Goal: Task Accomplishment & Management: Use online tool/utility

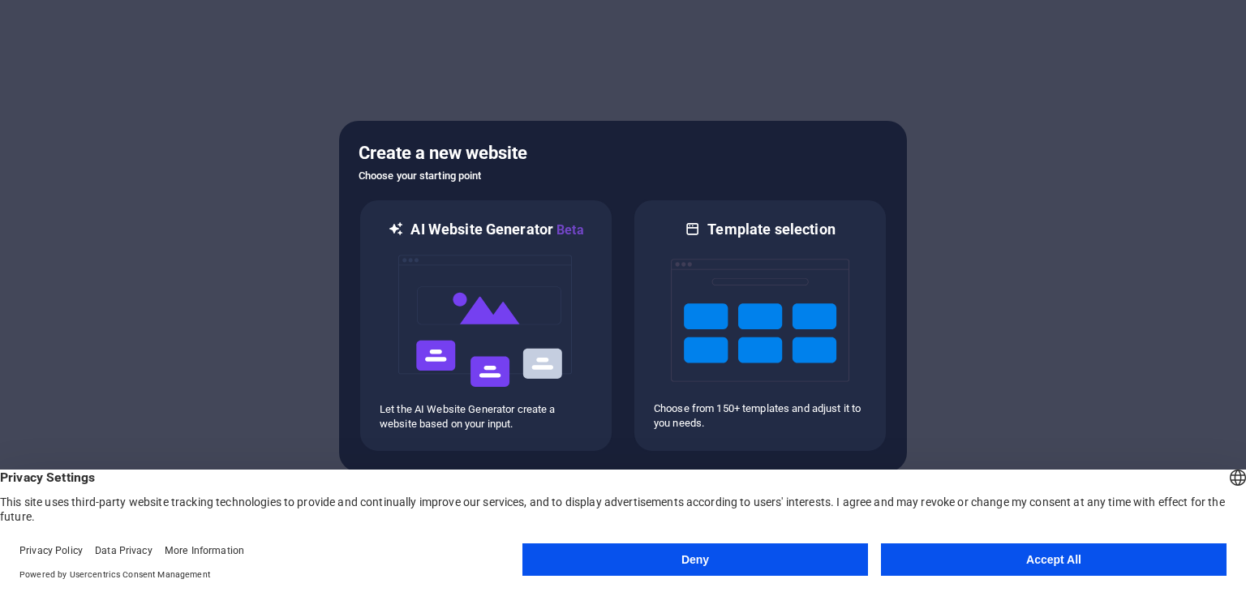
click at [1058, 556] on button "Accept All" at bounding box center [1054, 560] width 346 height 32
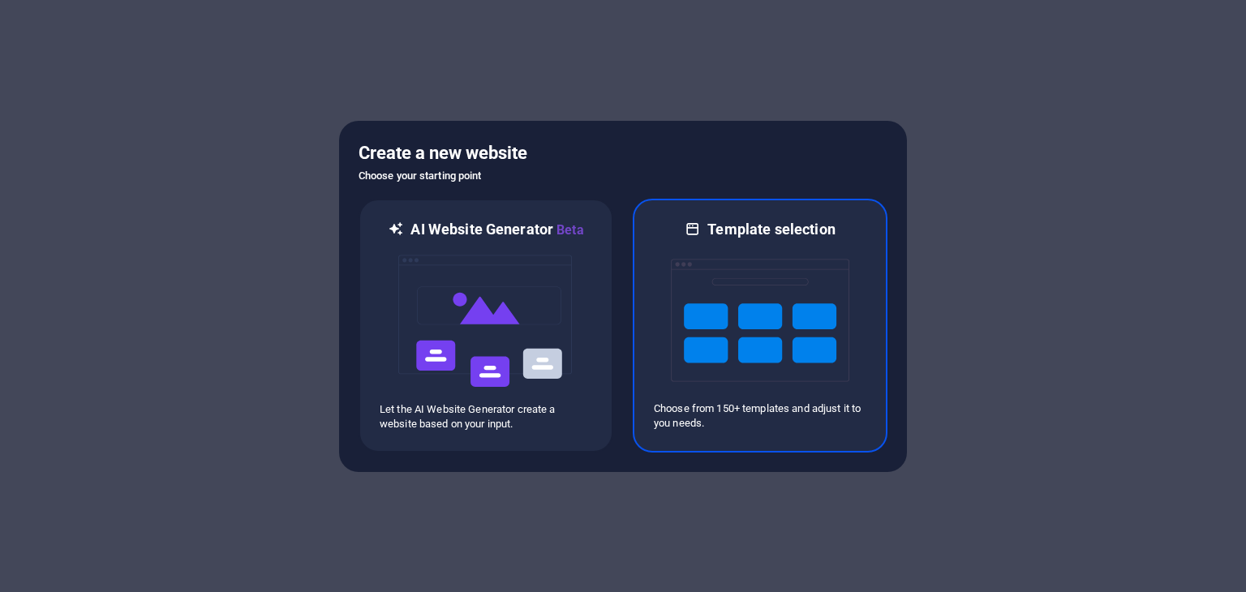
click at [736, 355] on img at bounding box center [760, 320] width 179 height 162
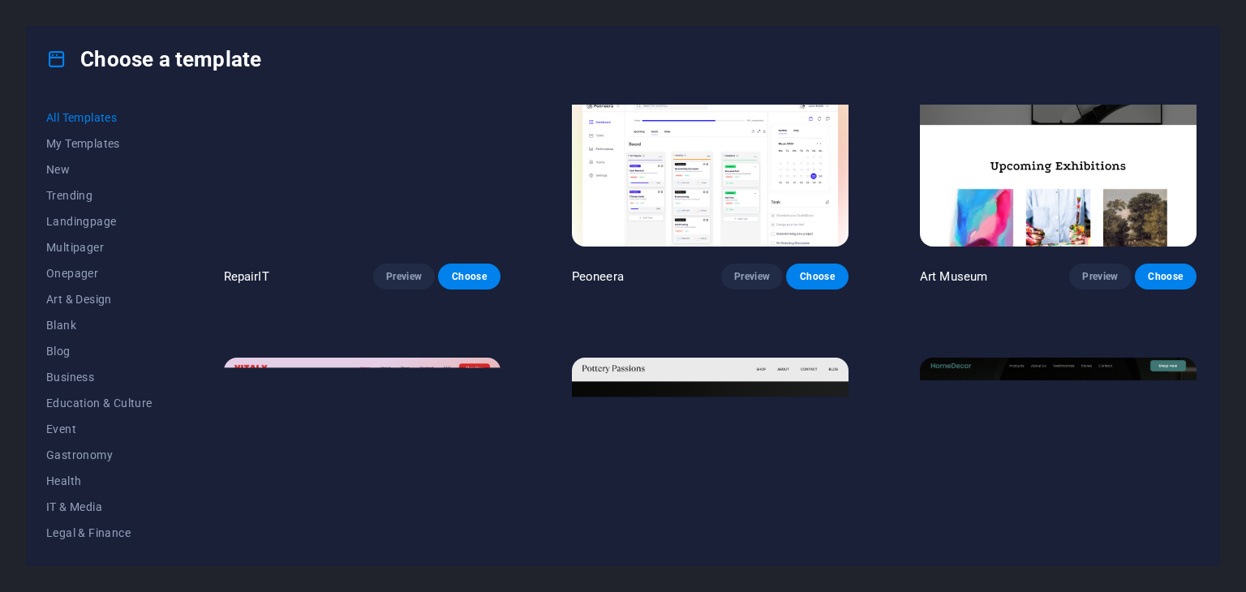
scroll to position [487, 0]
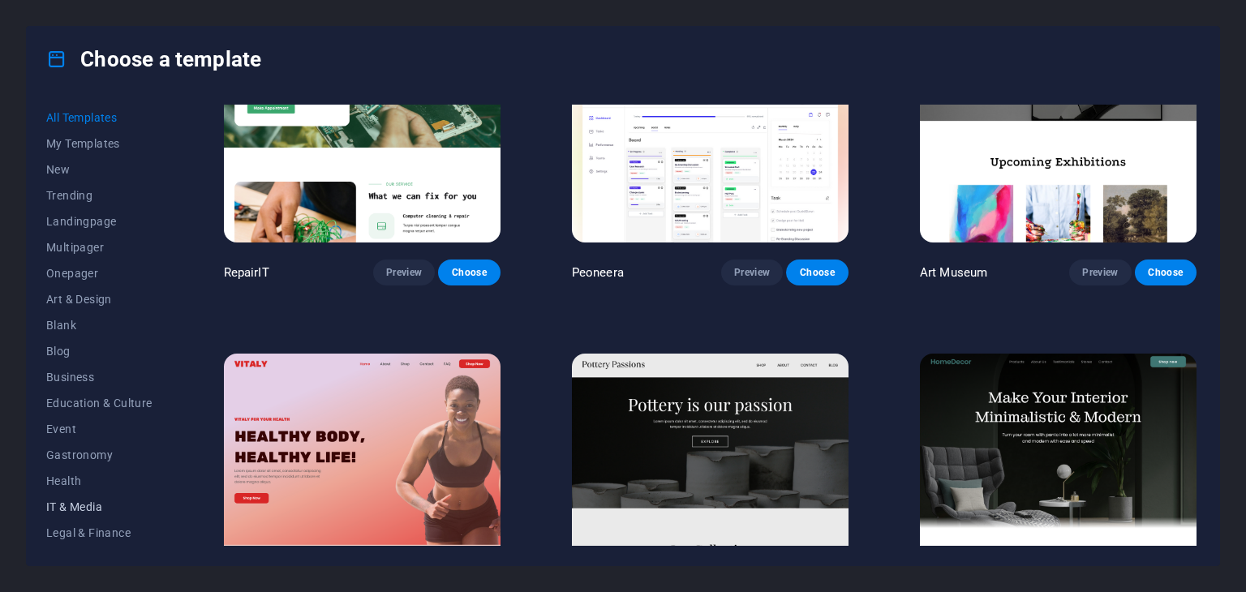
click at [68, 510] on span "IT & Media" at bounding box center [99, 507] width 106 height 13
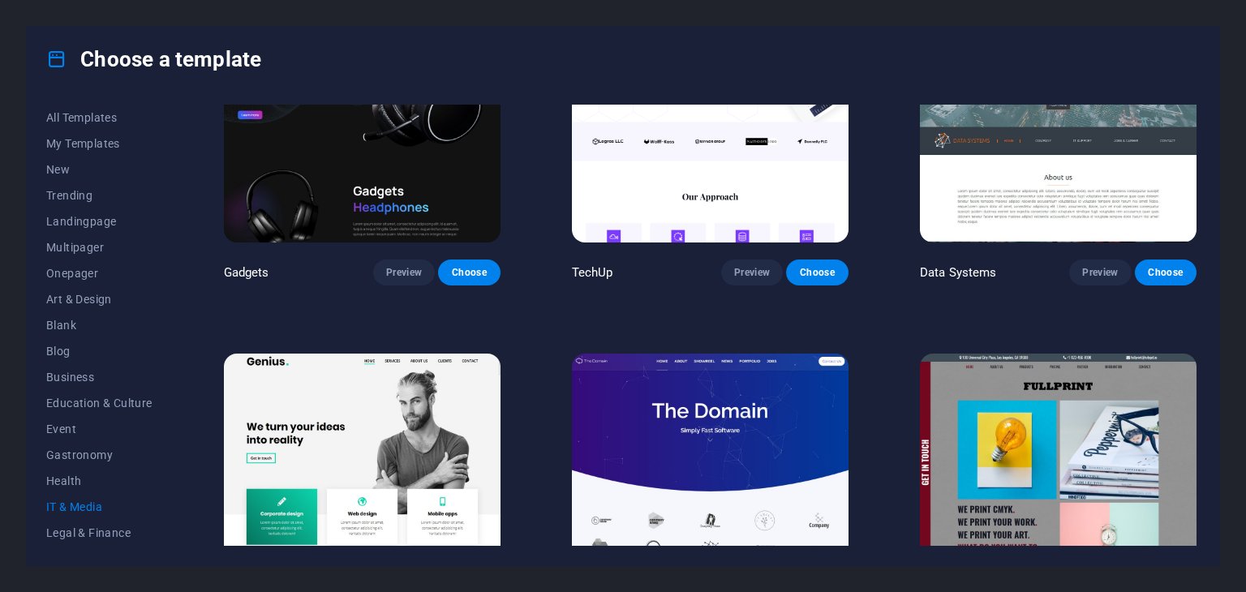
scroll to position [122, 0]
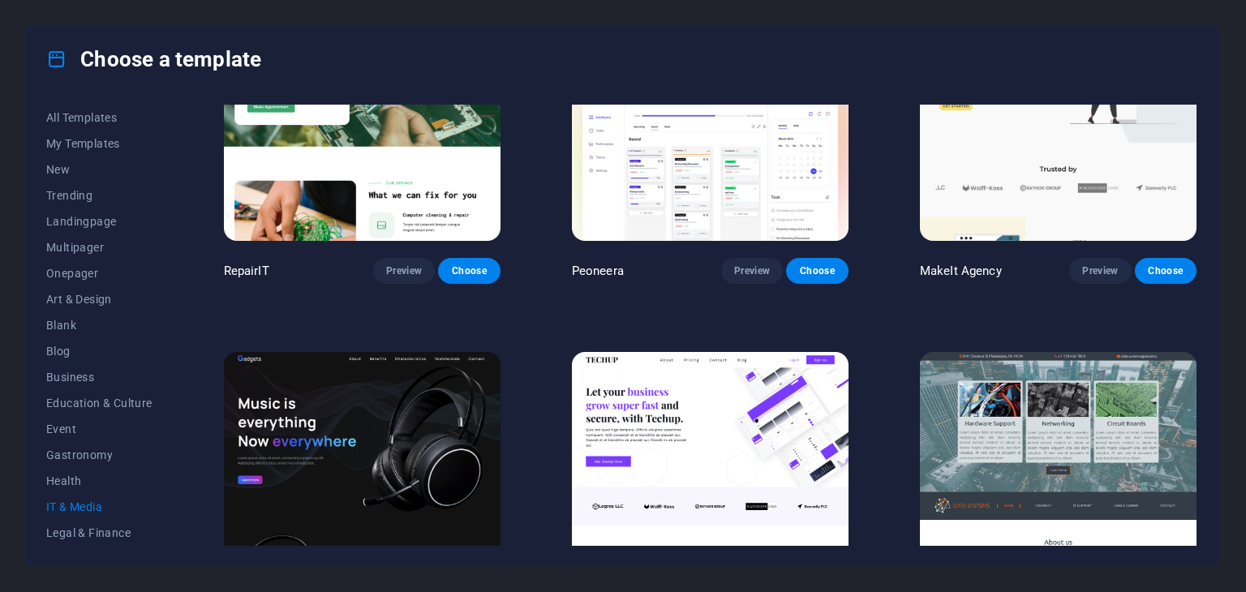
click at [70, 501] on span "IT & Media" at bounding box center [99, 507] width 106 height 13
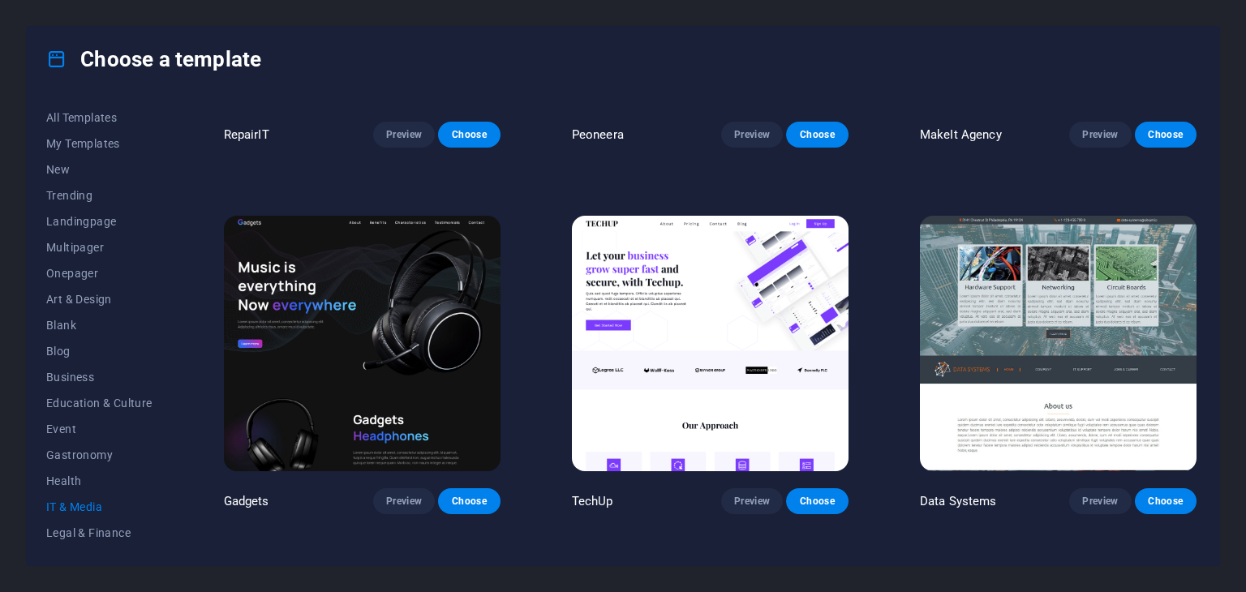
scroll to position [284, 0]
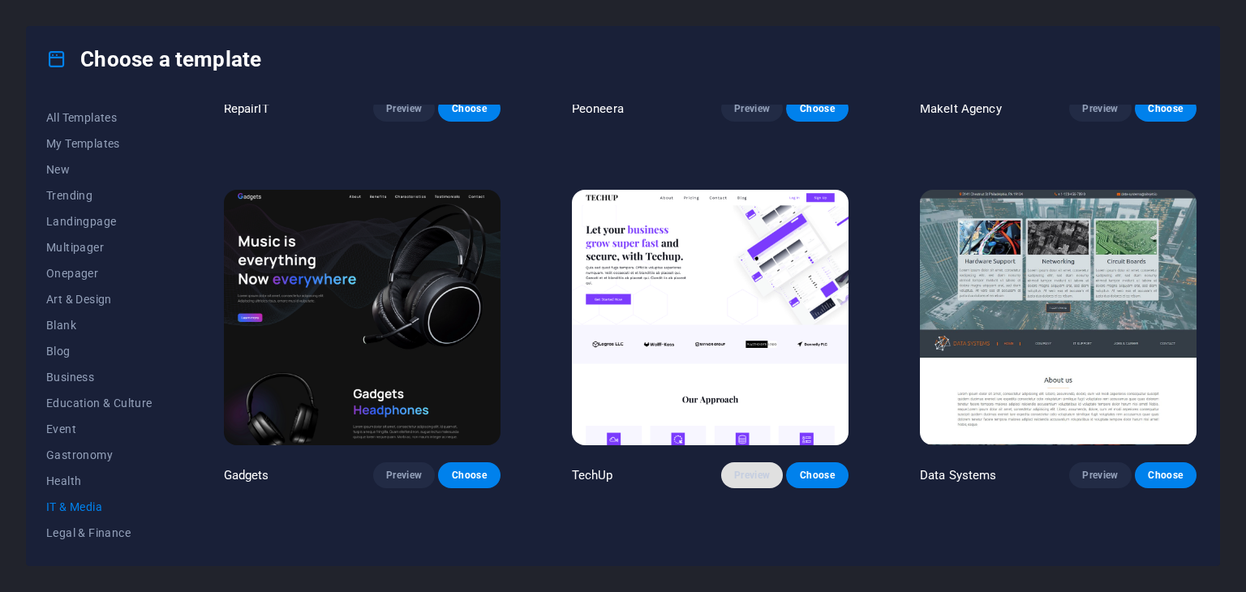
click at [753, 471] on span "Preview" at bounding box center [752, 475] width 36 height 13
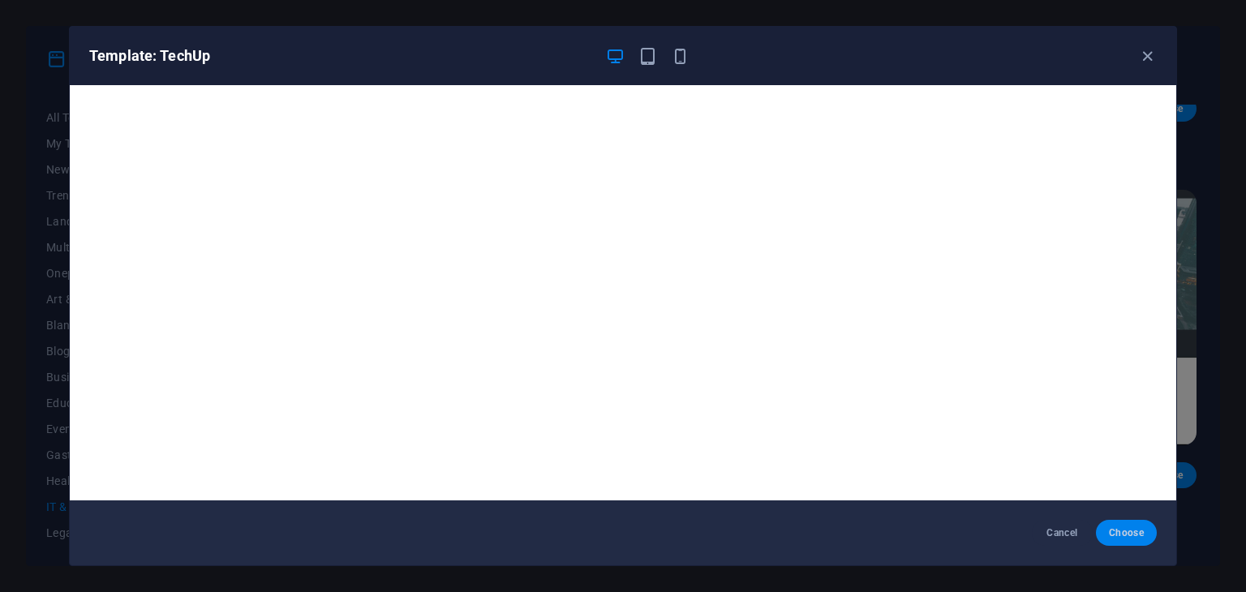
click at [1129, 538] on span "Choose" at bounding box center [1126, 533] width 35 height 13
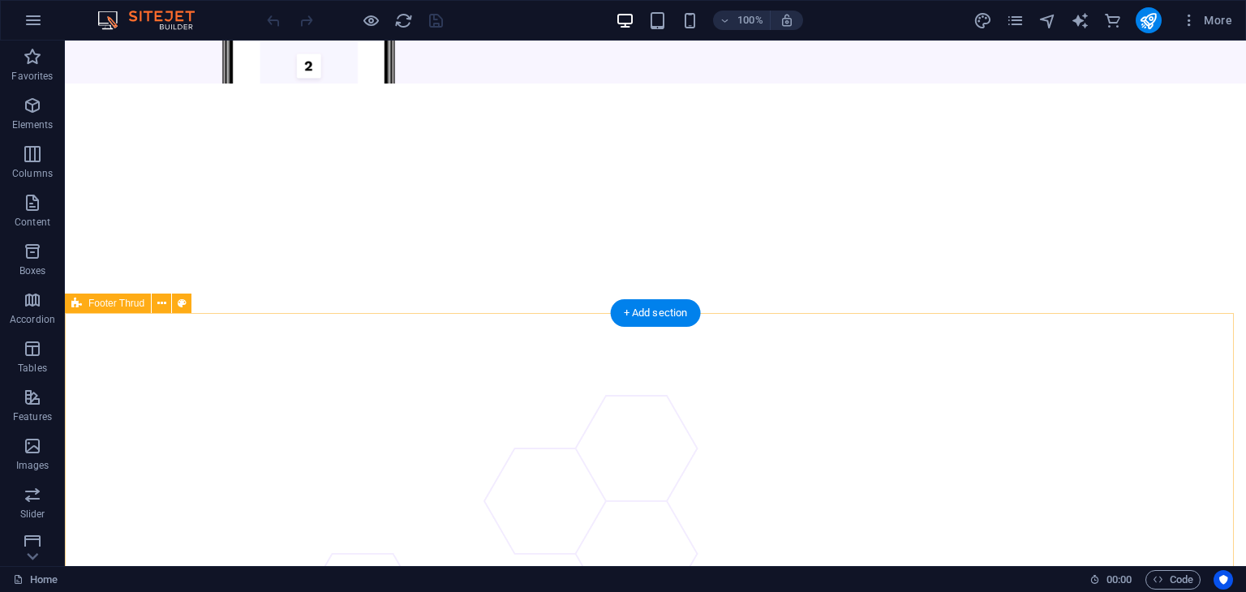
scroll to position [6410, 0]
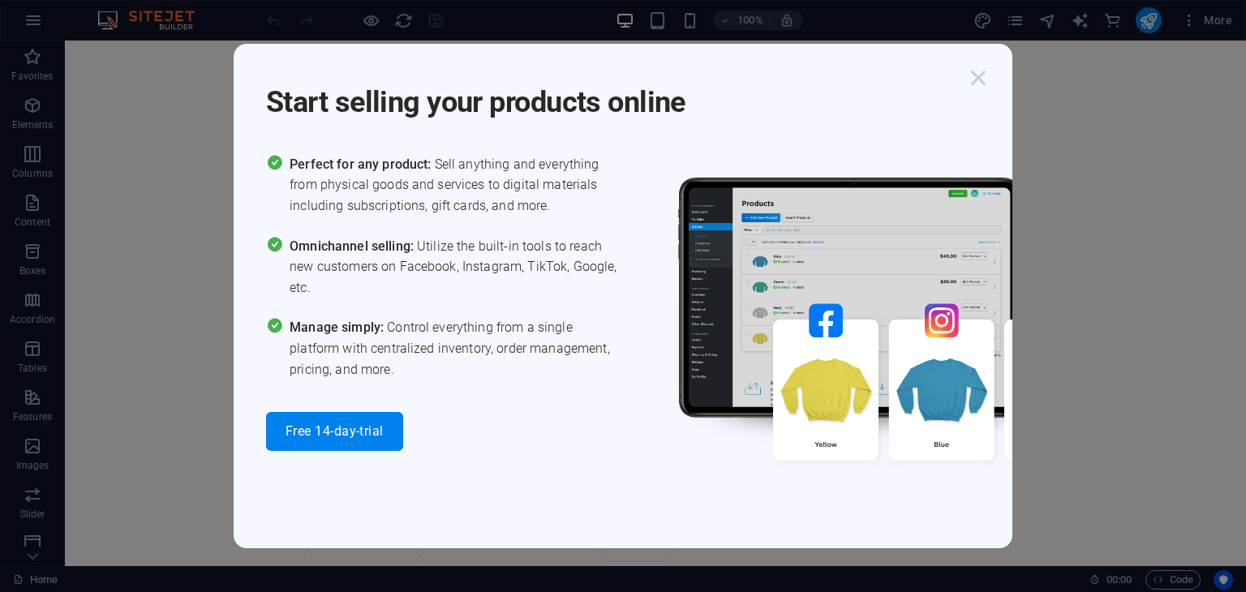
click at [980, 78] on icon "button" at bounding box center [978, 77] width 29 height 29
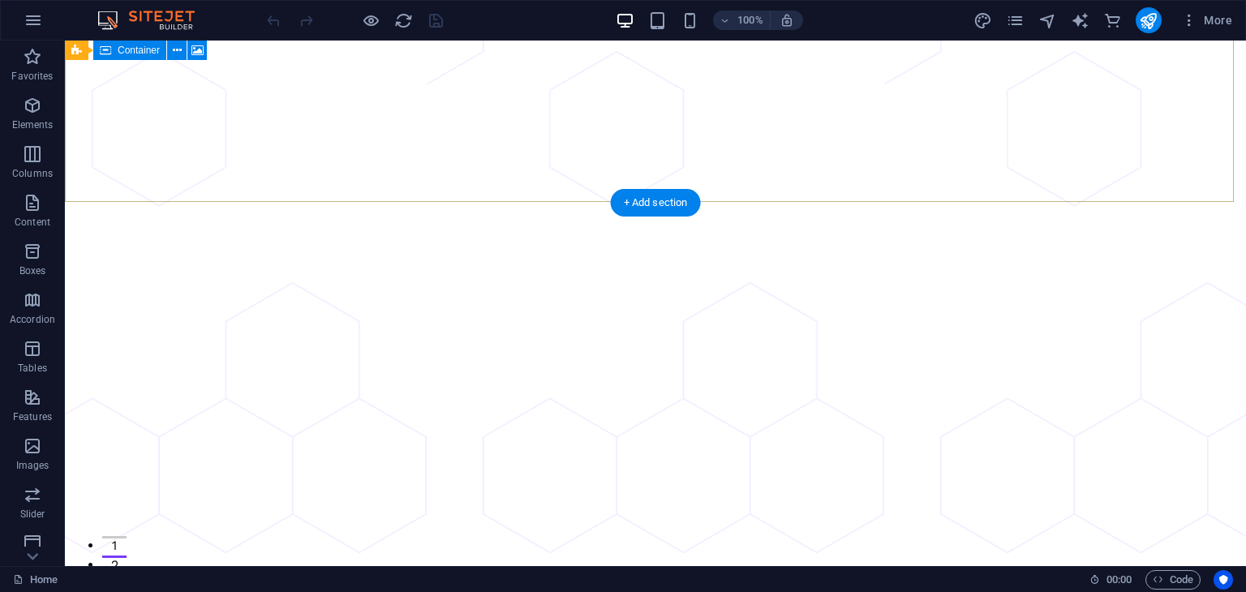
scroll to position [0, 0]
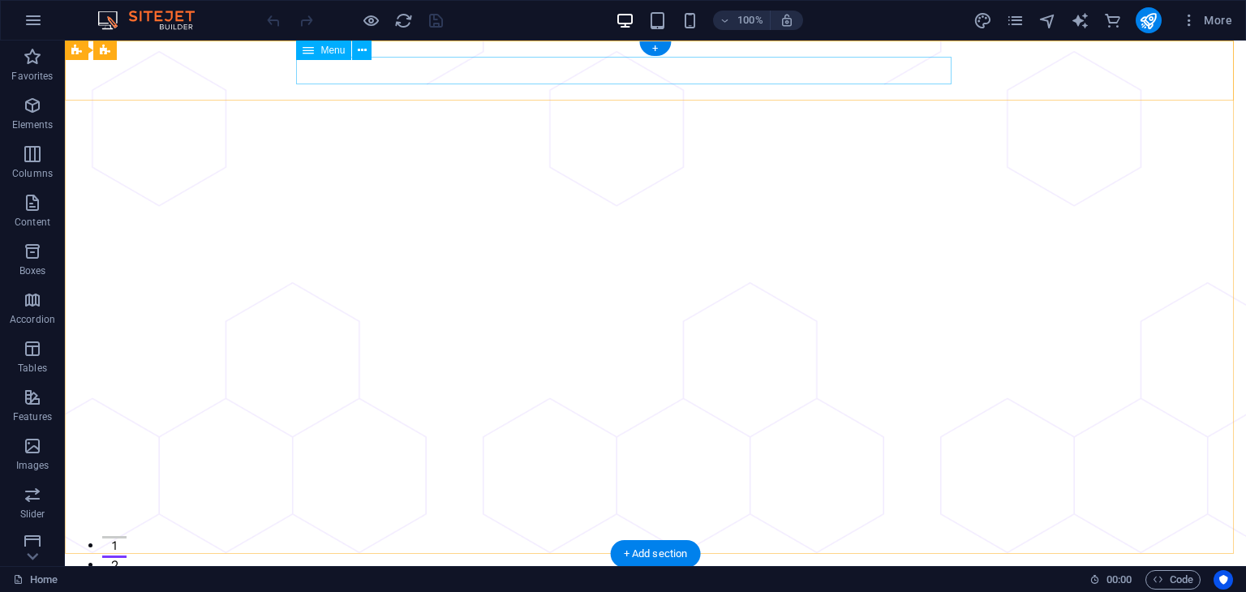
click at [579, 589] on nav "About Pricing Contact Blog" at bounding box center [656, 603] width 948 height 28
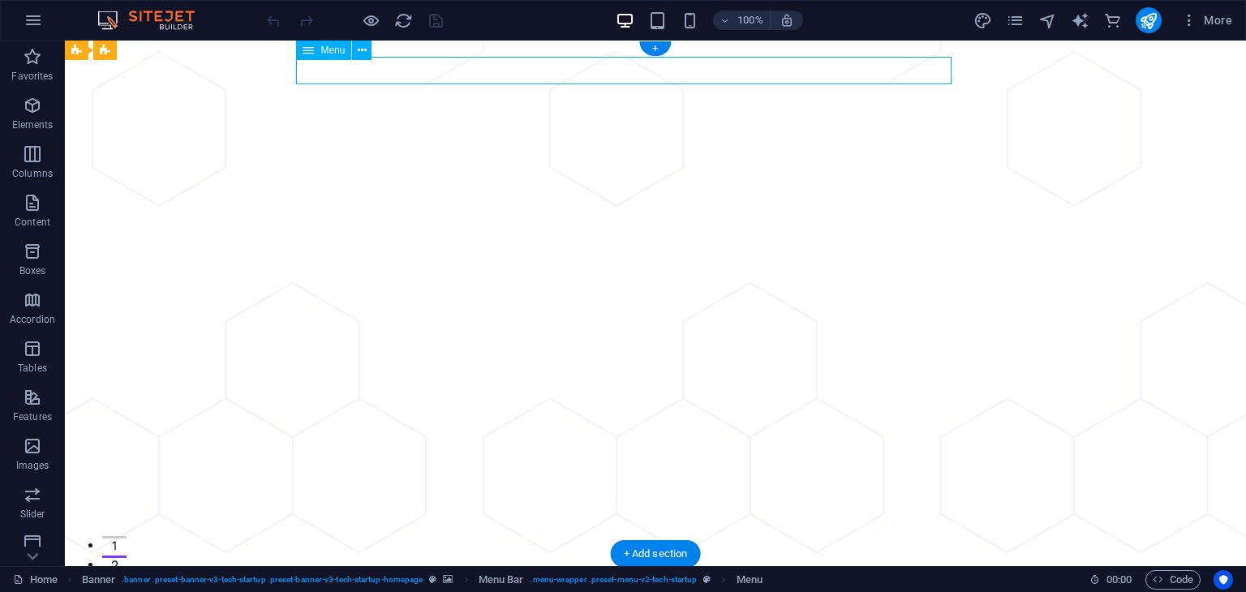
click at [675, 589] on nav "About Pricing Contact Blog" at bounding box center [656, 603] width 948 height 28
click at [766, 589] on nav "About Pricing Contact Blog" at bounding box center [656, 603] width 948 height 28
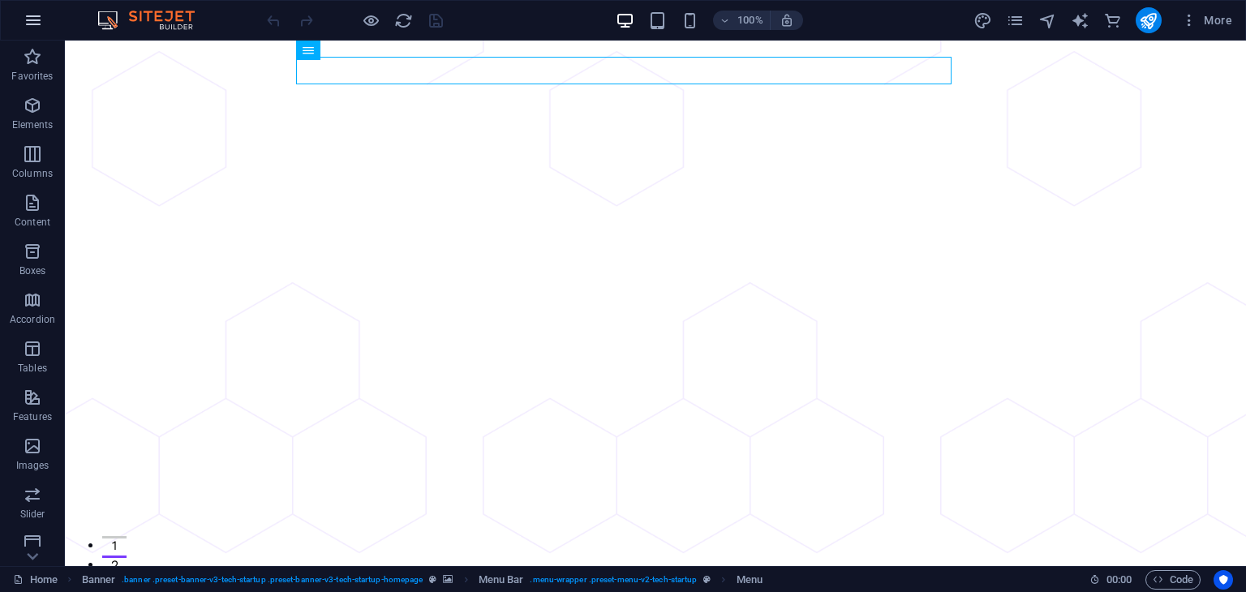
click at [28, 18] on icon "button" at bounding box center [33, 20] width 19 height 19
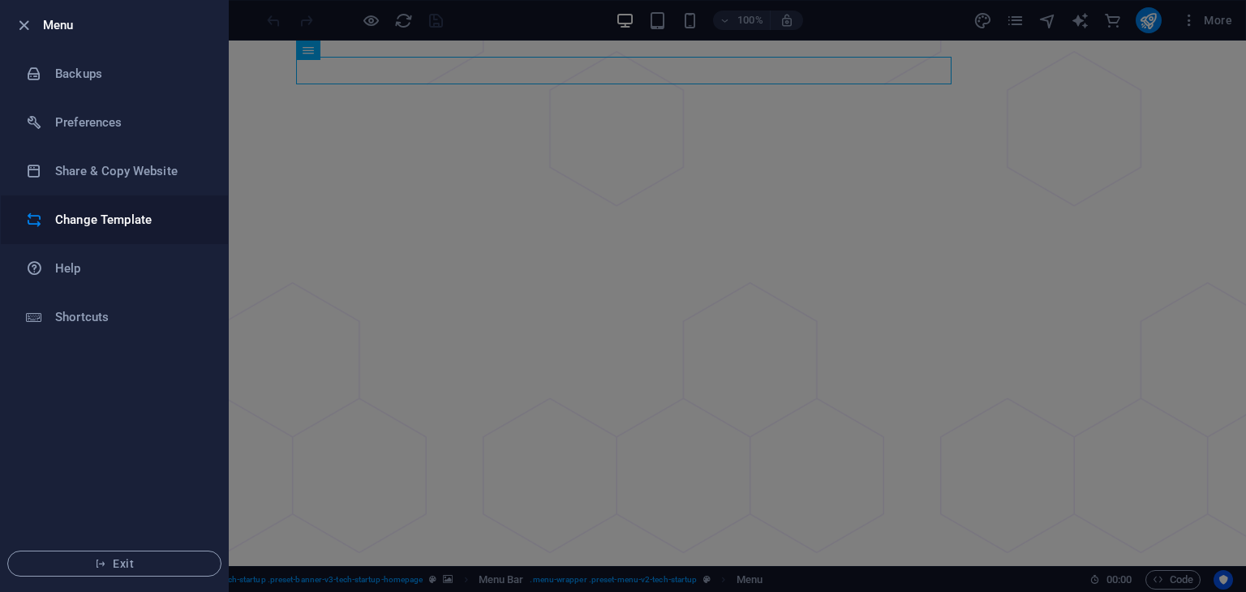
click at [76, 225] on h6 "Change Template" at bounding box center [130, 219] width 150 height 19
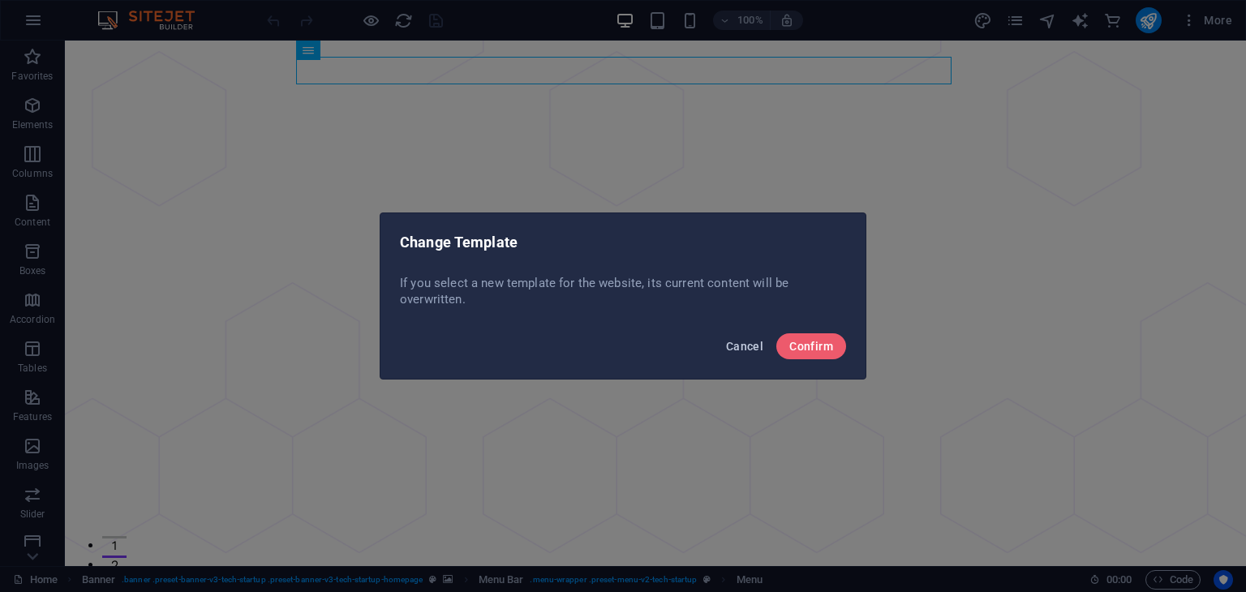
click at [733, 342] on span "Cancel" at bounding box center [744, 346] width 37 height 13
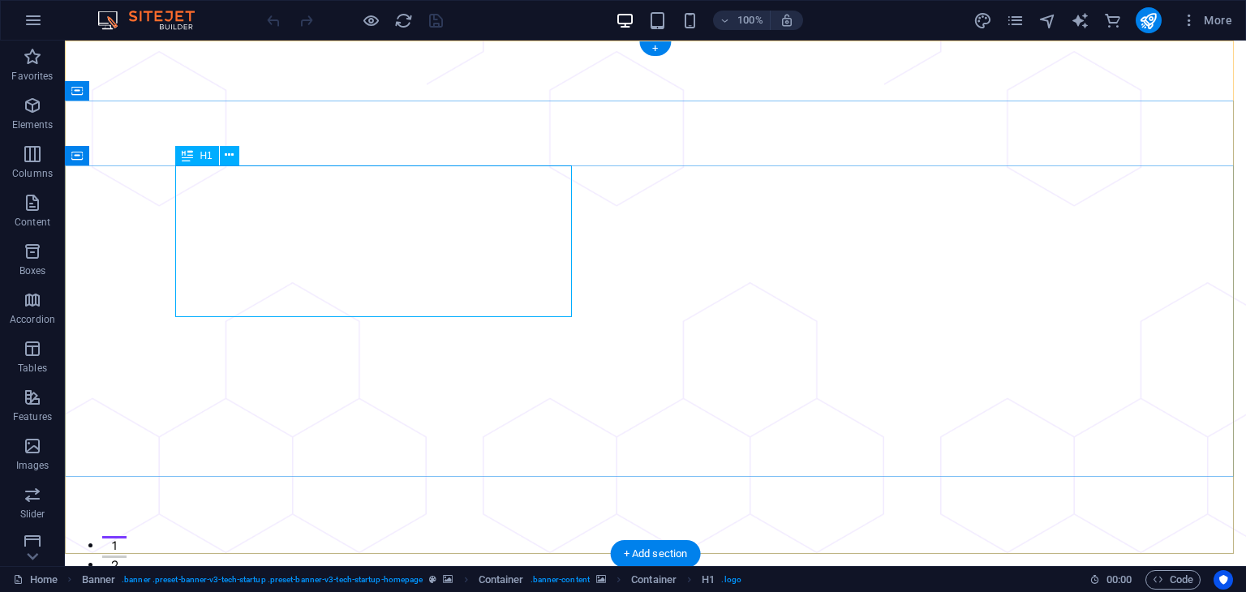
click at [228, 155] on icon at bounding box center [229, 155] width 9 height 17
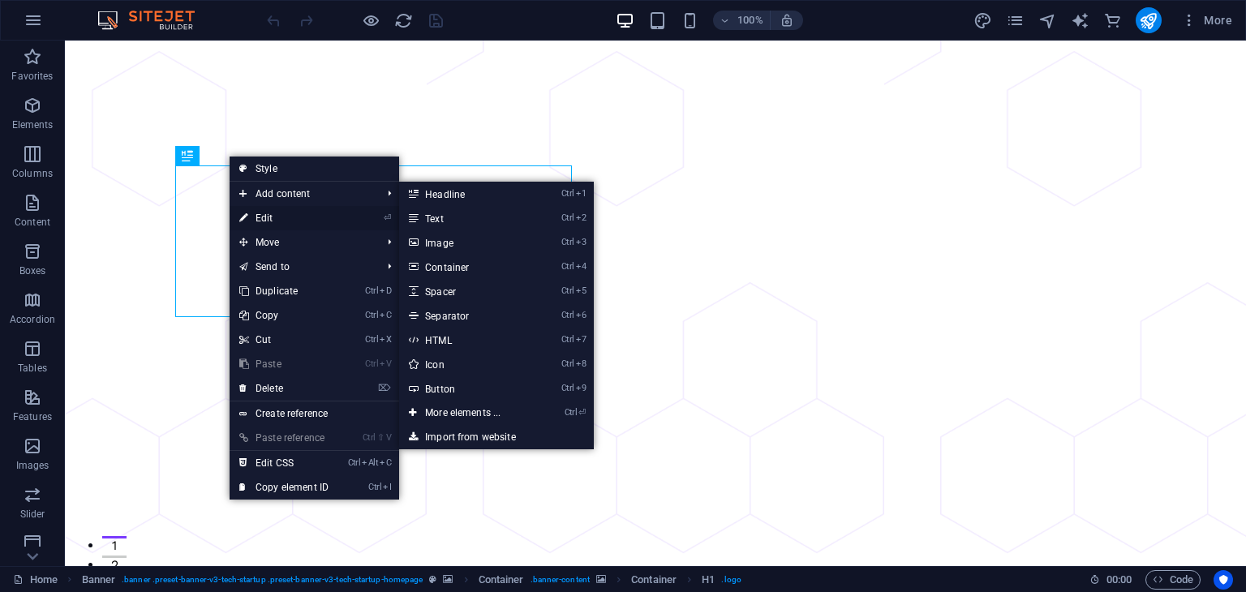
click at [260, 217] on link "⏎ Edit" at bounding box center [284, 218] width 109 height 24
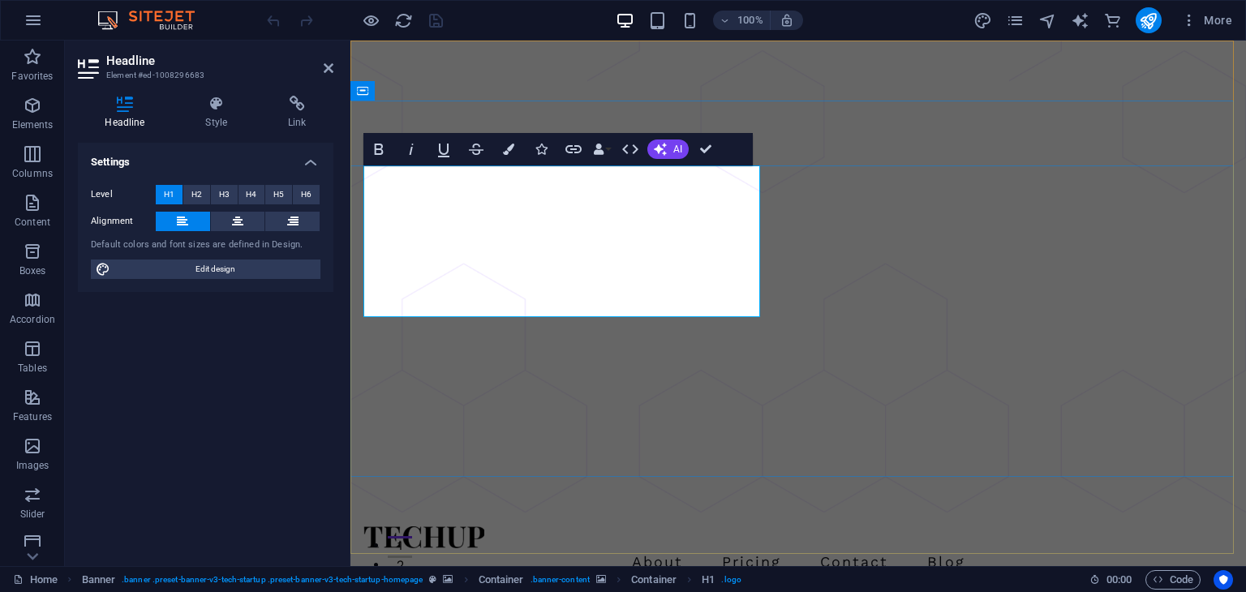
drag, startPoint x: 594, startPoint y: 303, endPoint x: 718, endPoint y: 299, distance: 124.2
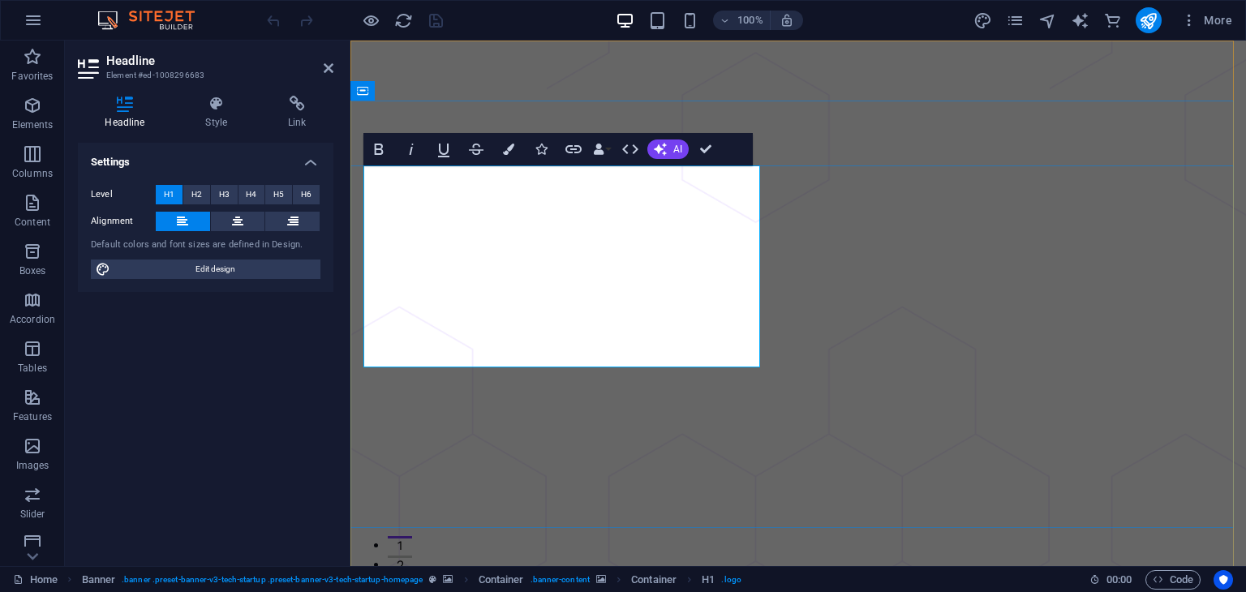
drag, startPoint x: 617, startPoint y: 351, endPoint x: 370, endPoint y: 362, distance: 247.7
click at [506, 148] on icon "button" at bounding box center [508, 149] width 11 height 11
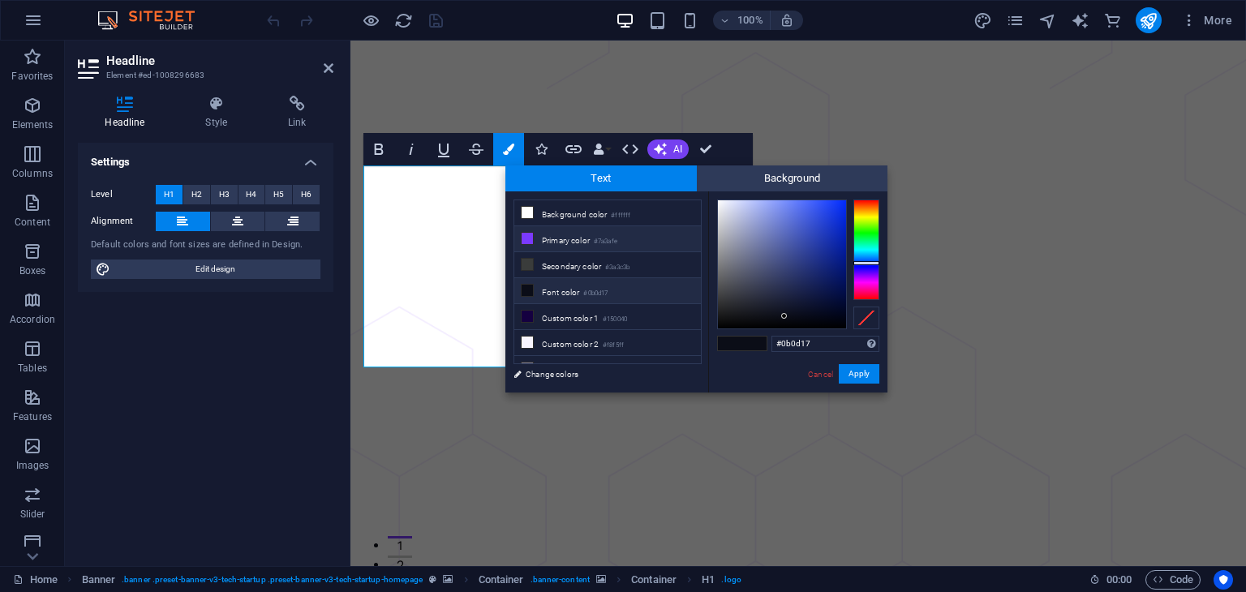
click at [560, 239] on li "Primary color #7a3afe" at bounding box center [607, 239] width 187 height 26
type input "#7a3afe"
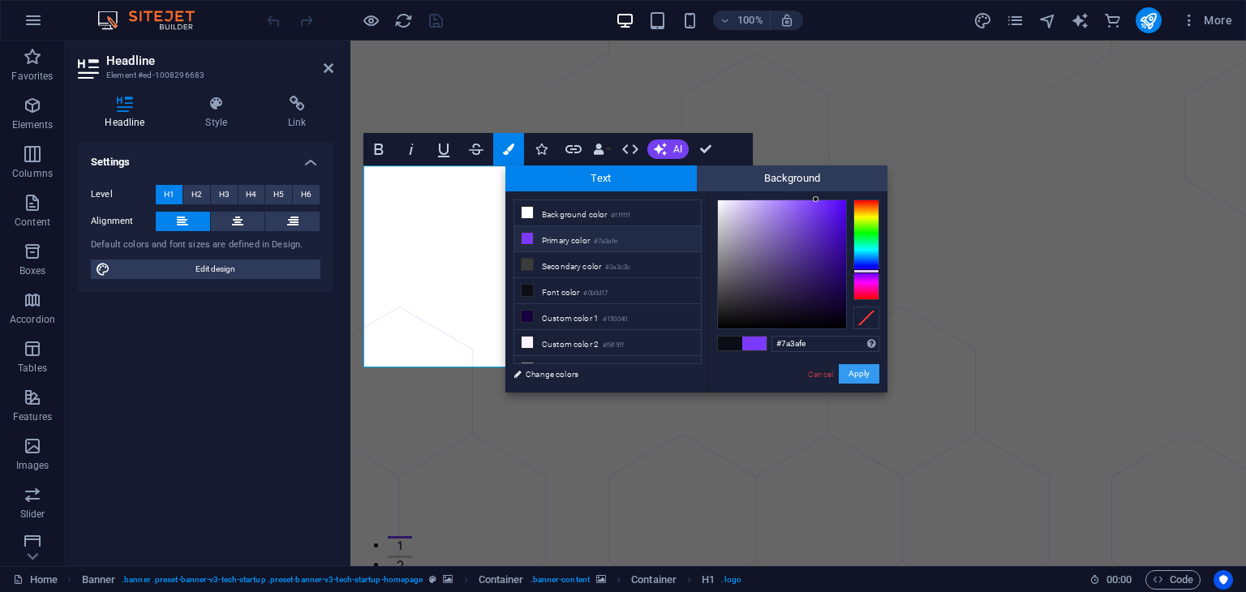
click at [850, 372] on button "Apply" at bounding box center [859, 373] width 41 height 19
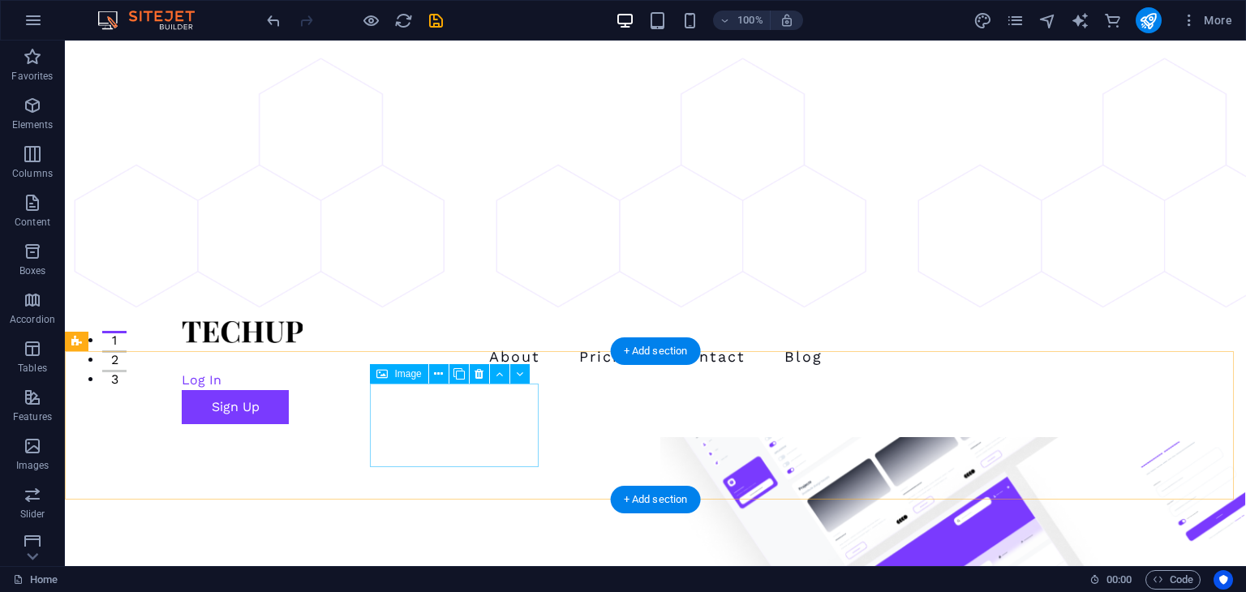
scroll to position [243, 0]
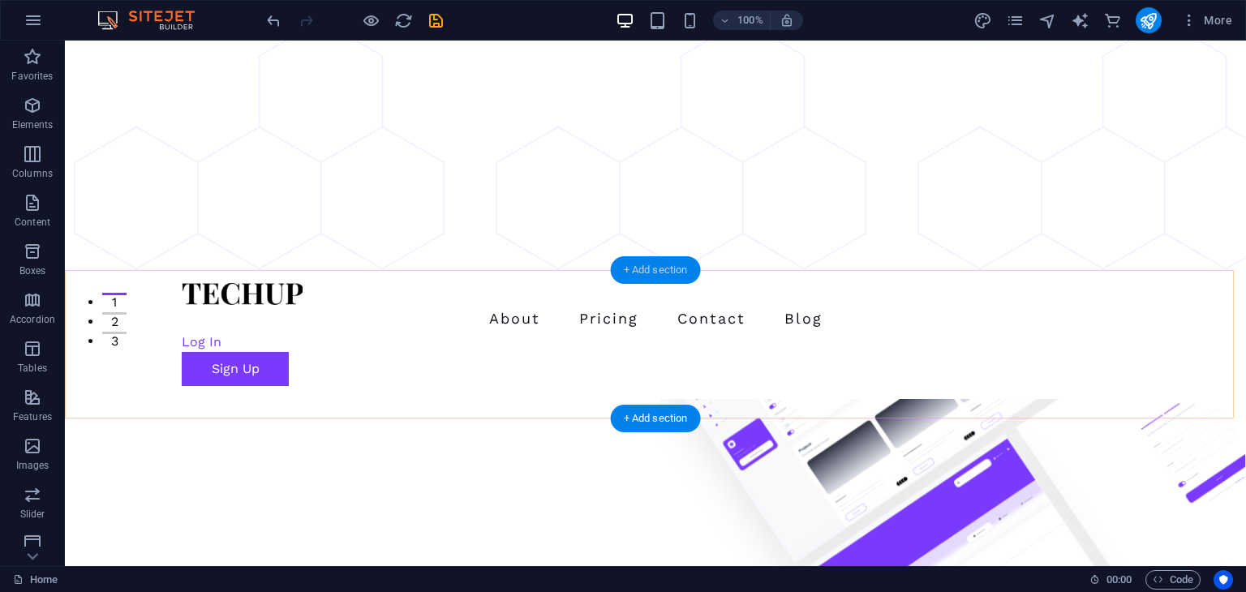
click at [653, 270] on div "+ Add section" at bounding box center [656, 270] width 90 height 28
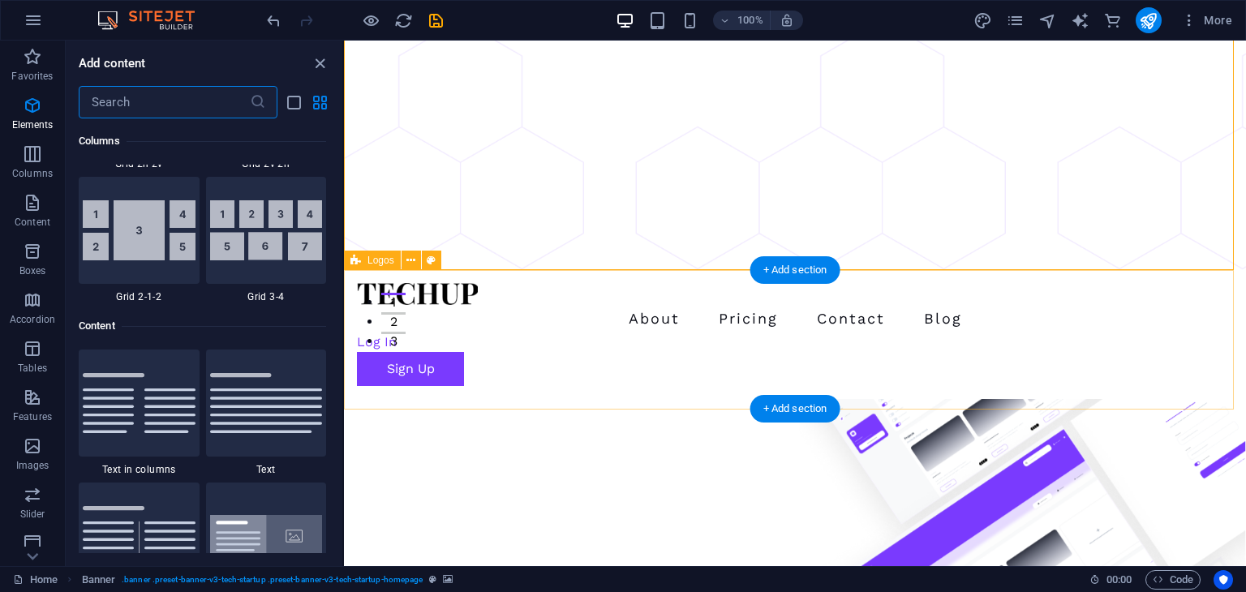
scroll to position [2839, 0]
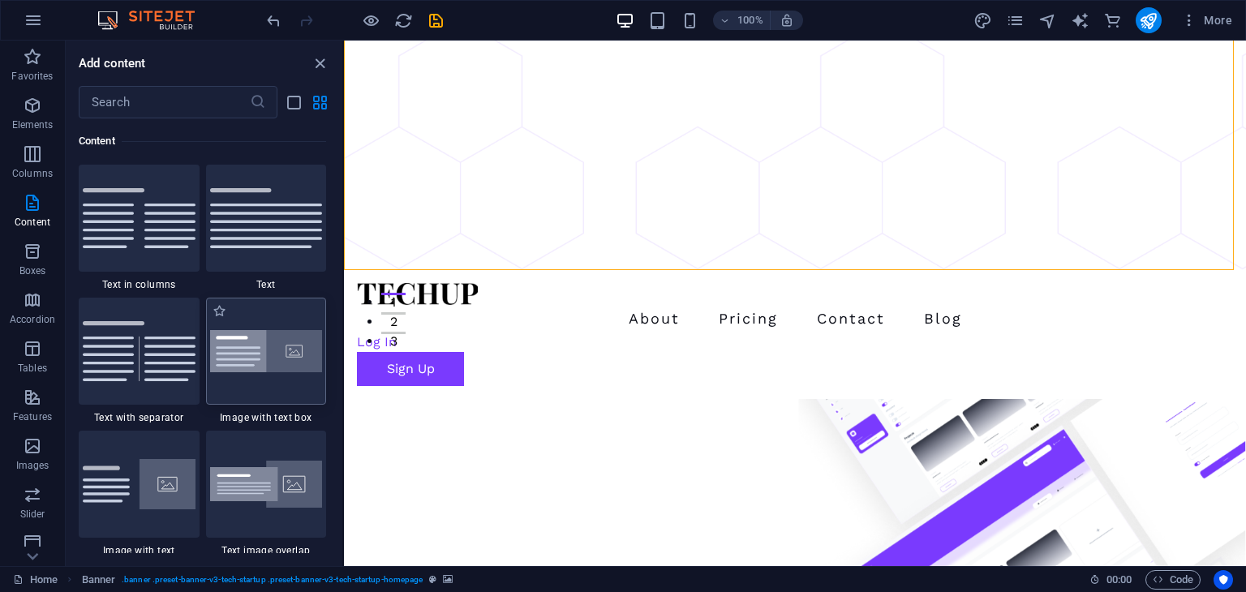
click at [274, 359] on img at bounding box center [266, 351] width 113 height 43
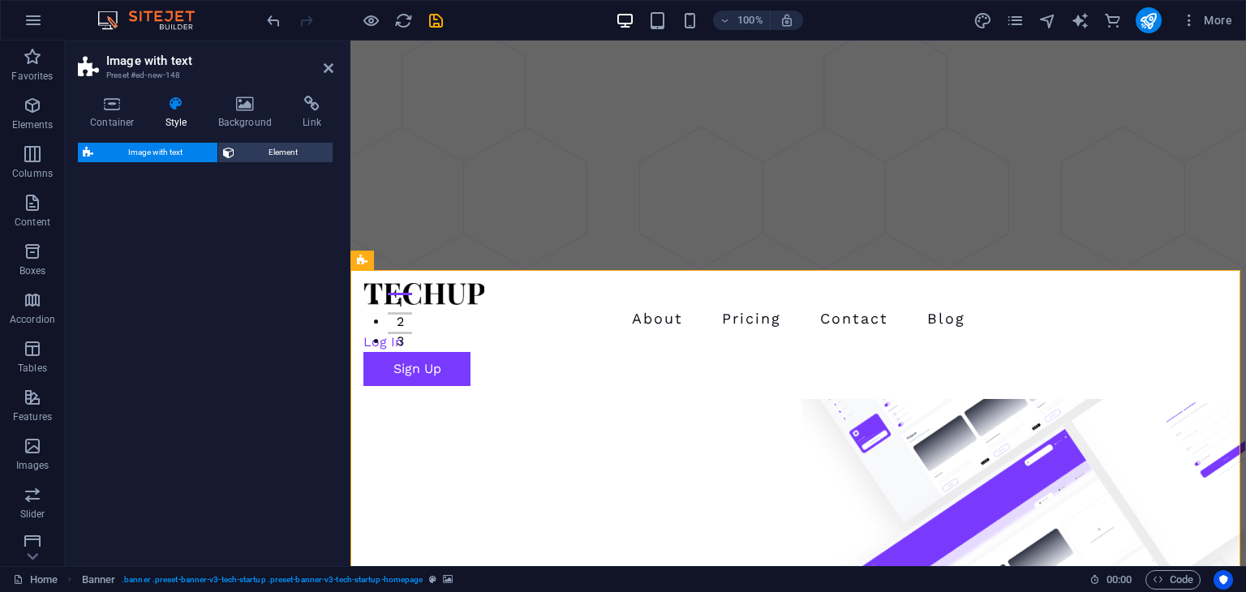
select select "rem"
select select "px"
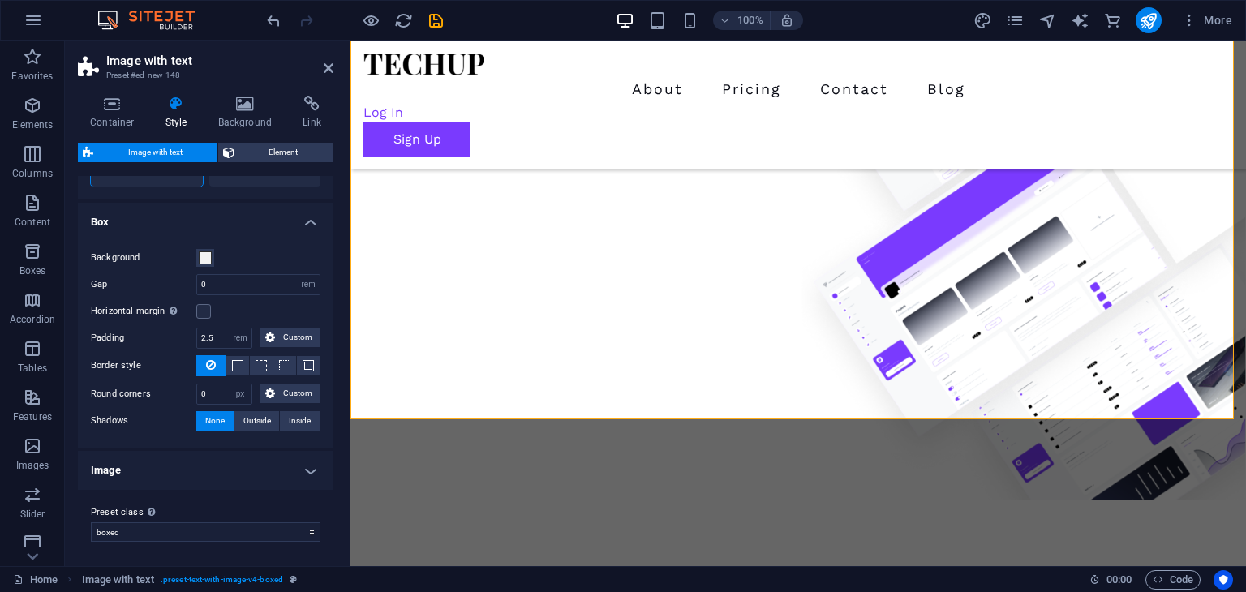
scroll to position [0, 0]
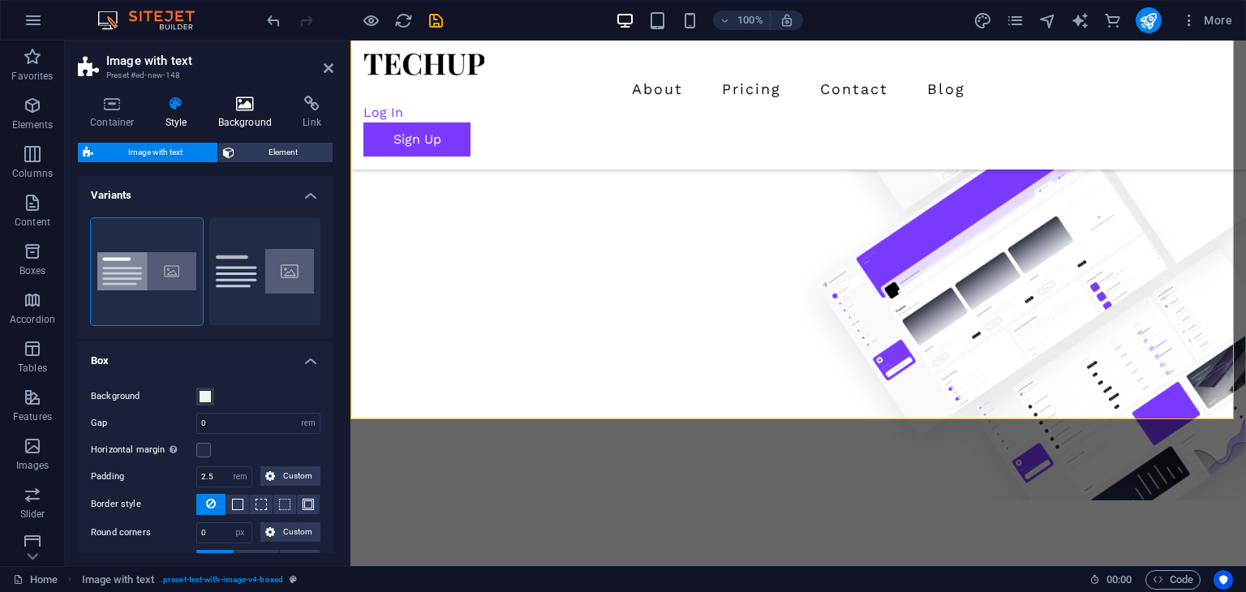
click at [246, 113] on h4 "Background" at bounding box center [248, 113] width 85 height 34
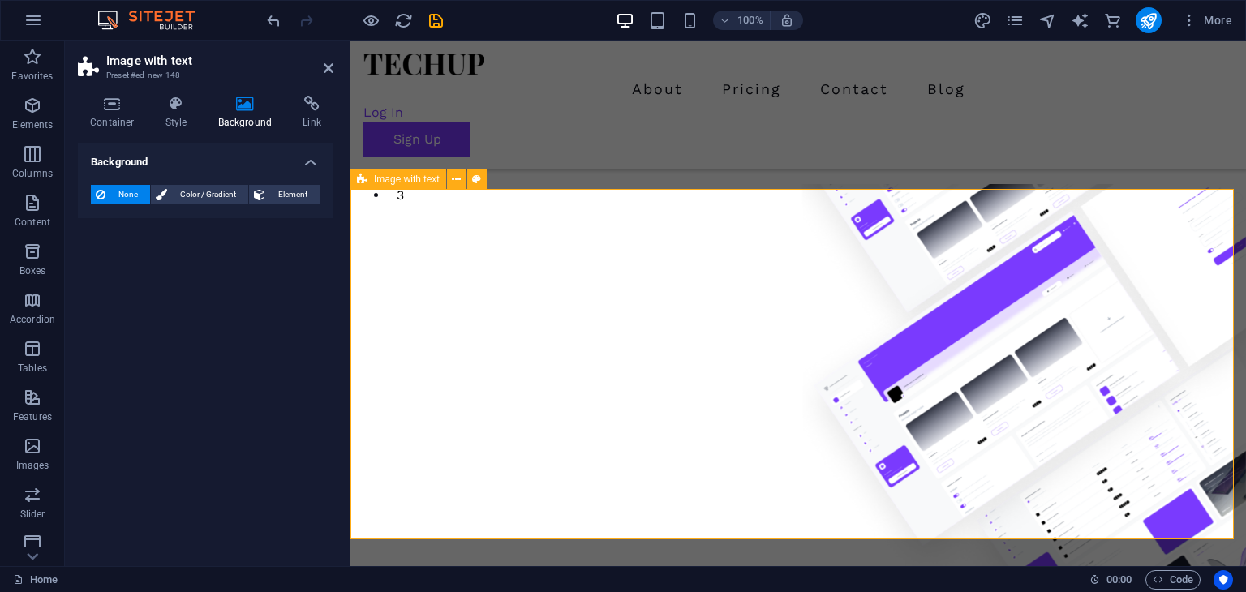
scroll to position [325, 0]
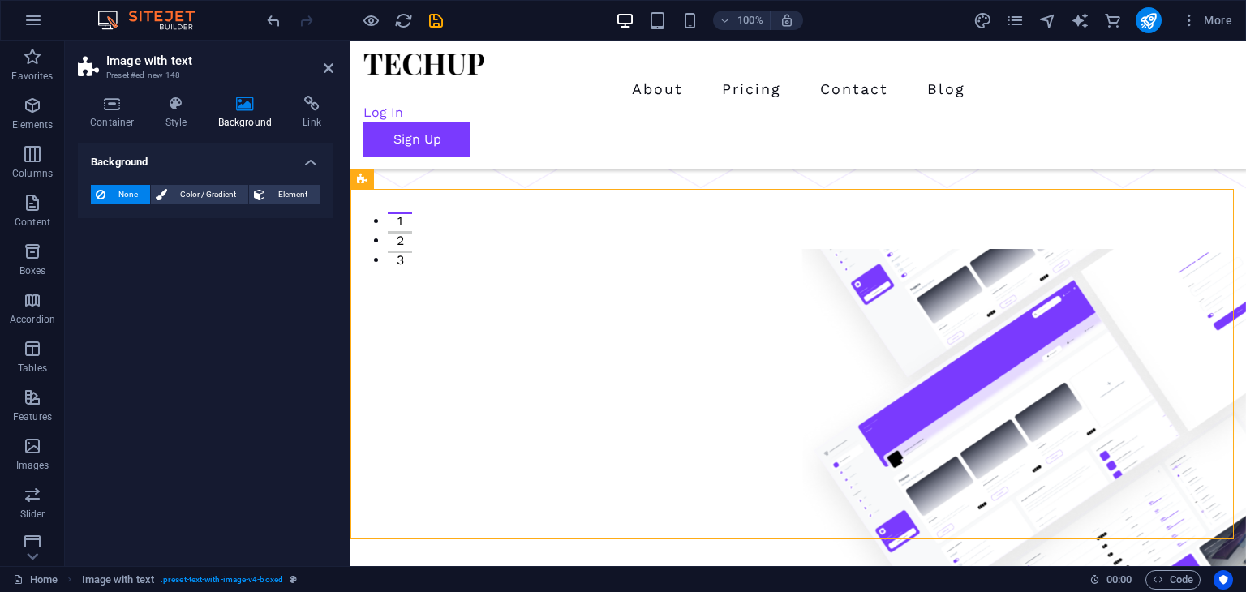
drag, startPoint x: 792, startPoint y: 365, endPoint x: 824, endPoint y: 369, distance: 32.7
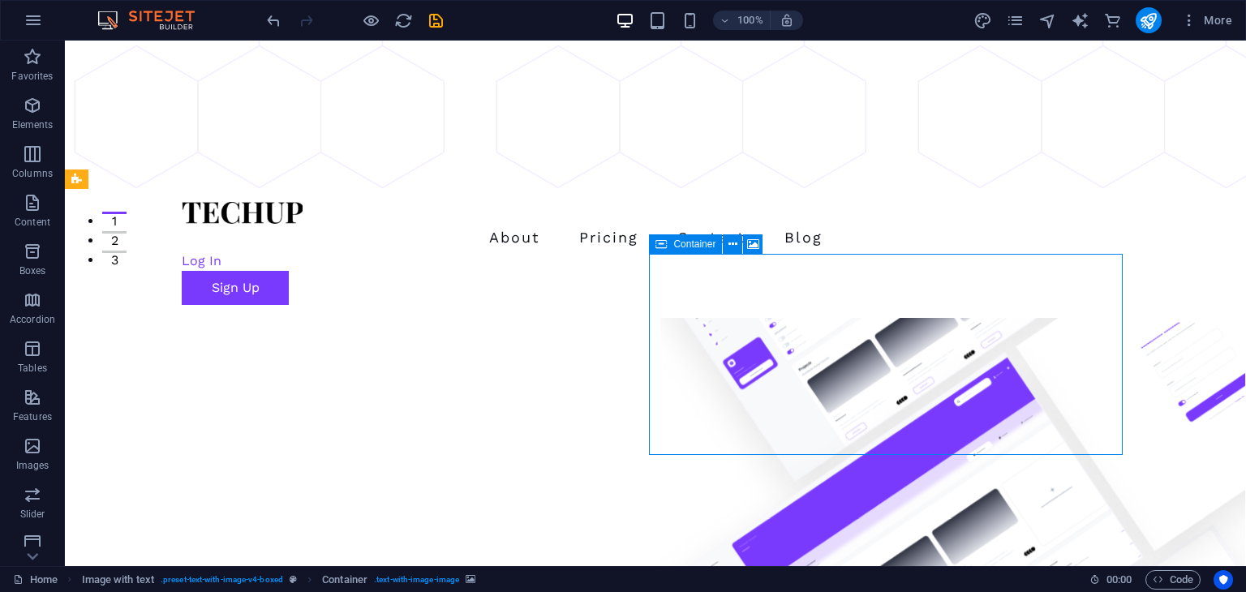
drag, startPoint x: 516, startPoint y: 364, endPoint x: 852, endPoint y: 361, distance: 335.9
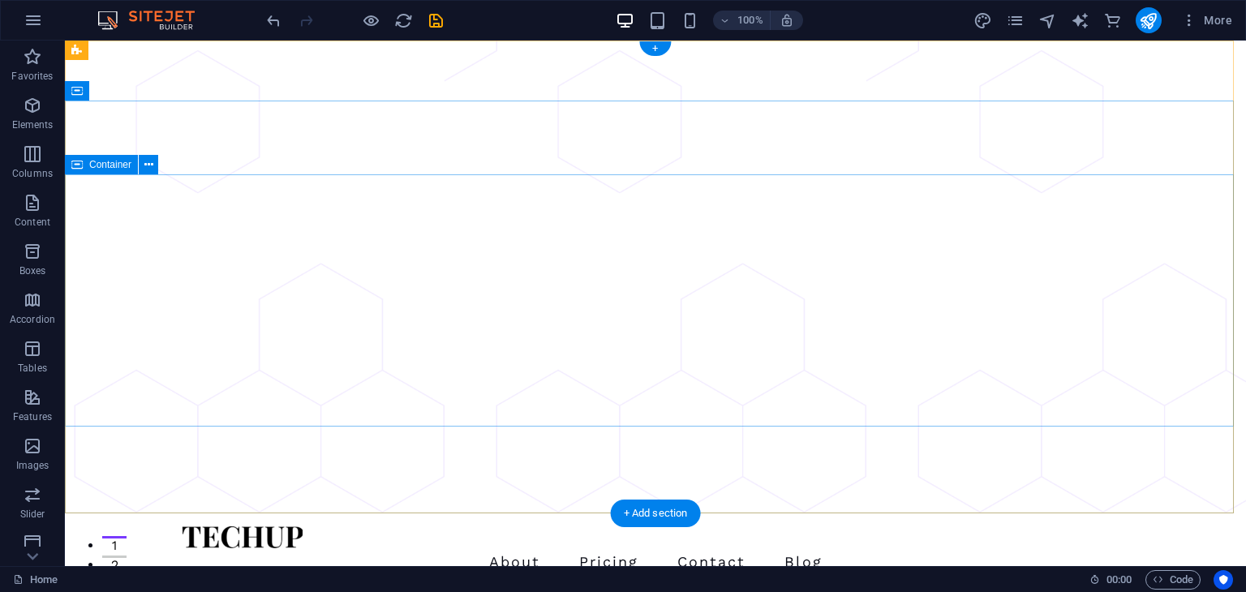
scroll to position [406, 0]
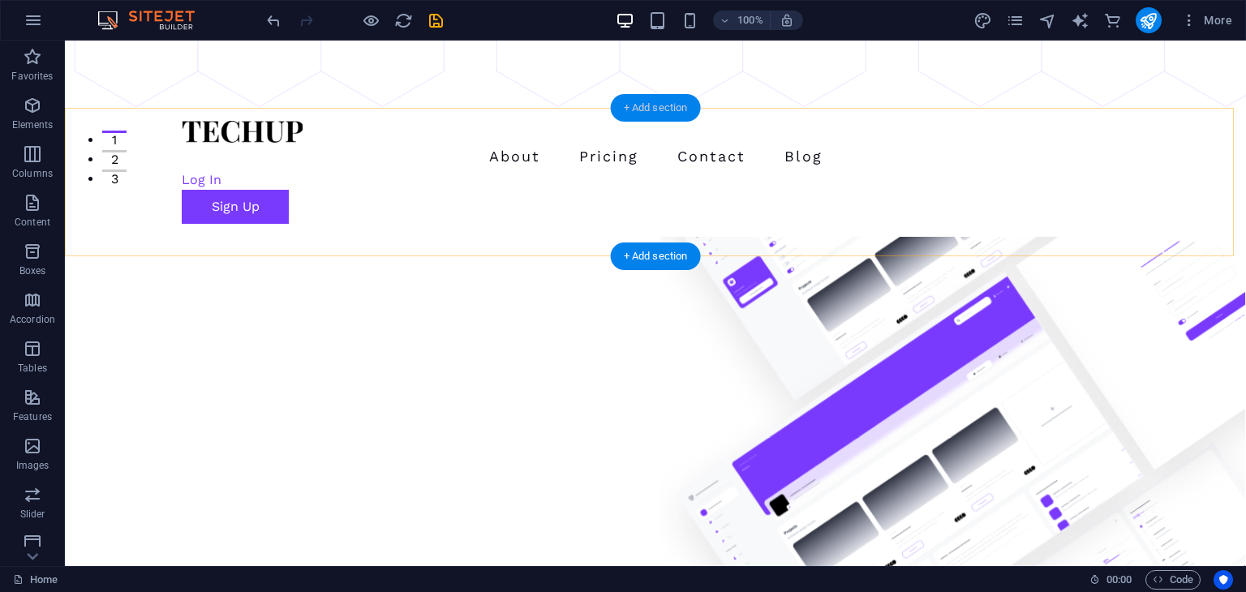
click at [658, 111] on div "+ Add section" at bounding box center [656, 108] width 90 height 28
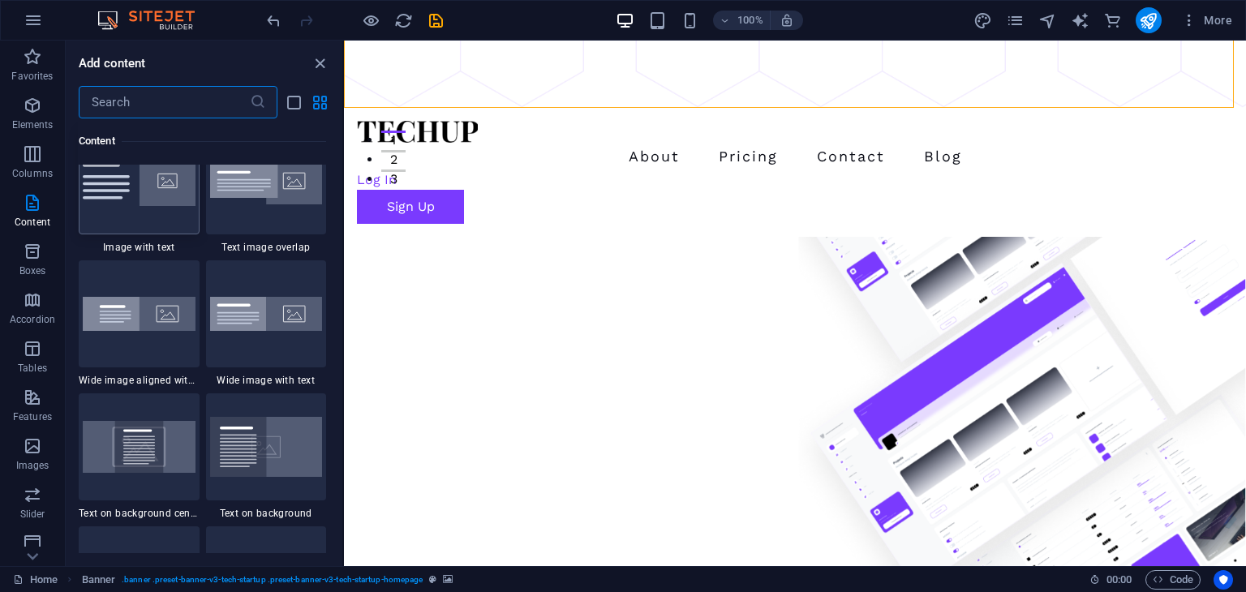
scroll to position [3164, 0]
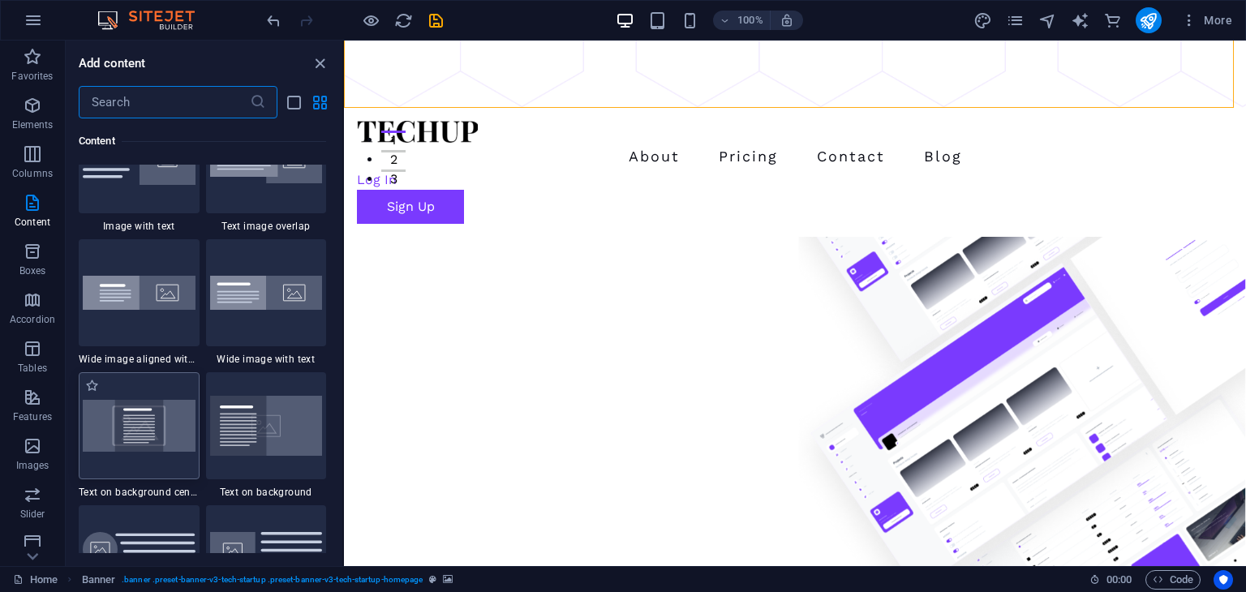
click at [140, 432] on img at bounding box center [139, 425] width 113 height 51
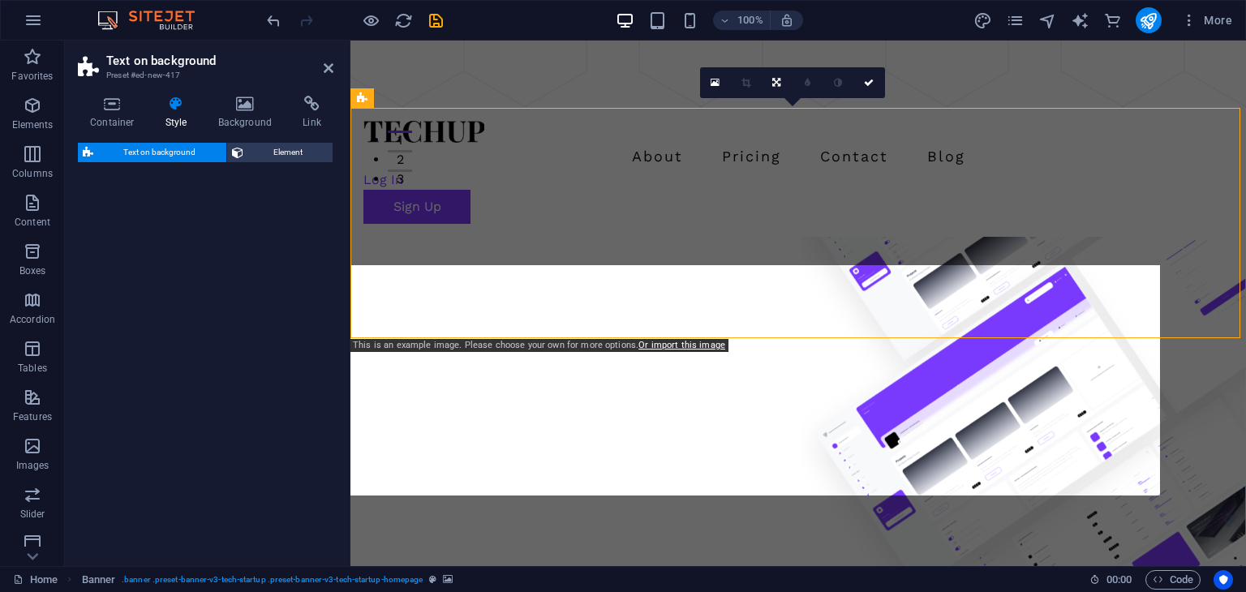
select select "%"
select select "rem"
select select "px"
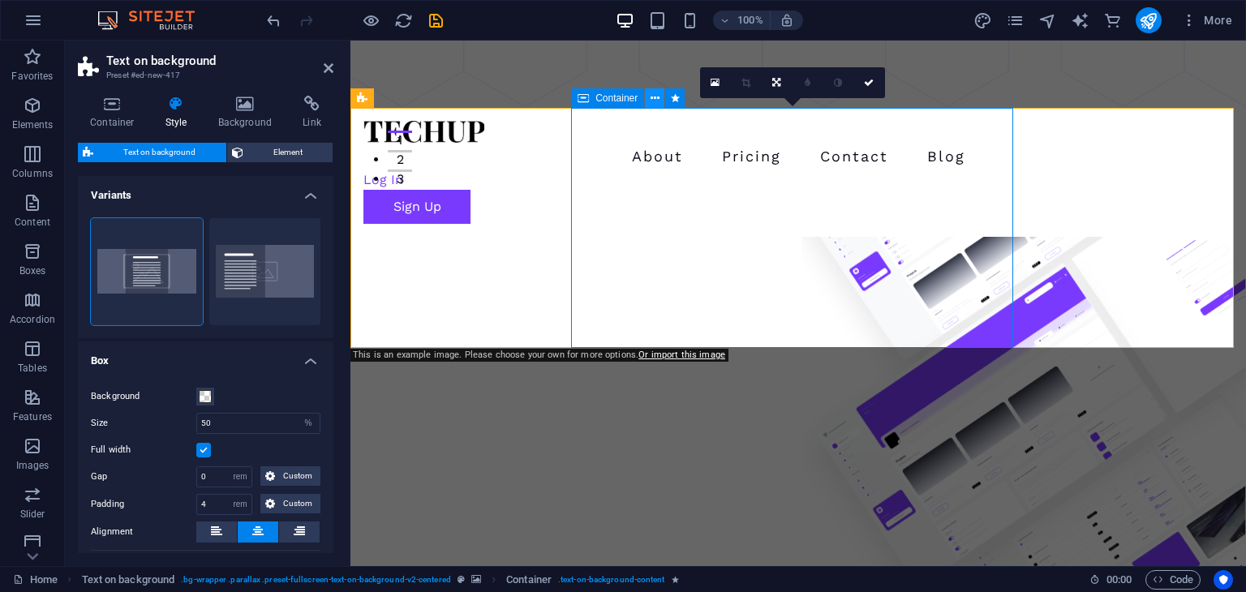
click at [654, 100] on icon at bounding box center [655, 98] width 9 height 17
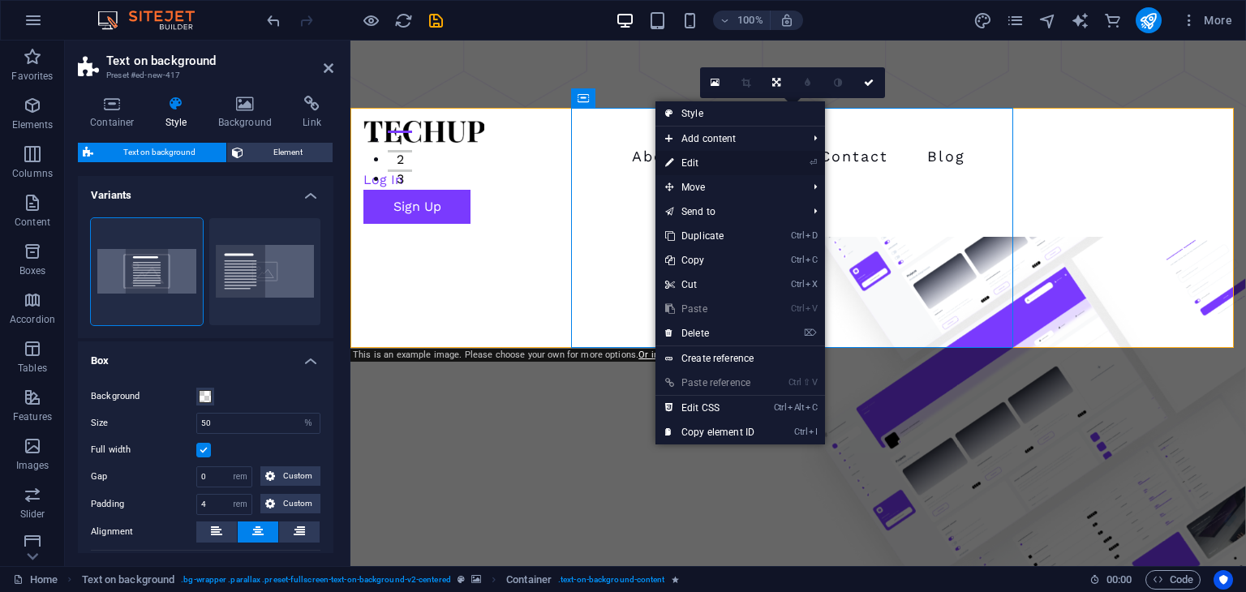
click at [686, 161] on link "⏎ Edit" at bounding box center [710, 163] width 109 height 24
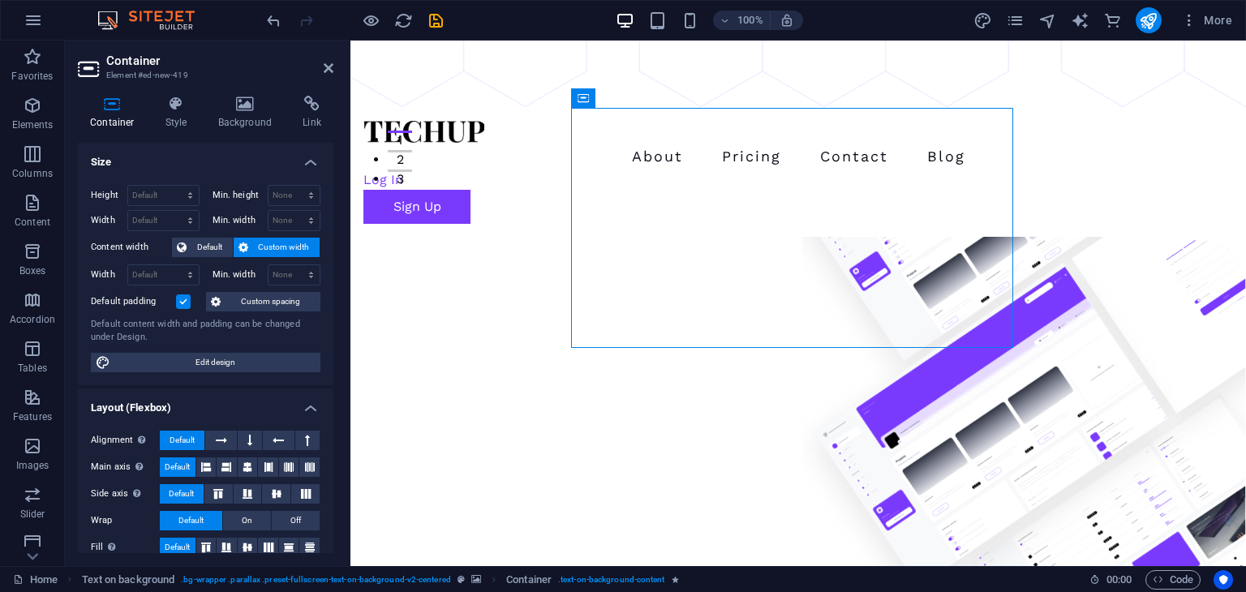
drag, startPoint x: 579, startPoint y: 135, endPoint x: 563, endPoint y: 147, distance: 19.8
drag, startPoint x: 579, startPoint y: 138, endPoint x: 585, endPoint y: 167, distance: 29.8
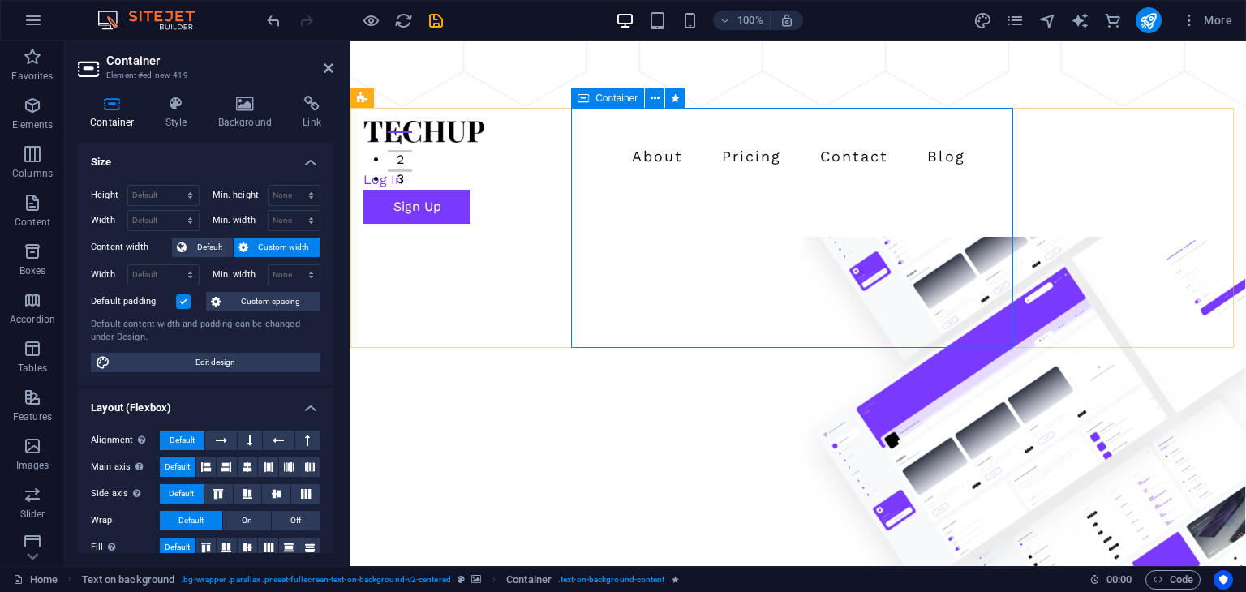
click at [597, 101] on span "Container" at bounding box center [617, 98] width 42 height 10
click at [656, 98] on icon at bounding box center [655, 98] width 9 height 17
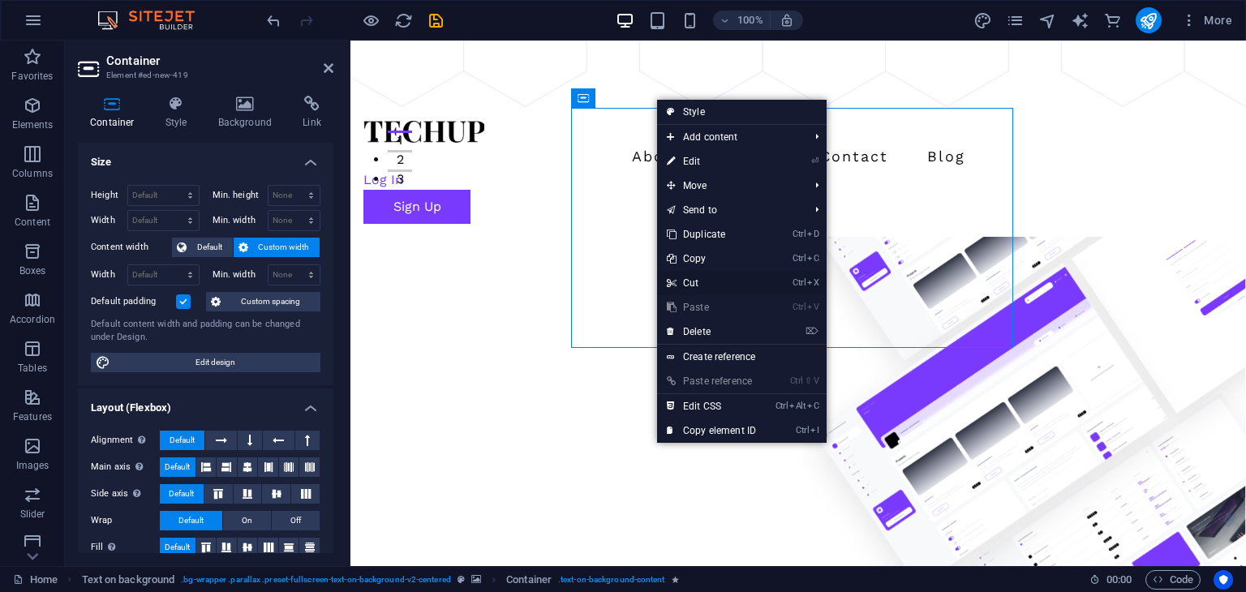
click at [682, 282] on link "Ctrl X Cut" at bounding box center [711, 283] width 109 height 24
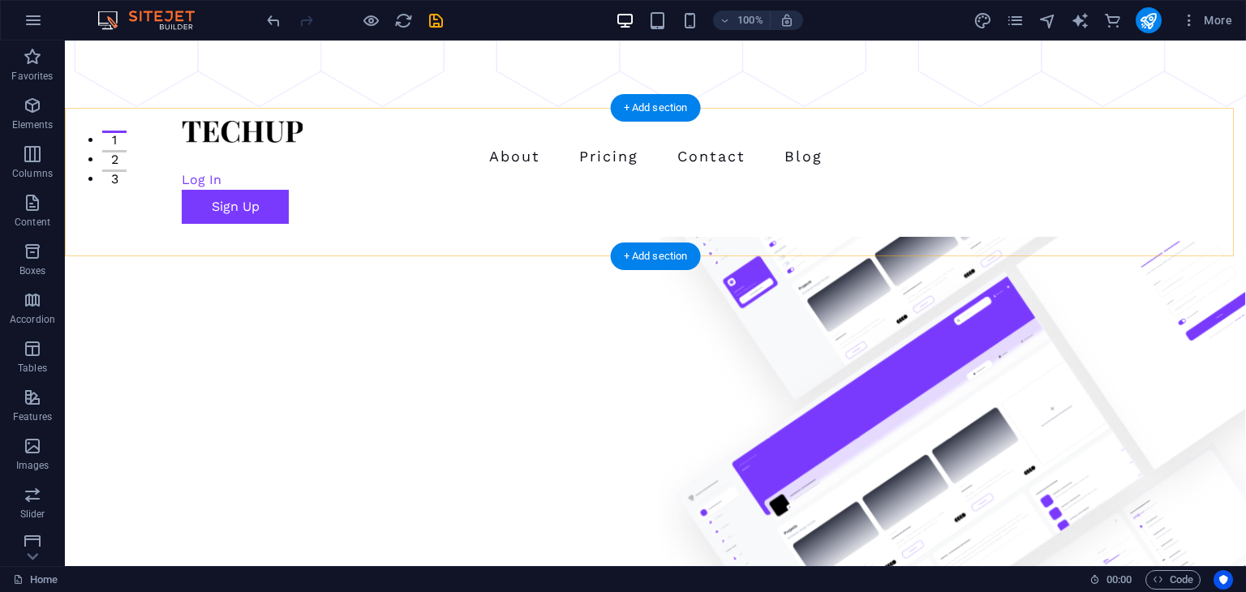
click at [673, 105] on div "+ Add section" at bounding box center [656, 108] width 90 height 28
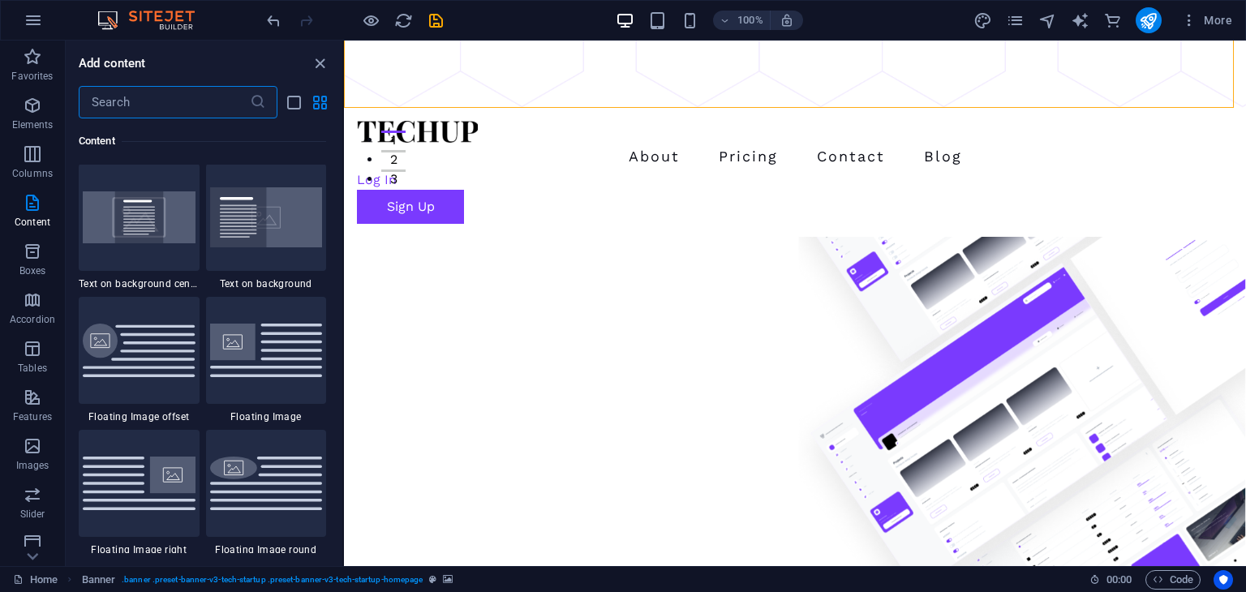
scroll to position [3407, 0]
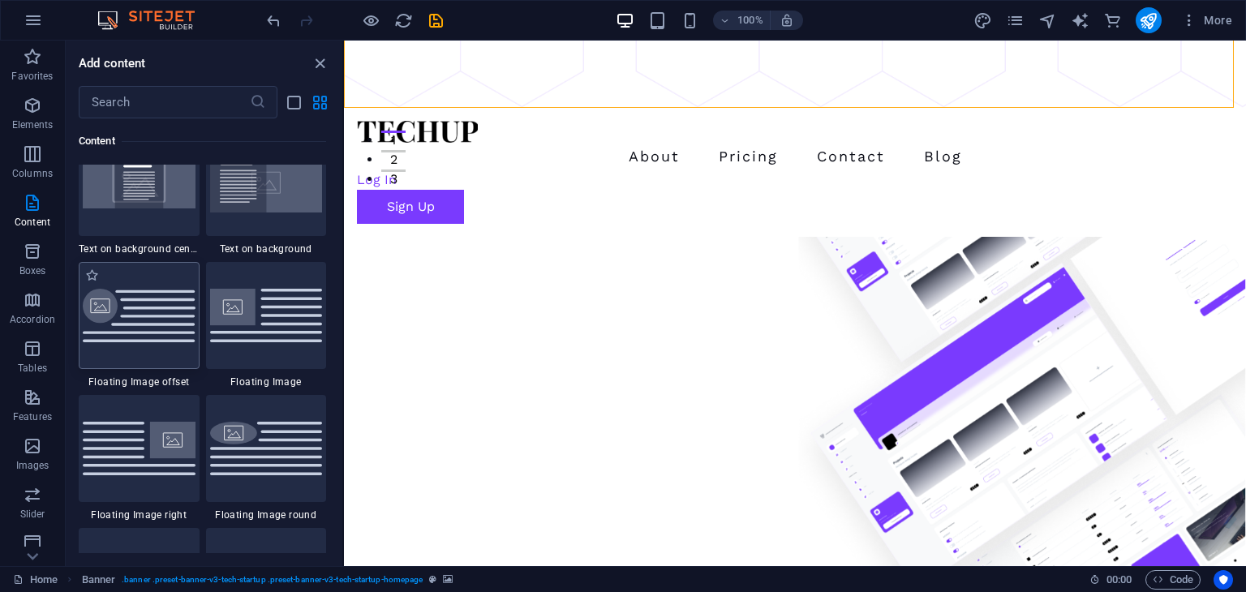
click at [146, 317] on img at bounding box center [139, 316] width 113 height 54
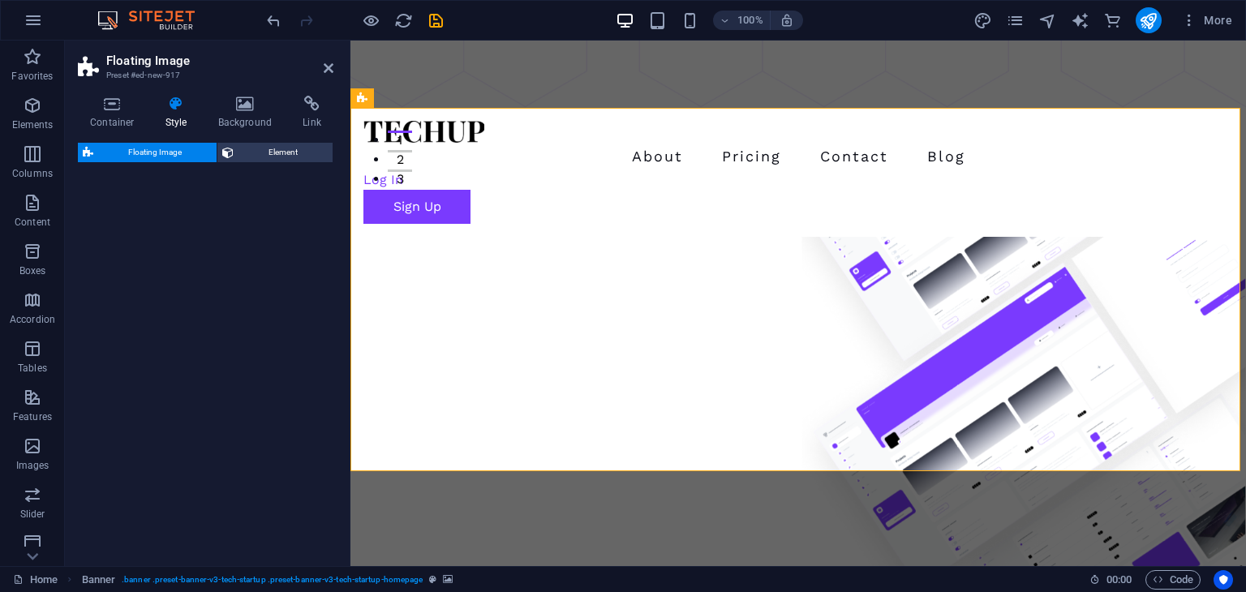
select select "%"
select select "rem"
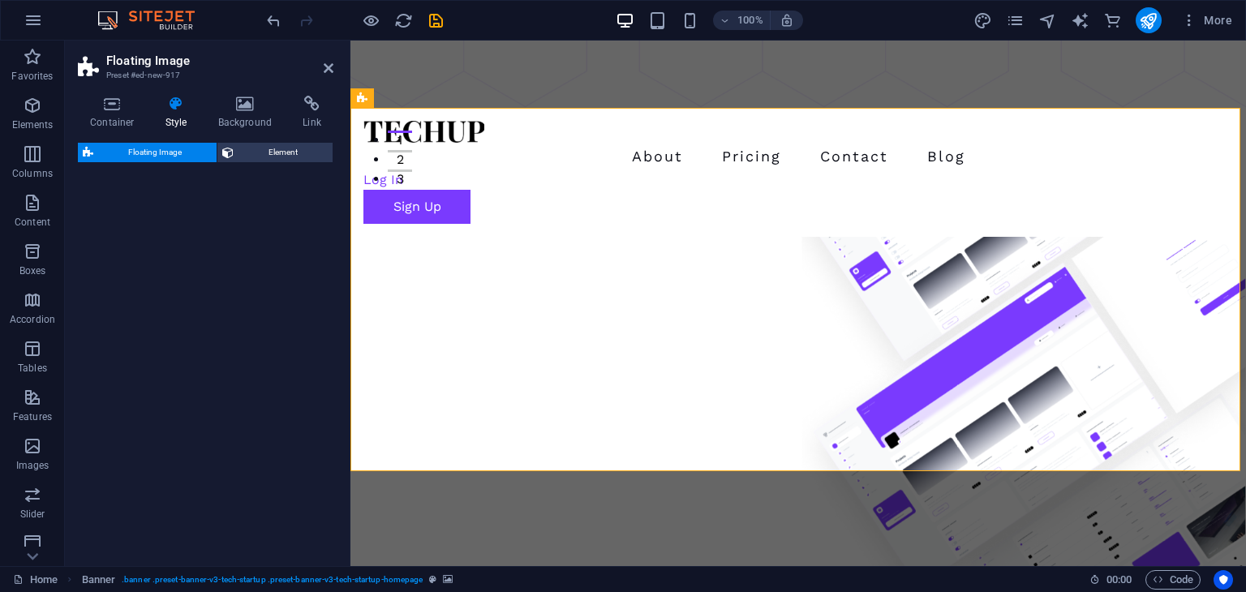
select select "%"
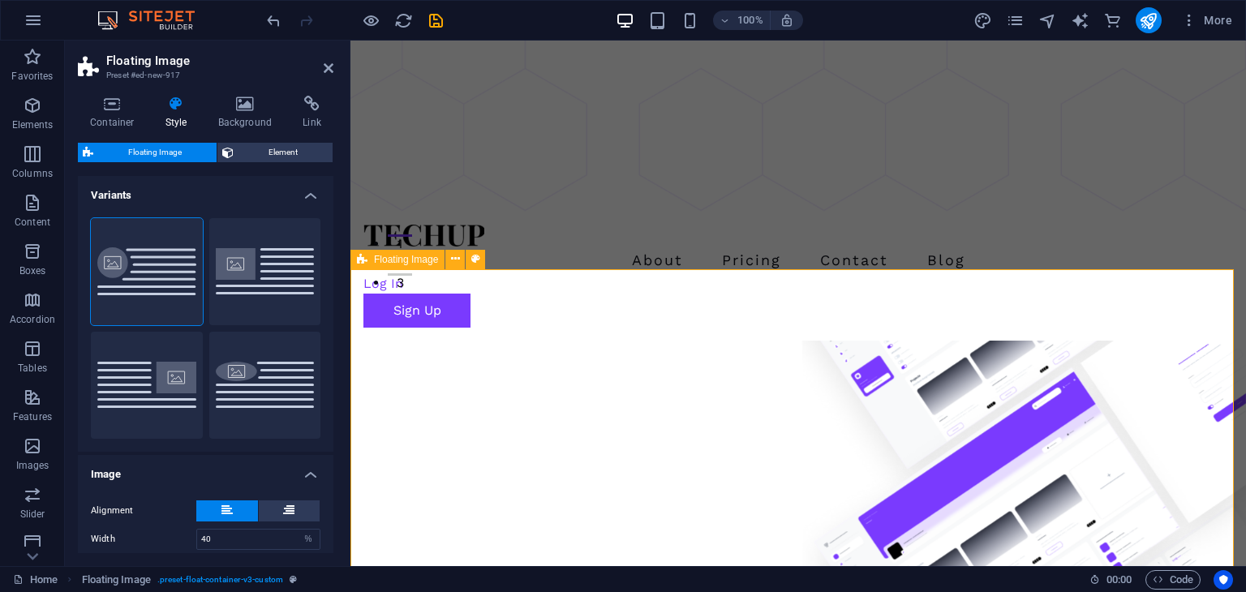
scroll to position [406, 0]
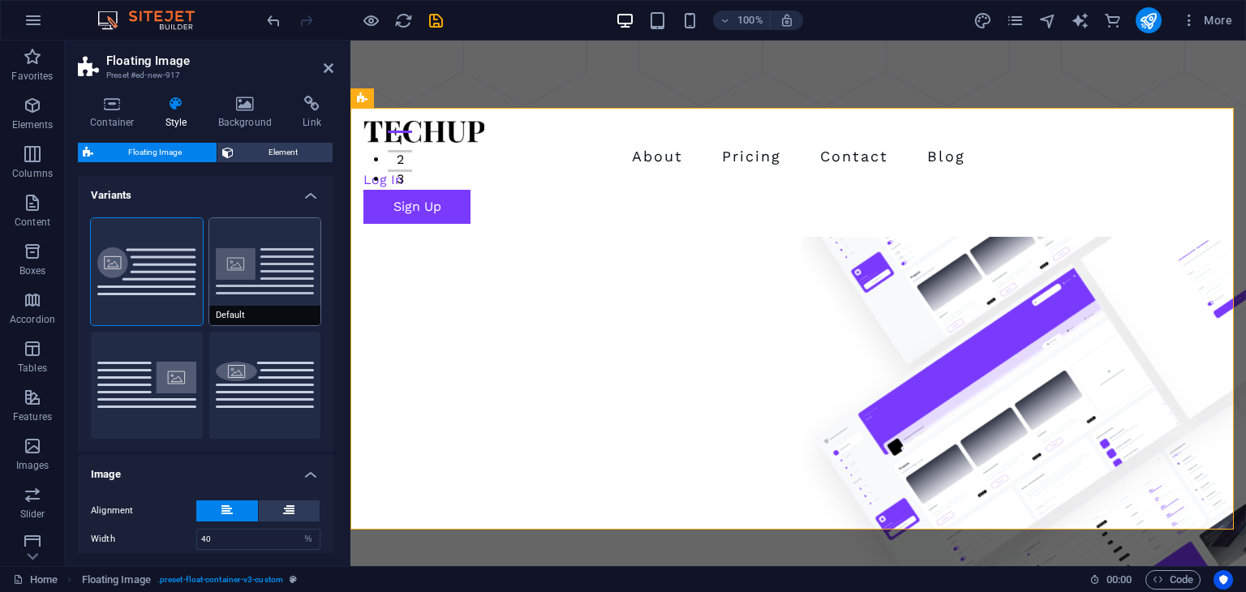
click at [269, 292] on button "Default" at bounding box center [265, 271] width 112 height 107
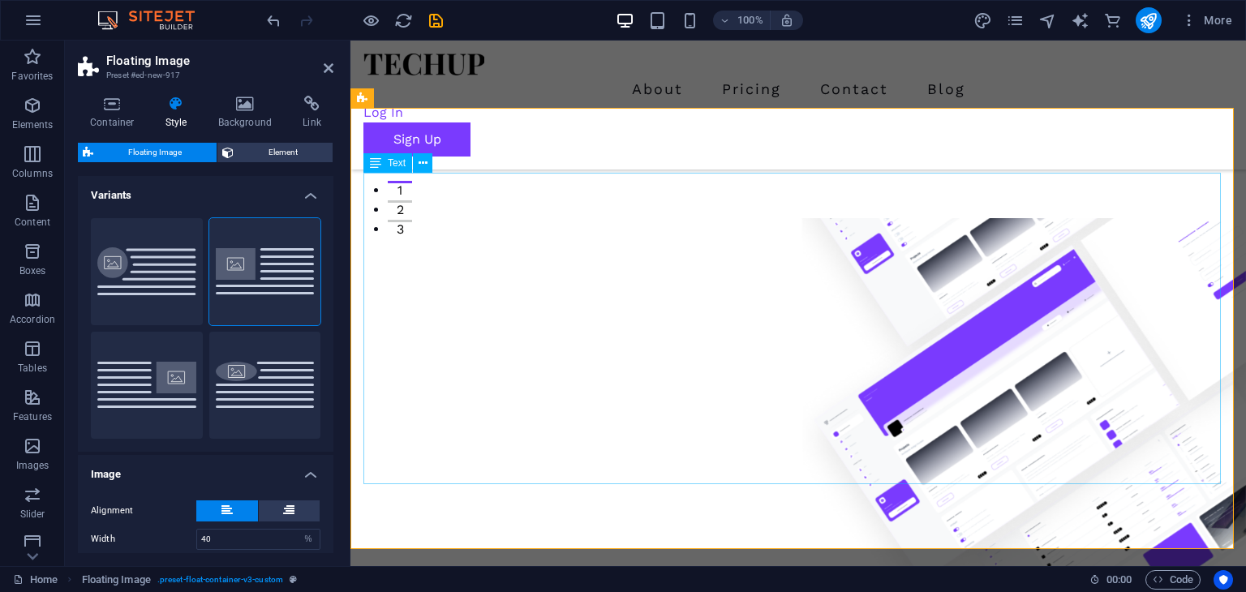
scroll to position [325, 0]
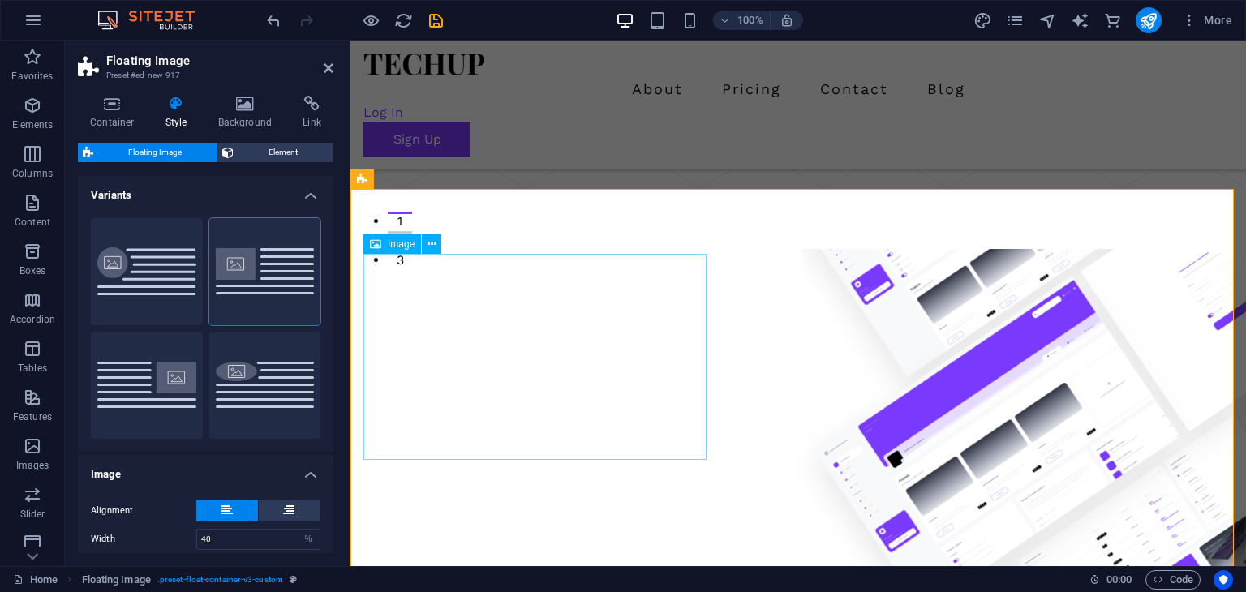
click at [379, 246] on icon at bounding box center [375, 243] width 11 height 19
click at [428, 244] on icon at bounding box center [432, 244] width 9 height 17
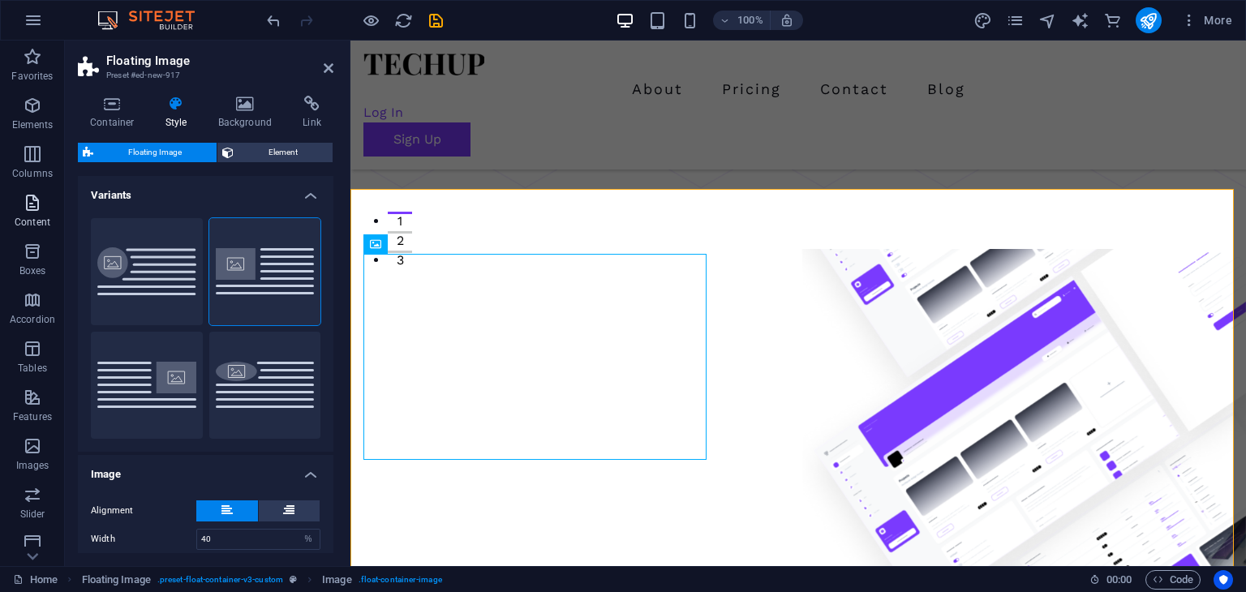
click at [32, 213] on span "Content" at bounding box center [32, 212] width 65 height 39
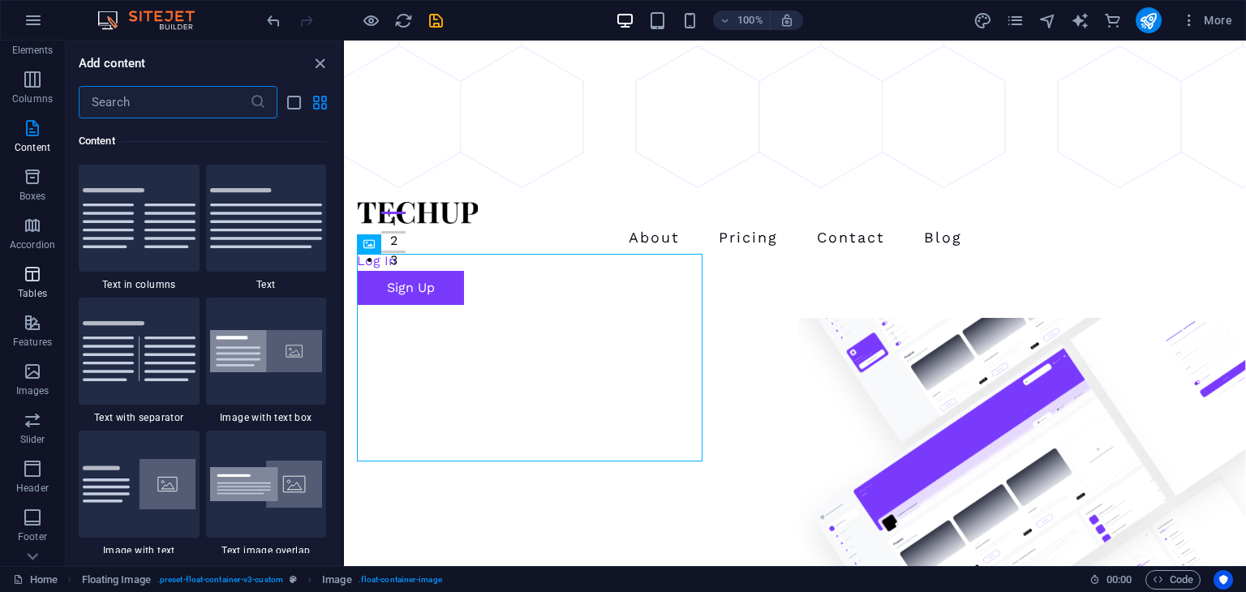
scroll to position [162, 0]
click at [34, 284] on icon "button" at bounding box center [32, 283] width 19 height 19
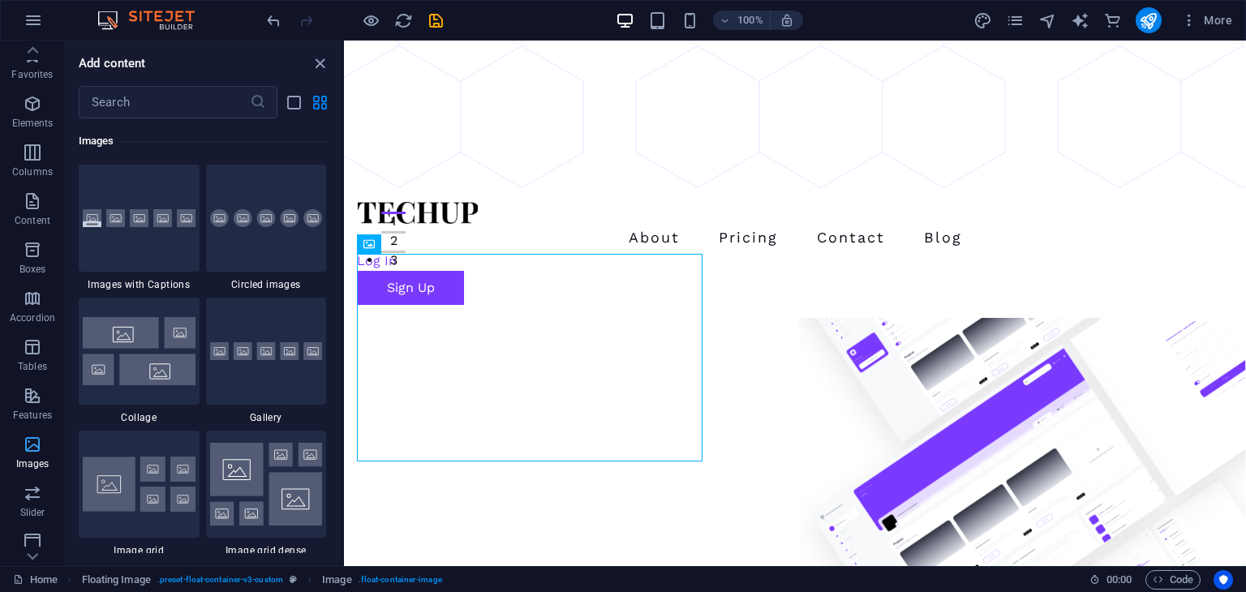
scroll to position [0, 0]
click at [432, 244] on button at bounding box center [424, 243] width 19 height 19
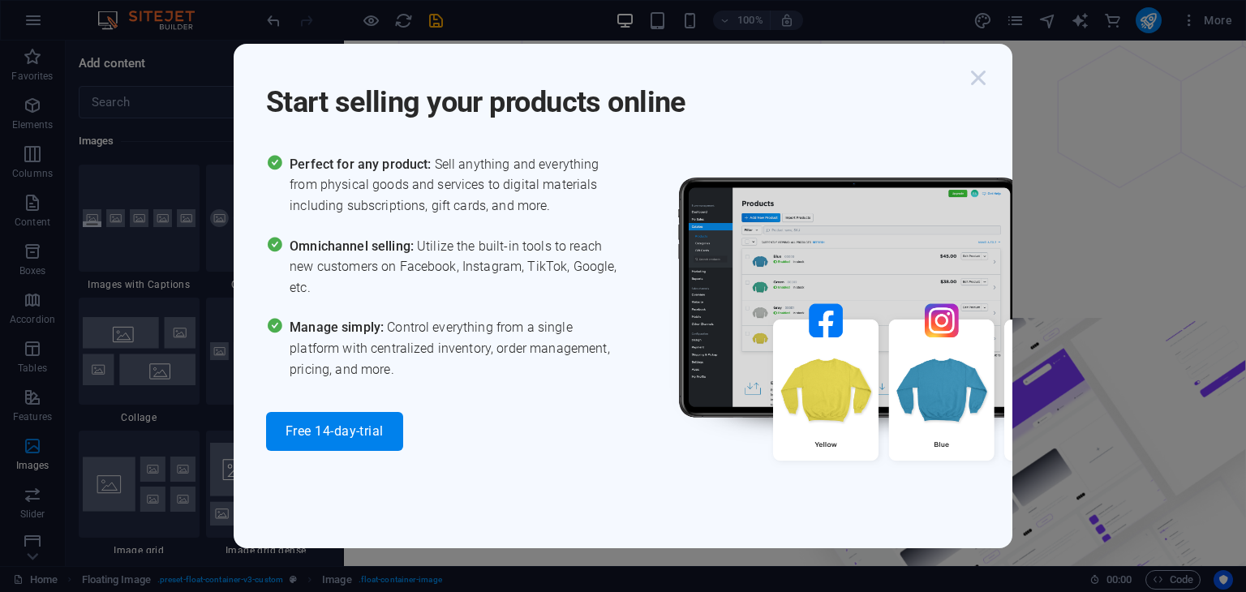
click at [974, 79] on icon "button" at bounding box center [978, 77] width 29 height 29
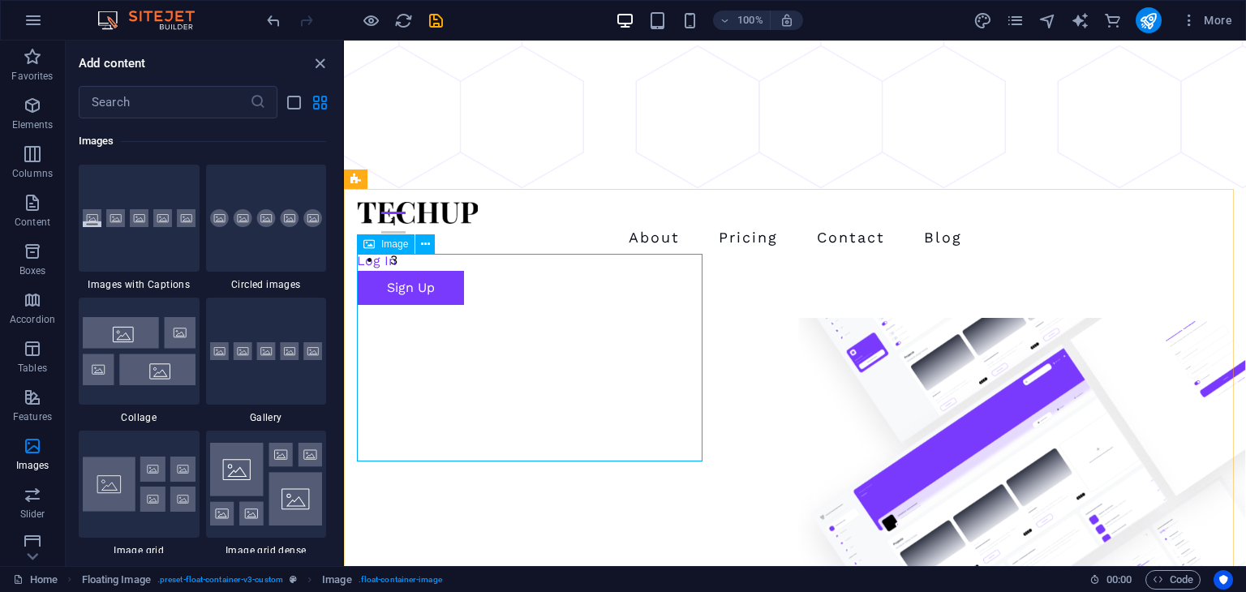
click at [396, 250] on div "Image" at bounding box center [386, 243] width 58 height 19
click at [421, 244] on icon at bounding box center [425, 244] width 9 height 17
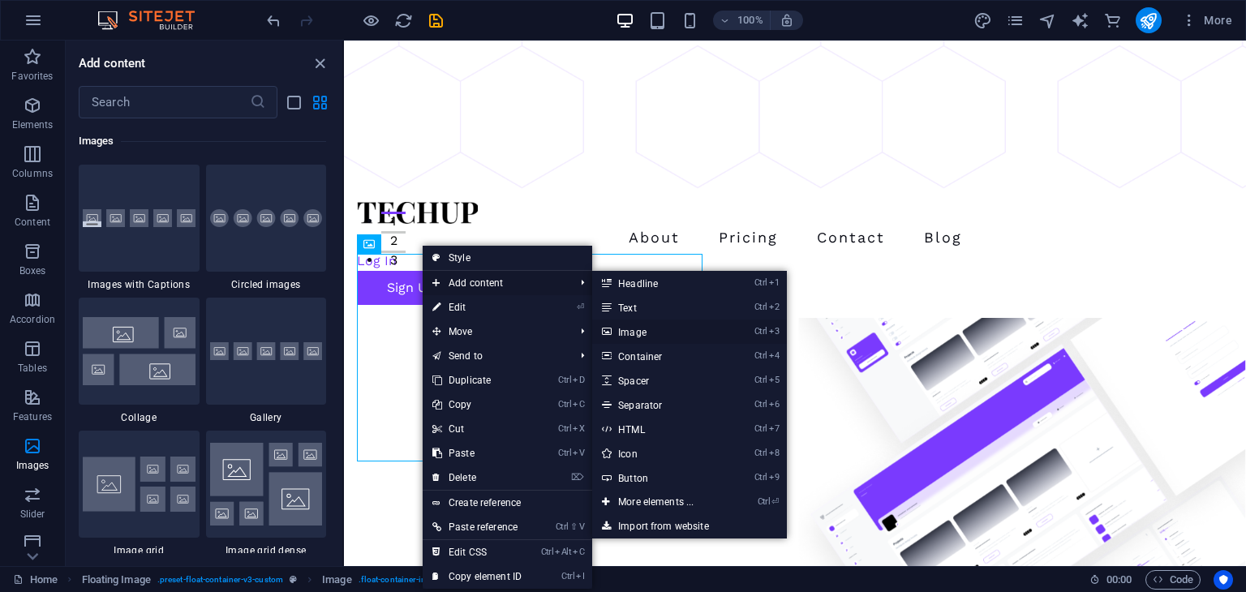
click at [645, 329] on link "Ctrl 3 Image" at bounding box center [659, 332] width 134 height 24
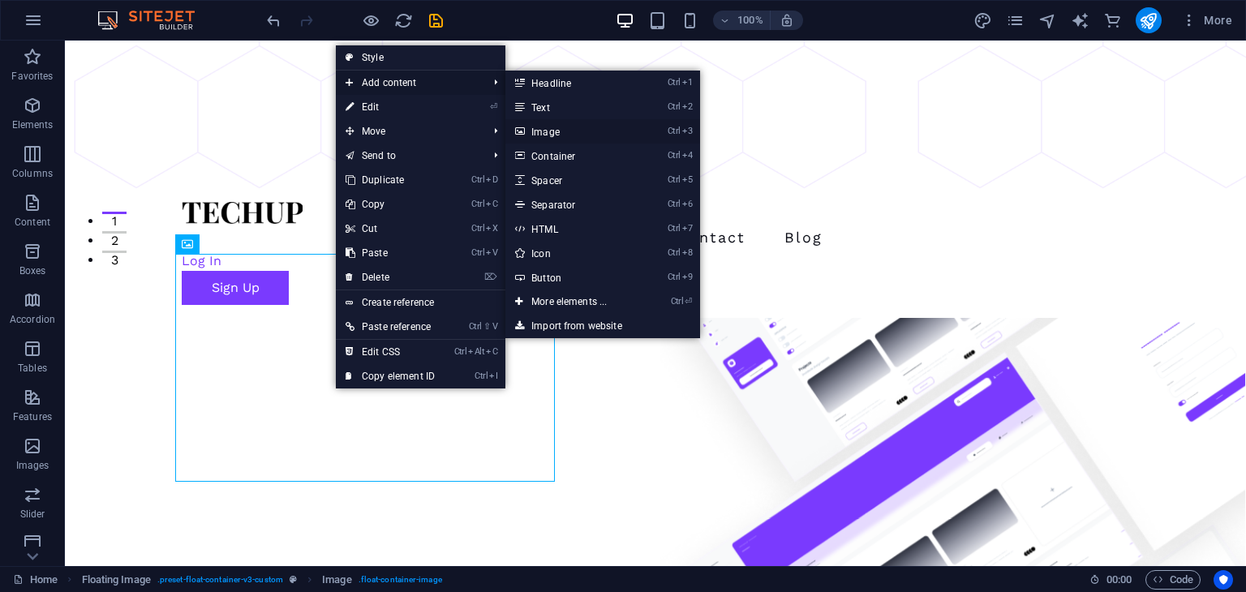
click at [552, 131] on link "Ctrl 3 Image" at bounding box center [572, 131] width 134 height 24
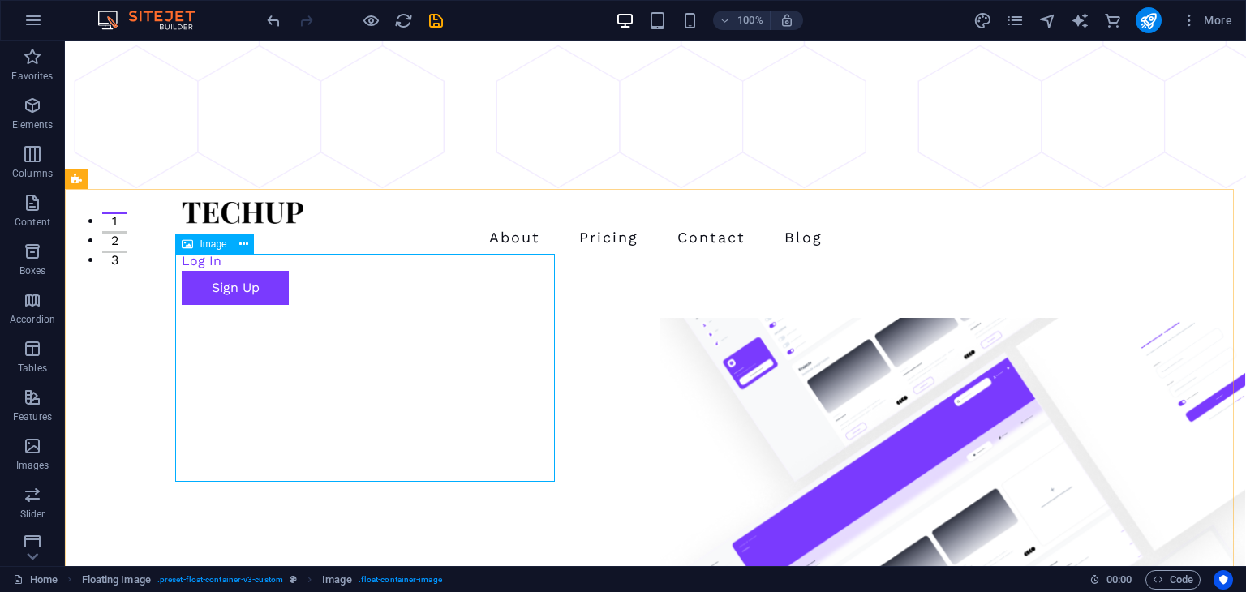
click at [191, 243] on icon at bounding box center [187, 243] width 11 height 19
click at [186, 244] on icon at bounding box center [187, 243] width 11 height 19
click at [185, 244] on icon at bounding box center [187, 243] width 11 height 19
select select "%"
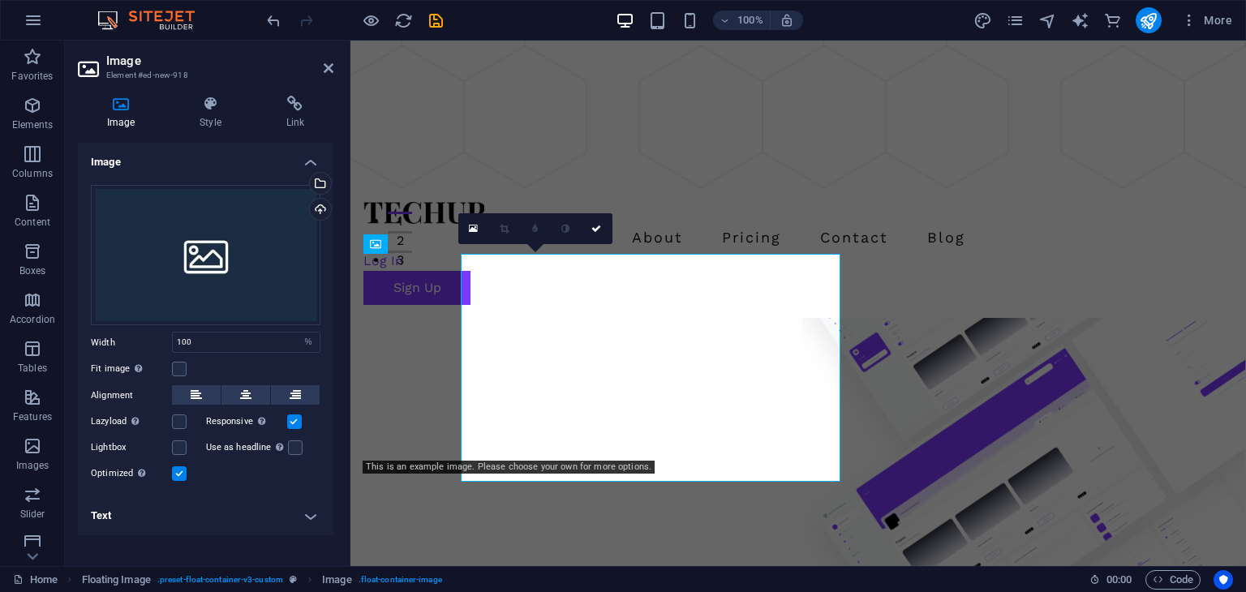
click at [179, 247] on div "Drag files here, click to choose files or select files from Files or our free s…" at bounding box center [206, 255] width 230 height 141
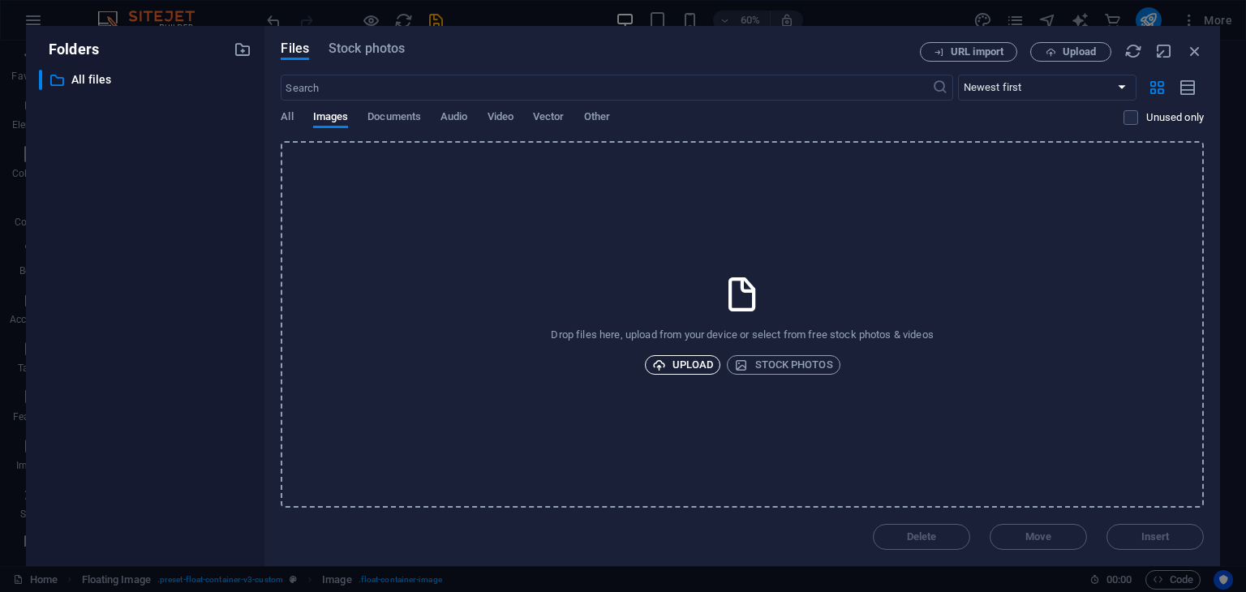
click at [690, 358] on span "Upload" at bounding box center [683, 364] width 62 height 19
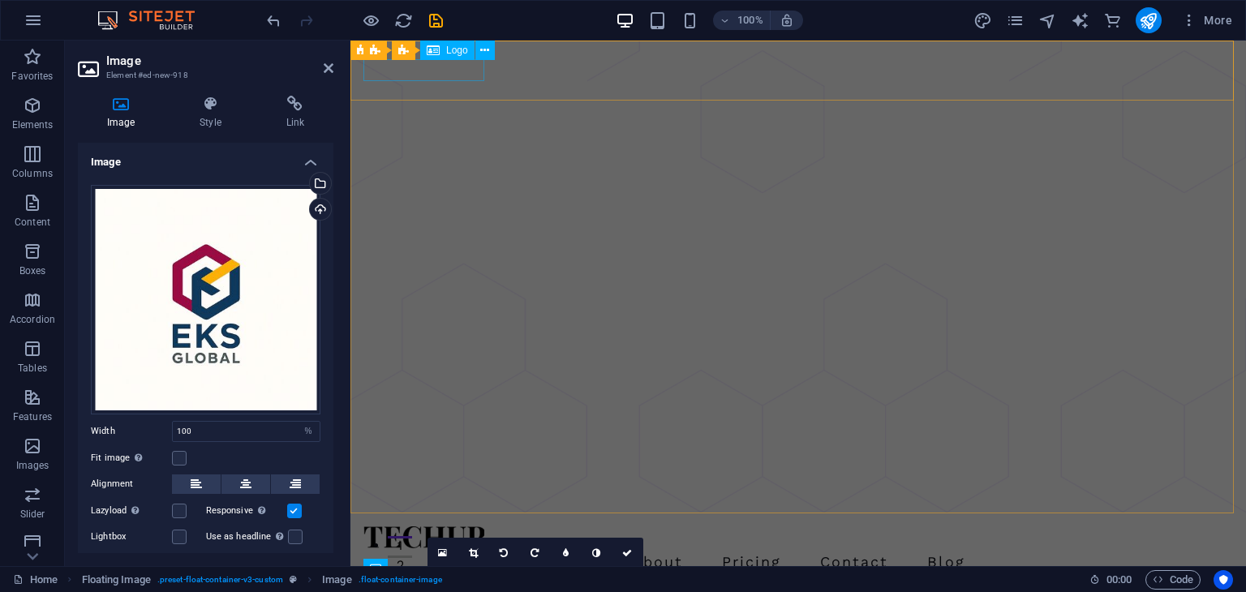
click at [467, 527] on div at bounding box center [798, 538] width 870 height 22
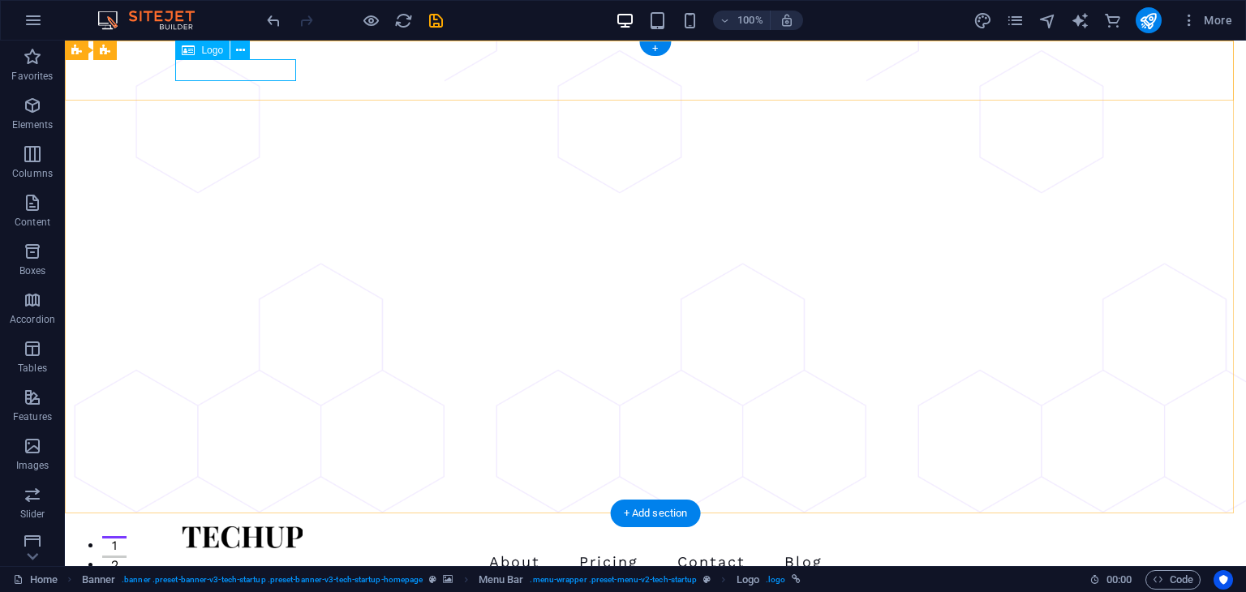
click at [285, 527] on div at bounding box center [656, 538] width 948 height 22
select select "px"
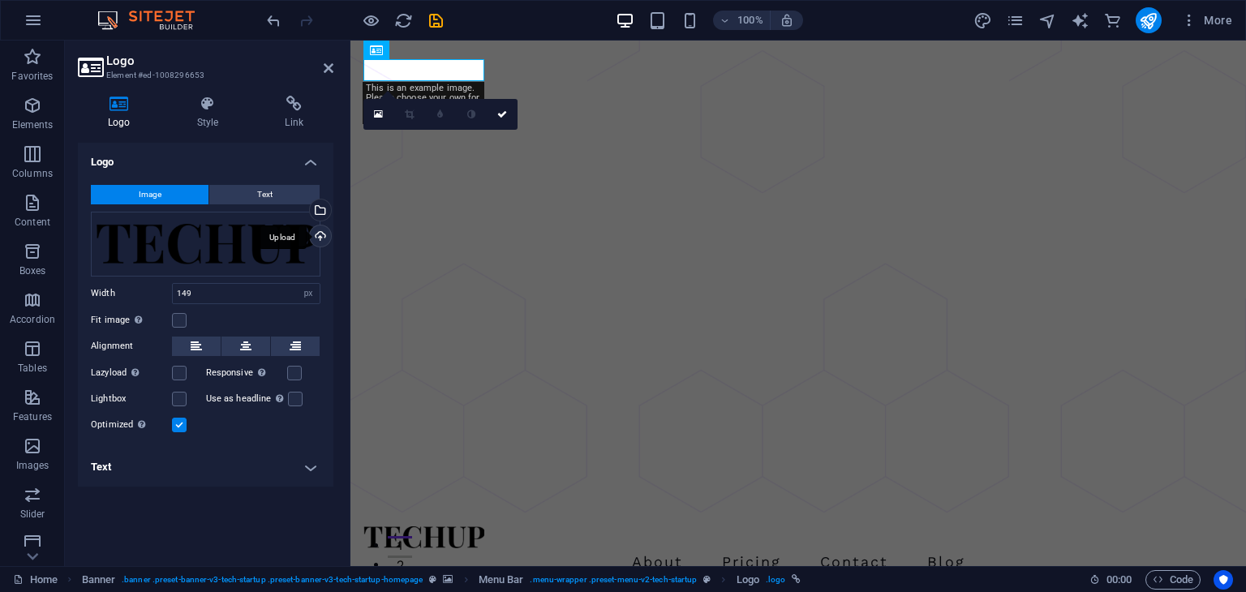
click at [319, 238] on div "Upload" at bounding box center [319, 238] width 24 height 24
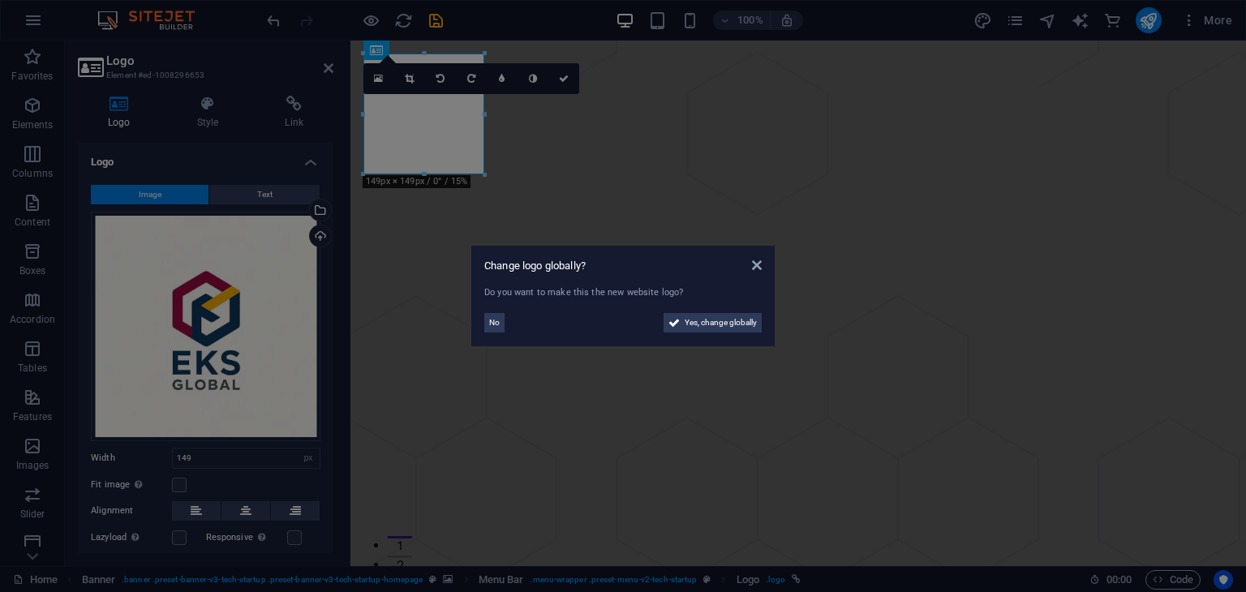
click at [563, 78] on aside "Change logo globally? Do you want to make this the new website logo? No Yes, ch…" at bounding box center [623, 296] width 1246 height 592
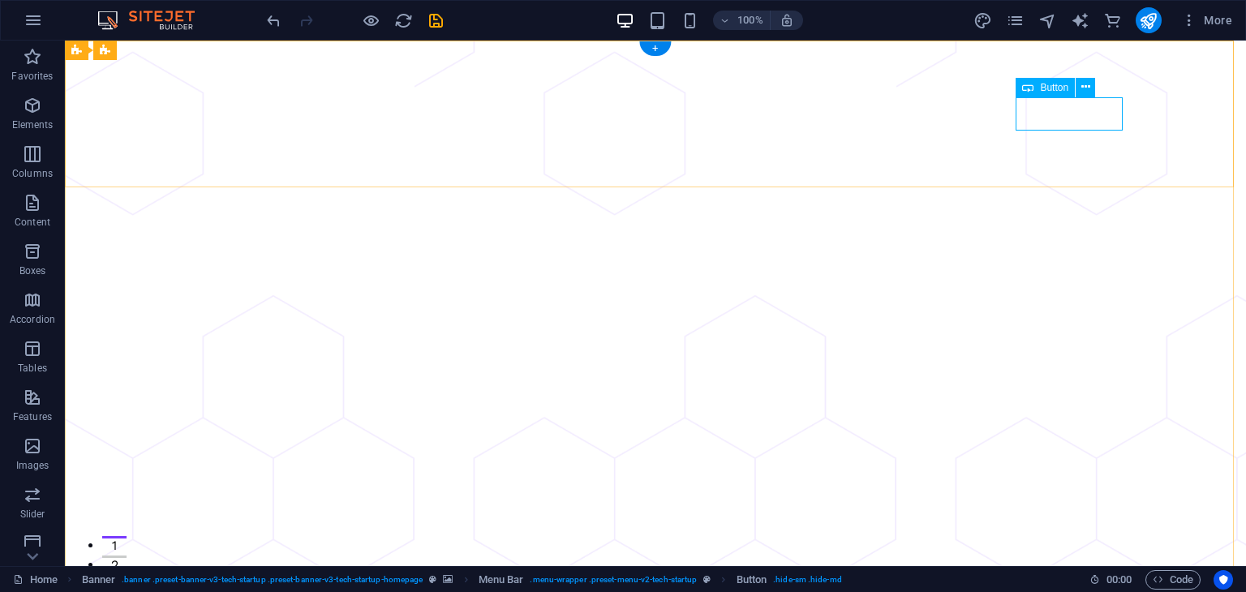
click at [1087, 88] on icon at bounding box center [1086, 87] width 9 height 17
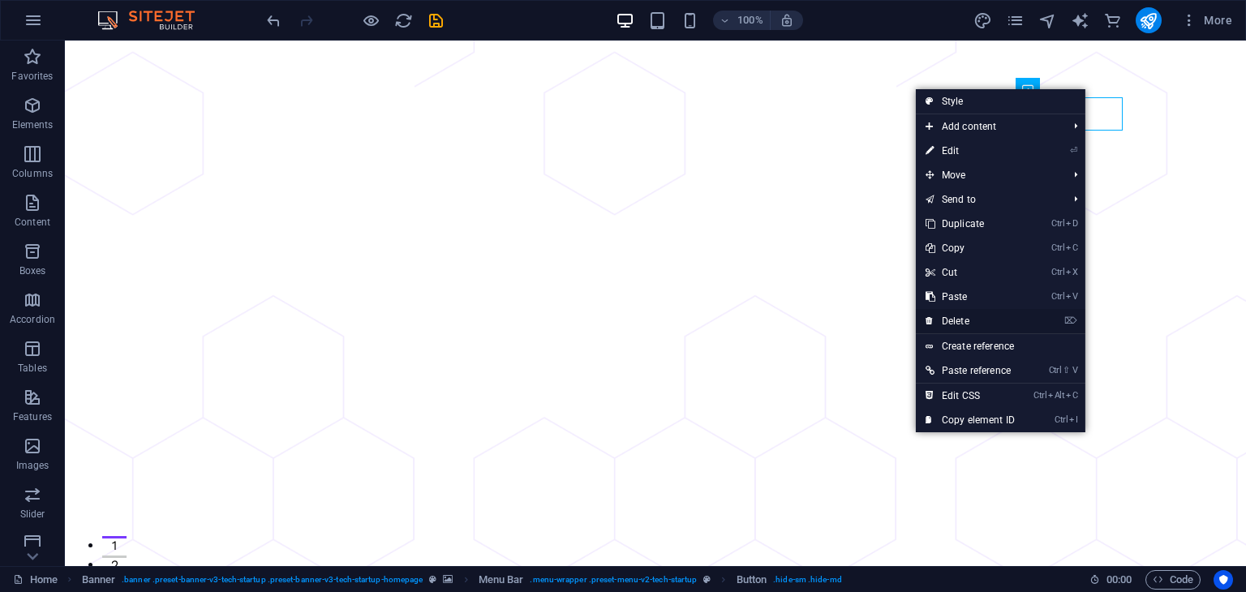
click at [966, 320] on link "⌦ Delete" at bounding box center [970, 321] width 109 height 24
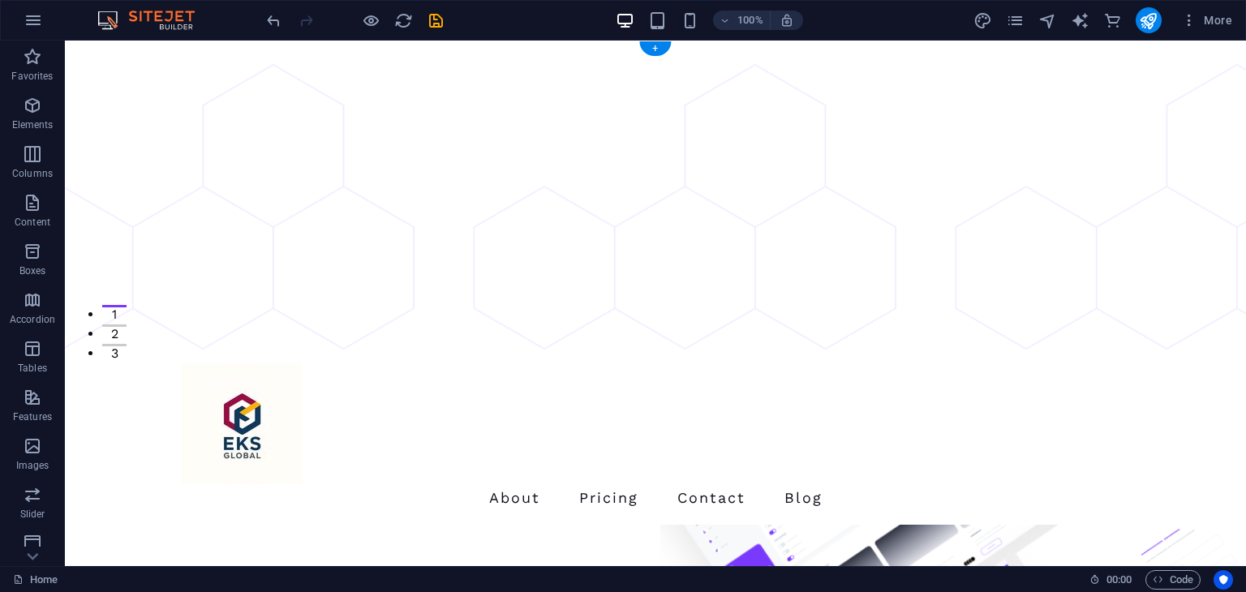
scroll to position [487, 0]
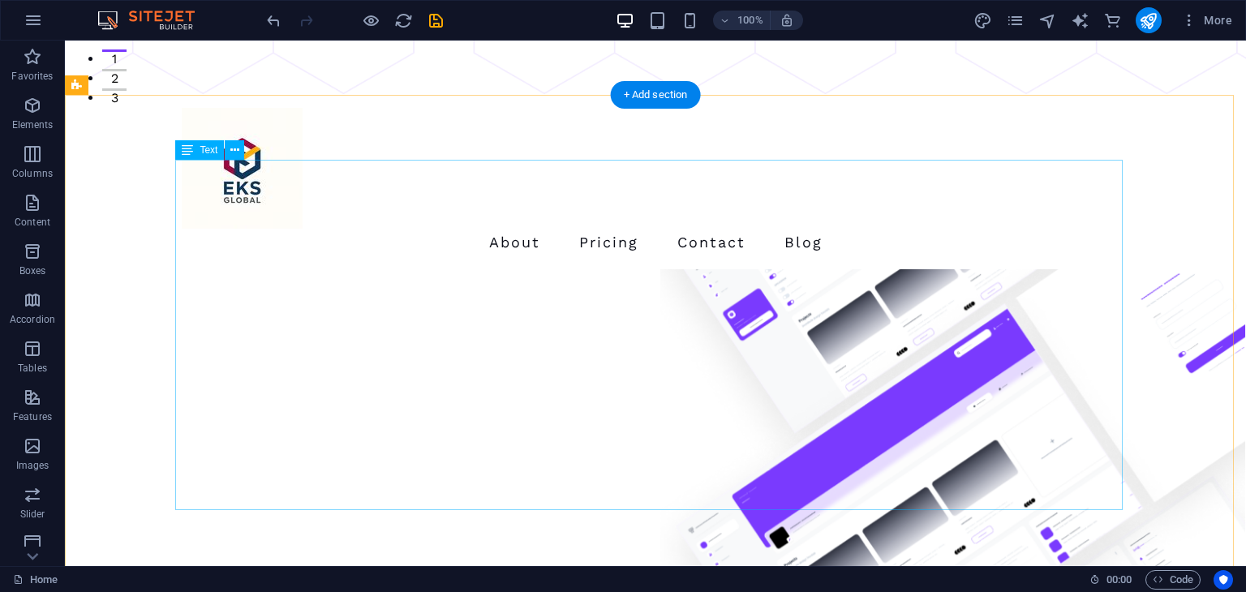
drag, startPoint x: 577, startPoint y: 170, endPoint x: 310, endPoint y: 174, distance: 267.0
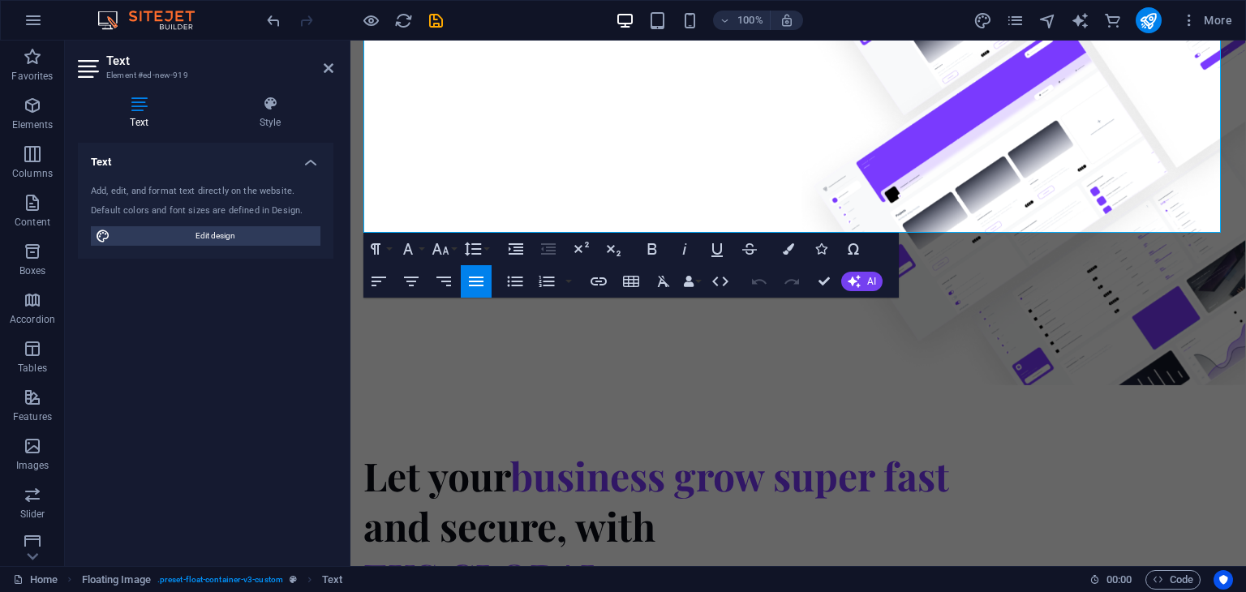
scroll to position [837, 0]
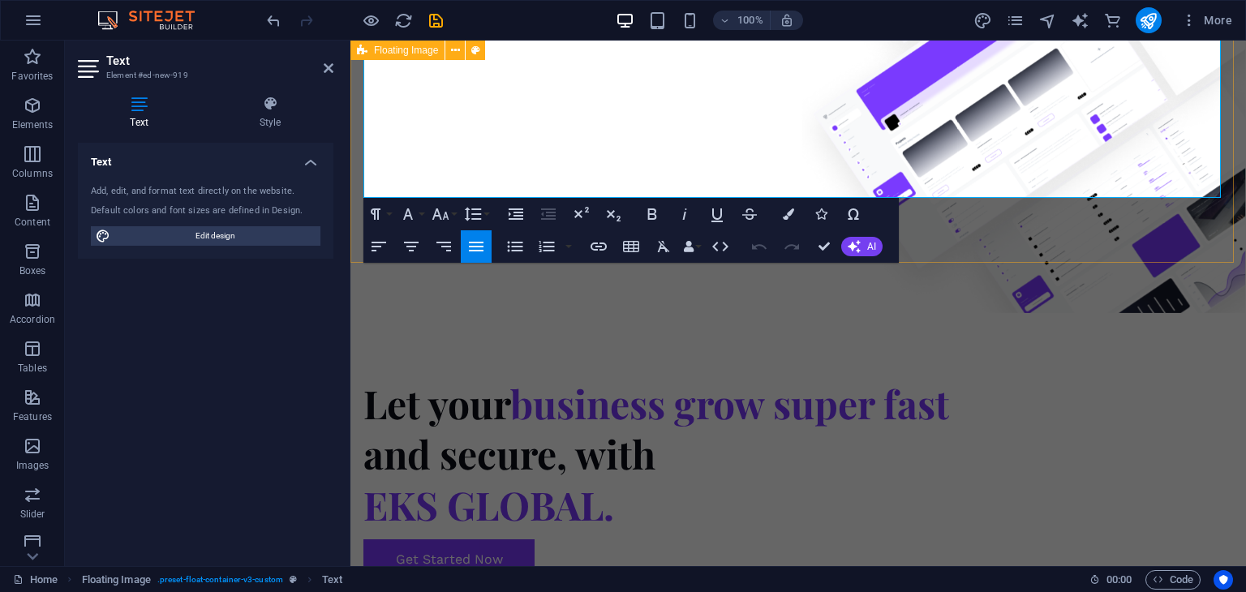
drag, startPoint x: 724, startPoint y: 171, endPoint x: 951, endPoint y: 221, distance: 232.5
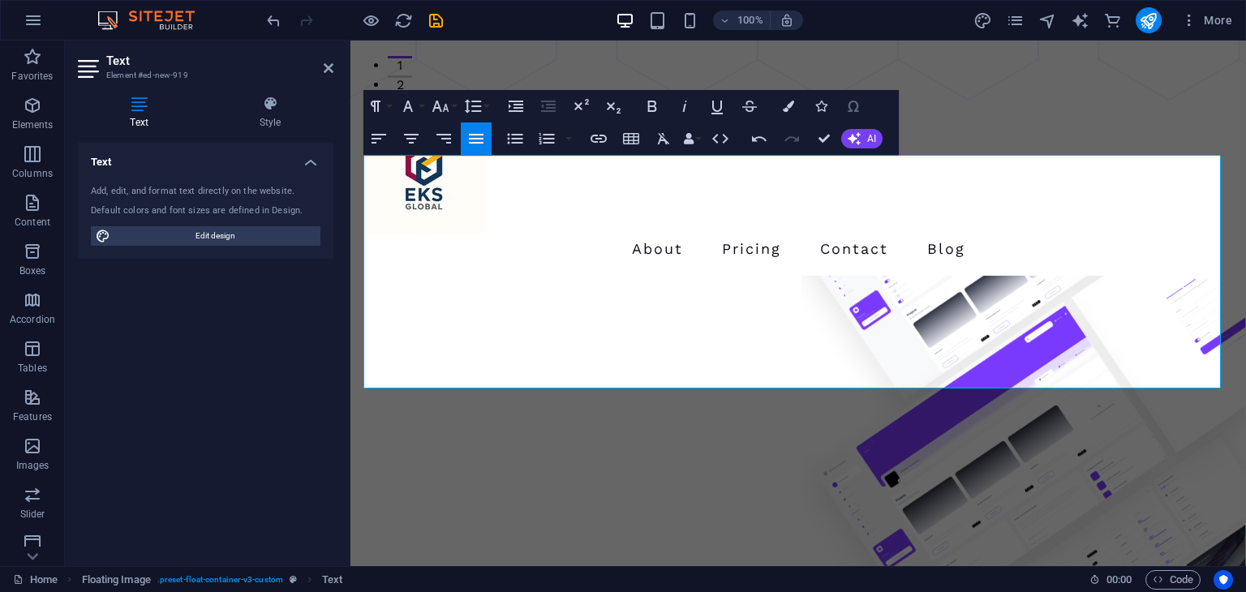
scroll to position [513, 0]
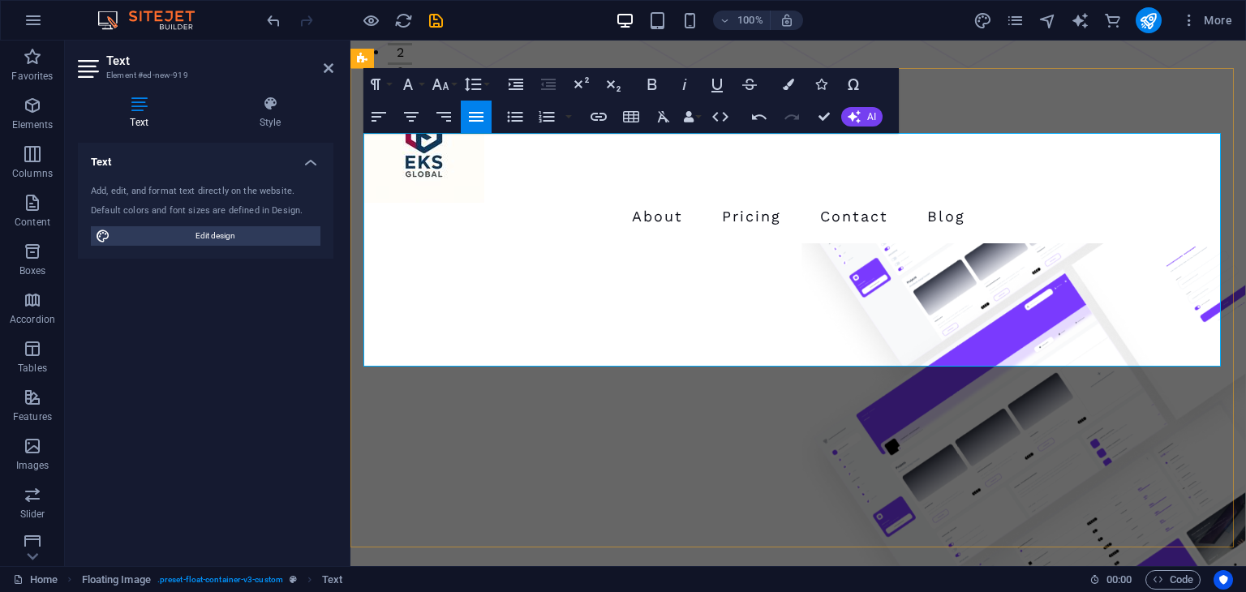
drag, startPoint x: 941, startPoint y: 280, endPoint x: 947, endPoint y: 316, distance: 36.1
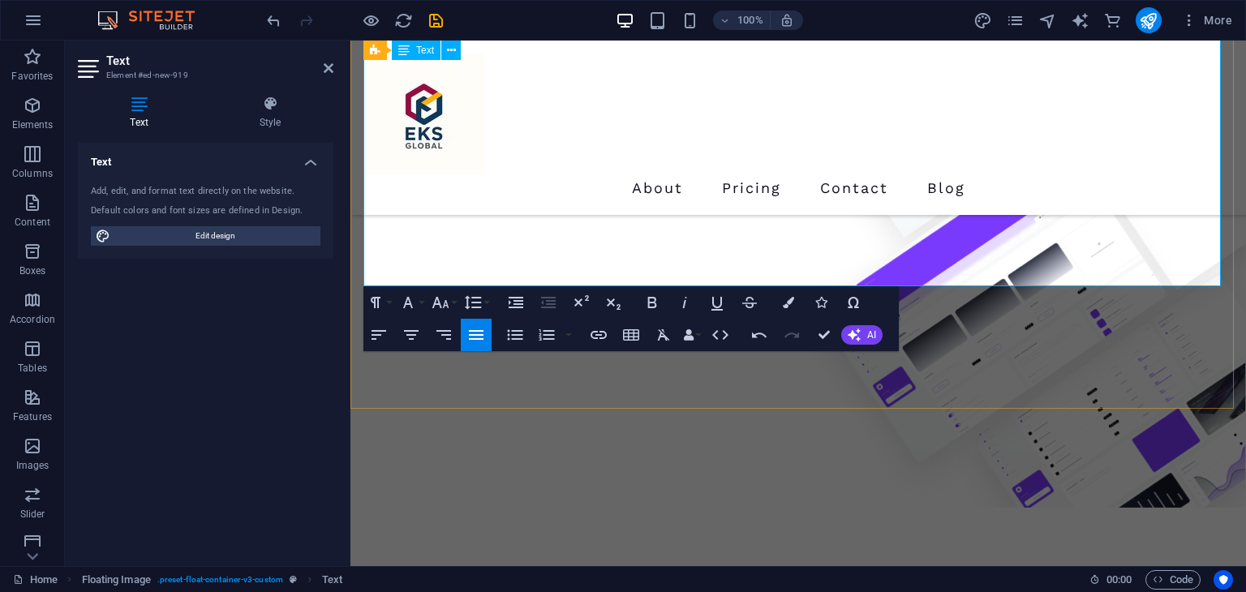
scroll to position [594, 0]
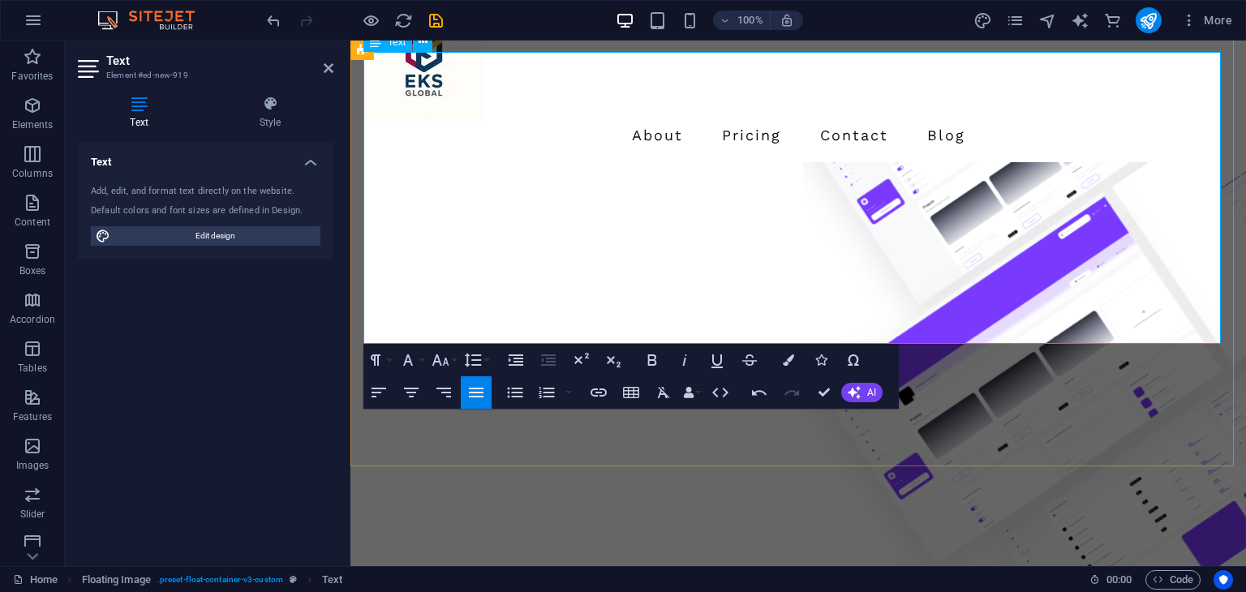
scroll to position [675, 0]
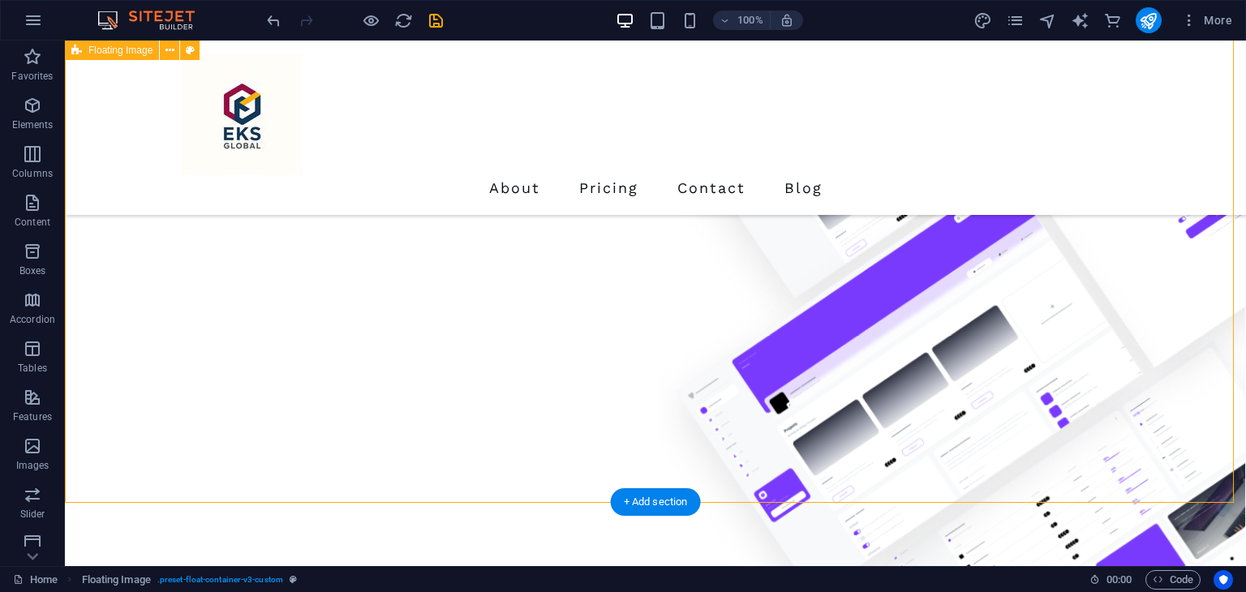
scroll to position [513, 0]
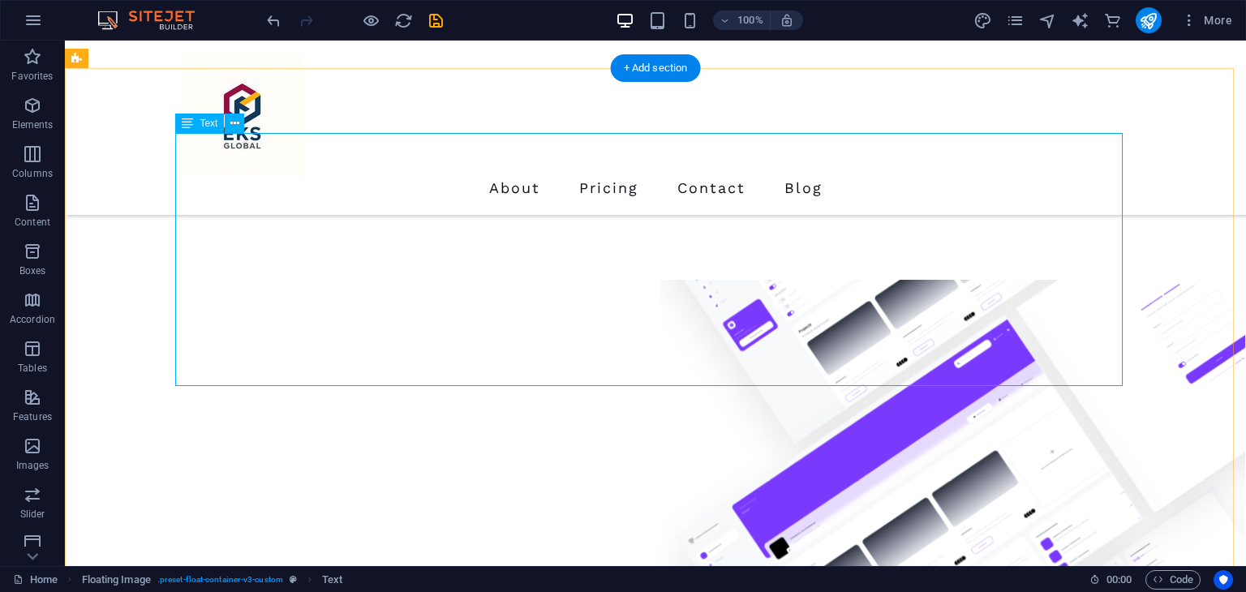
scroll to position [432, 0]
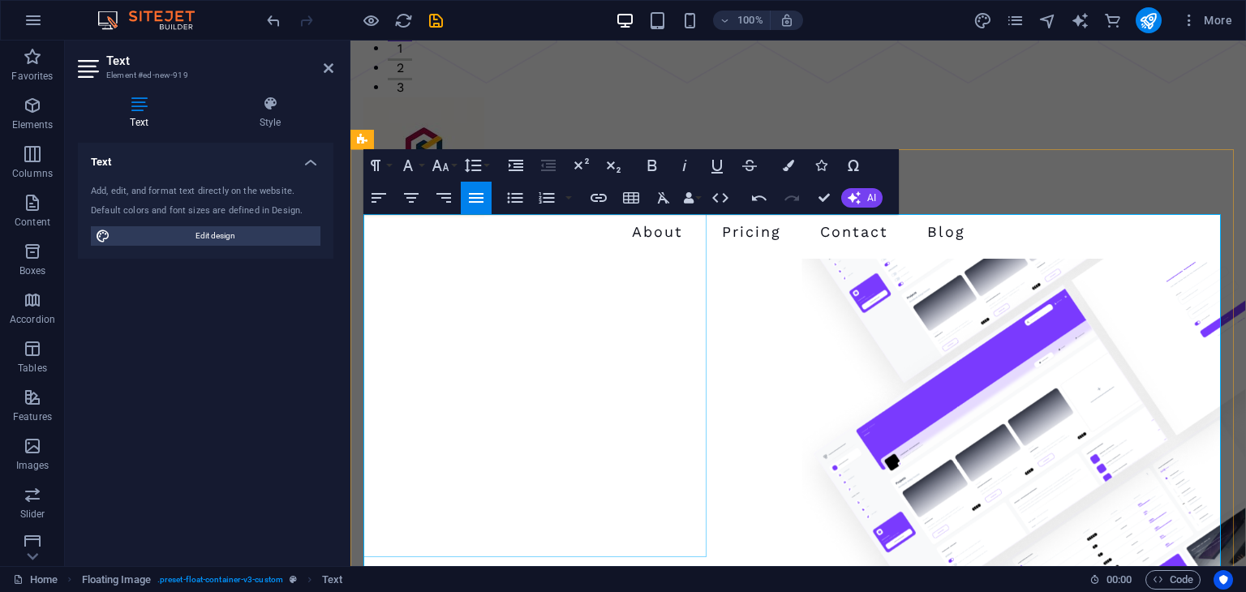
scroll to position [513, 0]
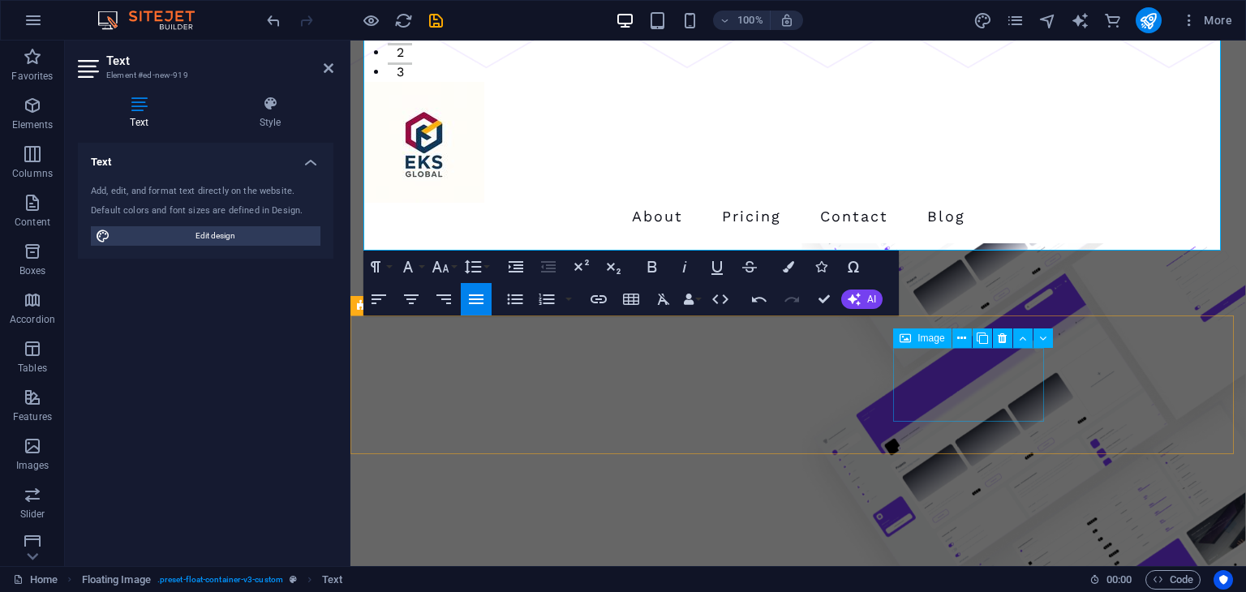
scroll to position [756, 0]
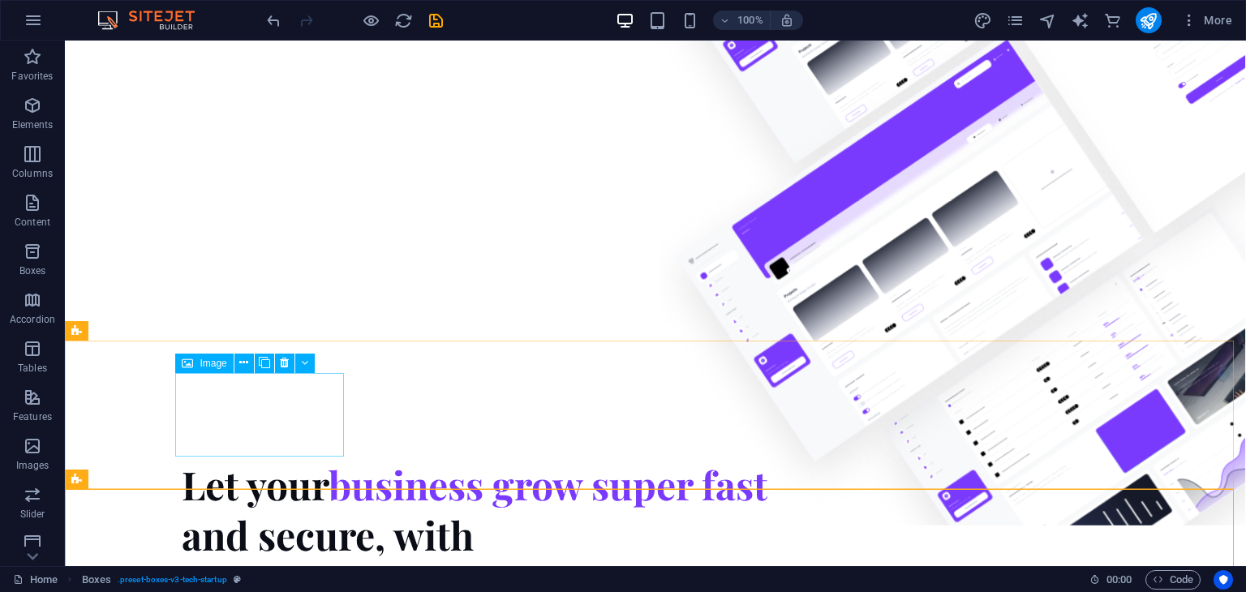
click at [217, 364] on span "Image" at bounding box center [213, 364] width 27 height 10
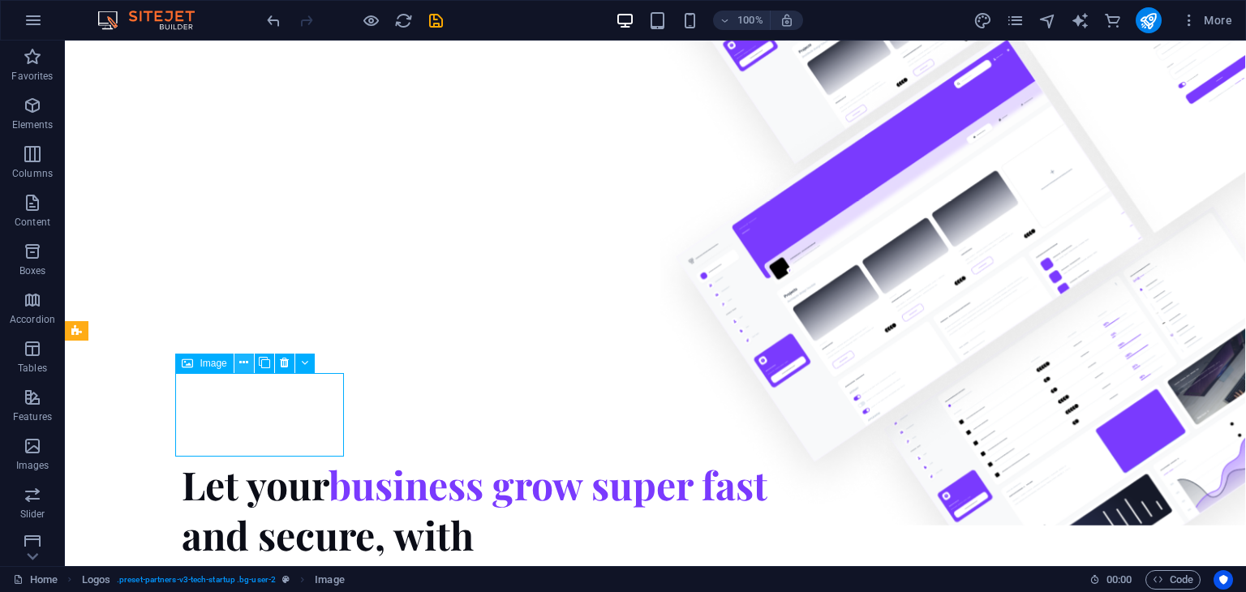
click at [243, 363] on icon at bounding box center [243, 363] width 9 height 17
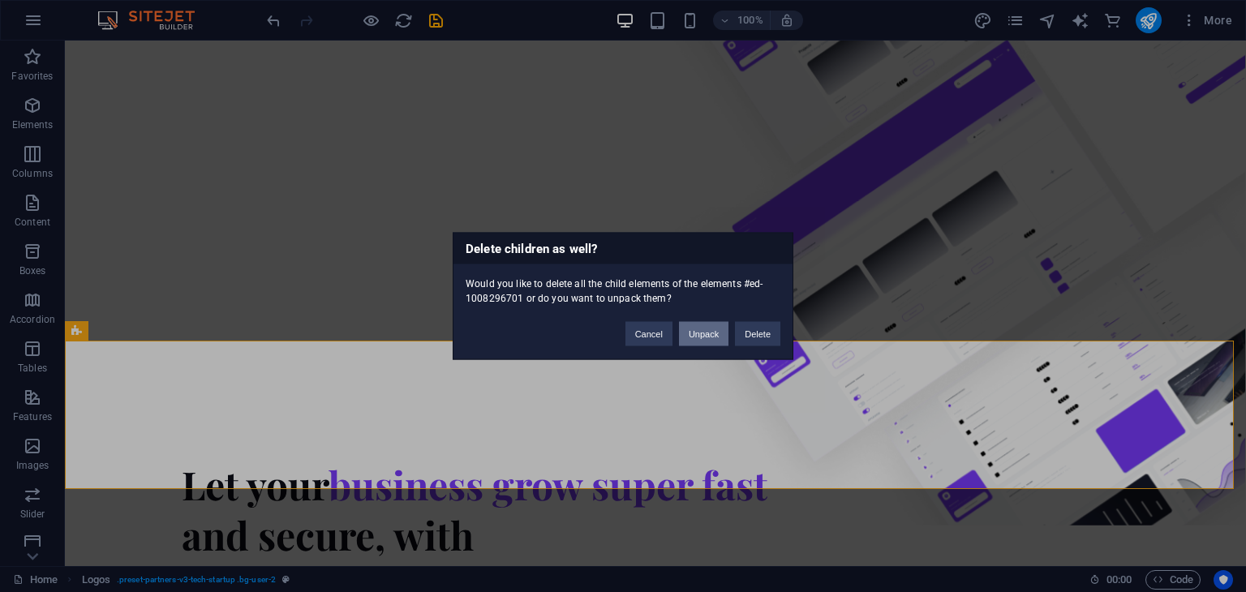
click at [701, 338] on button "Unpack" at bounding box center [703, 334] width 49 height 24
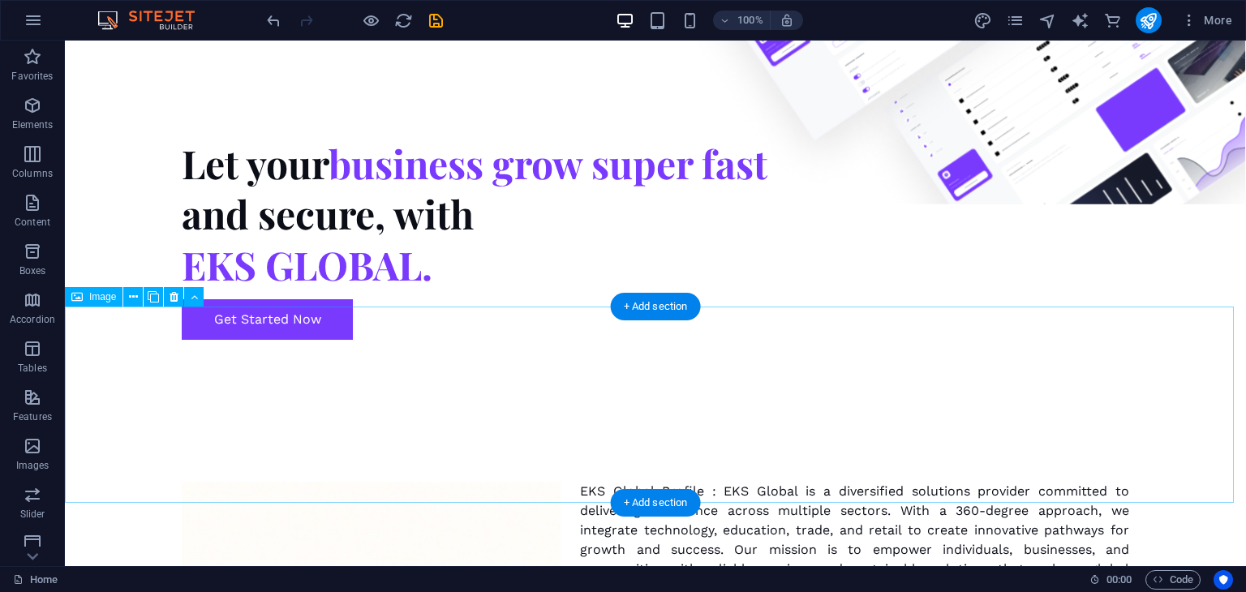
scroll to position [1081, 0]
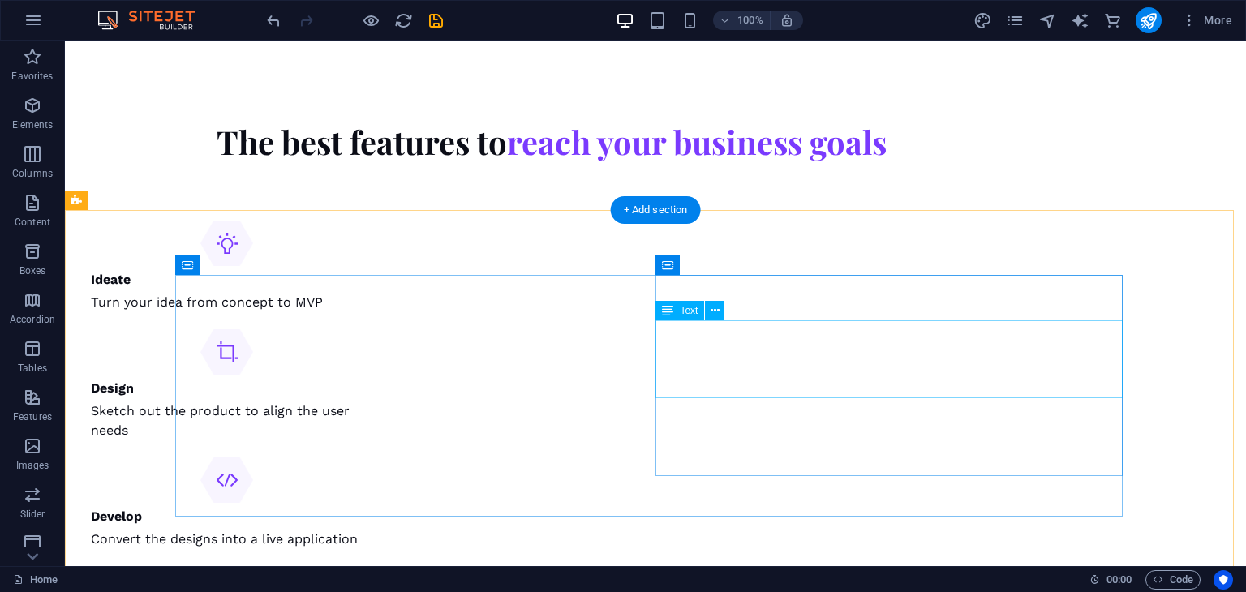
scroll to position [6912, 0]
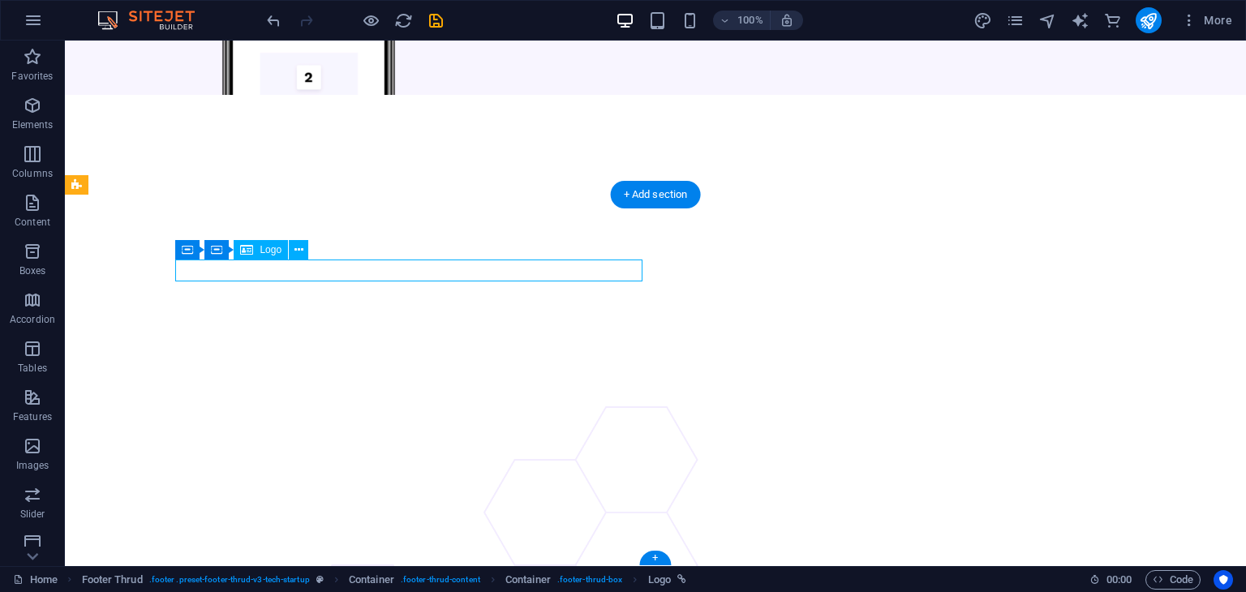
select select "px"
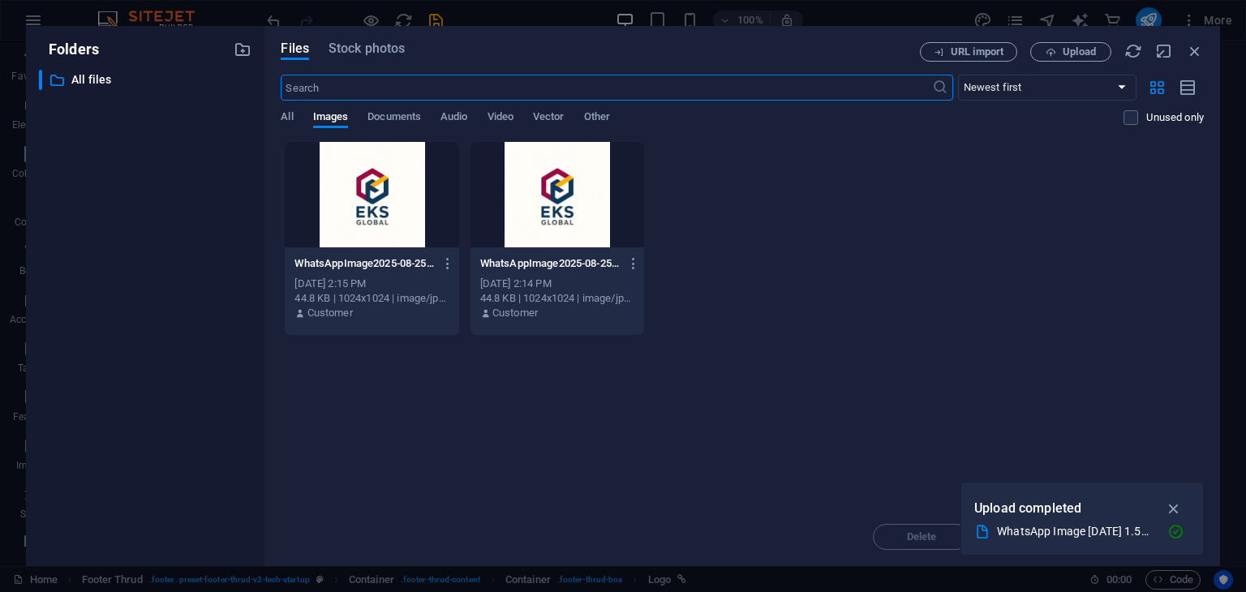
scroll to position [6407, 0]
click at [406, 217] on div at bounding box center [372, 194] width 174 height 105
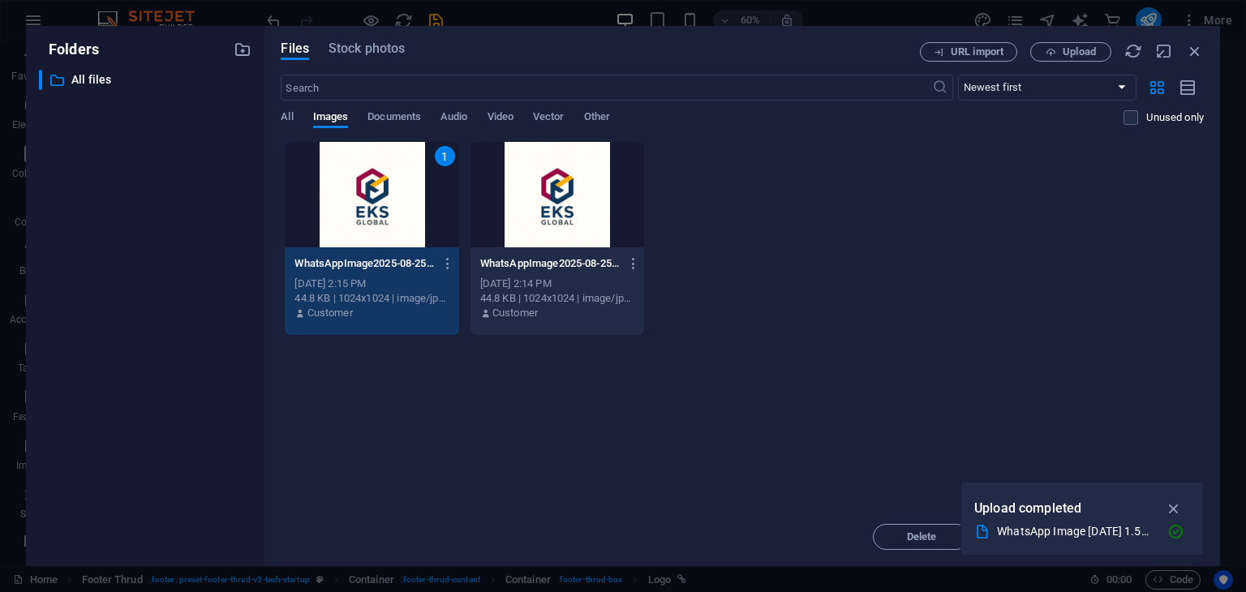
click at [1100, 375] on div "Drop files here to upload them instantly 1 WhatsAppImage2025-08-25at1.56.21AM-B…" at bounding box center [742, 324] width 923 height 367
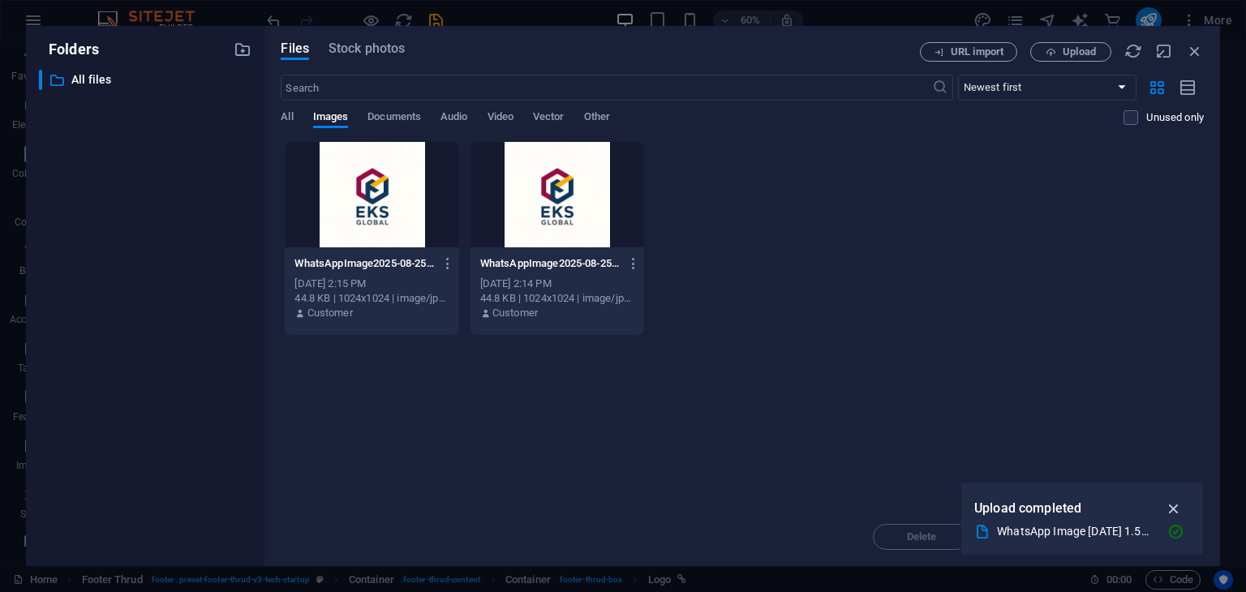
click at [1178, 510] on icon "button" at bounding box center [1174, 509] width 19 height 18
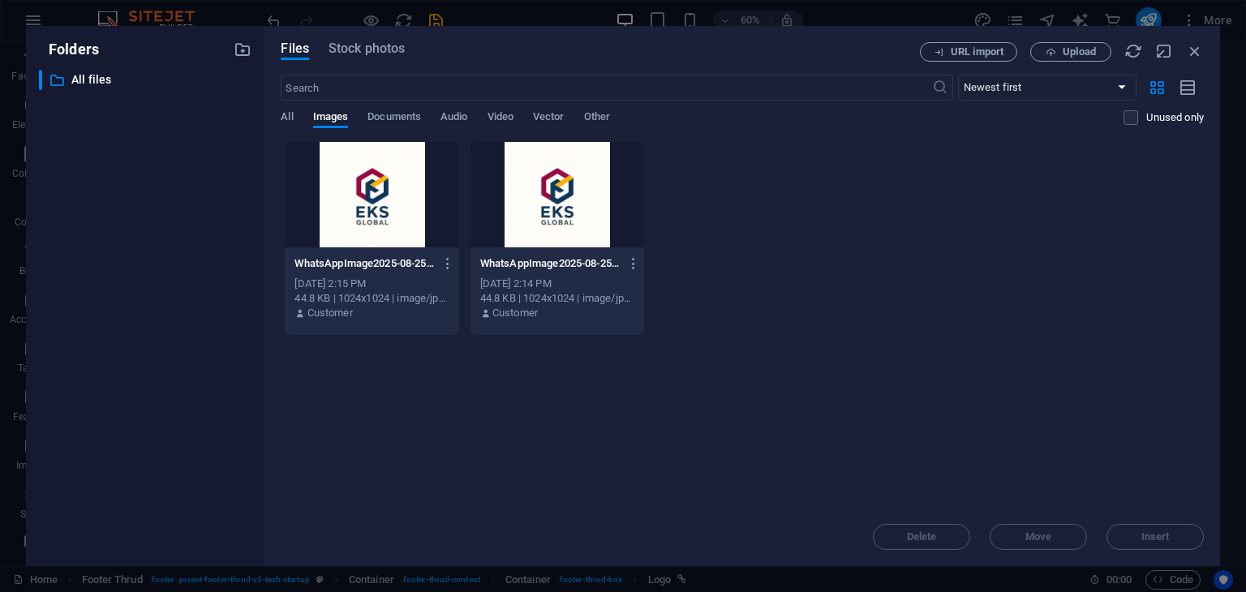
click at [570, 232] on div at bounding box center [558, 194] width 174 height 105
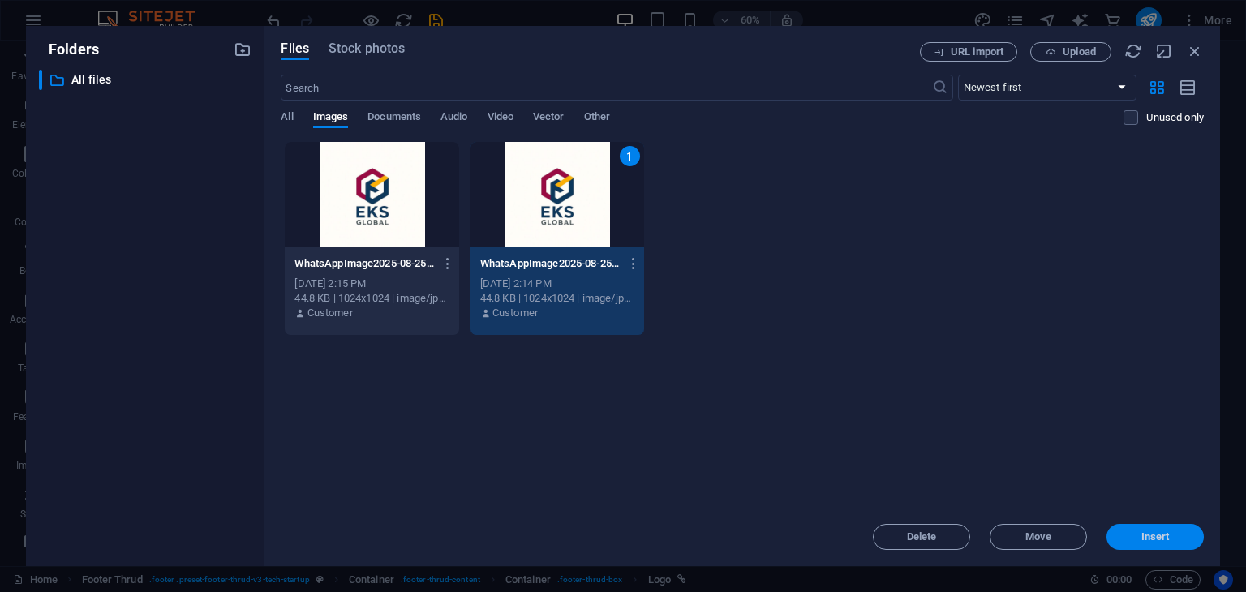
click at [1162, 536] on span "Insert" at bounding box center [1156, 537] width 28 height 10
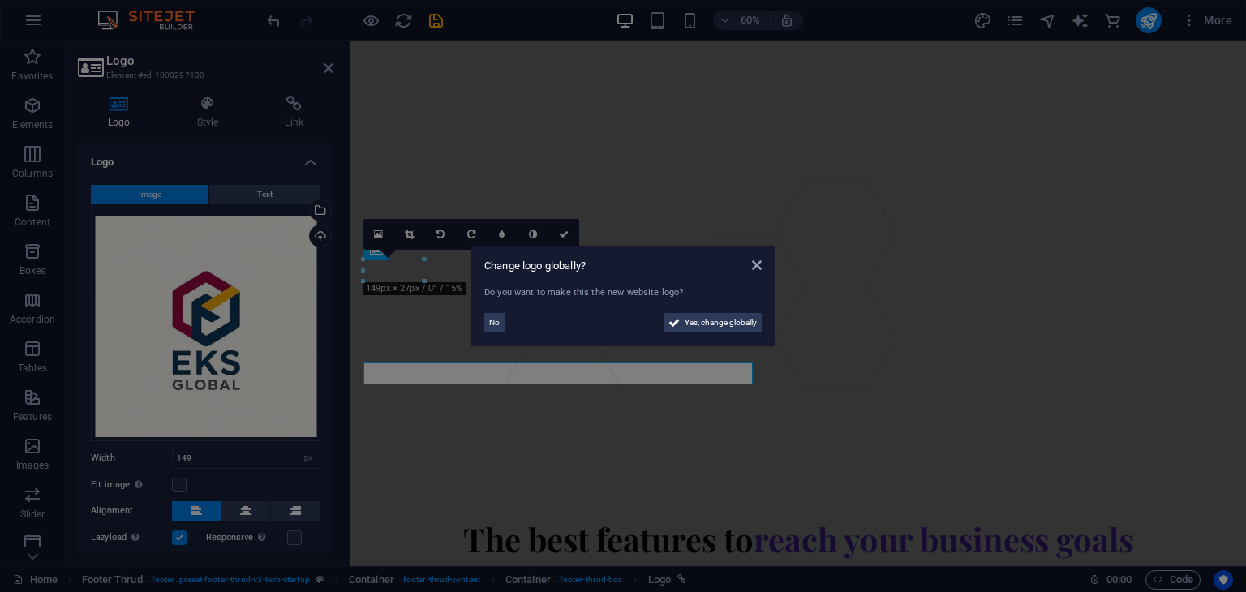
scroll to position [6655, 0]
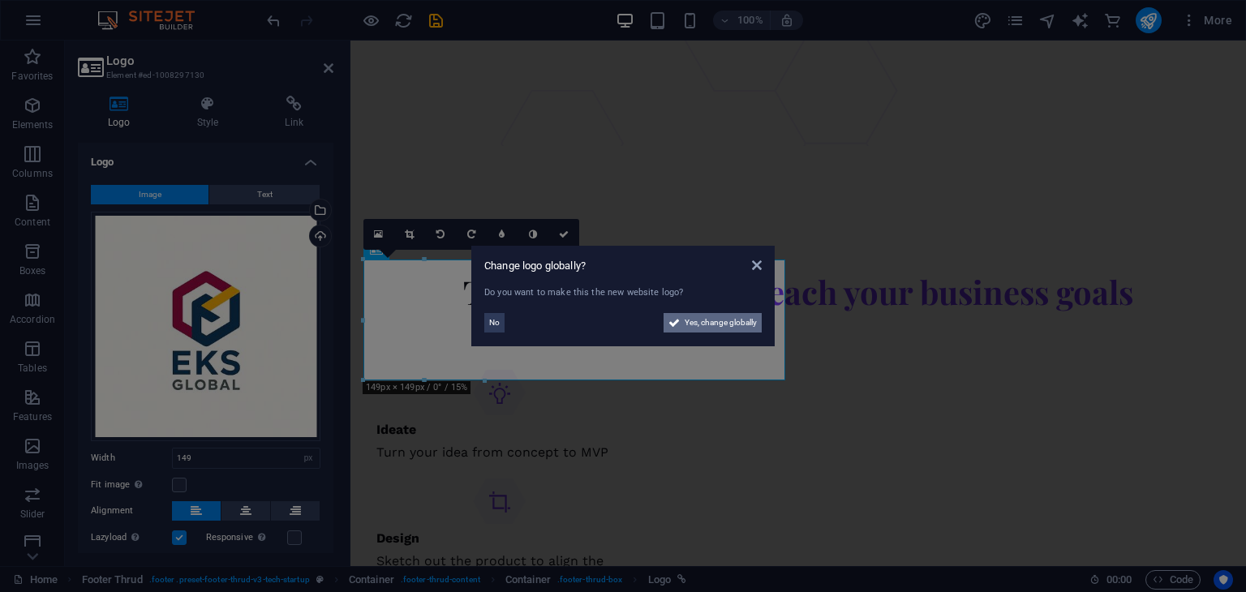
click at [704, 326] on span "Yes, change globally" at bounding box center [721, 322] width 72 height 19
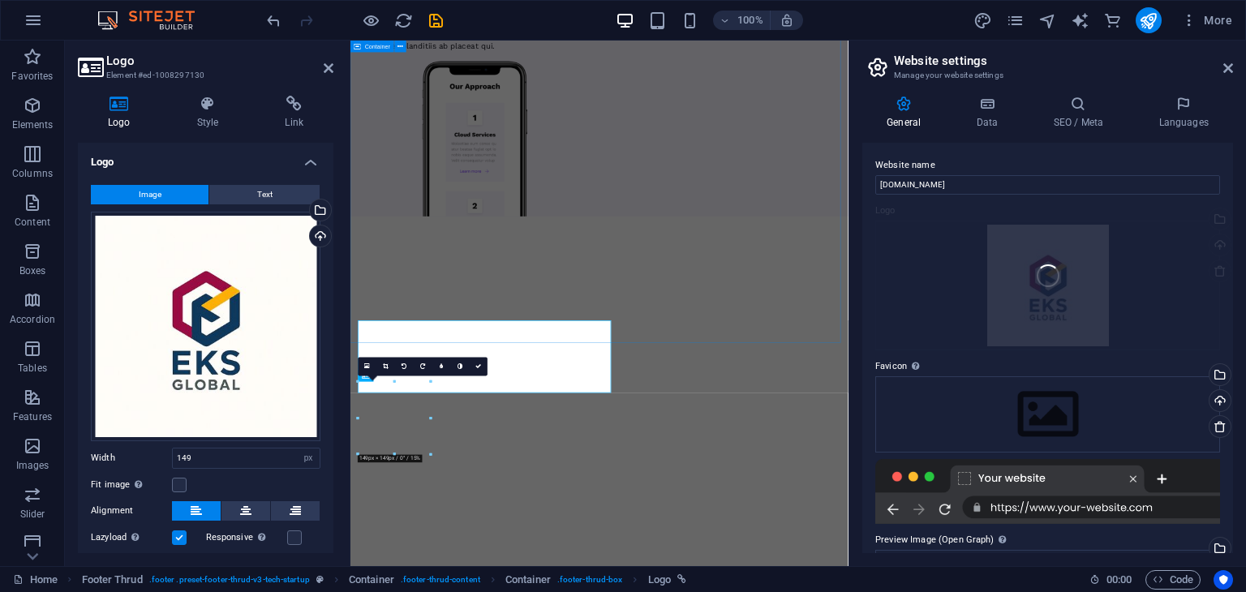
scroll to position [6407, 0]
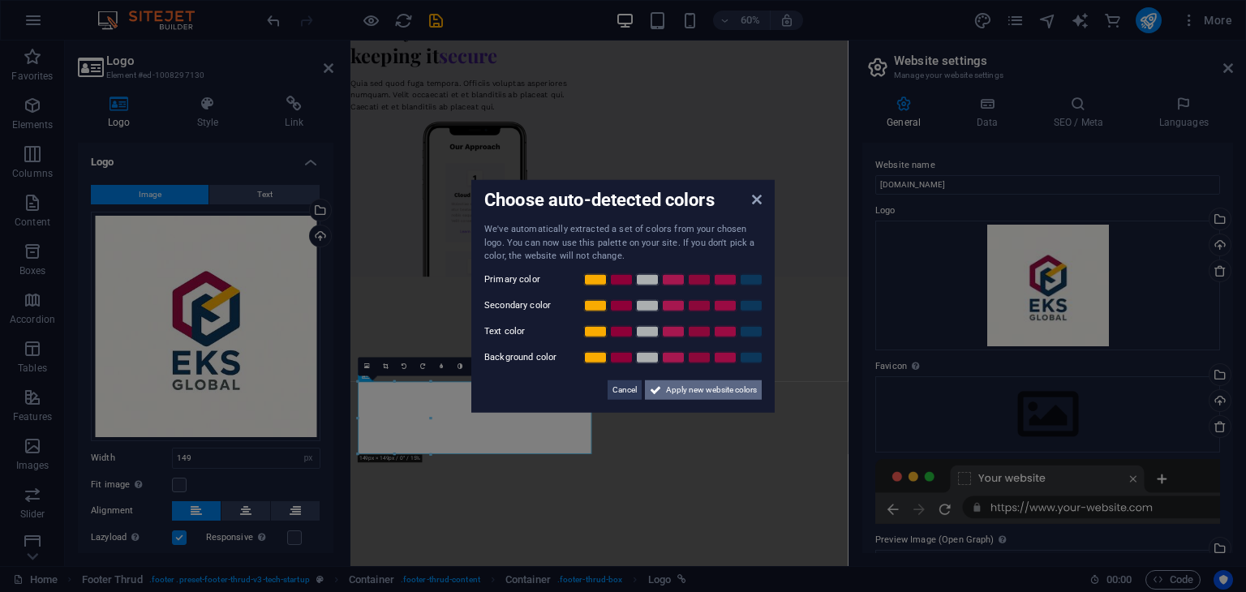
click at [689, 388] on span "Apply new website colors" at bounding box center [711, 389] width 91 height 19
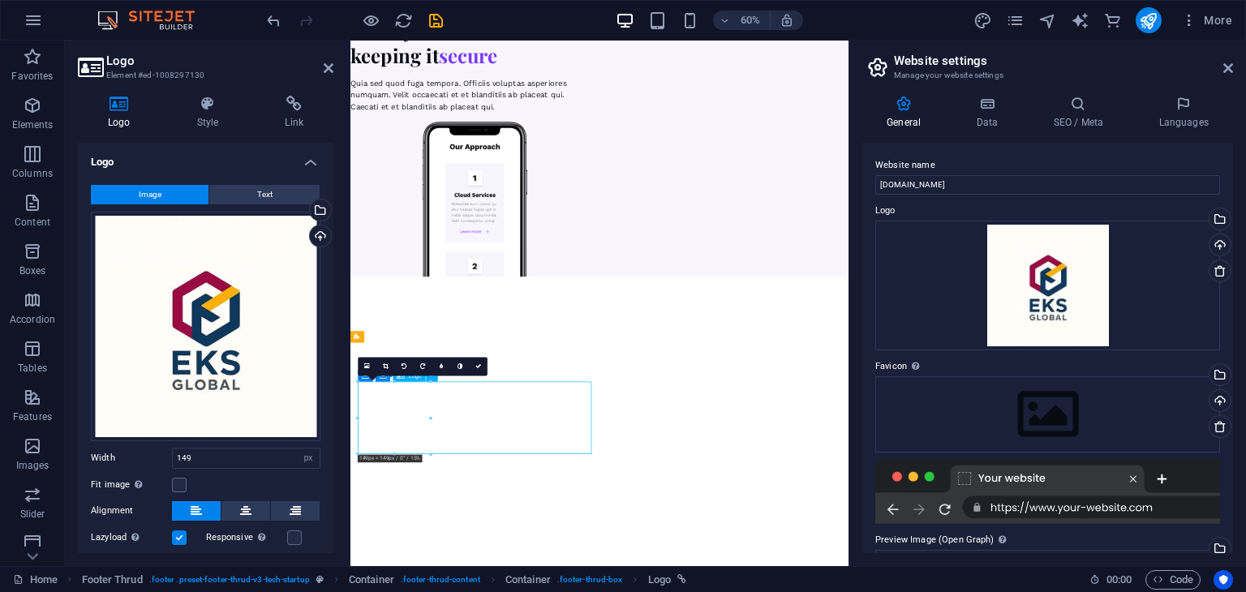
drag, startPoint x: 747, startPoint y: 647, endPoint x: 702, endPoint y: 652, distance: 45.8
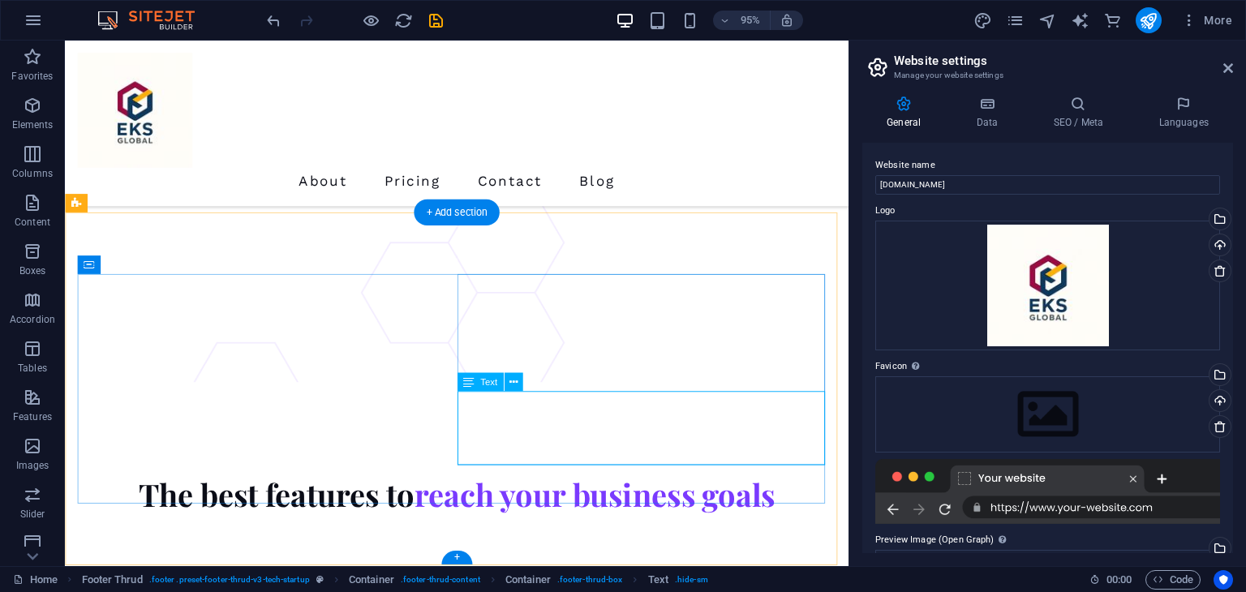
scroll to position [6442, 0]
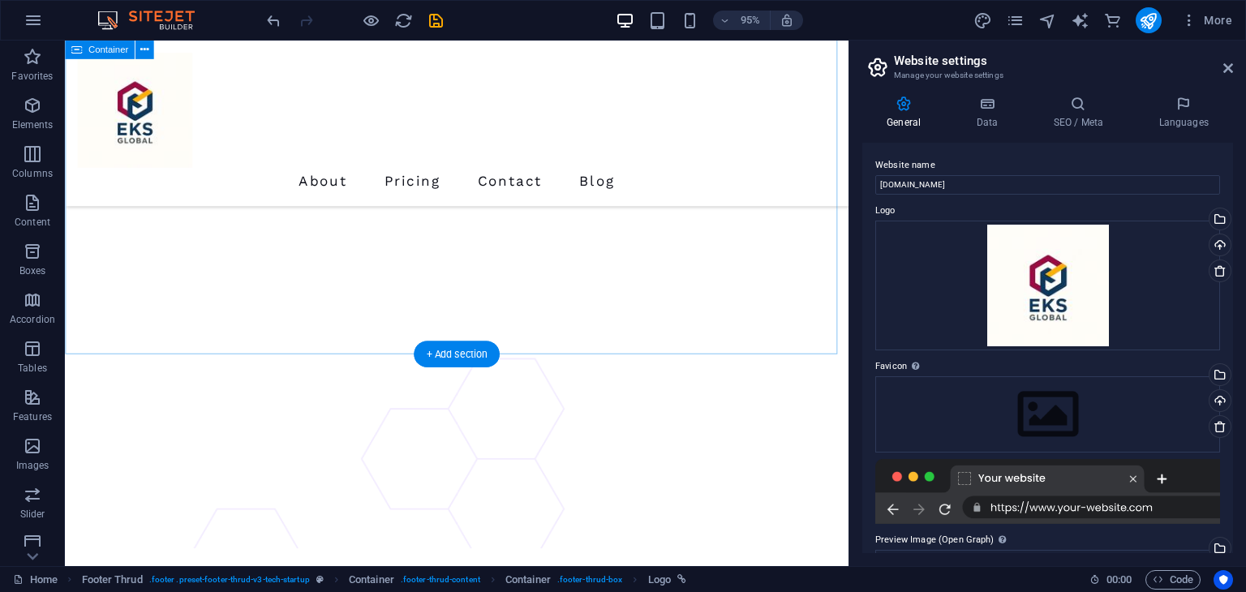
scroll to position [6321, 0]
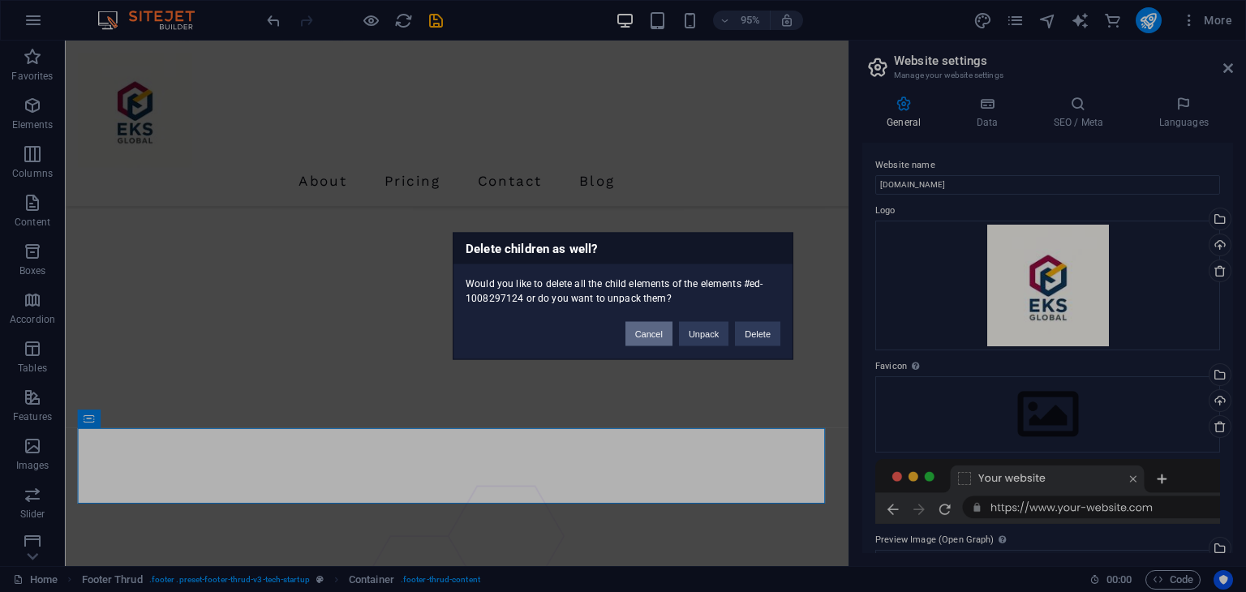
click at [660, 333] on button "Cancel" at bounding box center [649, 334] width 47 height 24
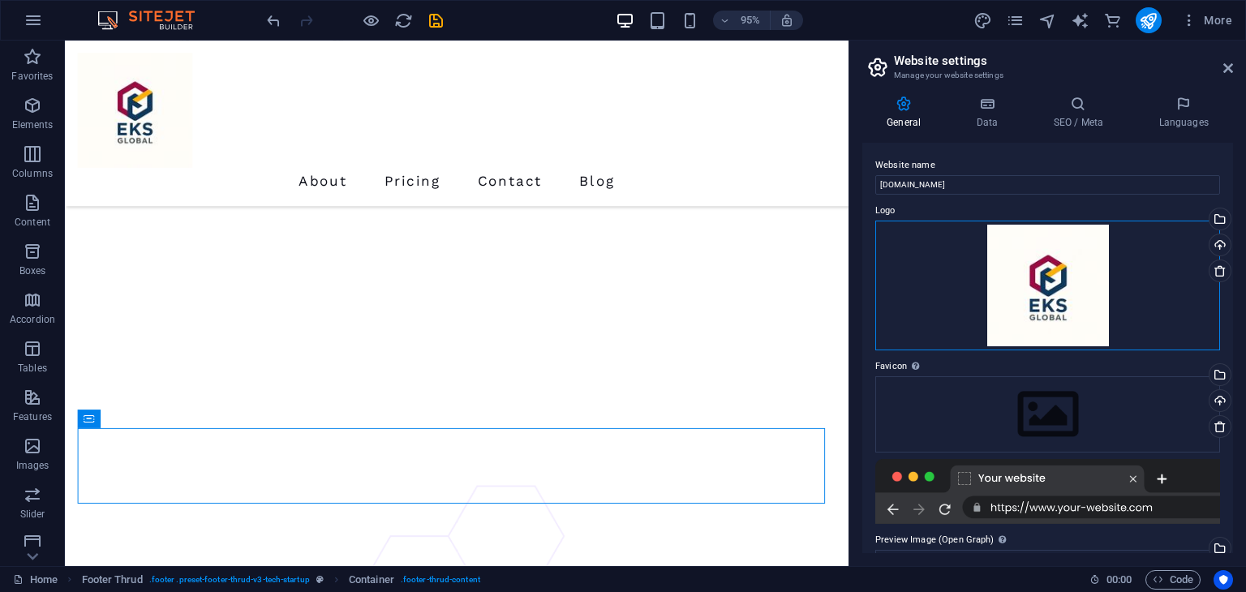
click at [1062, 302] on div "Drag files here, click to choose files or select files from Files or our free s…" at bounding box center [1047, 286] width 345 height 130
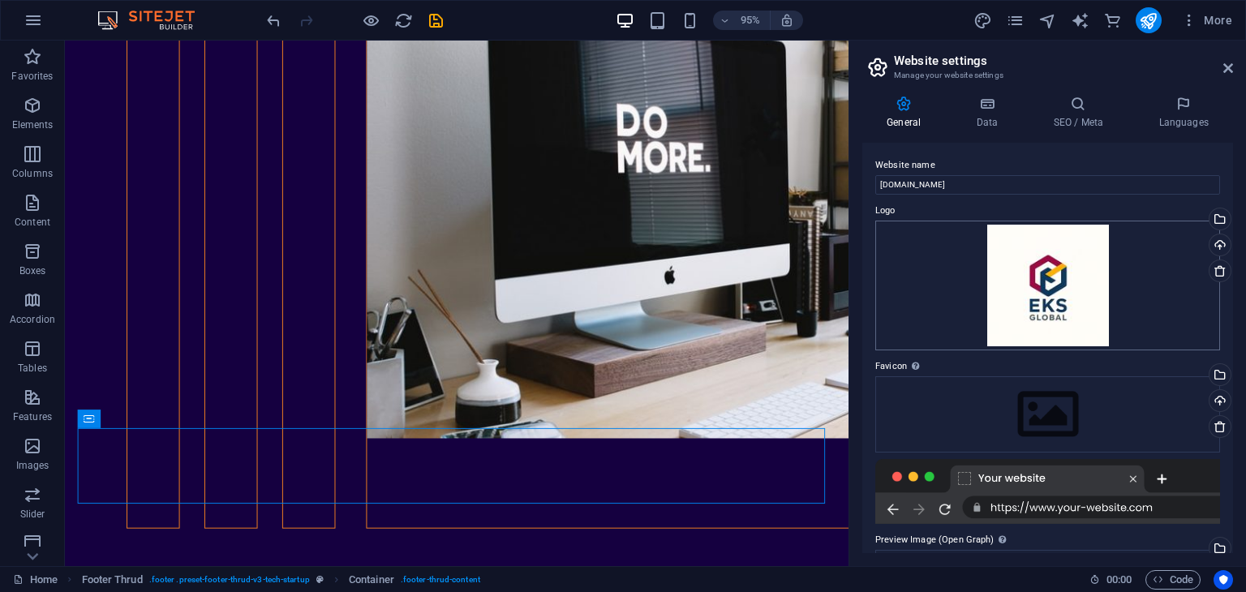
scroll to position [6267, 0]
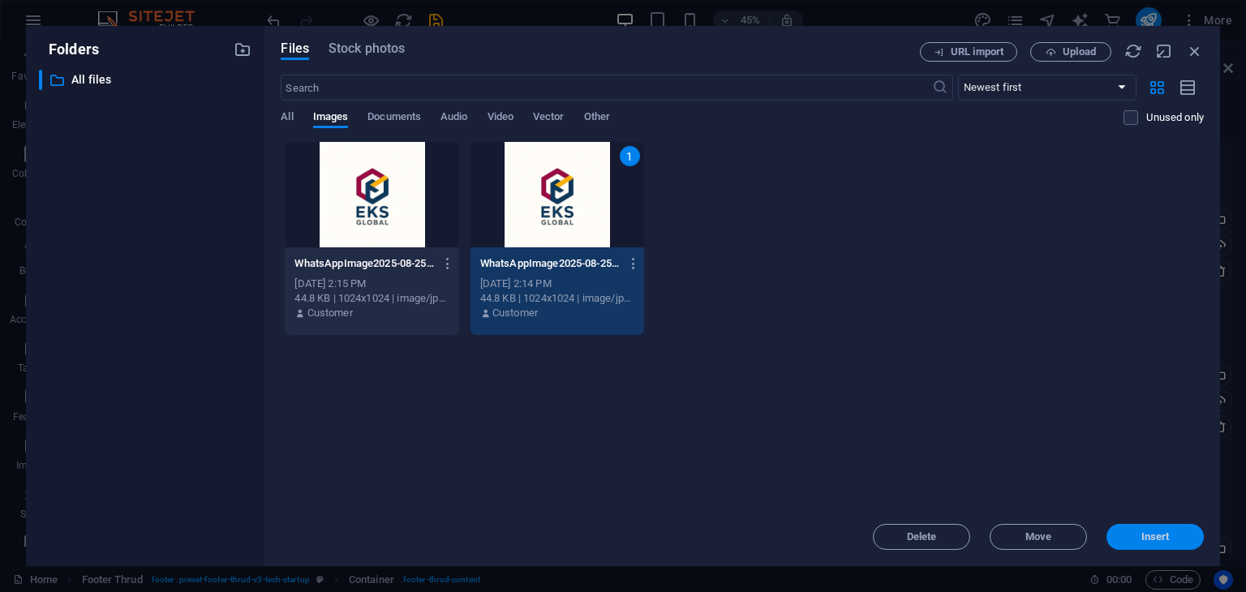
click at [1142, 532] on span "Insert" at bounding box center [1156, 537] width 28 height 10
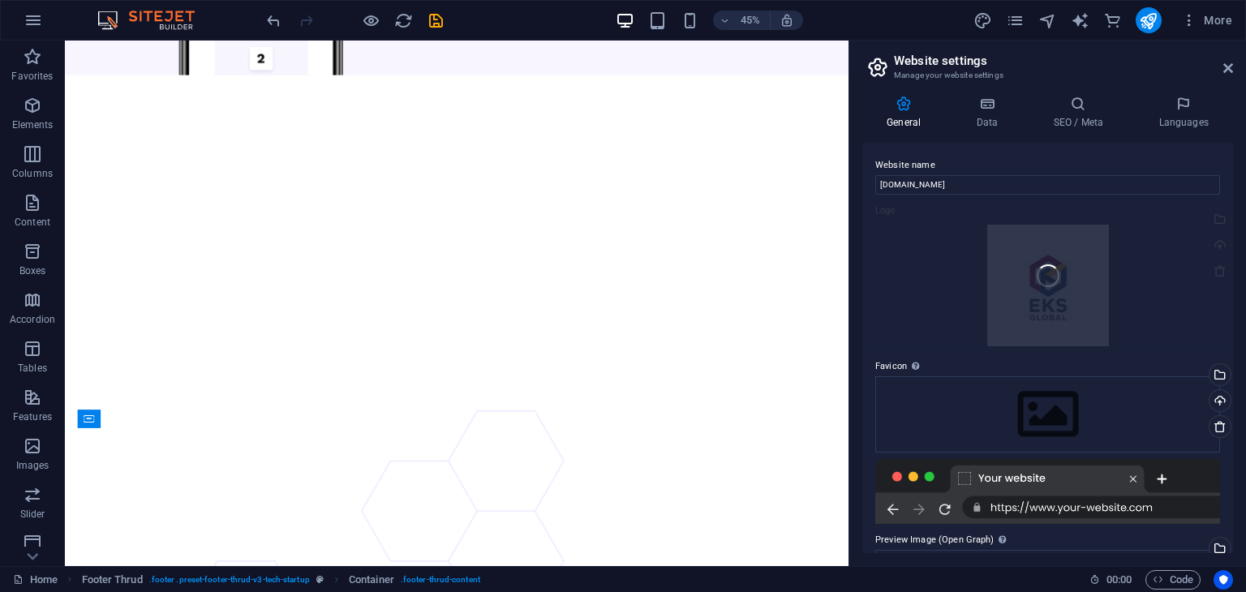
scroll to position [6308, 0]
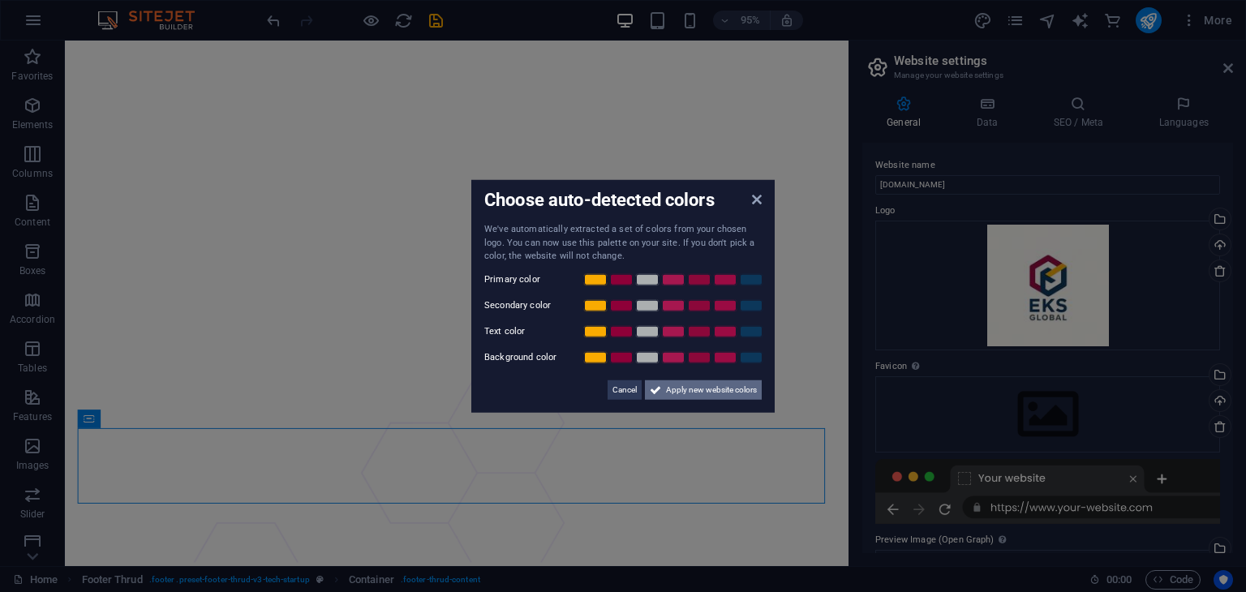
click at [705, 390] on span "Apply new website colors" at bounding box center [711, 389] width 91 height 19
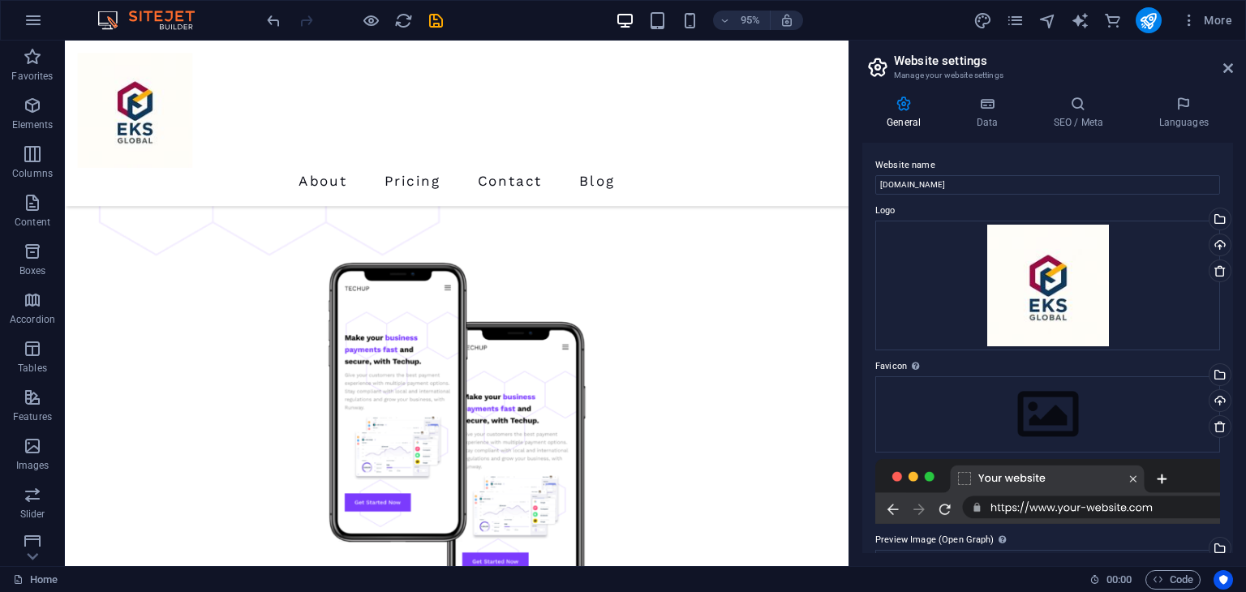
scroll to position [196, 0]
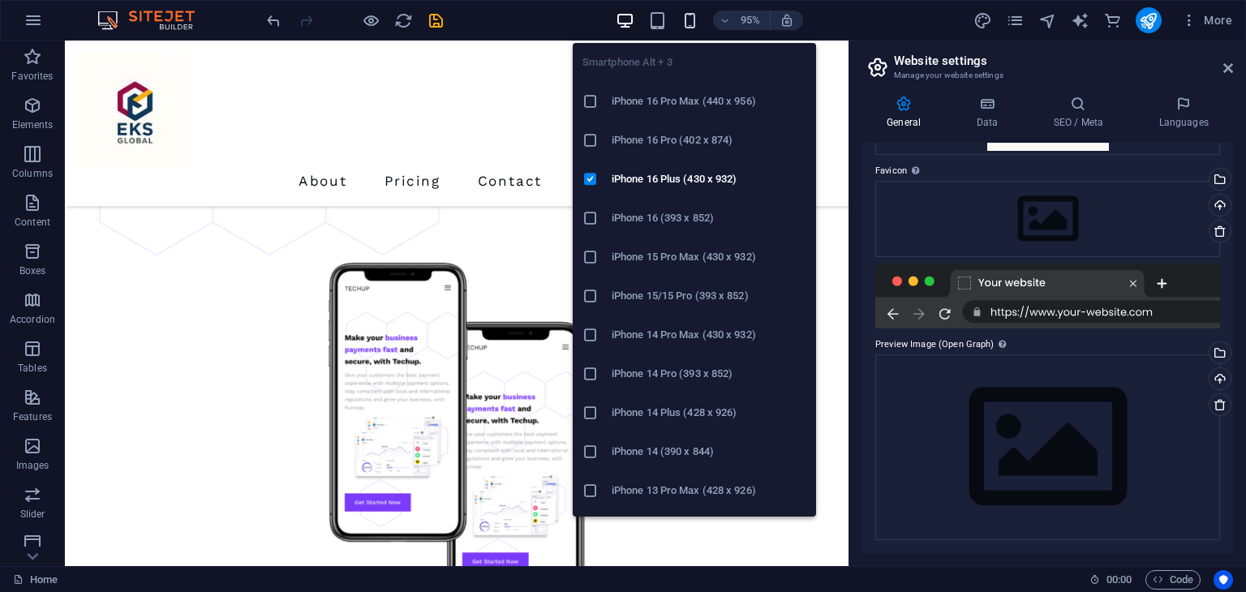
click at [691, 17] on icon "button" at bounding box center [690, 20] width 19 height 19
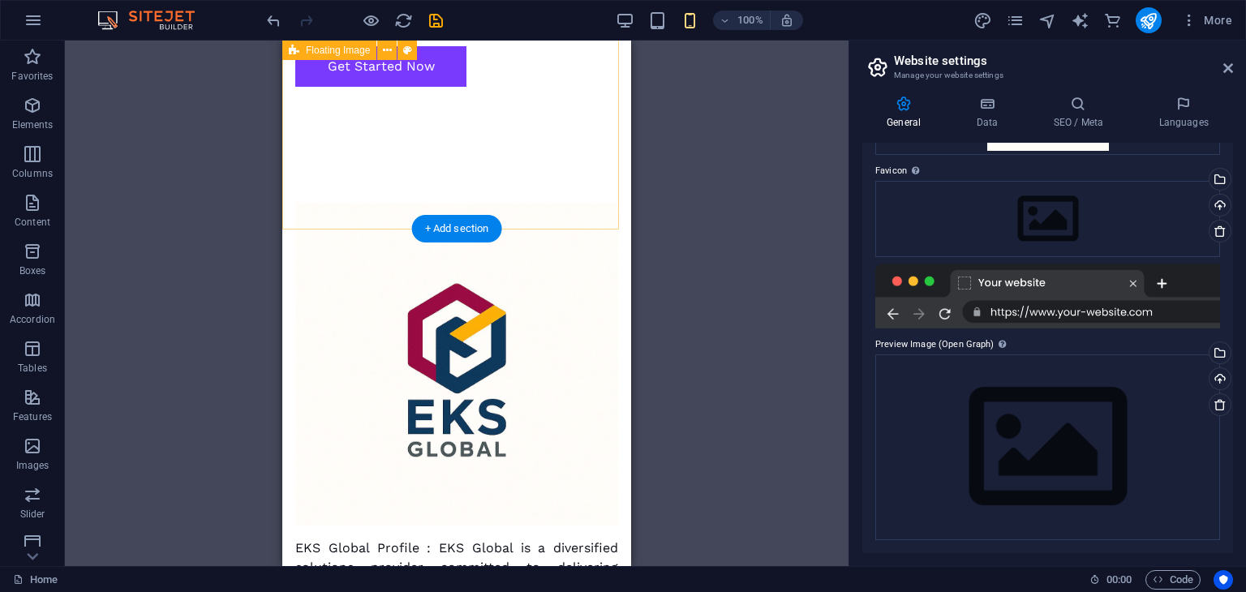
scroll to position [1298, 0]
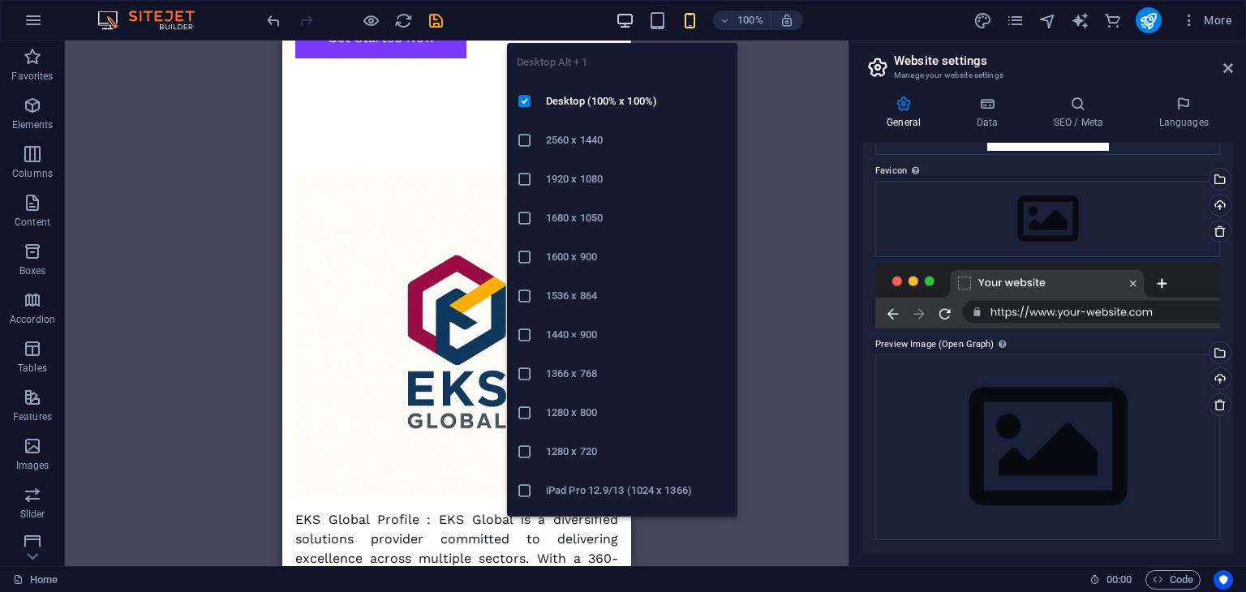
click at [631, 19] on icon "button" at bounding box center [625, 20] width 19 height 19
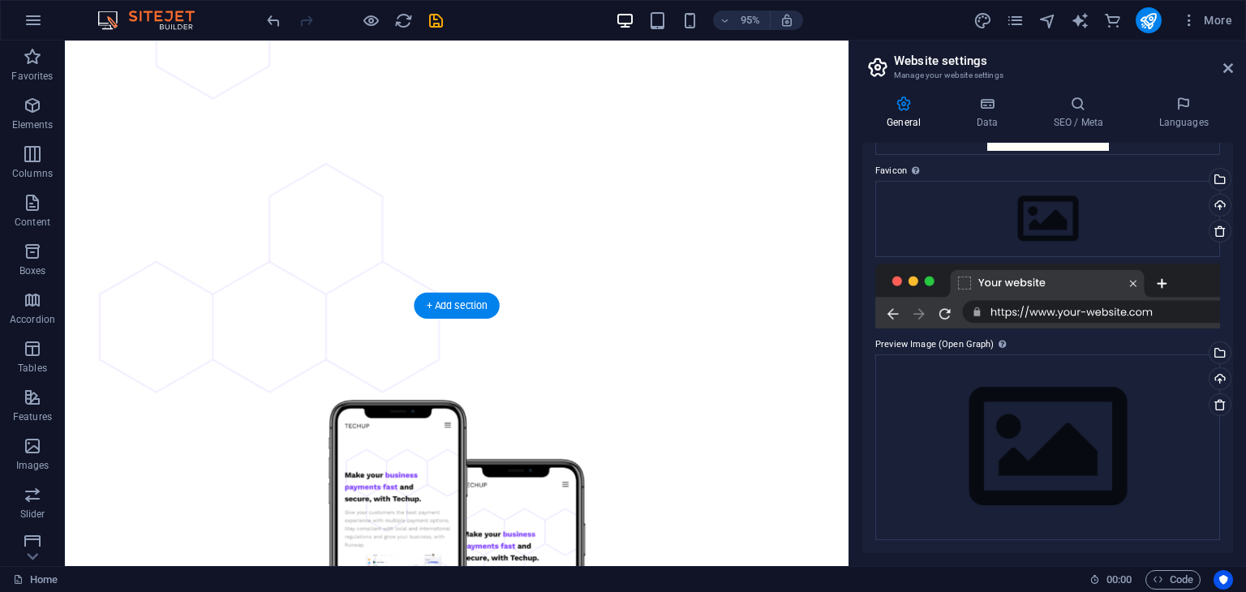
scroll to position [3934, 0]
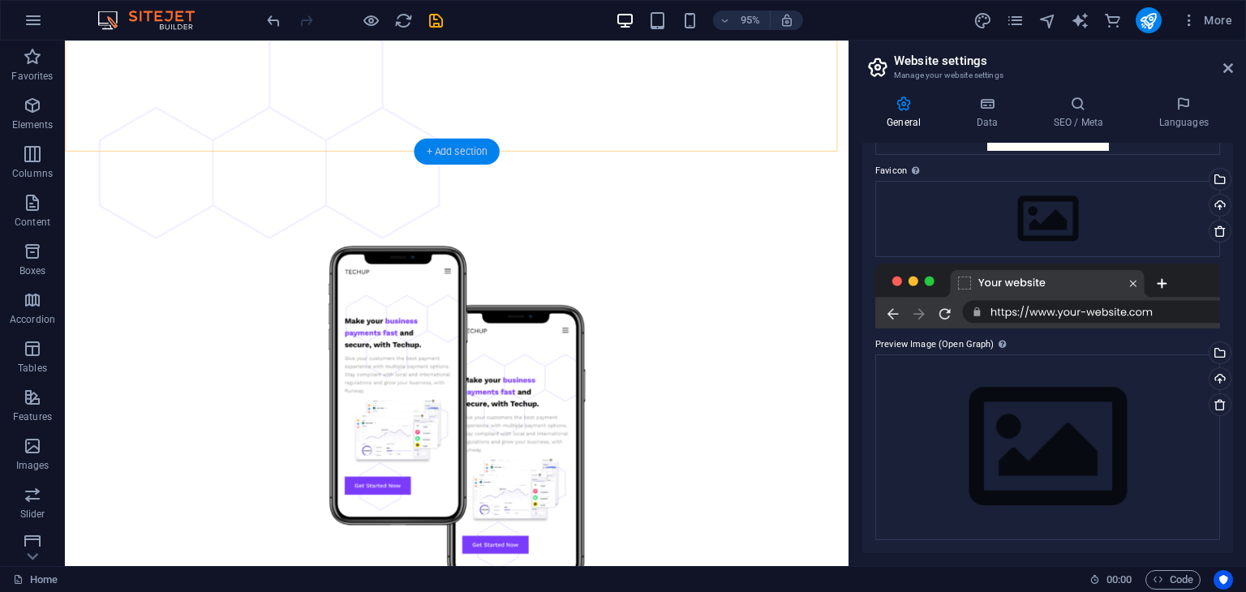
click at [436, 150] on div "+ Add section" at bounding box center [456, 152] width 85 height 26
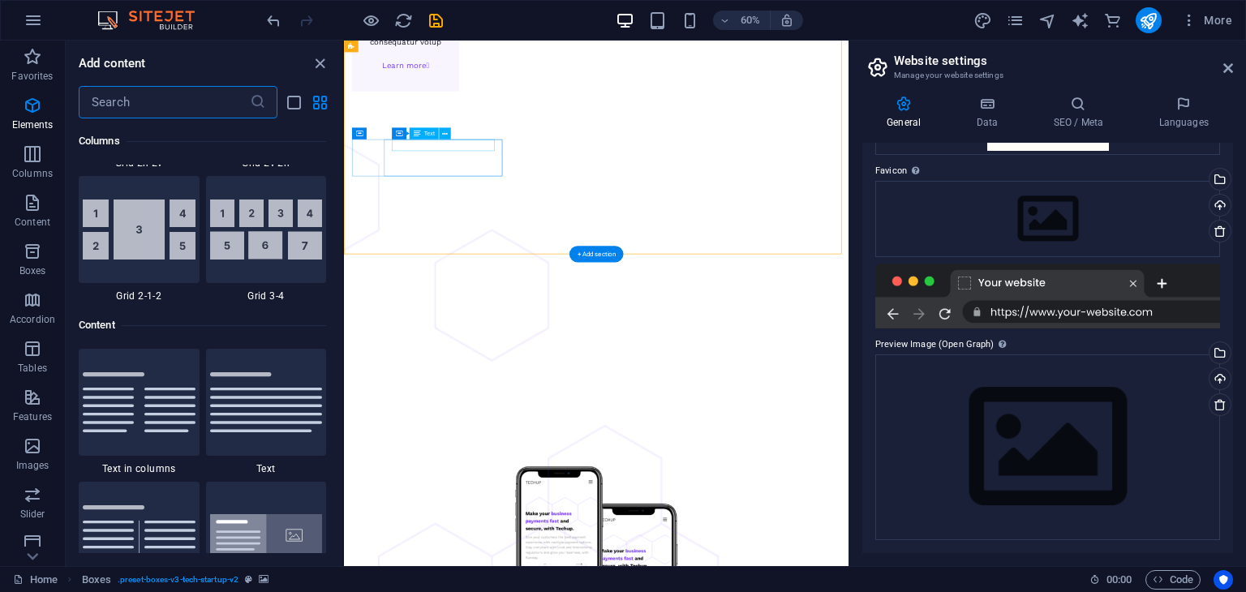
scroll to position [2839, 0]
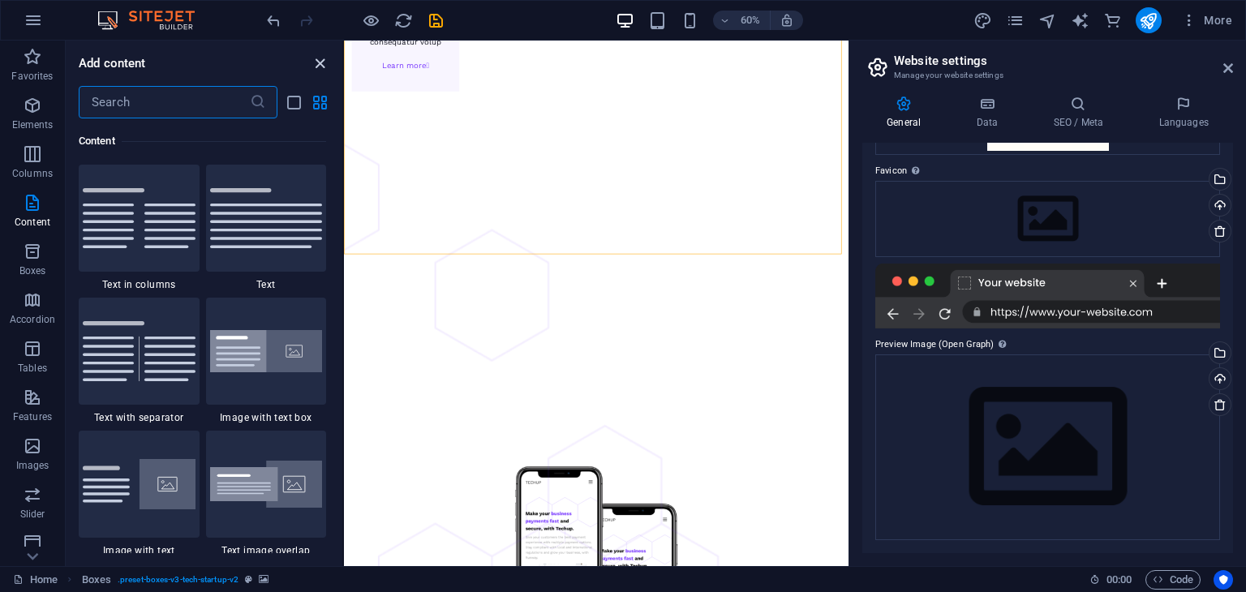
click at [320, 62] on icon "close panel" at bounding box center [320, 63] width 19 height 19
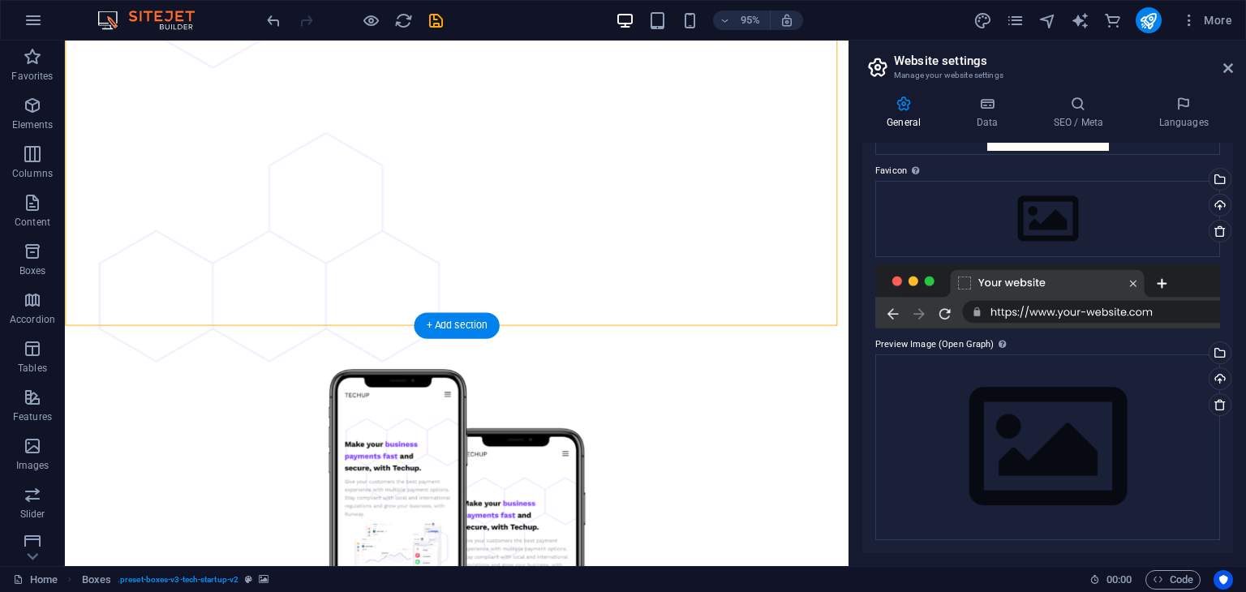
scroll to position [3832, 0]
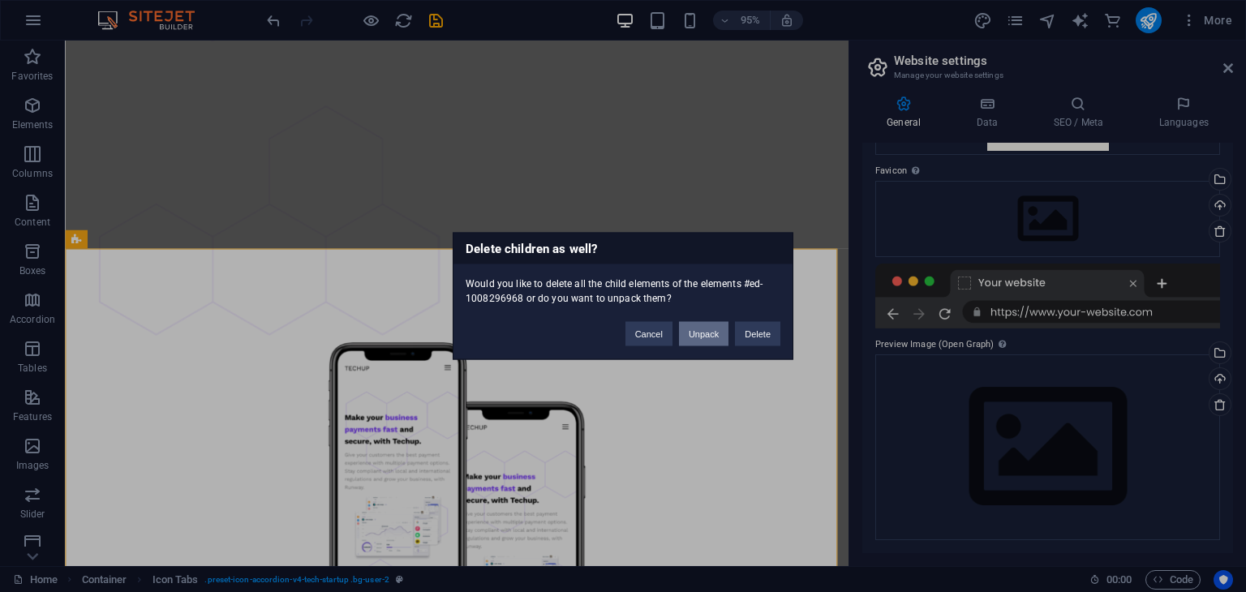
click at [691, 333] on button "Unpack" at bounding box center [703, 334] width 49 height 24
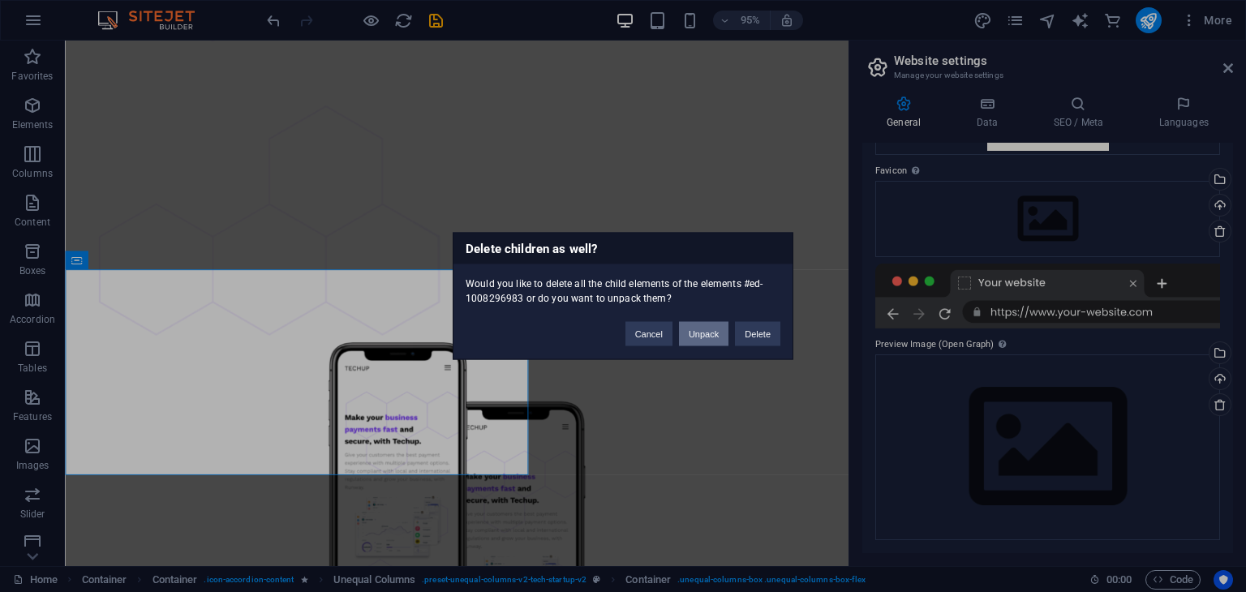
click at [692, 328] on button "Unpack" at bounding box center [703, 334] width 49 height 24
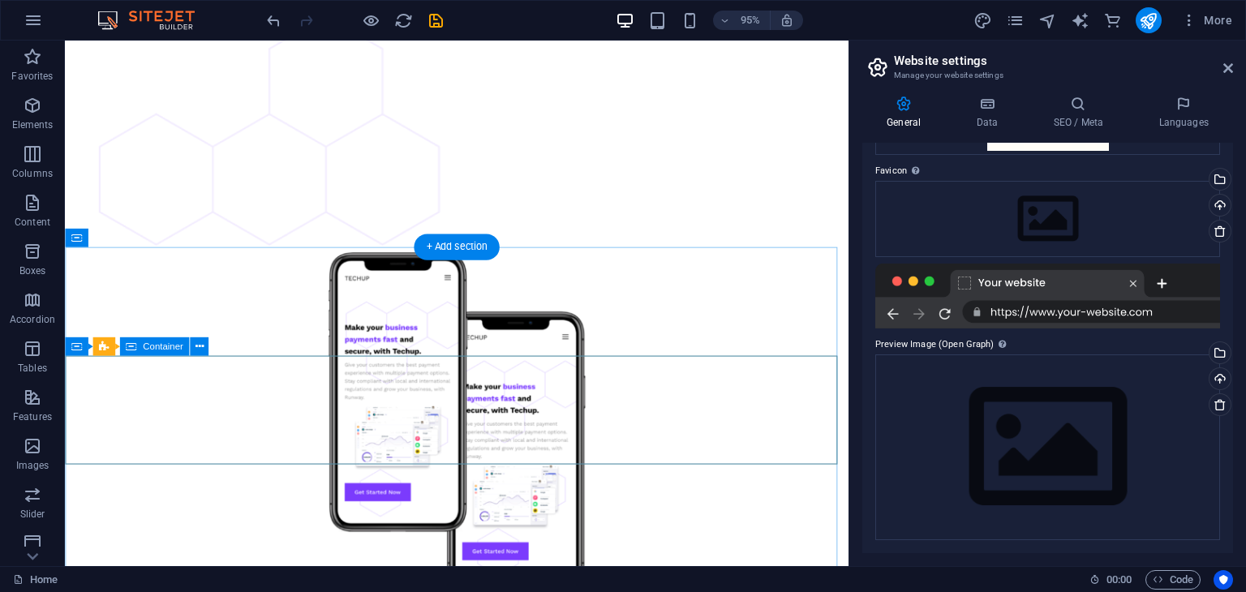
scroll to position [3994, 0]
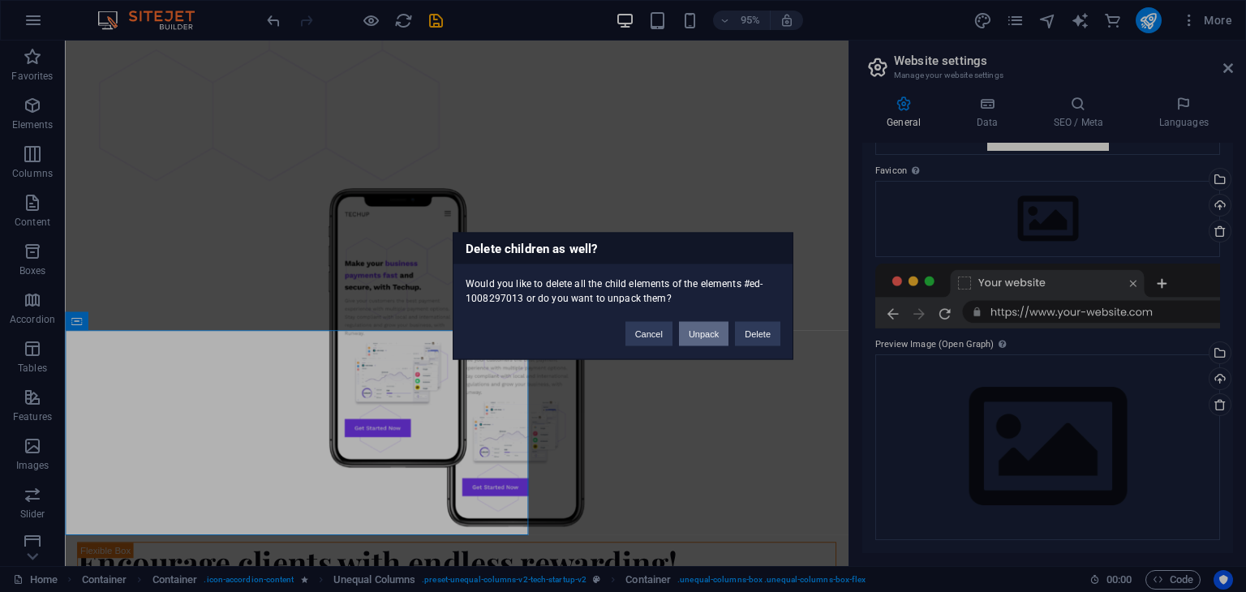
click at [691, 337] on button "Unpack" at bounding box center [703, 334] width 49 height 24
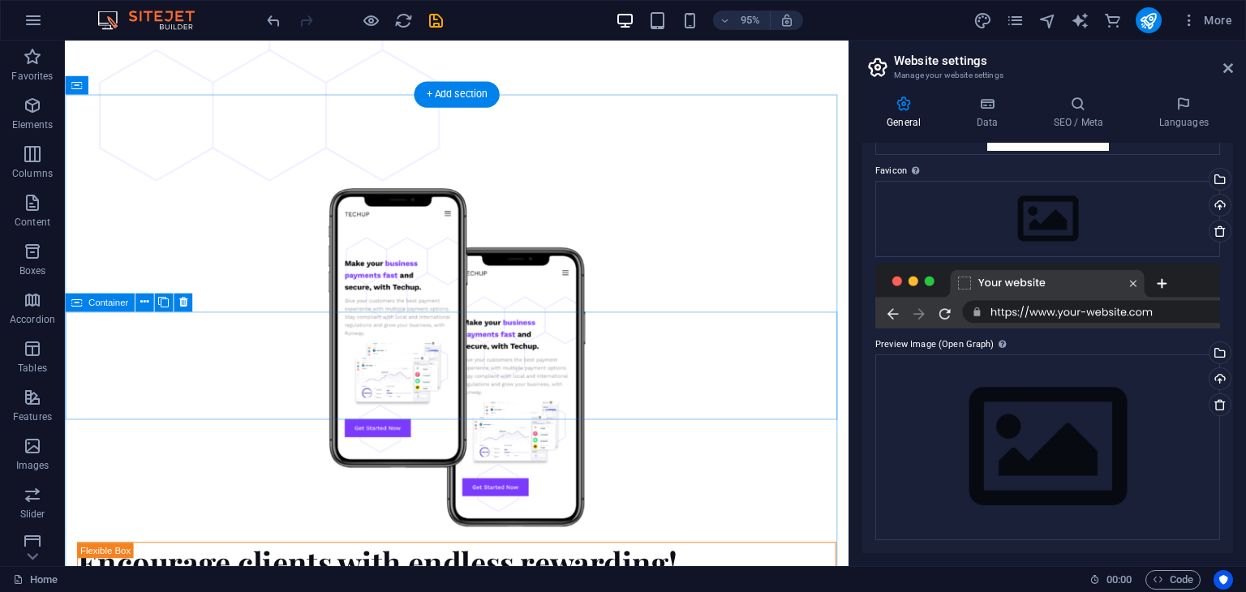
scroll to position [4157, 0]
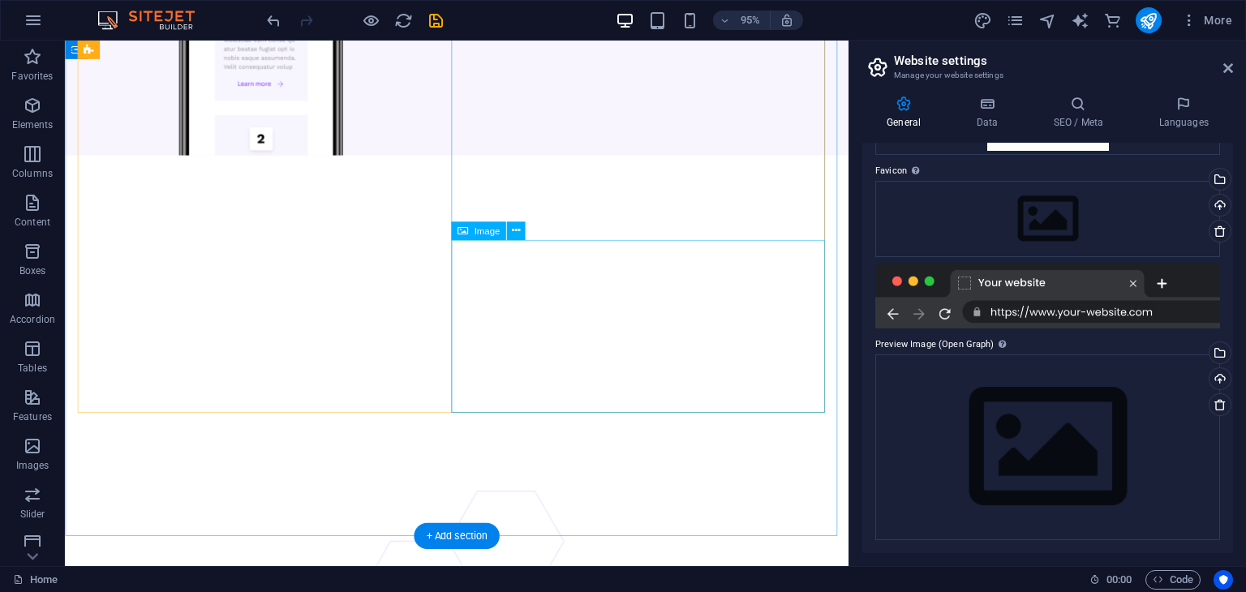
scroll to position [6196, 0]
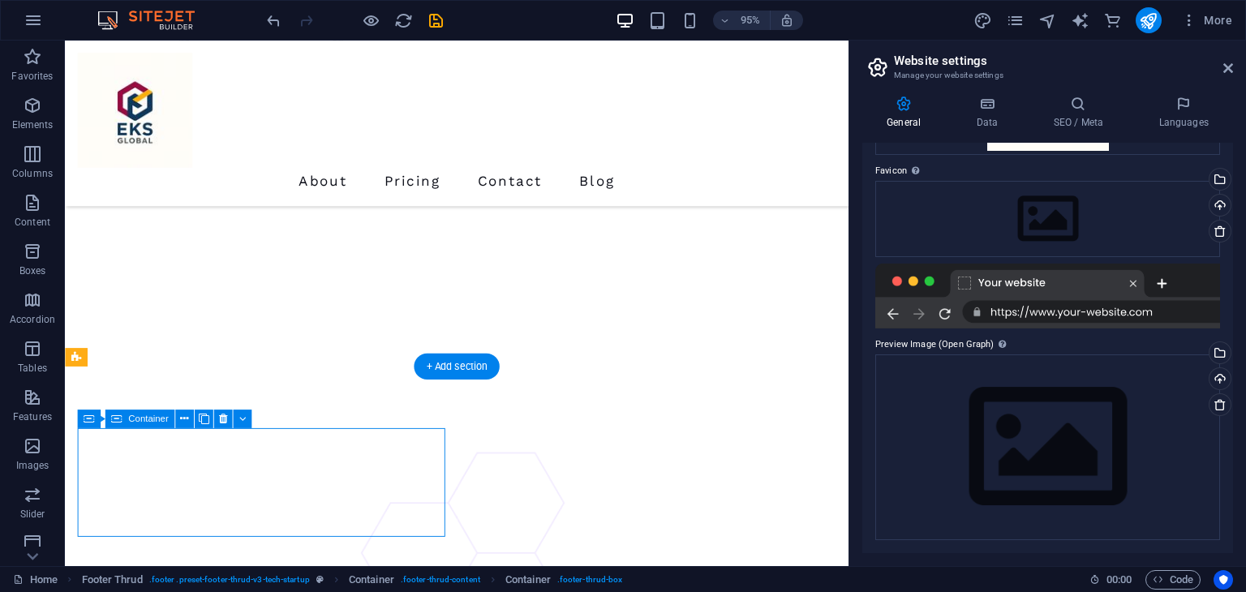
scroll to position [6170, 0]
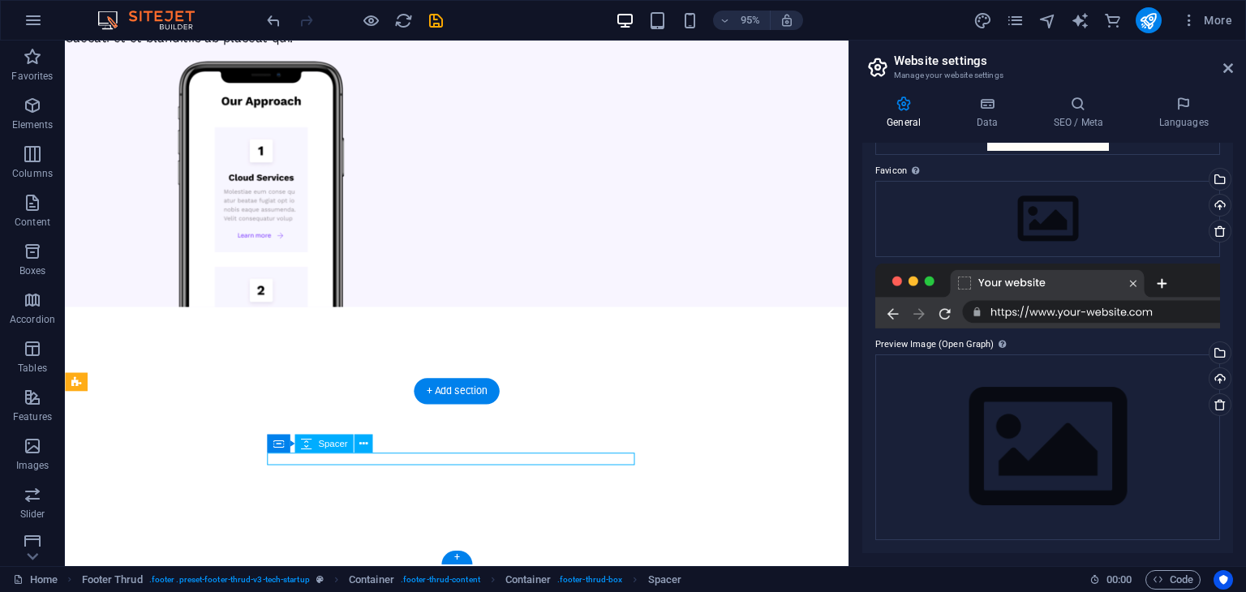
scroll to position [6196, 0]
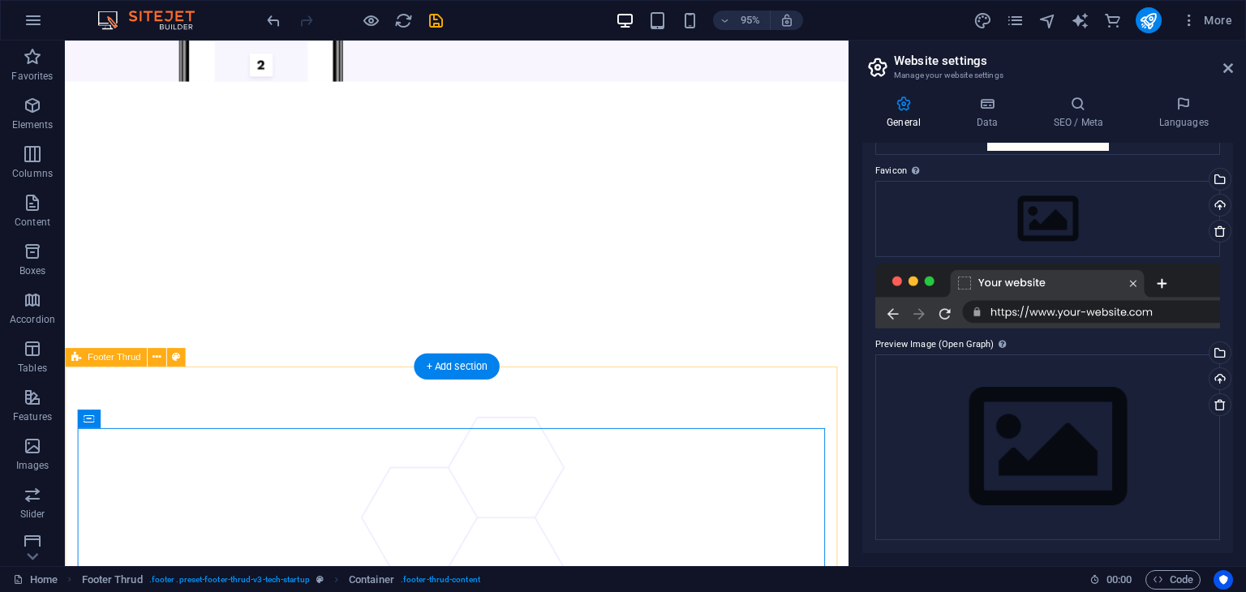
scroll to position [6271, 0]
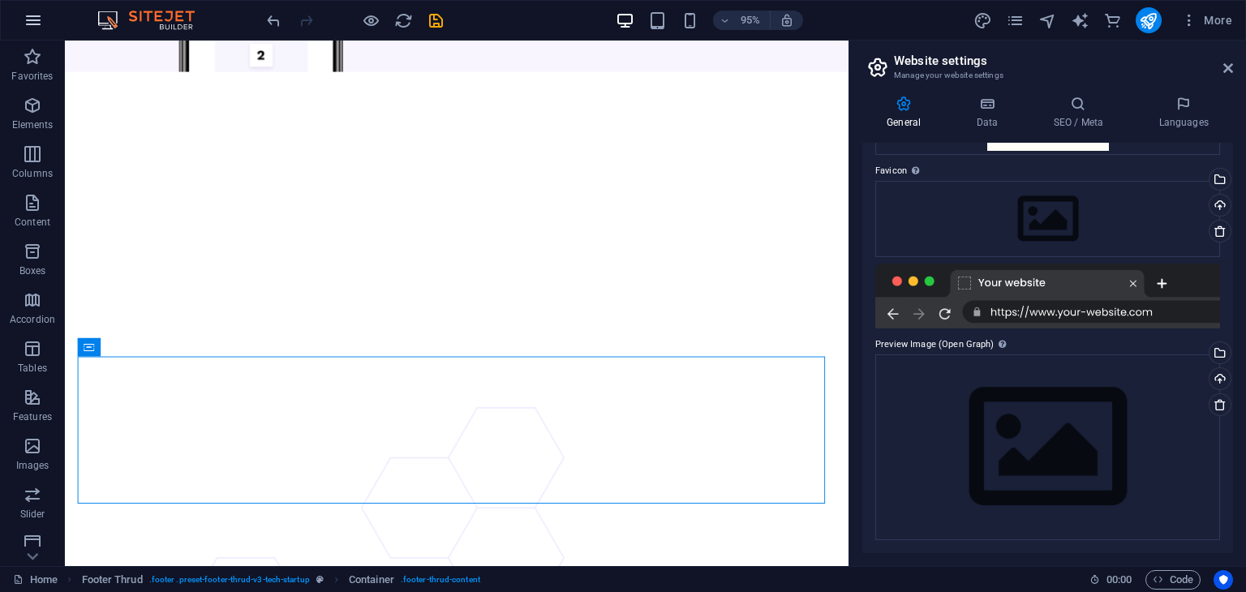
click at [26, 23] on icon "button" at bounding box center [33, 20] width 19 height 19
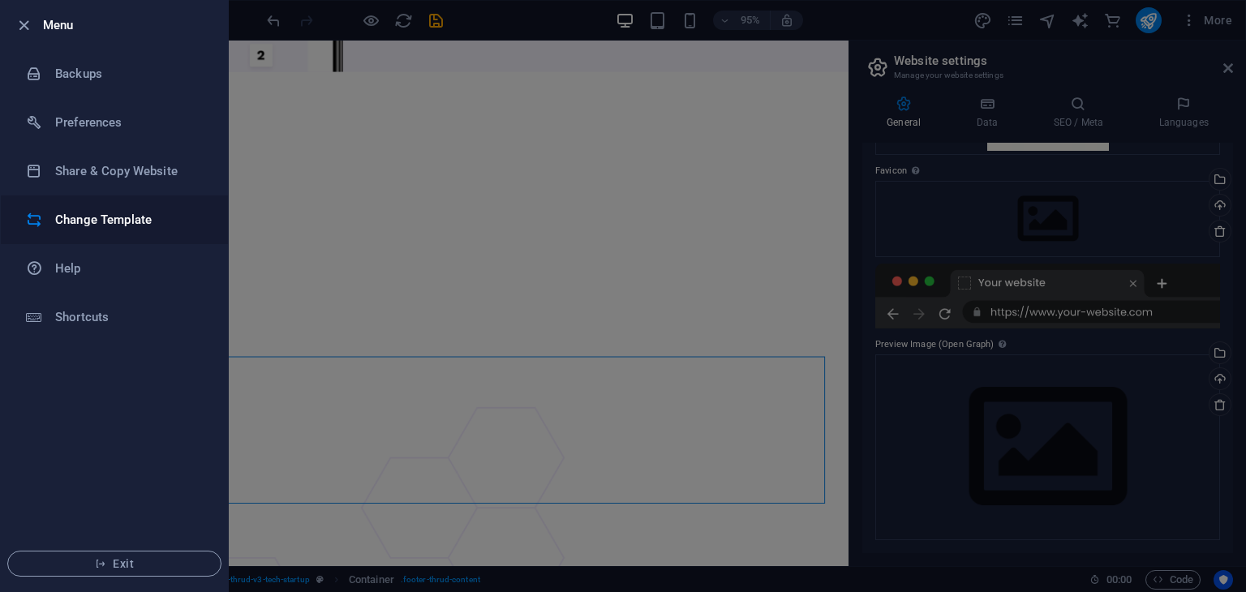
click at [96, 217] on h6 "Change Template" at bounding box center [130, 219] width 150 height 19
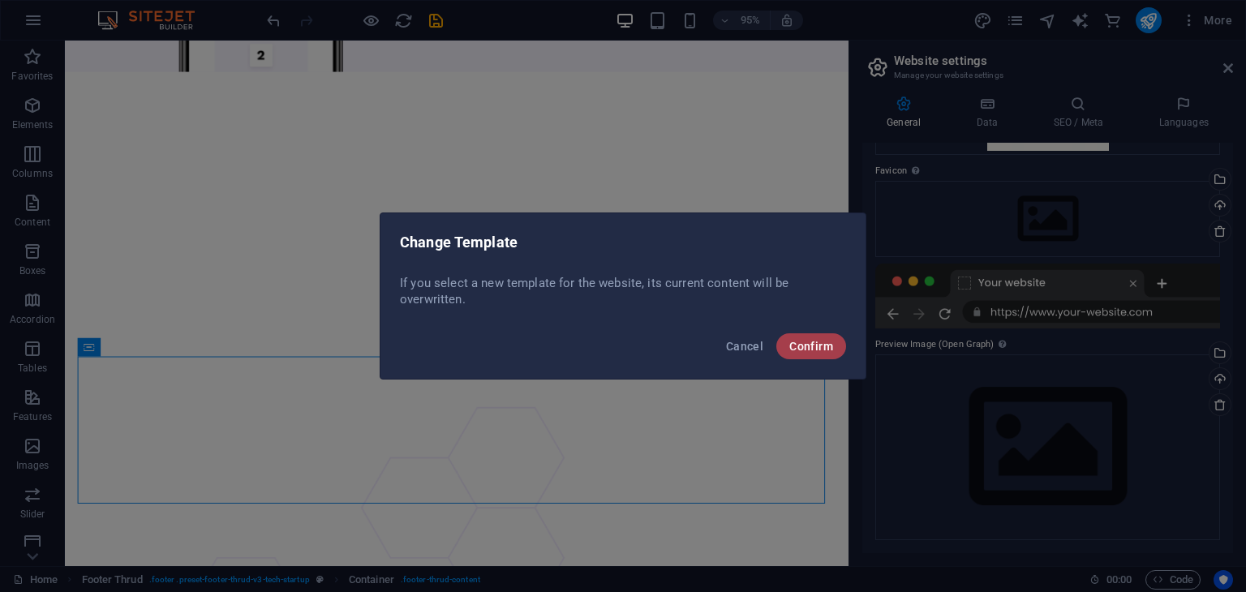
click at [796, 342] on span "Confirm" at bounding box center [811, 346] width 44 height 13
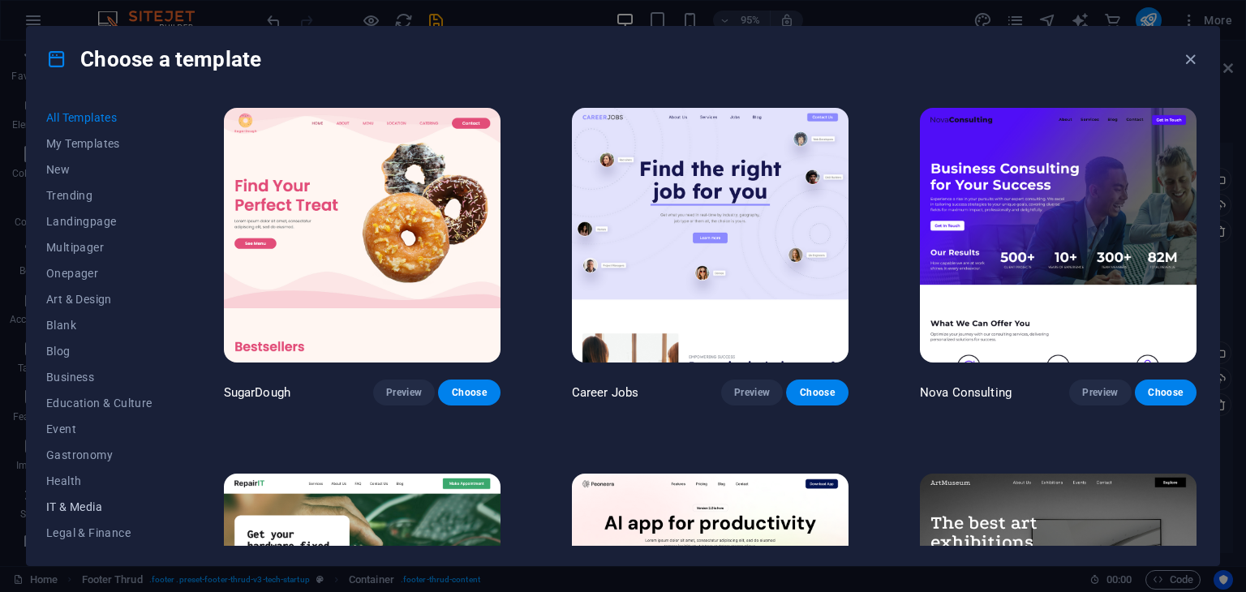
click at [87, 505] on span "IT & Media" at bounding box center [99, 507] width 106 height 13
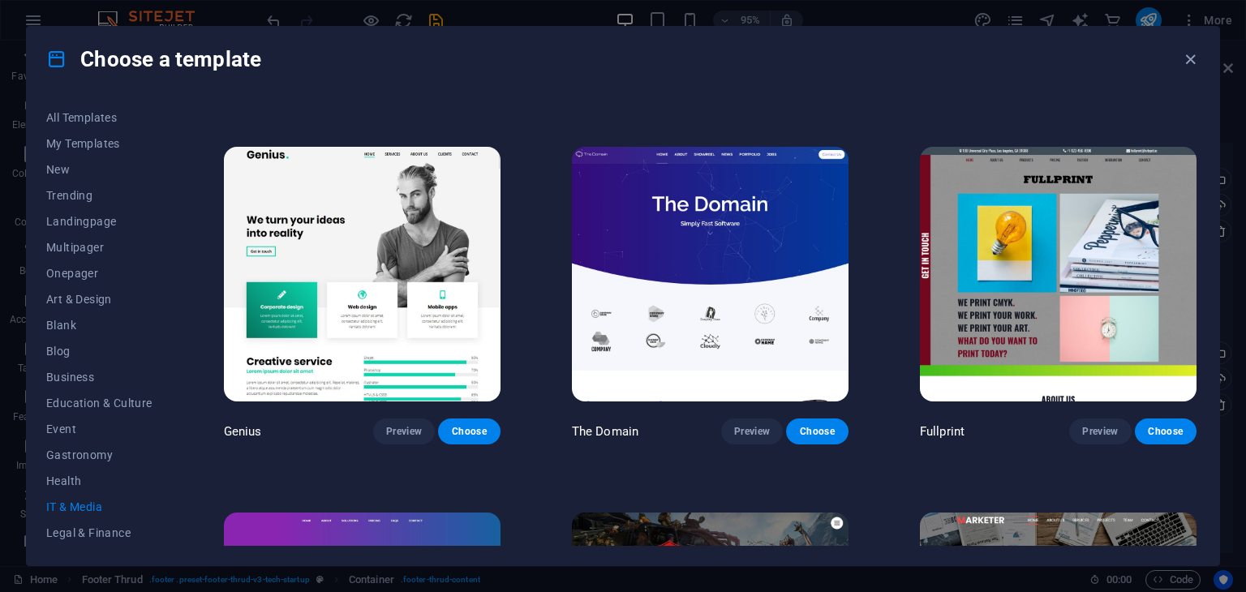
scroll to position [649, 0]
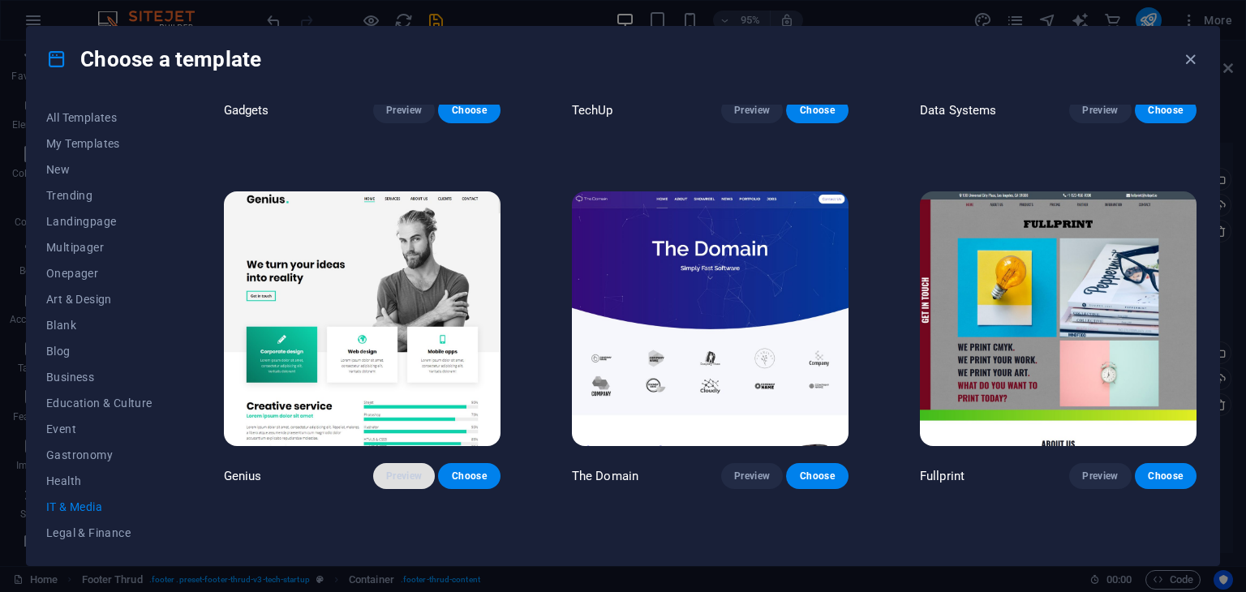
click at [408, 470] on span "Preview" at bounding box center [404, 476] width 36 height 13
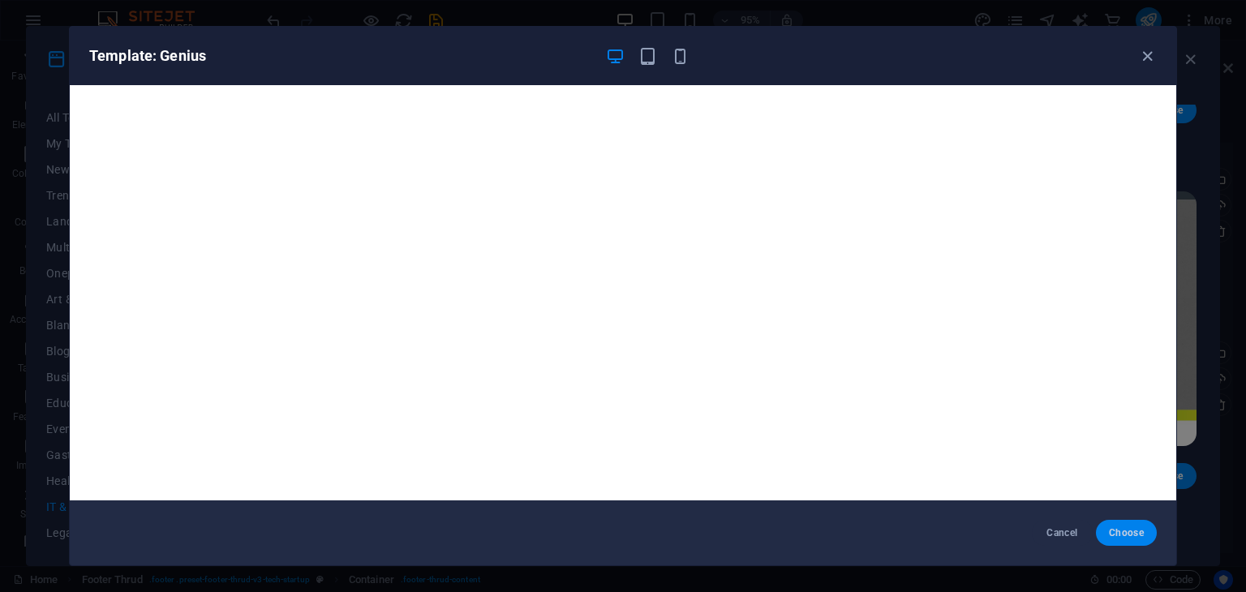
click at [1126, 539] on span "Choose" at bounding box center [1126, 533] width 35 height 13
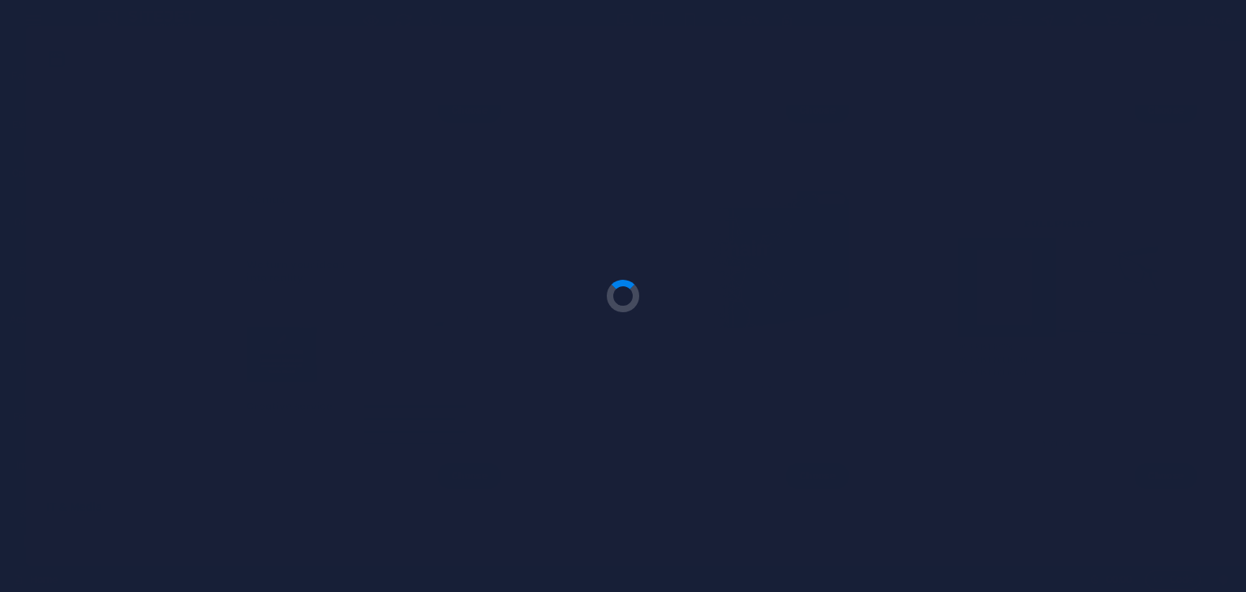
scroll to position [6540, 0]
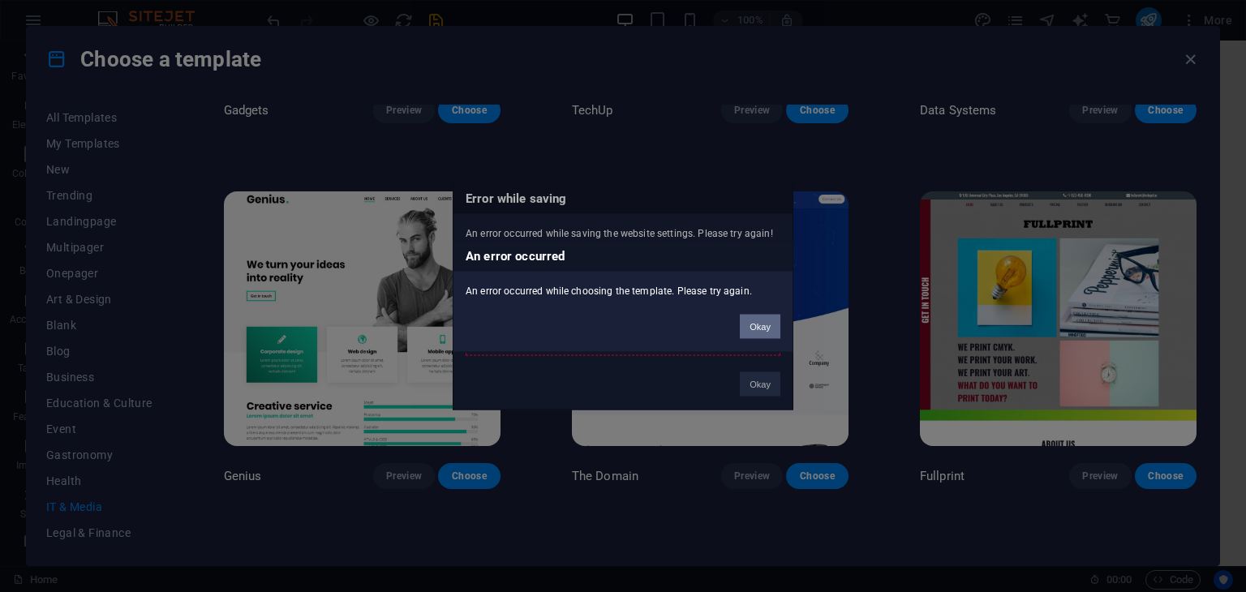
click at [750, 329] on button "Okay" at bounding box center [760, 327] width 41 height 24
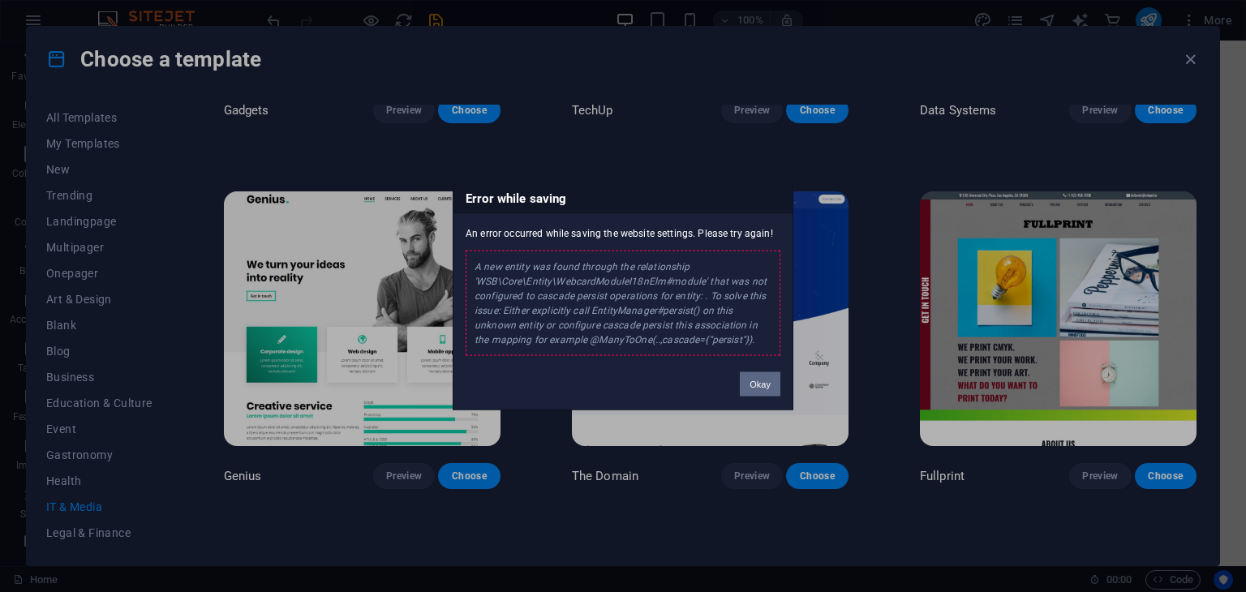
click at [764, 389] on button "Okay" at bounding box center [760, 384] width 41 height 24
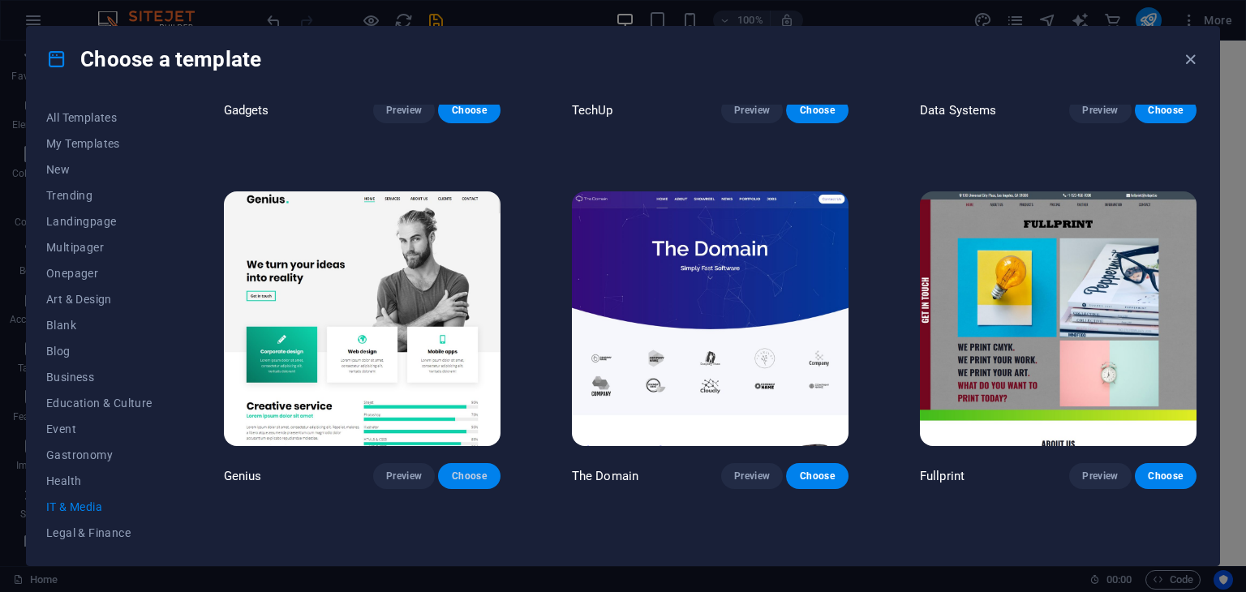
click at [461, 471] on span "Choose" at bounding box center [469, 476] width 36 height 13
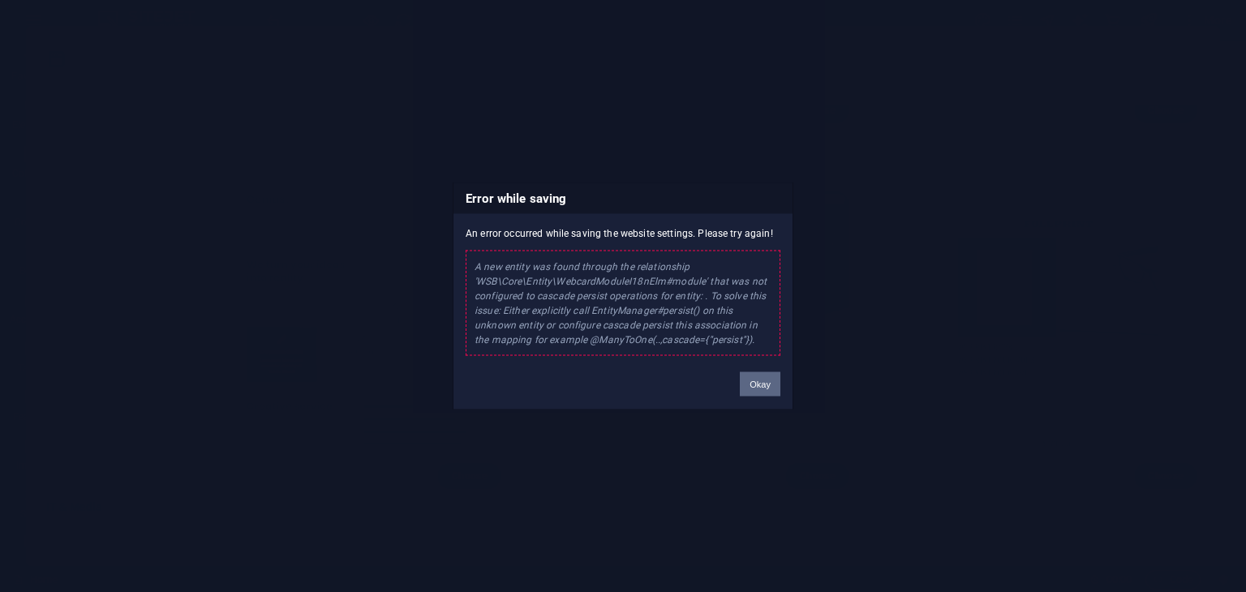
click at [755, 377] on button "Okay" at bounding box center [760, 384] width 41 height 24
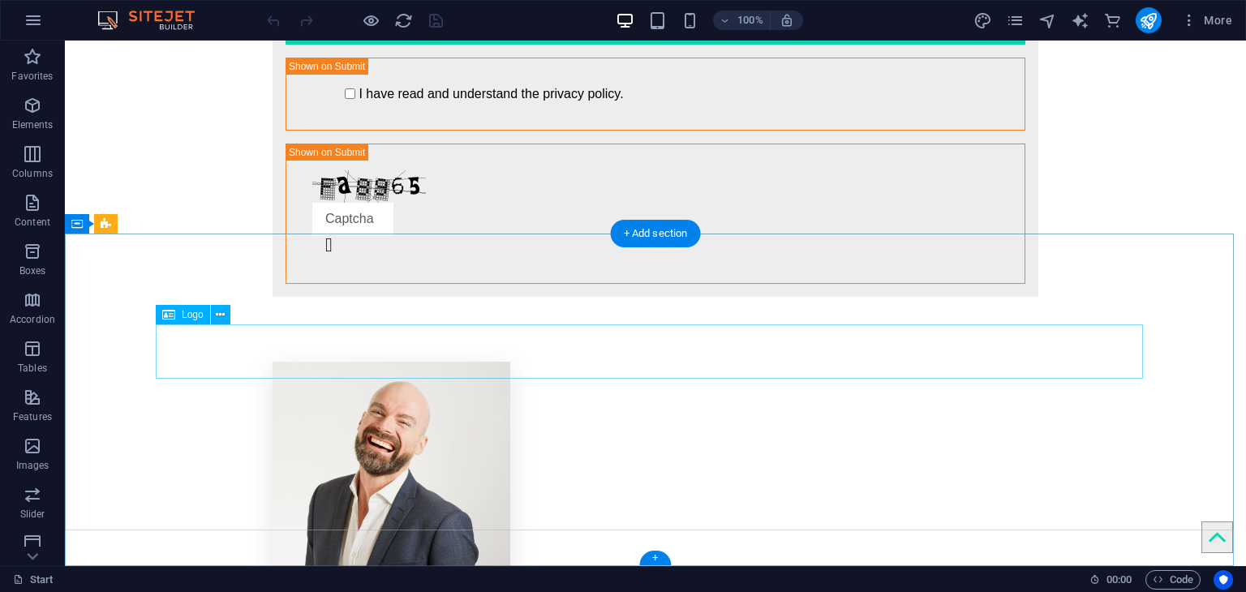
scroll to position [3357, 0]
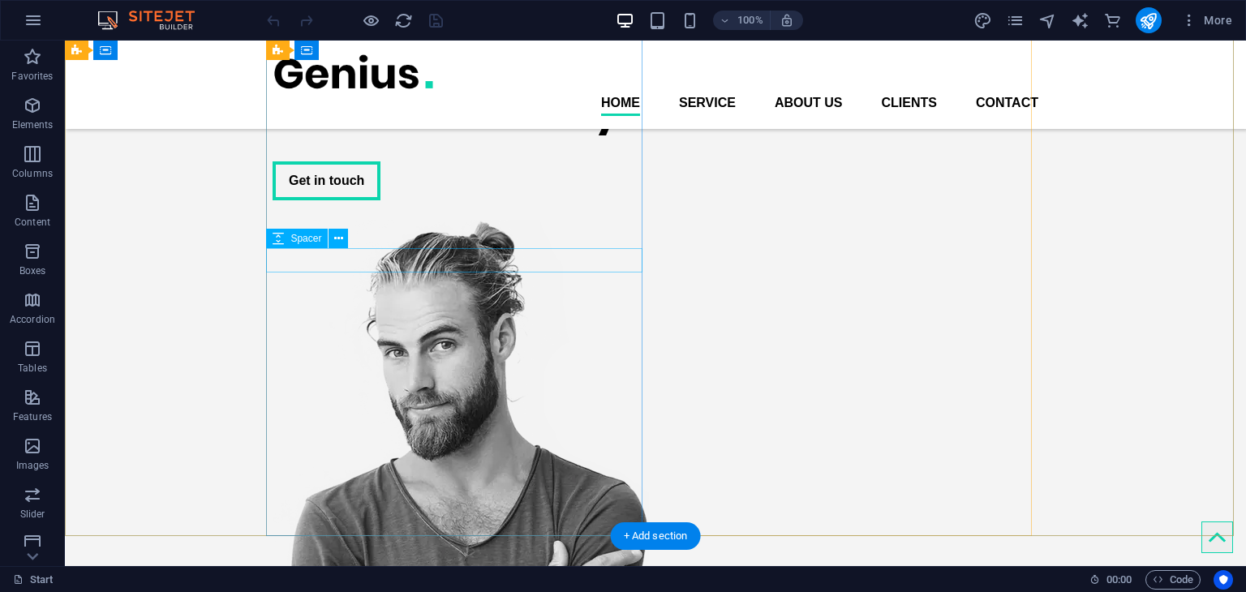
scroll to position [81, 0]
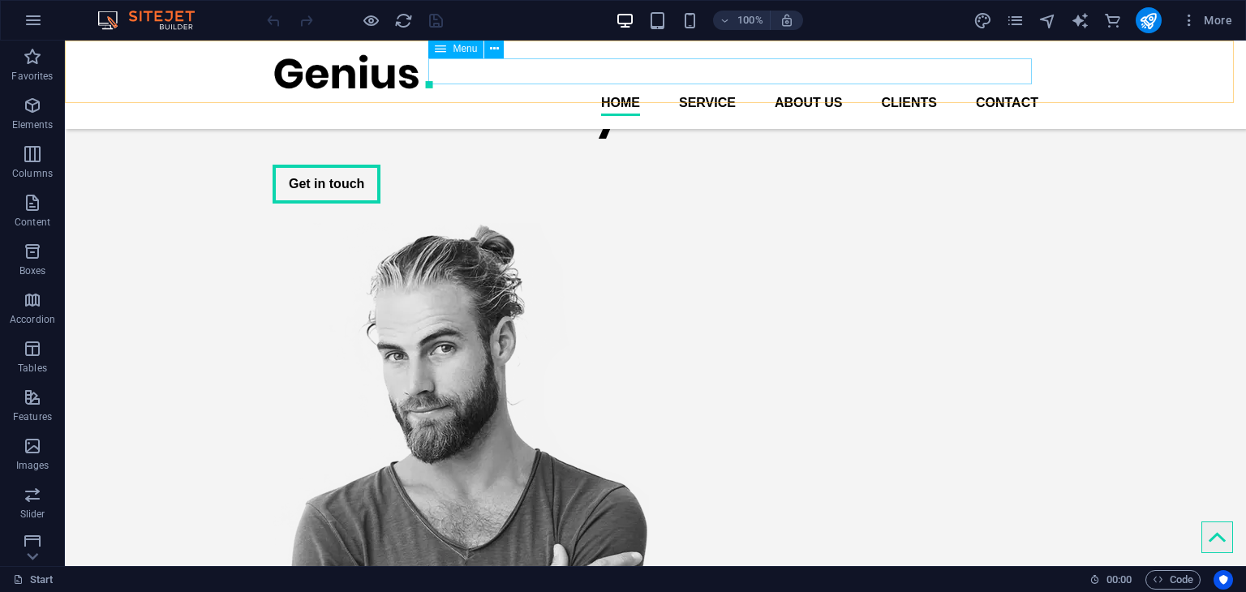
click at [695, 90] on nav "Home Service About us Clients Contact" at bounding box center [656, 103] width 766 height 26
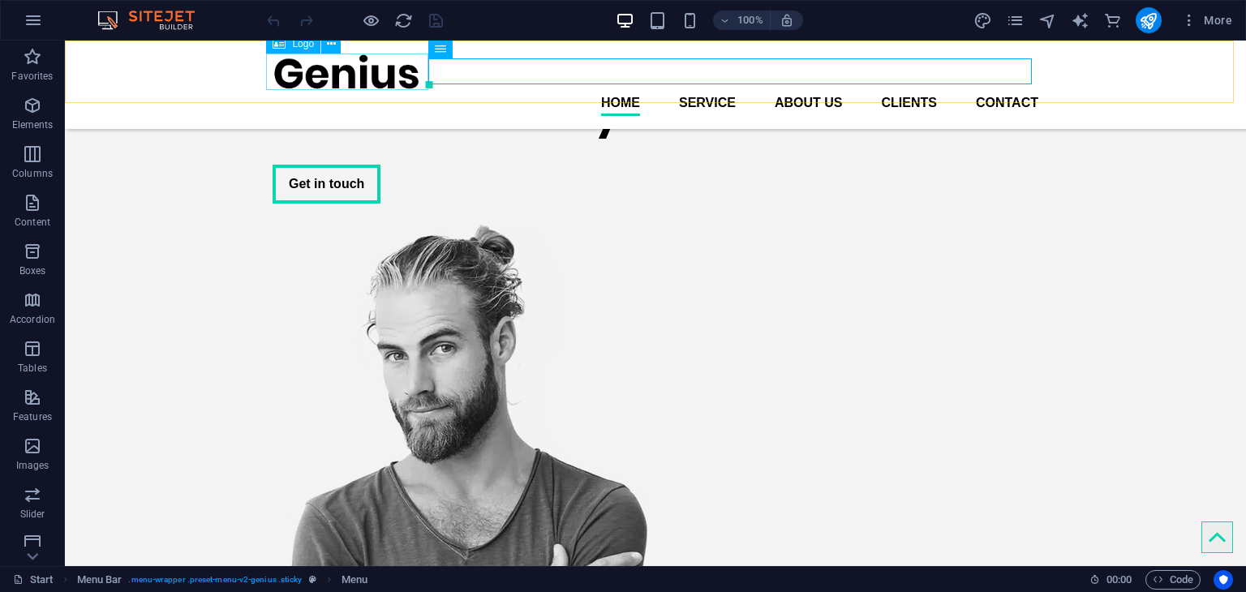
click at [344, 79] on div at bounding box center [656, 72] width 766 height 37
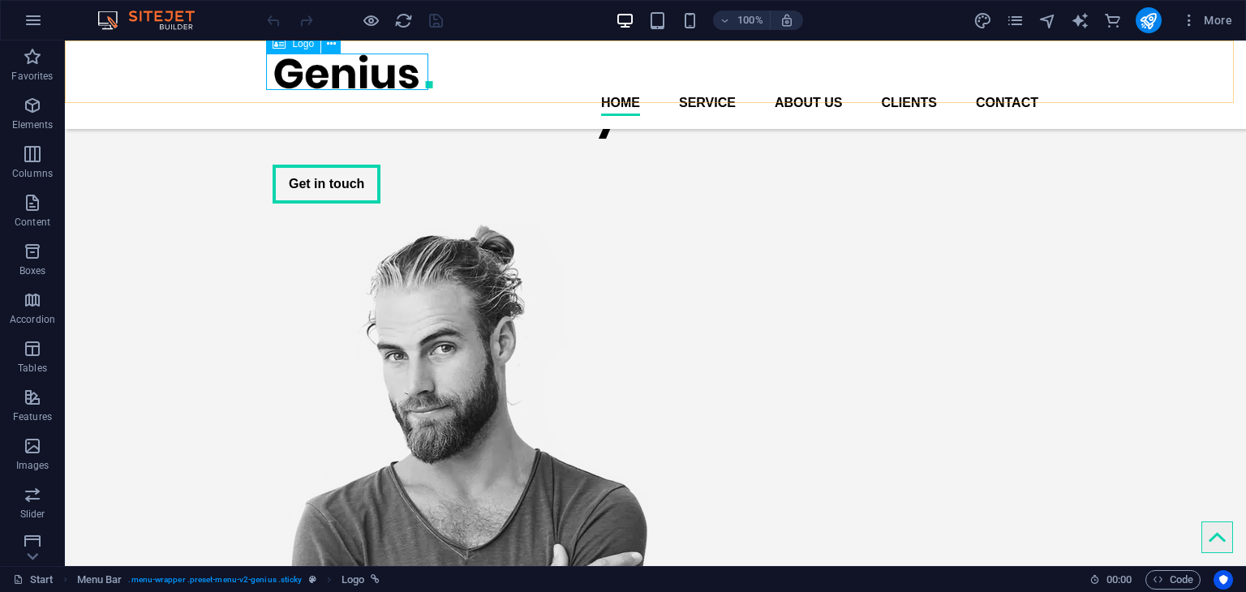
click at [299, 49] on span "Logo" at bounding box center [303, 44] width 22 height 10
click at [330, 43] on icon at bounding box center [331, 44] width 9 height 17
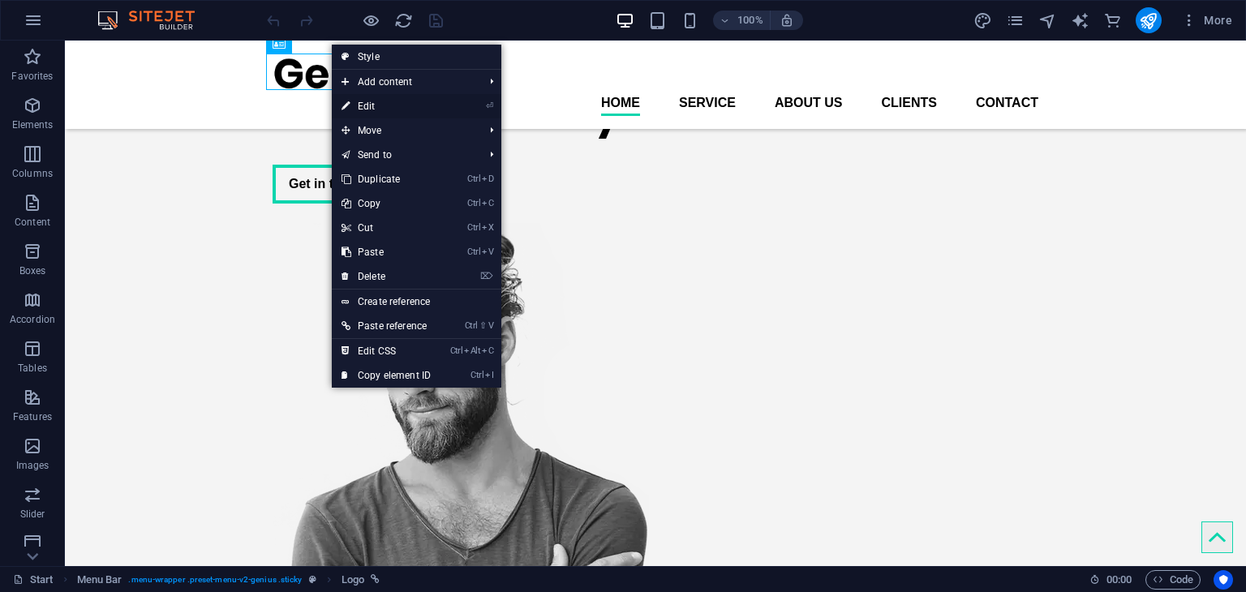
click at [392, 102] on link "⏎ Edit" at bounding box center [386, 106] width 109 height 24
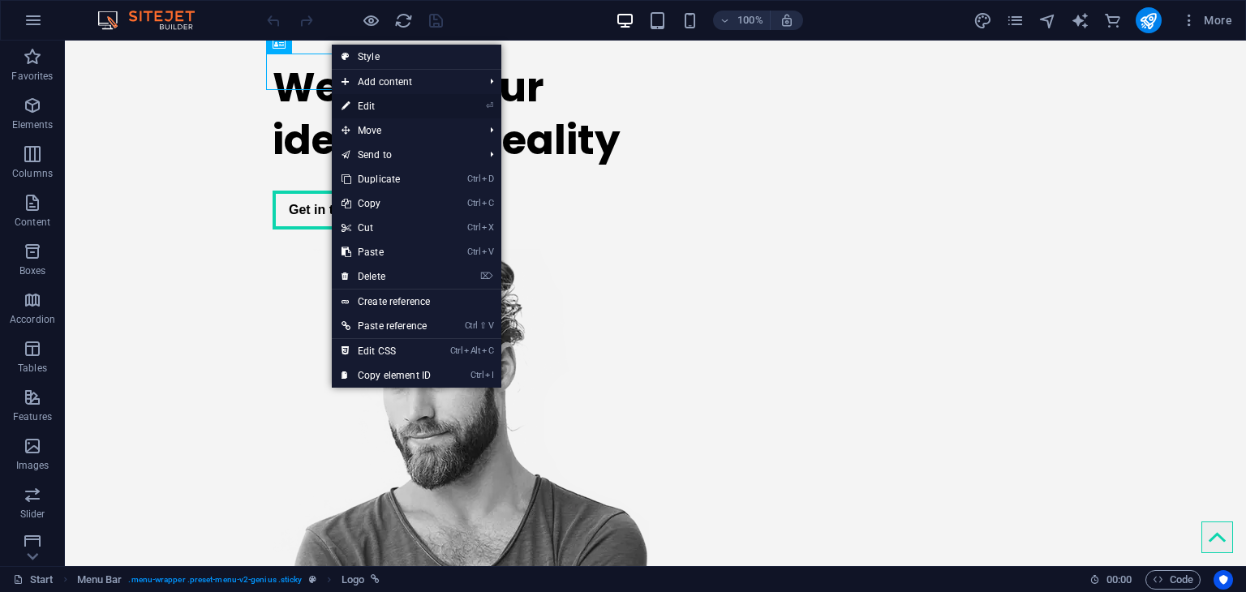
select select "px"
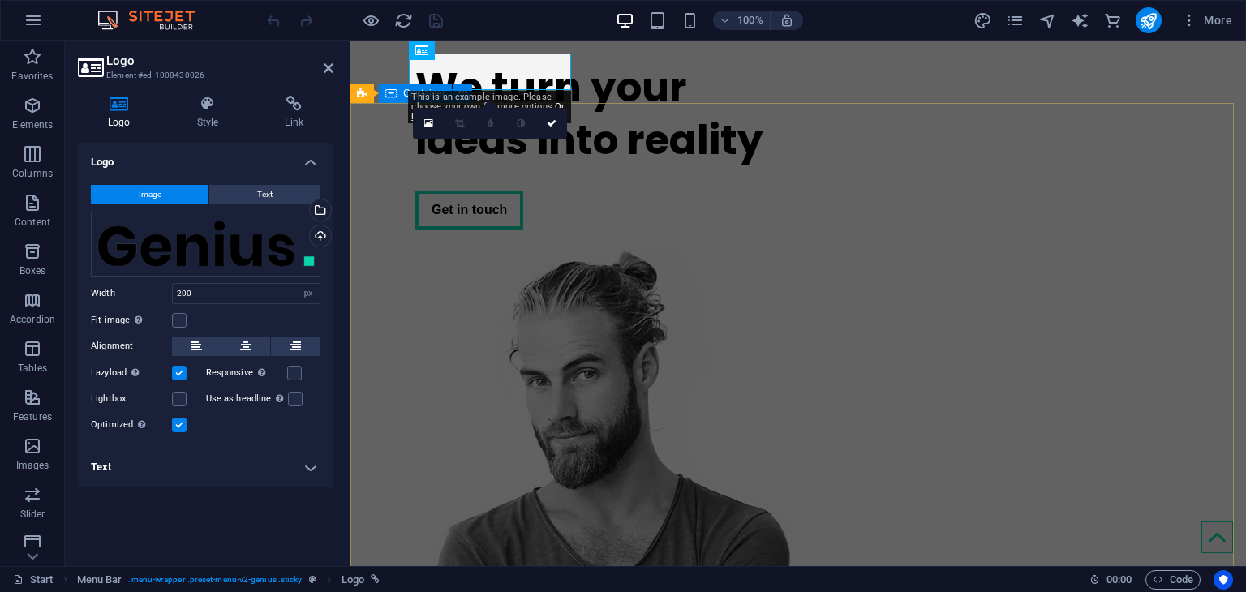
scroll to position [0, 0]
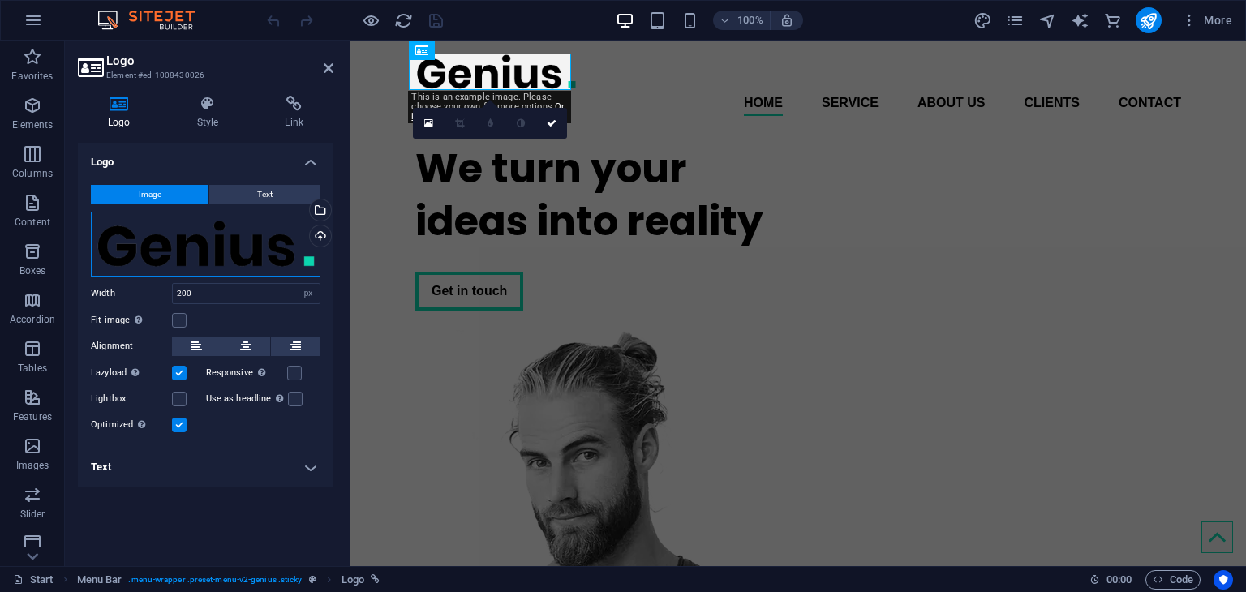
click at [272, 254] on div "Drag files here, click to choose files or select files from Files or our free s…" at bounding box center [206, 244] width 230 height 65
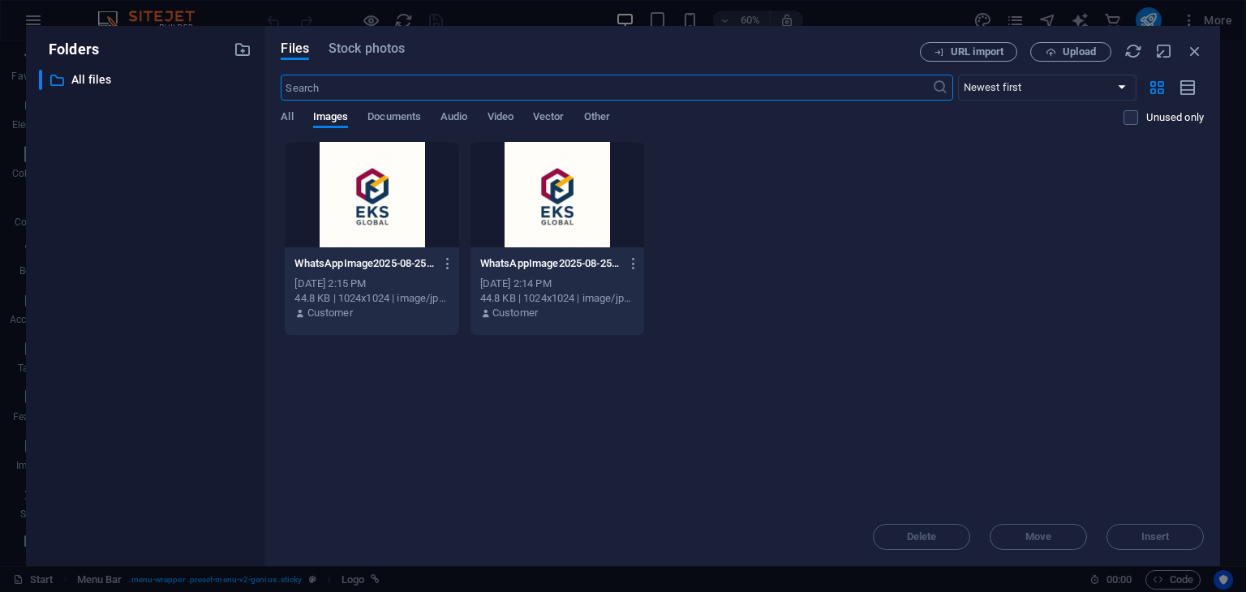
click at [548, 202] on div at bounding box center [558, 194] width 174 height 105
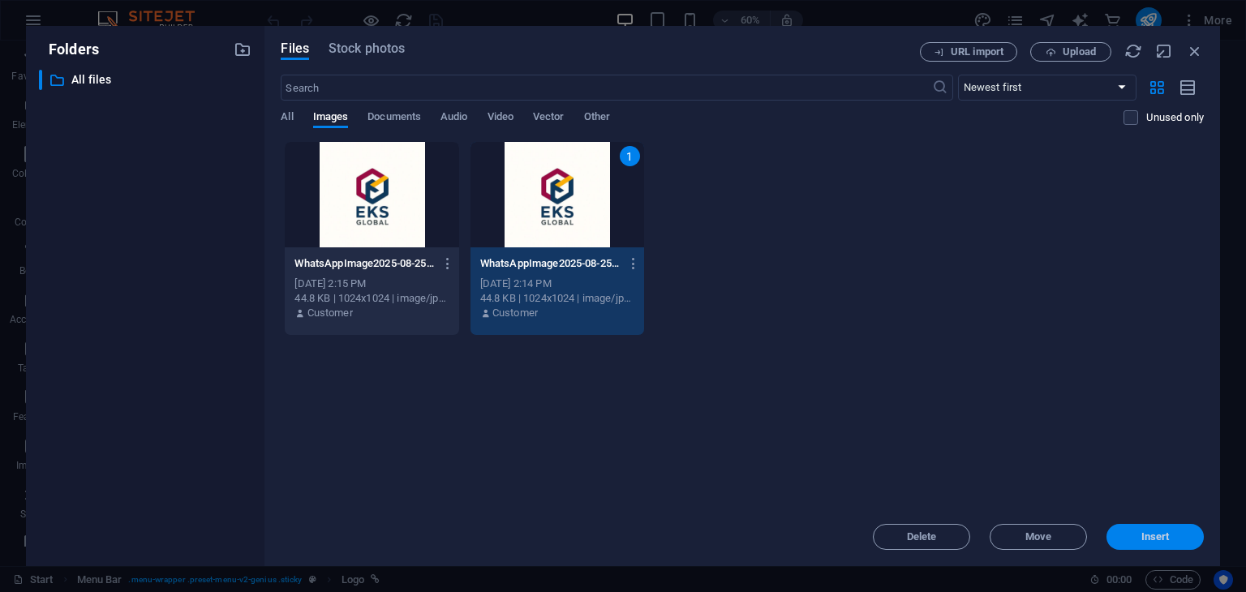
click at [1147, 540] on span "Insert" at bounding box center [1156, 537] width 28 height 10
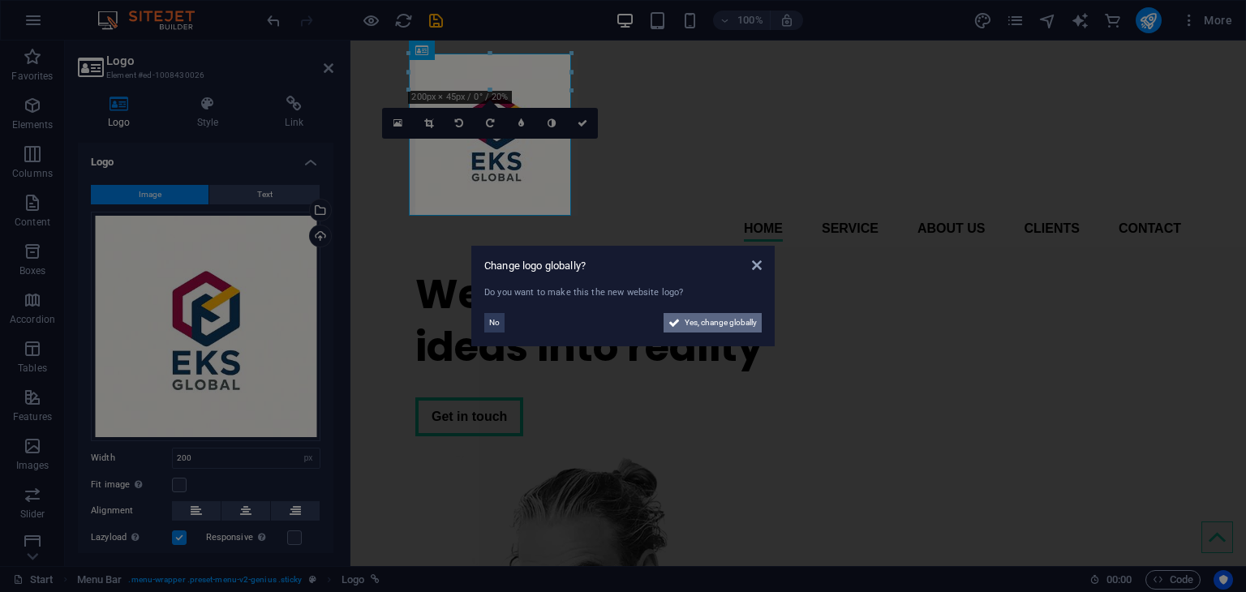
click at [721, 324] on span "Yes, change globally" at bounding box center [721, 322] width 72 height 19
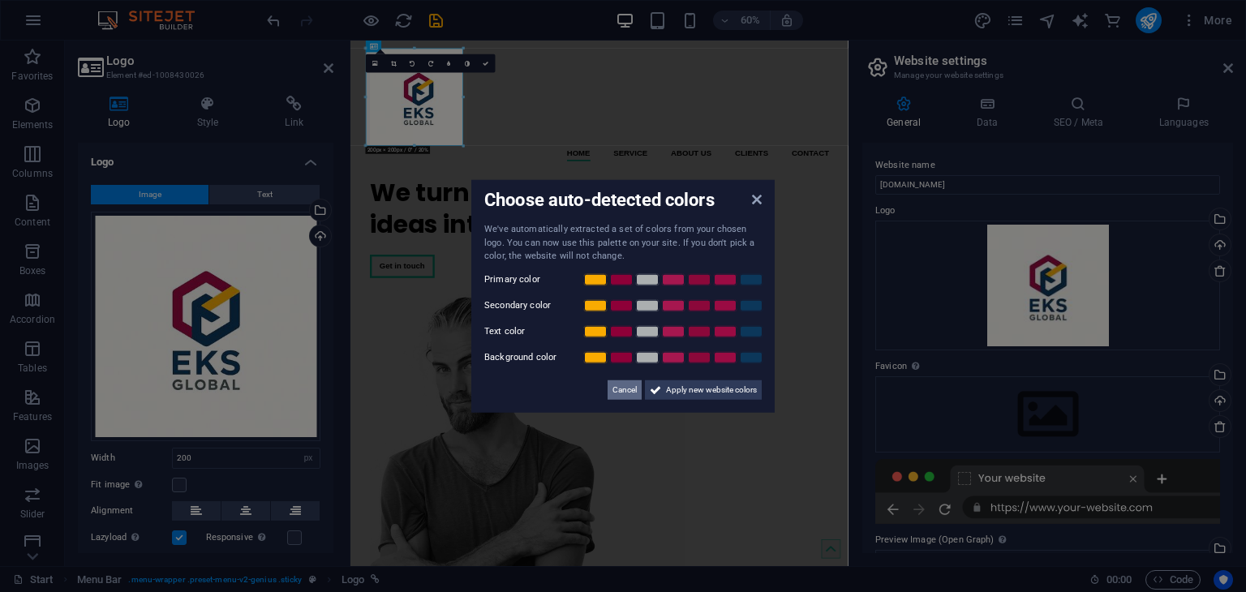
click at [627, 390] on span "Cancel" at bounding box center [625, 389] width 24 height 19
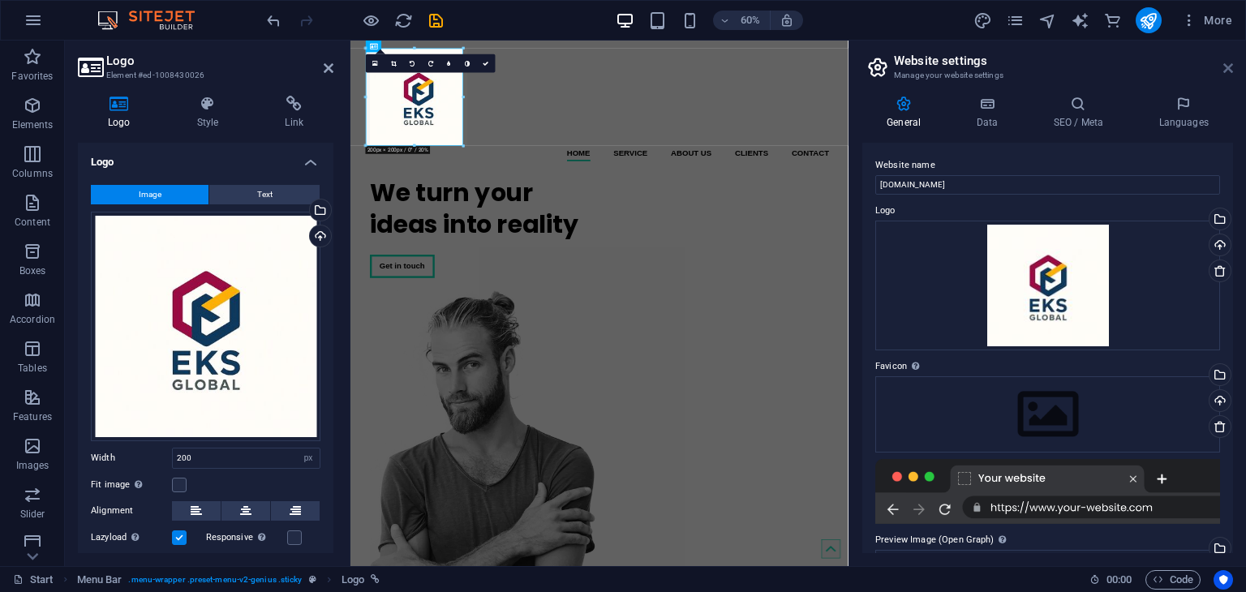
click at [1230, 64] on icon at bounding box center [1229, 68] width 10 height 13
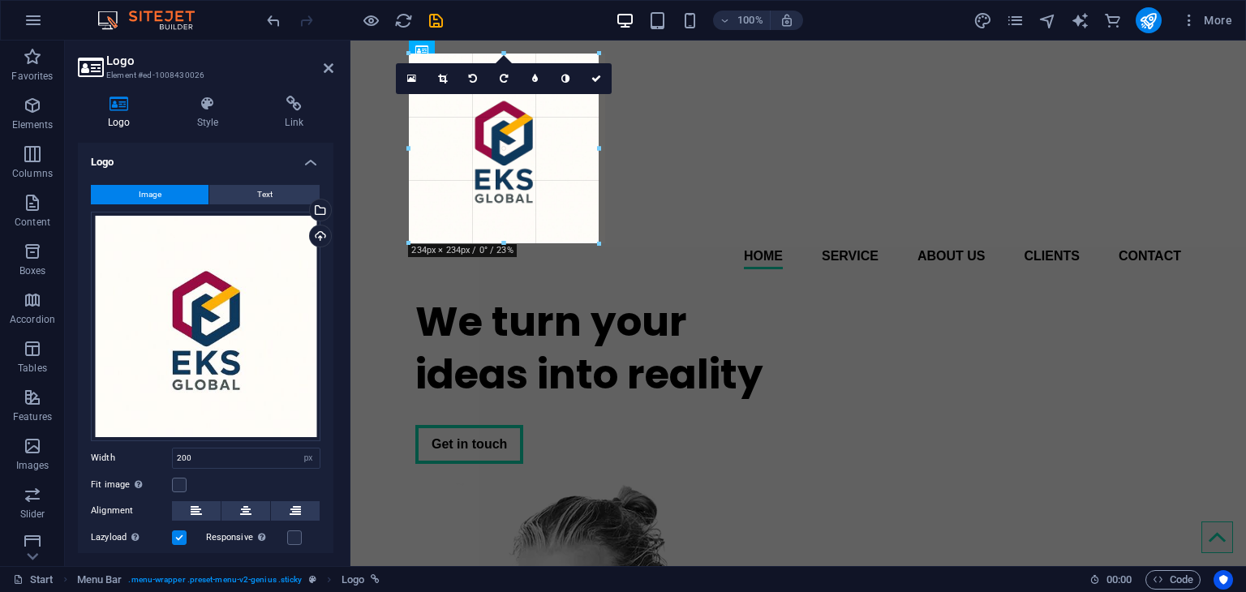
drag, startPoint x: 492, startPoint y: 216, endPoint x: 677, endPoint y: 197, distance: 186.7
type input "234"
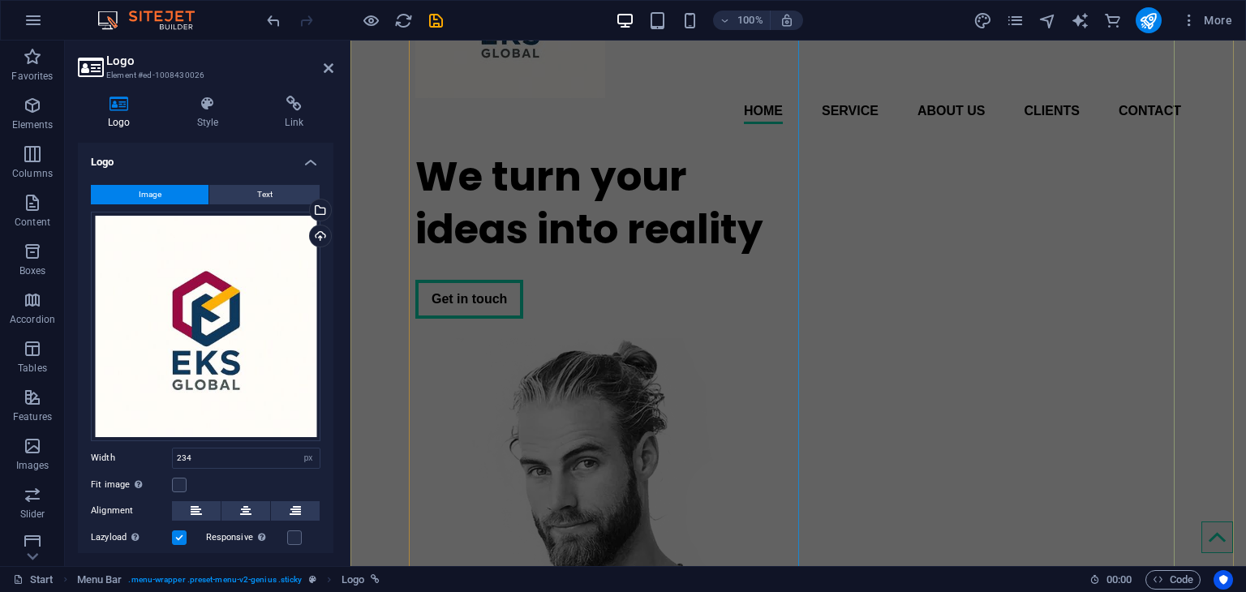
scroll to position [325, 0]
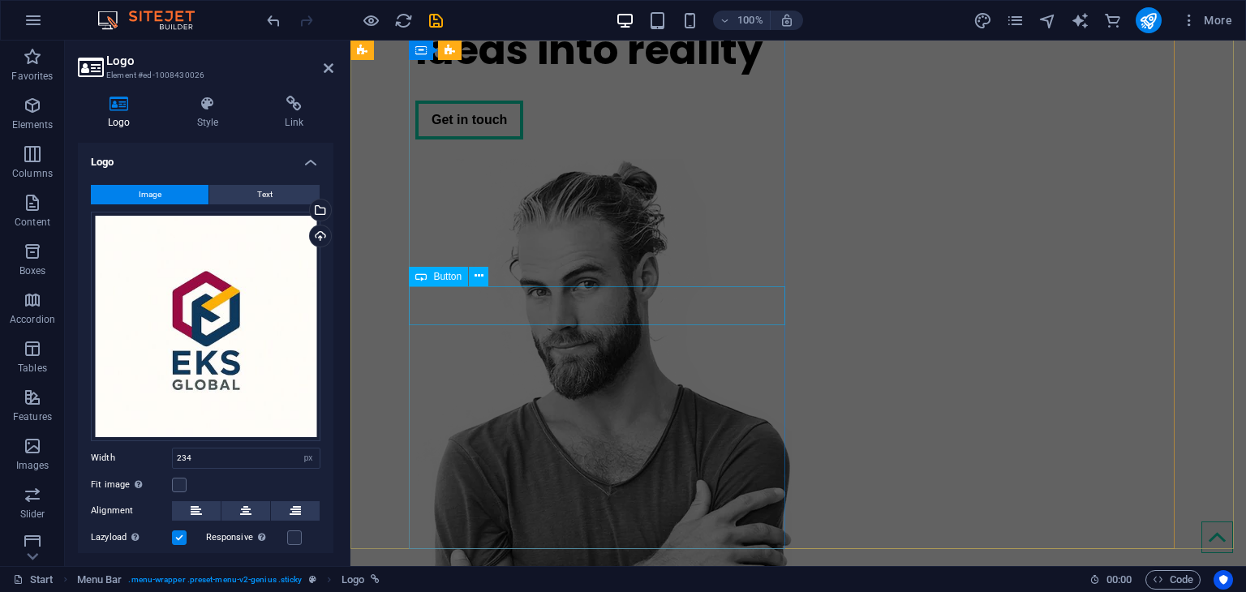
click at [669, 140] on div "Get in touch" at bounding box center [603, 120] width 376 height 39
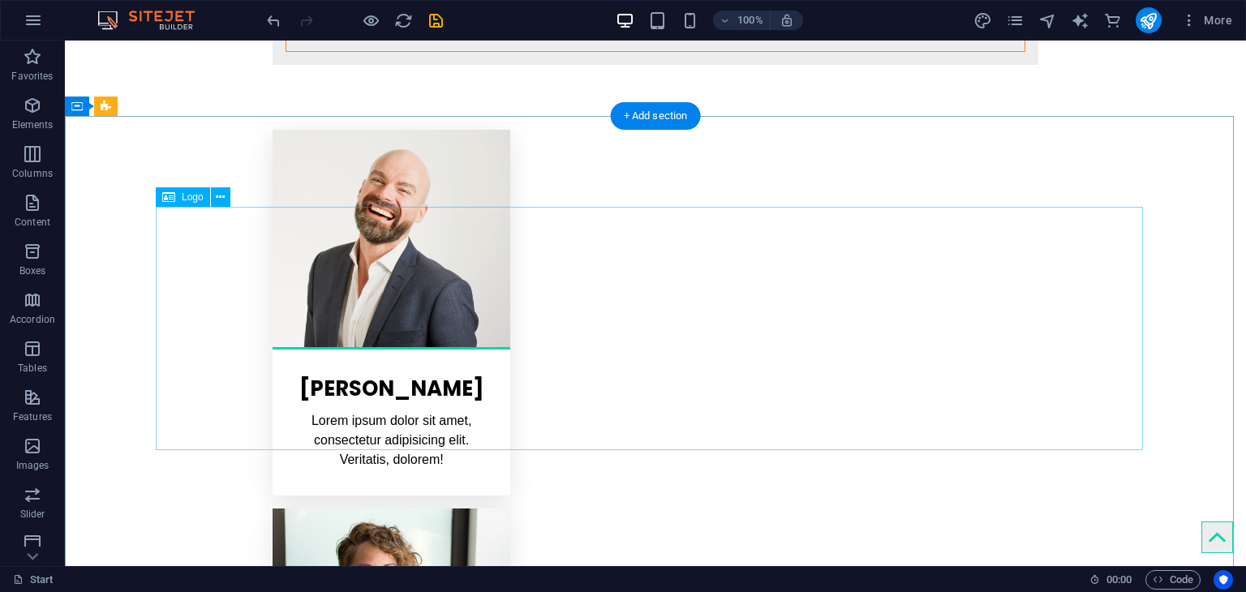
scroll to position [3700, 0]
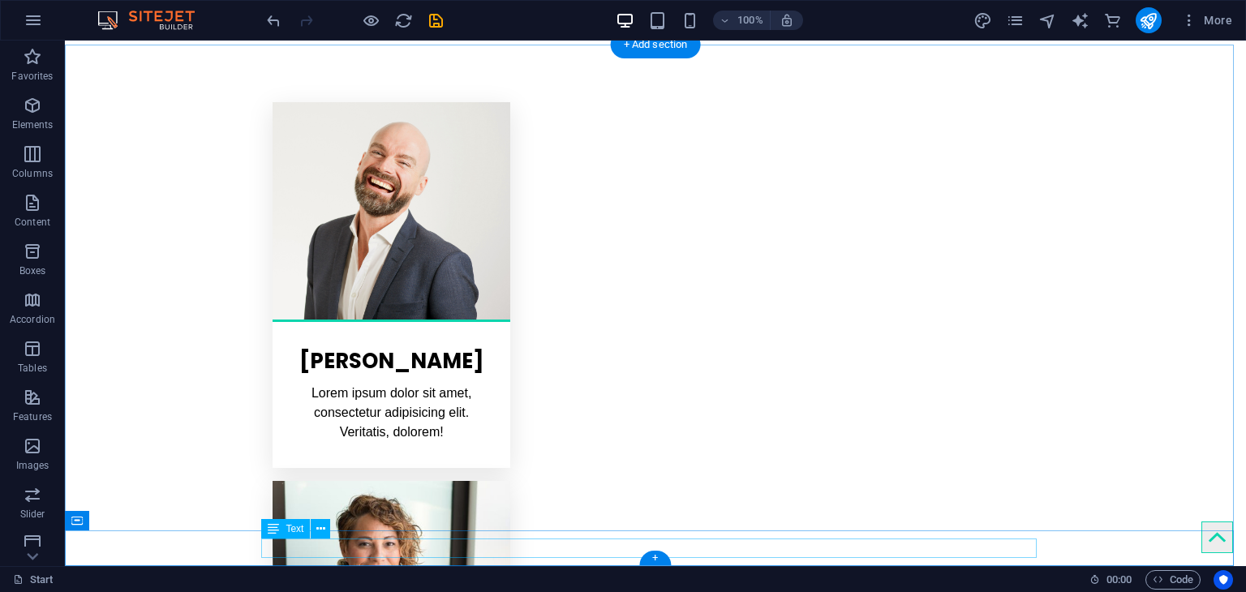
drag, startPoint x: 700, startPoint y: 548, endPoint x: 414, endPoint y: 549, distance: 286.4
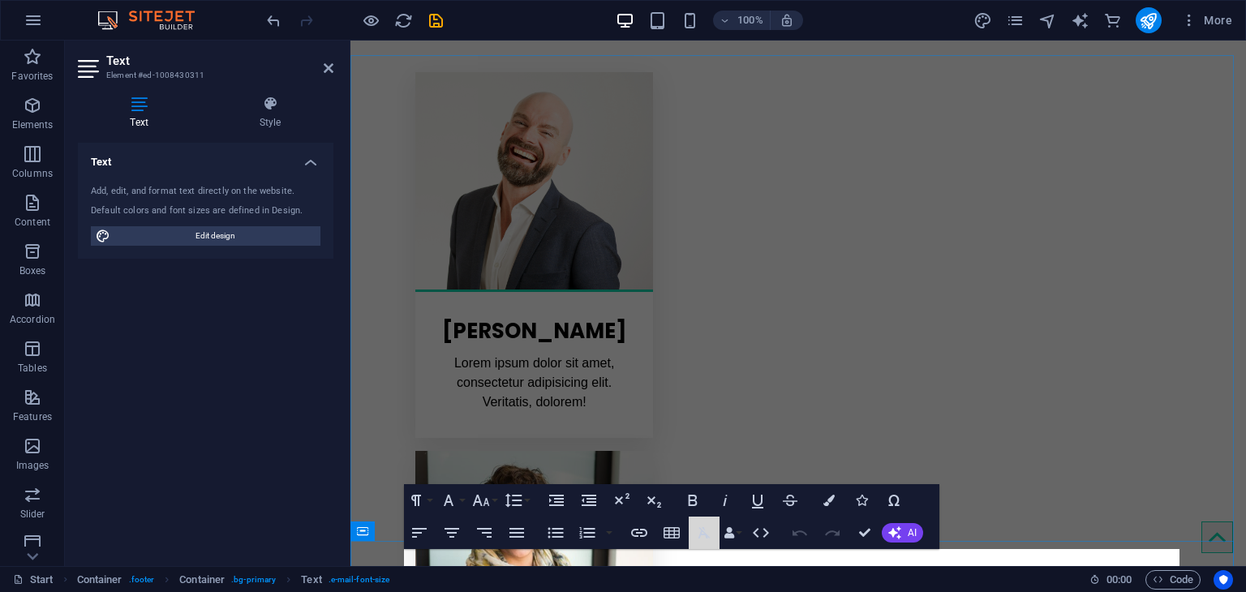
scroll to position [3600, 0]
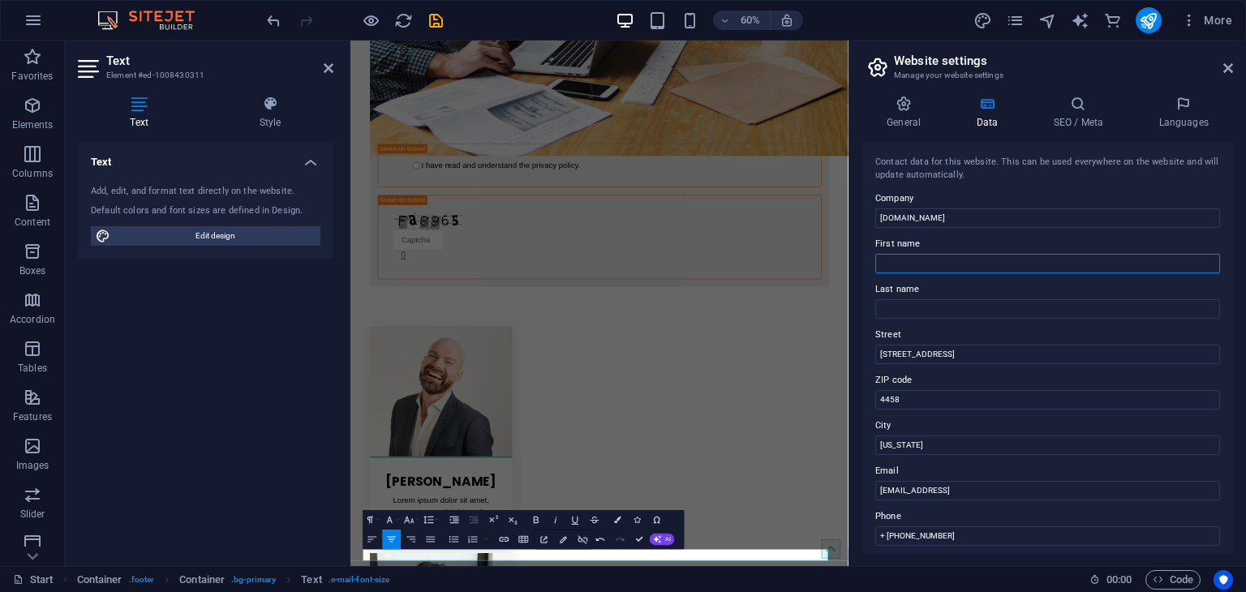
click at [912, 266] on input "First name" at bounding box center [1047, 263] width 345 height 19
type input "e"
type input "EKS"
click at [916, 299] on input "Last name" at bounding box center [1047, 308] width 345 height 19
type input "GLOBAL"
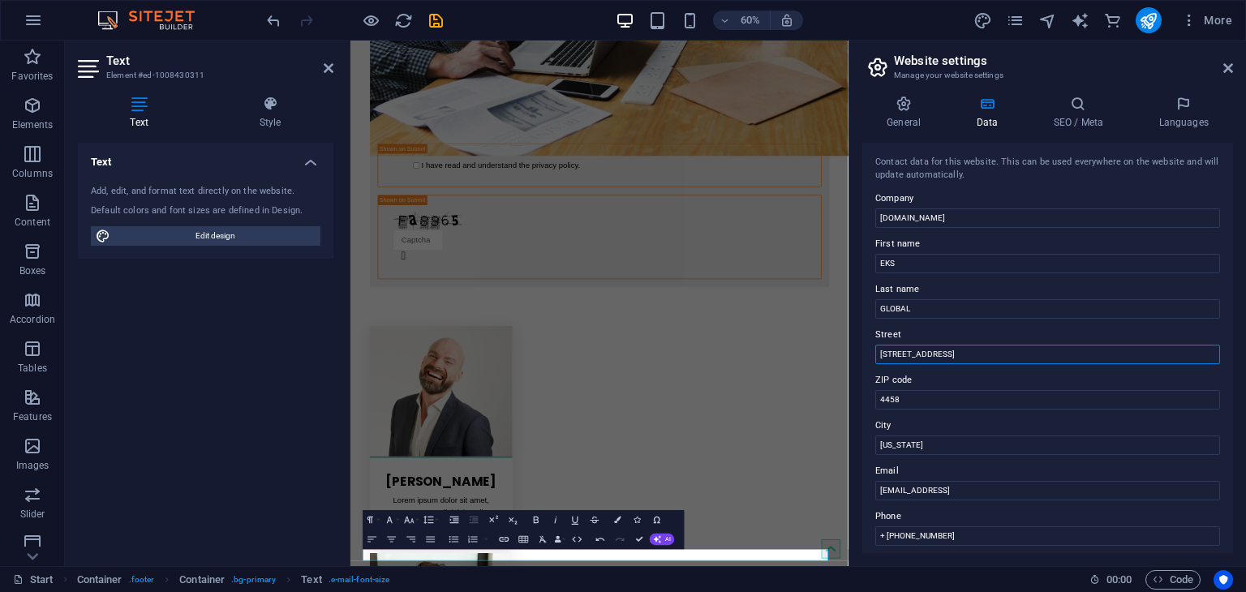
drag, startPoint x: 983, startPoint y: 356, endPoint x: 862, endPoint y: 359, distance: 120.1
click at [862, 359] on div "Contact data for this website. This can be used everywhere on the website and w…" at bounding box center [1047, 348] width 371 height 411
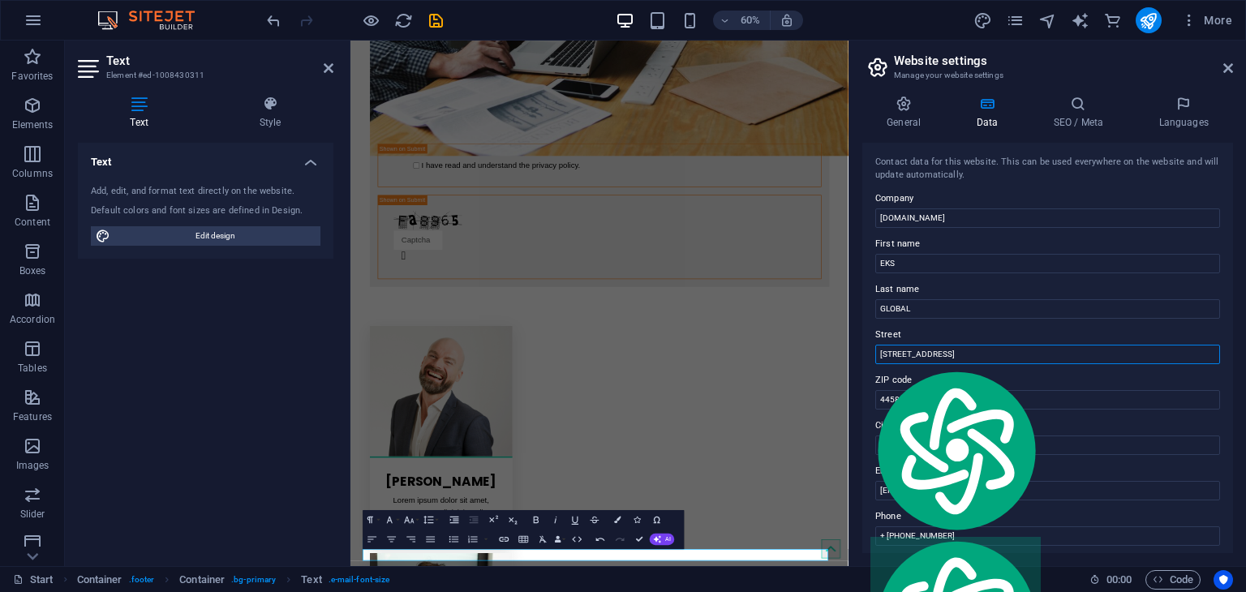
paste input "H#11, Road-2, Block-E; Sector-1; Aftabnogor Dhaka, Bangladesh"
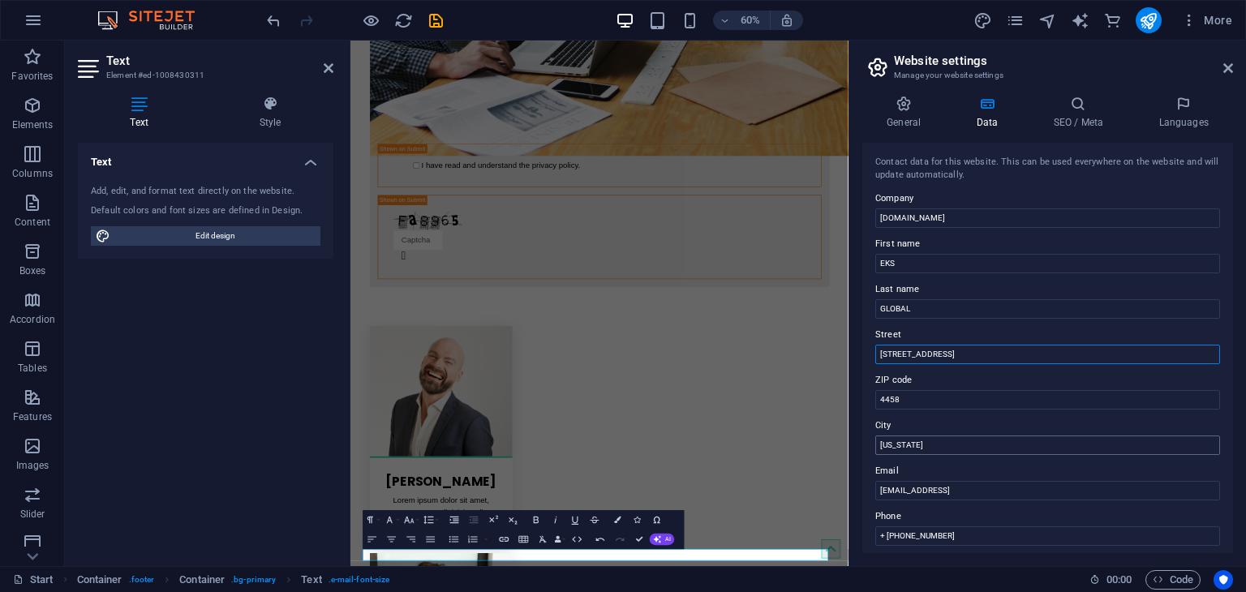
type input "H#11, Road-2, Block-E; Sector-1; Aftabnogor Dhaka, Bangladesh"
drag, startPoint x: 939, startPoint y: 444, endPoint x: 863, endPoint y: 449, distance: 75.6
click at [863, 449] on div "Contact data for this website. This can be used everywhere on the website and w…" at bounding box center [1047, 348] width 371 height 411
type input "d"
type input "DHAKA, BANGLADESH"
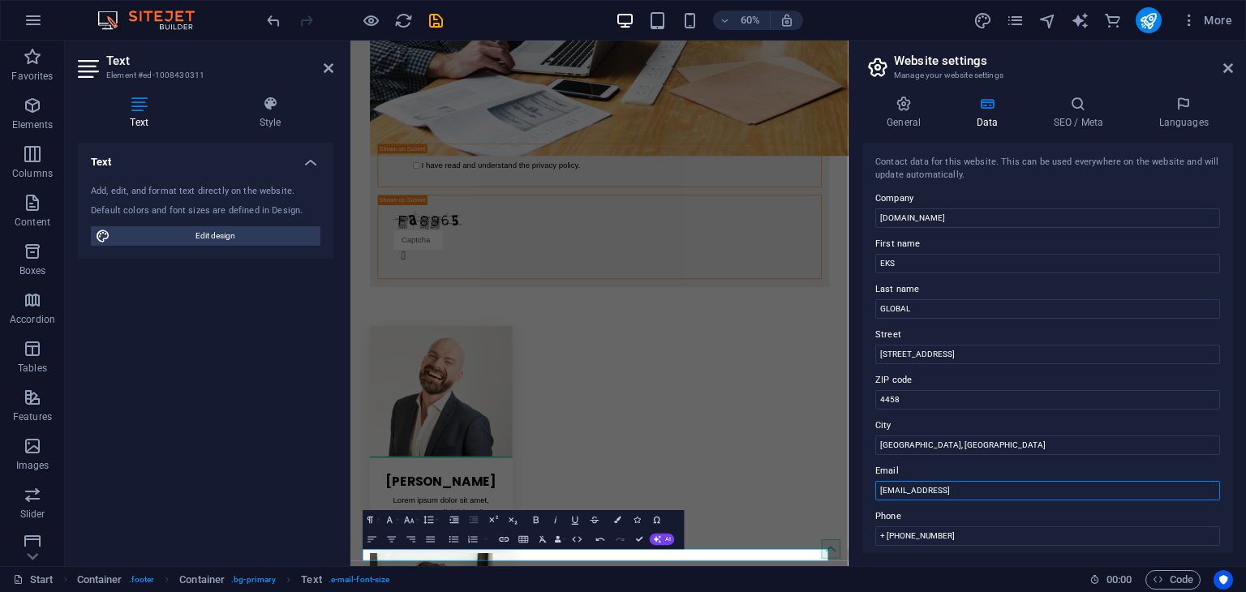
drag, startPoint x: 1070, startPoint y: 491, endPoint x: 875, endPoint y: 491, distance: 195.5
click at [875, 491] on input "8fea35790c70da85c3c2bb6d5ee87f@cpanel.local" at bounding box center [1047, 490] width 345 height 19
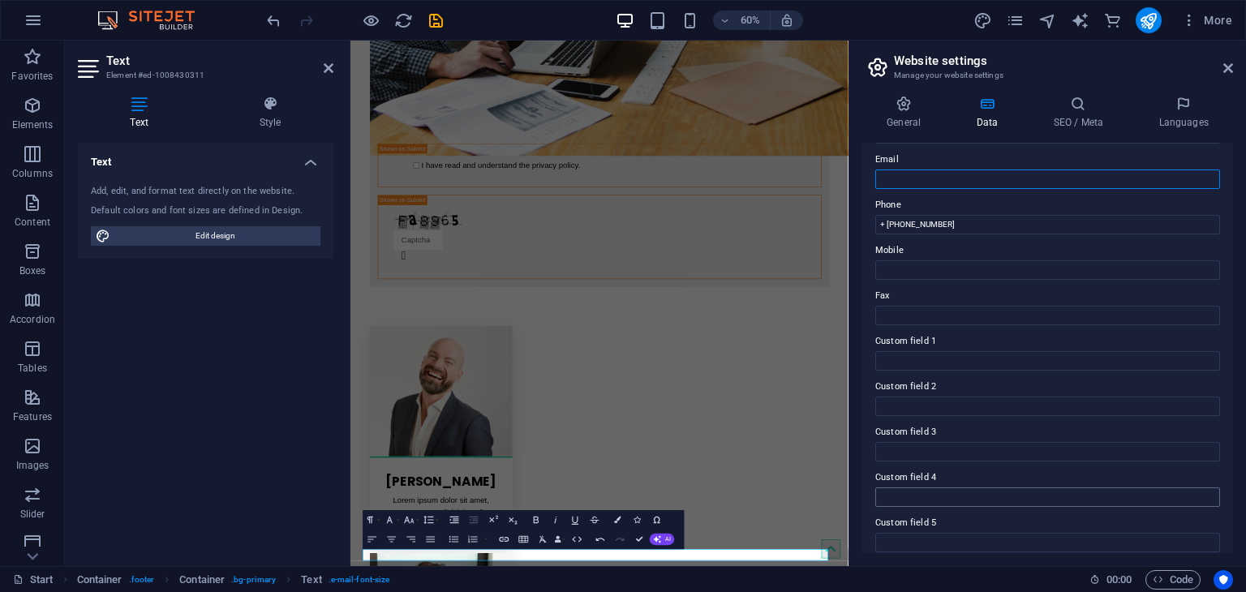
scroll to position [207, 0]
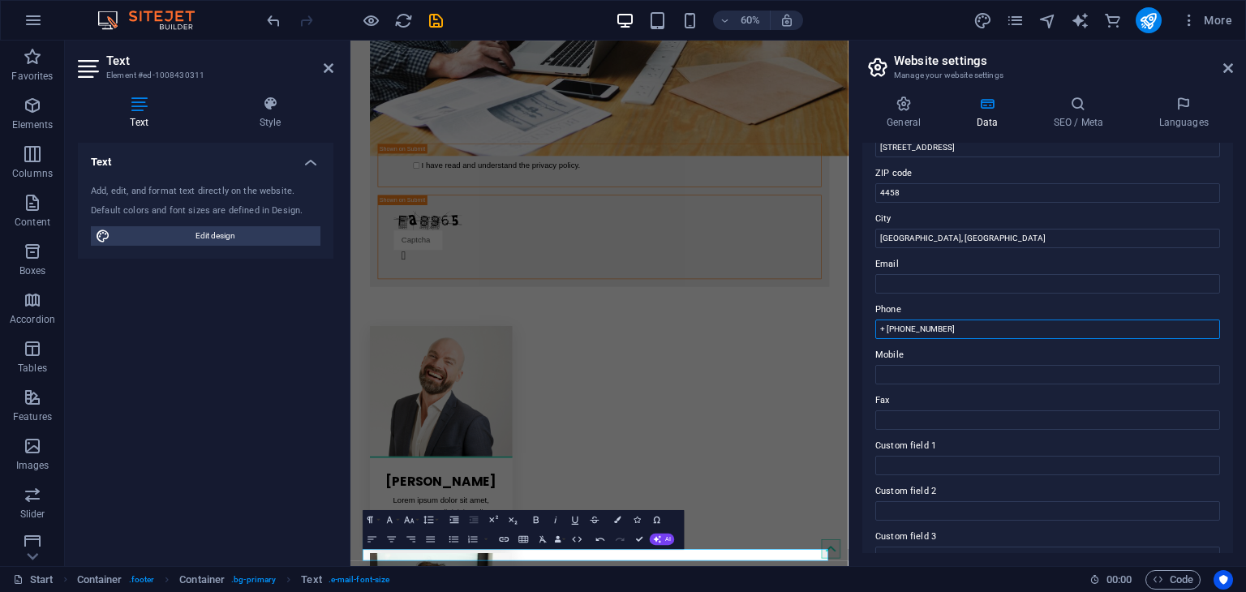
drag, startPoint x: 965, startPoint y: 332, endPoint x: 864, endPoint y: 326, distance: 100.8
click at [866, 325] on div "Contact data for this website. This can be used everywhere on the website and w…" at bounding box center [1047, 348] width 371 height 411
type input "0"
type input "+8801711083379"
drag, startPoint x: 955, startPoint y: 329, endPoint x: 862, endPoint y: 328, distance: 92.5
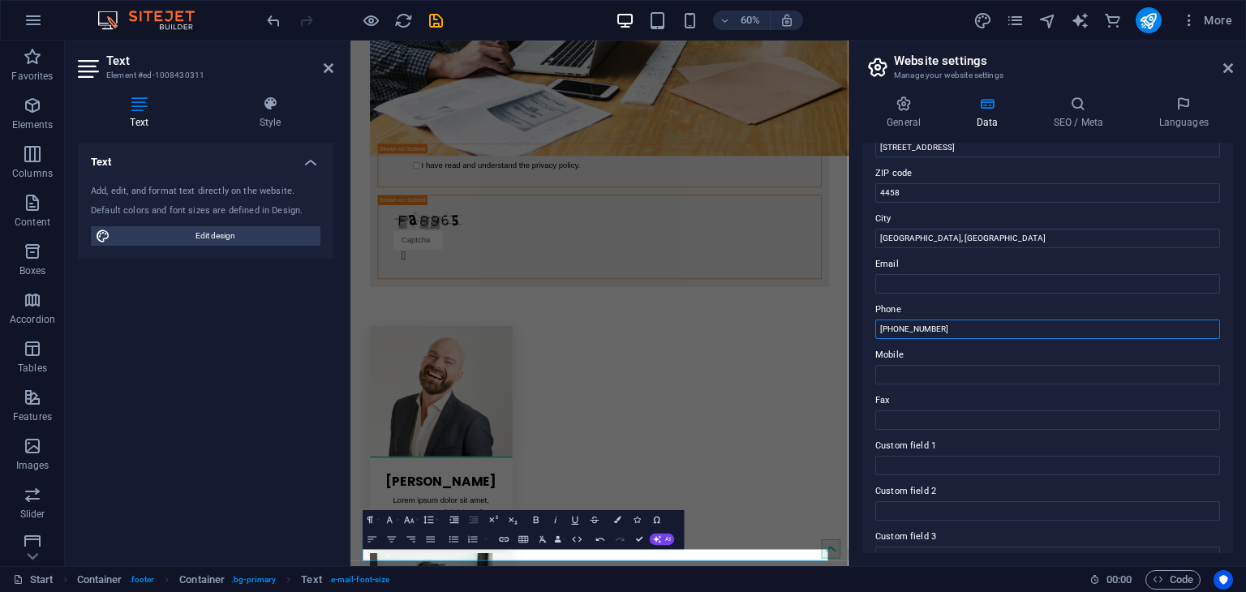
click at [862, 328] on div "Contact data for this website. This can be used everywhere on the website and w…" at bounding box center [1047, 348] width 371 height 411
click at [895, 372] on input "Mobile" at bounding box center [1047, 374] width 345 height 19
paste input "+8801711083379"
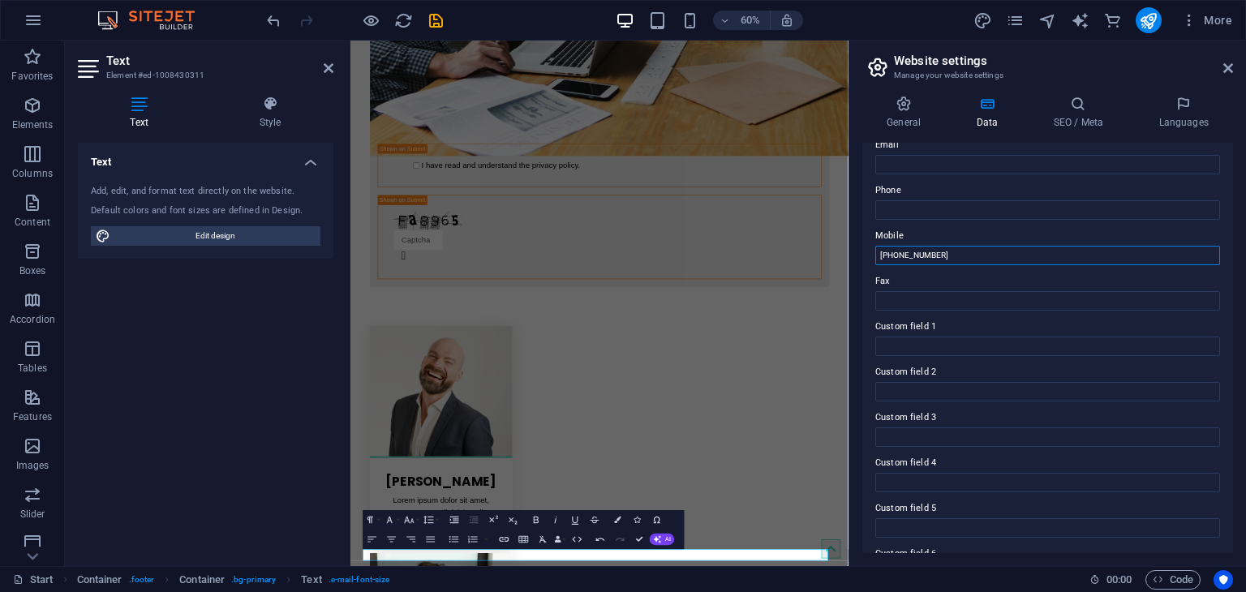
scroll to position [368, 0]
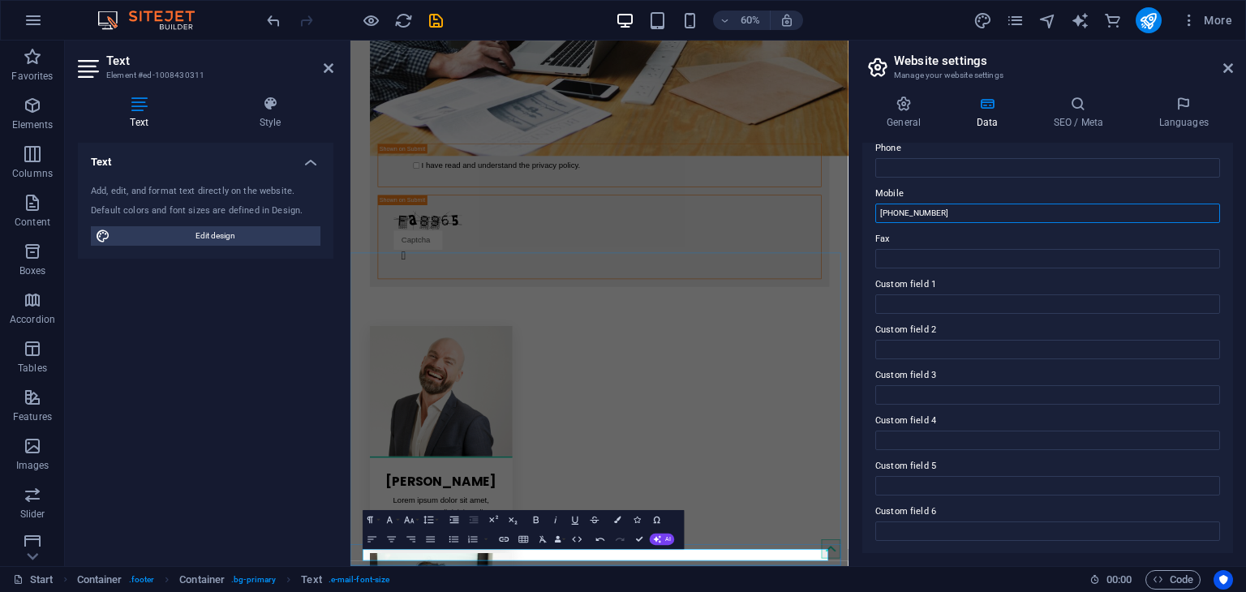
type input "+8801711083379"
click at [1230, 62] on icon at bounding box center [1229, 68] width 10 height 13
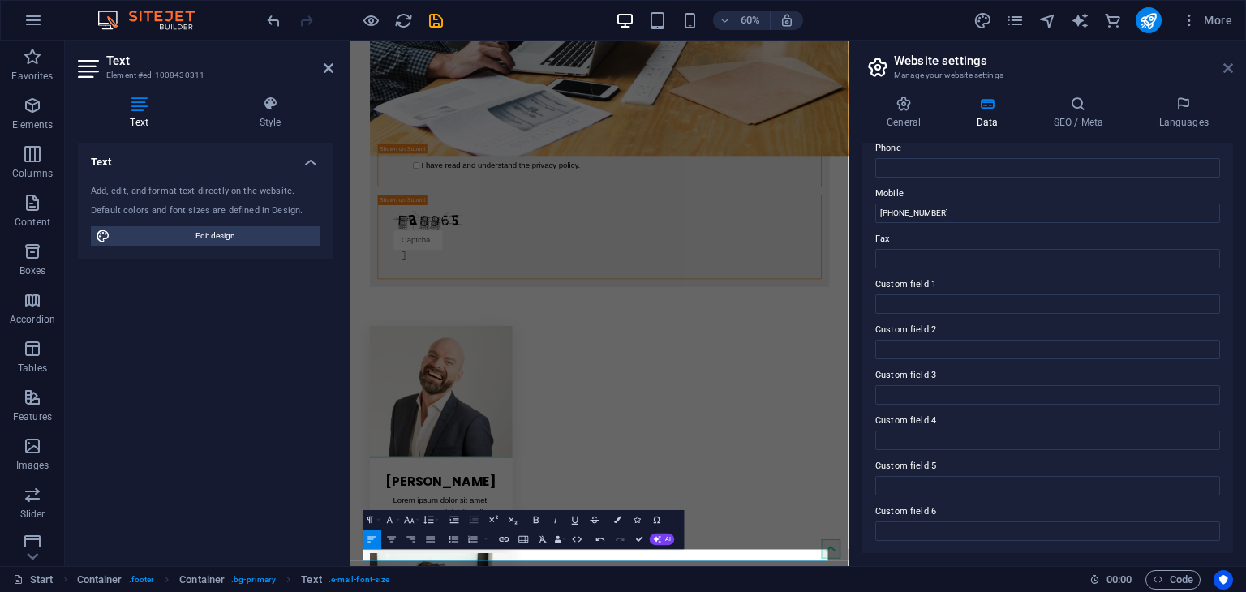
scroll to position [3611, 0]
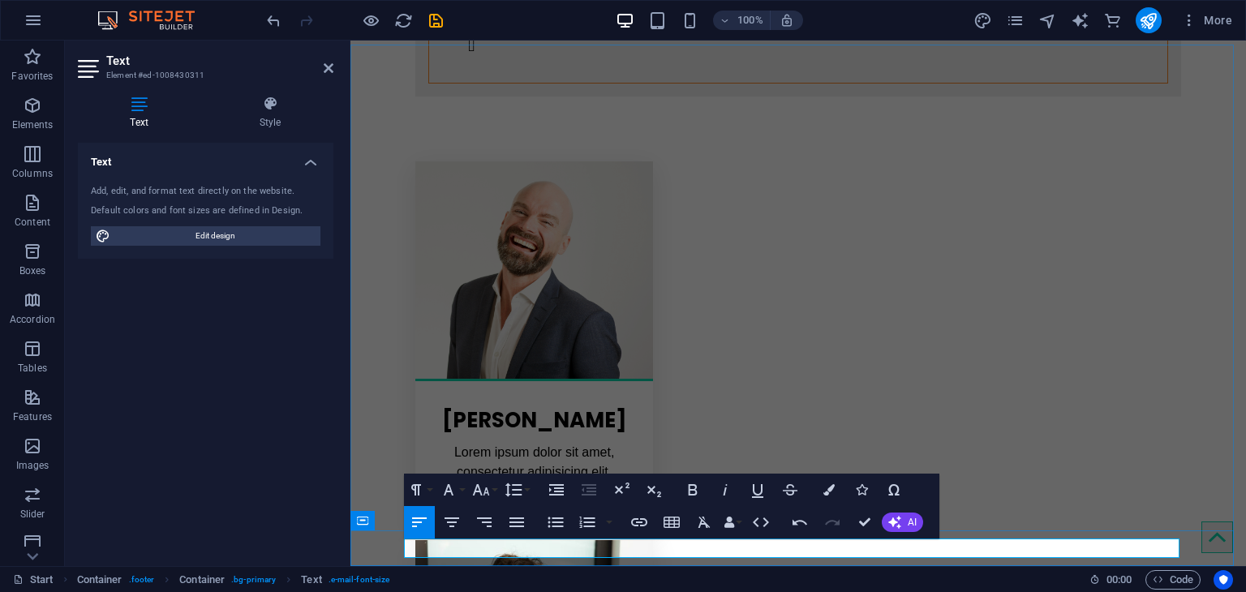
drag, startPoint x: 1178, startPoint y: 548, endPoint x: 1141, endPoint y: 548, distance: 37.3
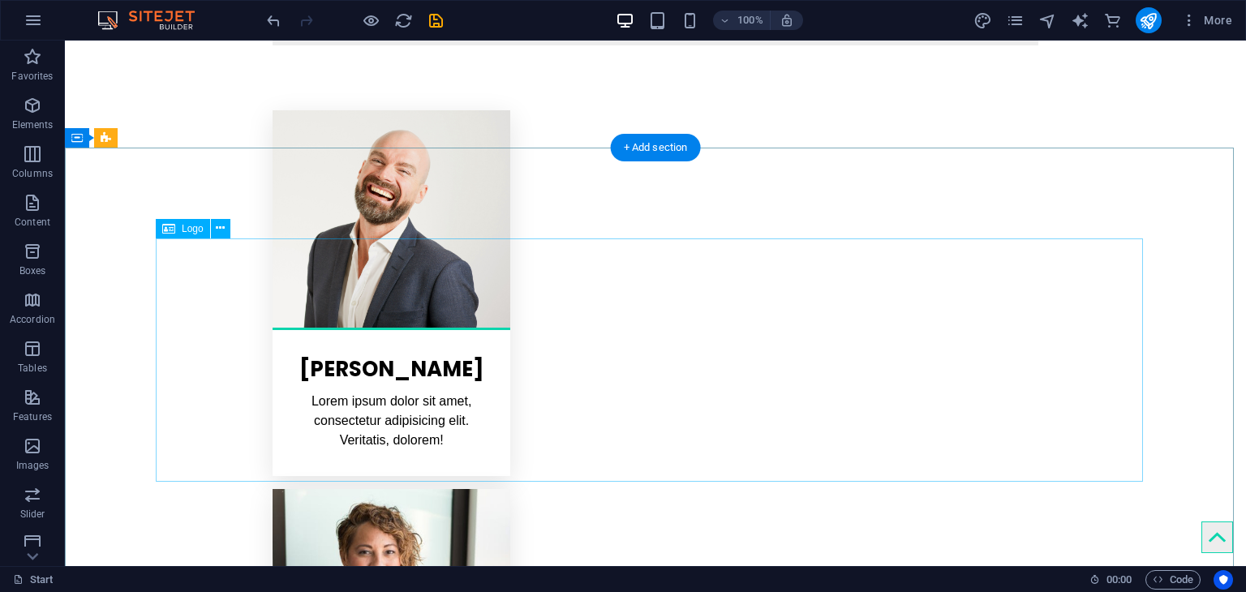
scroll to position [3700, 0]
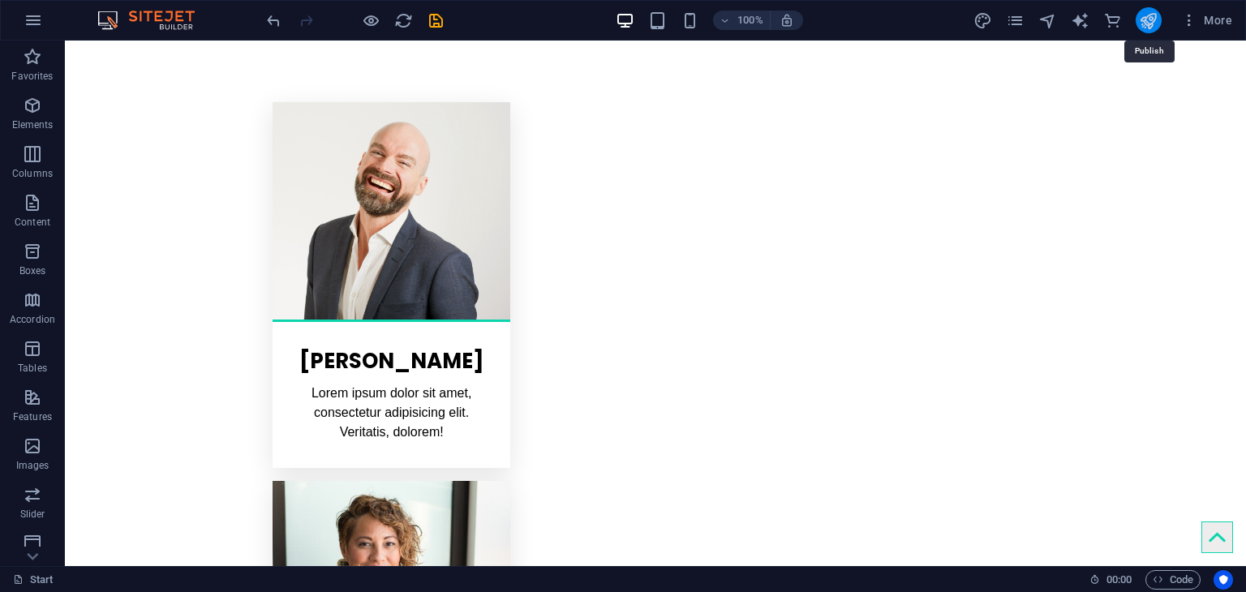
click at [1146, 17] on icon "publish" at bounding box center [1148, 20] width 19 height 19
checkbox input "false"
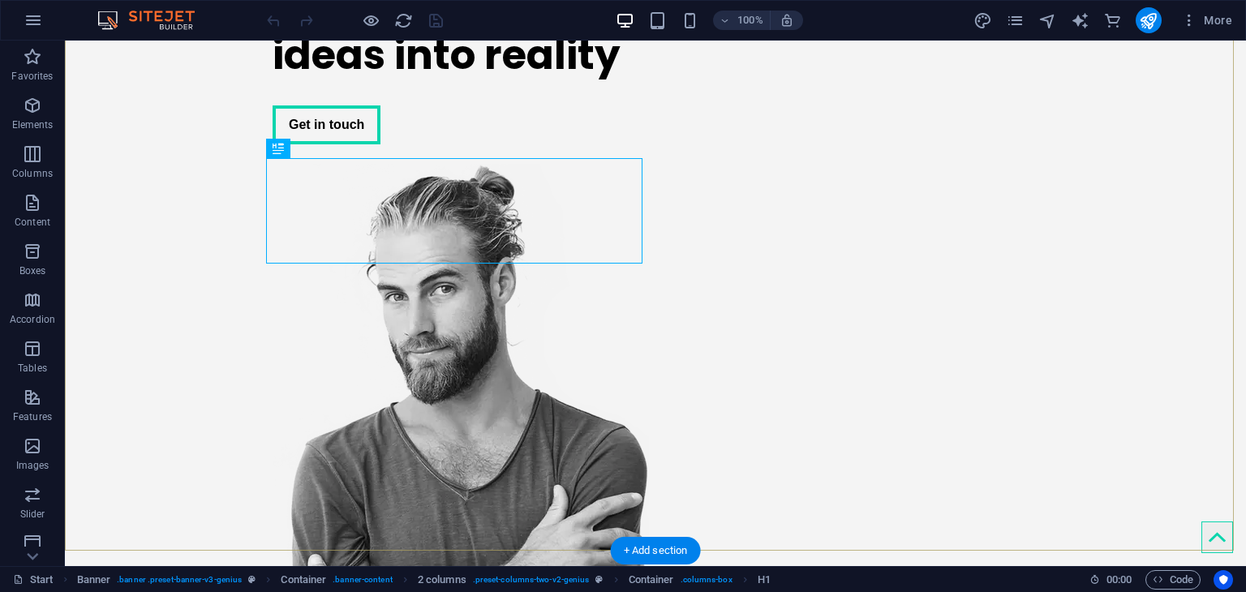
scroll to position [325, 0]
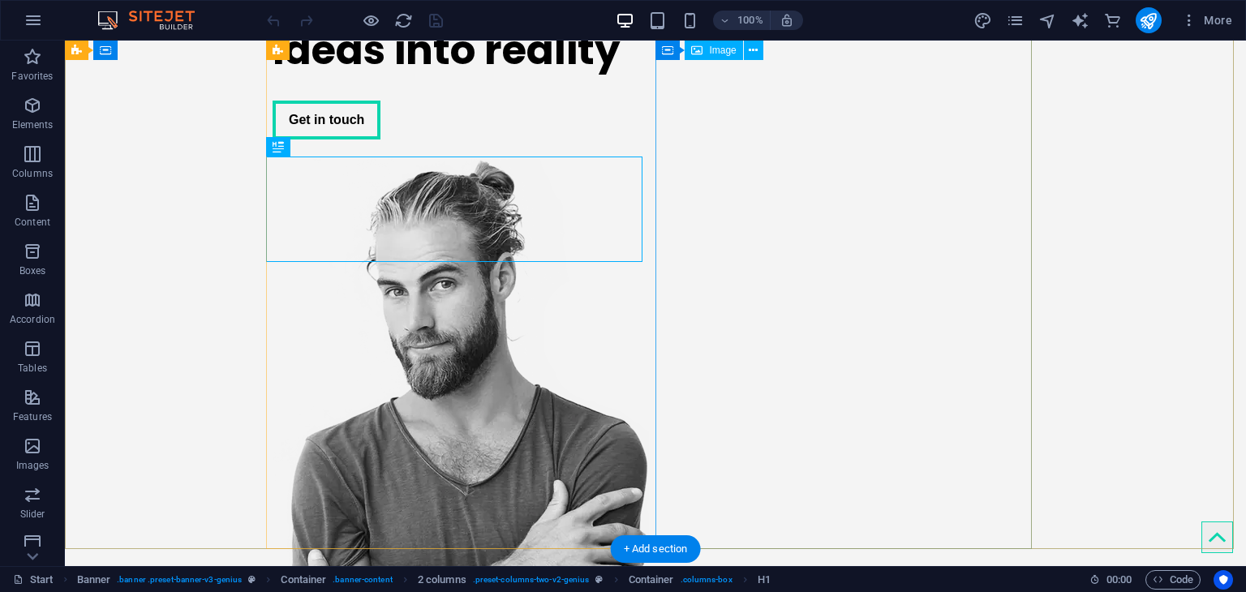
click at [649, 269] on figure at bounding box center [461, 467] width 376 height 617
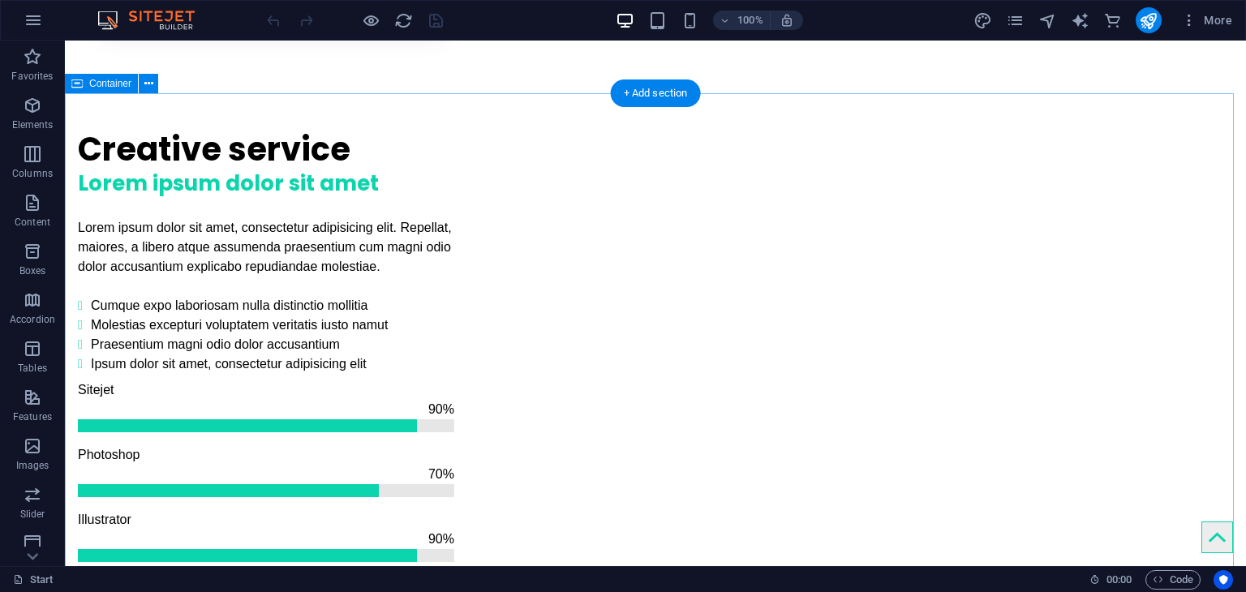
scroll to position [1623, 0]
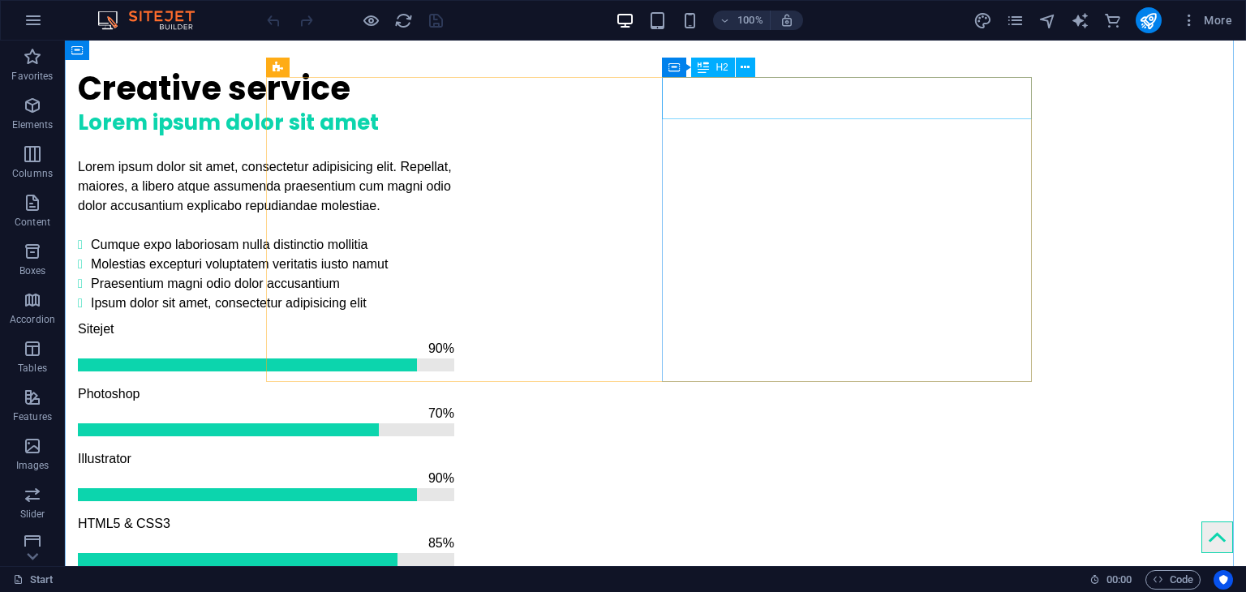
drag, startPoint x: 867, startPoint y: 105, endPoint x: 930, endPoint y: 144, distance: 74.3
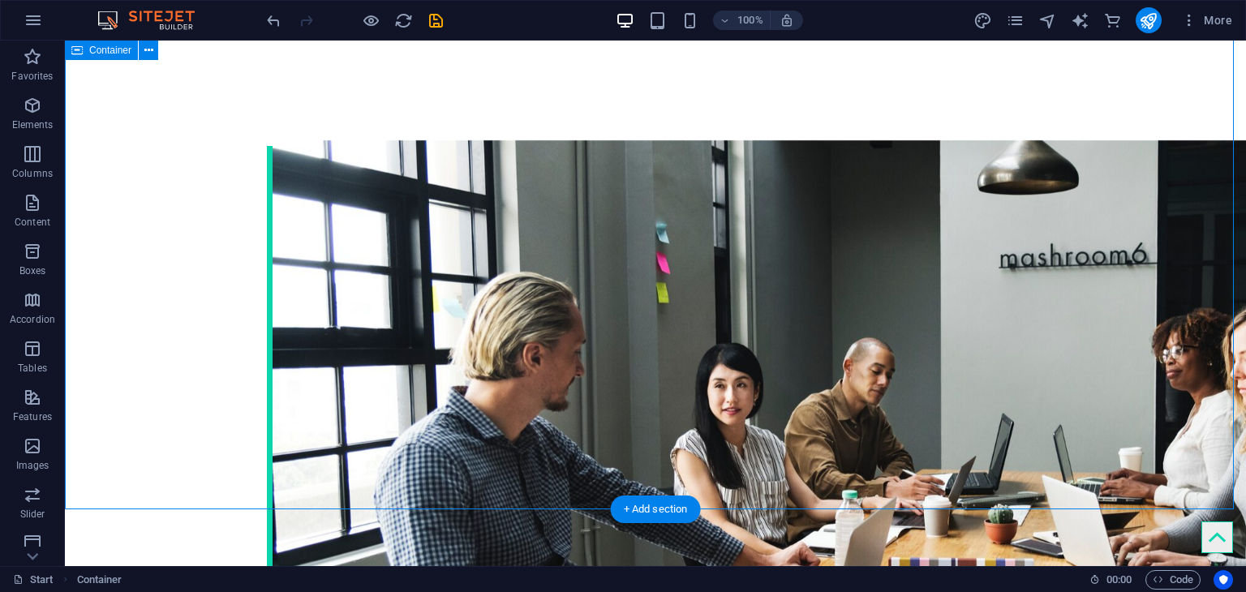
scroll to position [2596, 0]
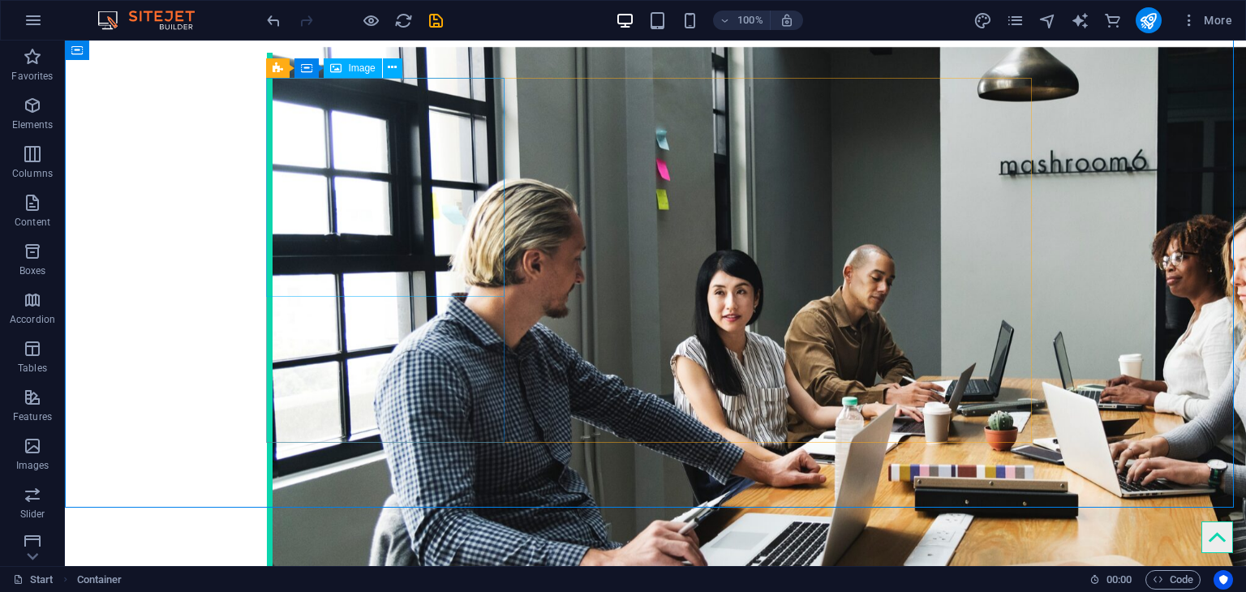
click at [360, 72] on span "Image" at bounding box center [361, 68] width 27 height 10
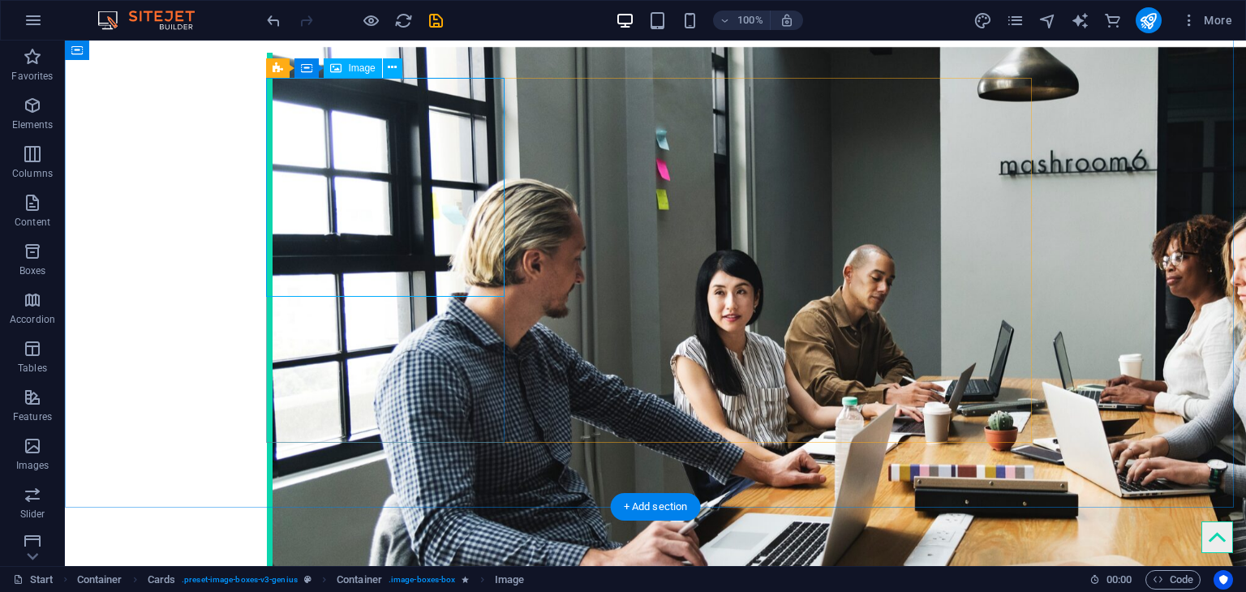
select select "%"
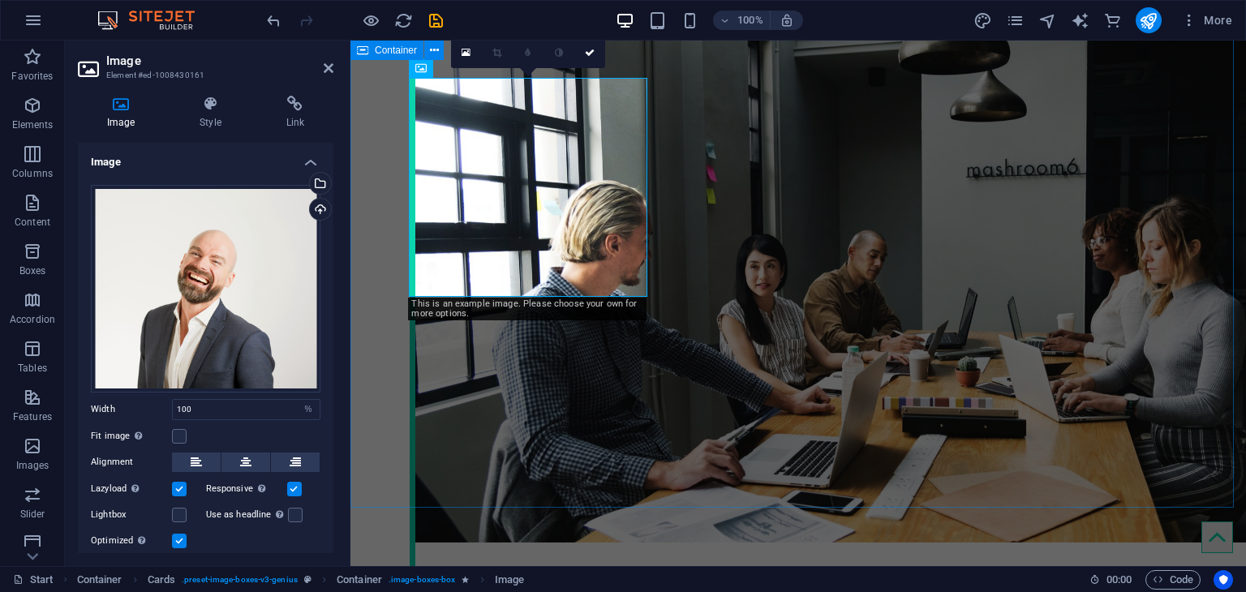
scroll to position [2536, 0]
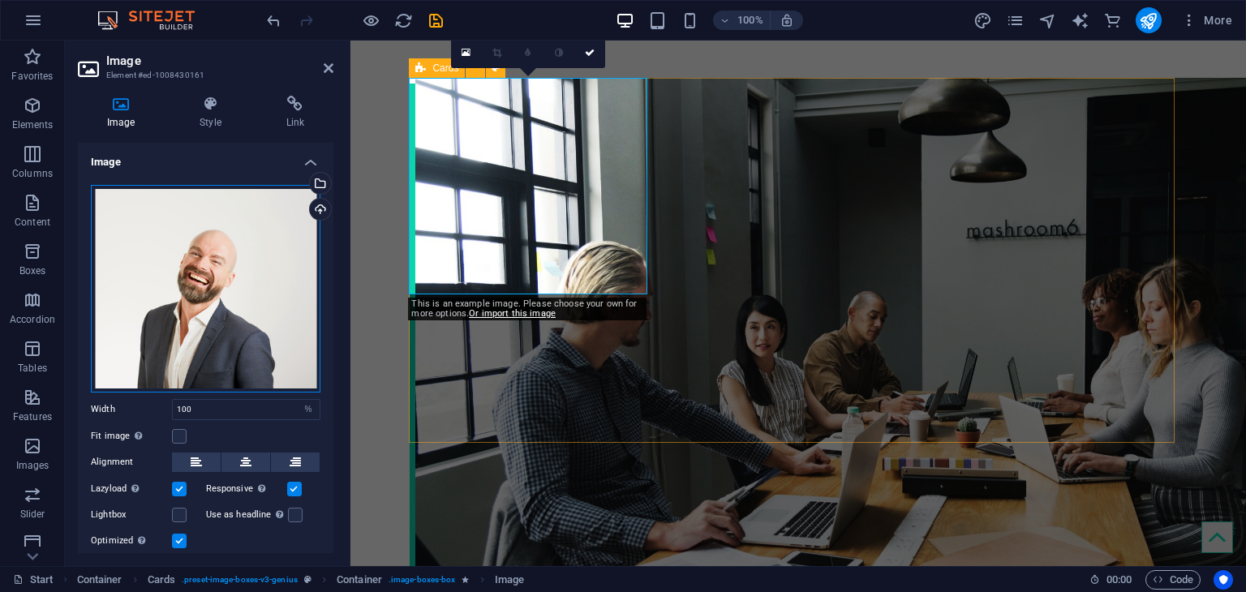
drag, startPoint x: 195, startPoint y: 266, endPoint x: 171, endPoint y: 259, distance: 24.6
click at [171, 259] on div "Drag files here, click to choose files or select files from Files or our free s…" at bounding box center [206, 289] width 230 height 208
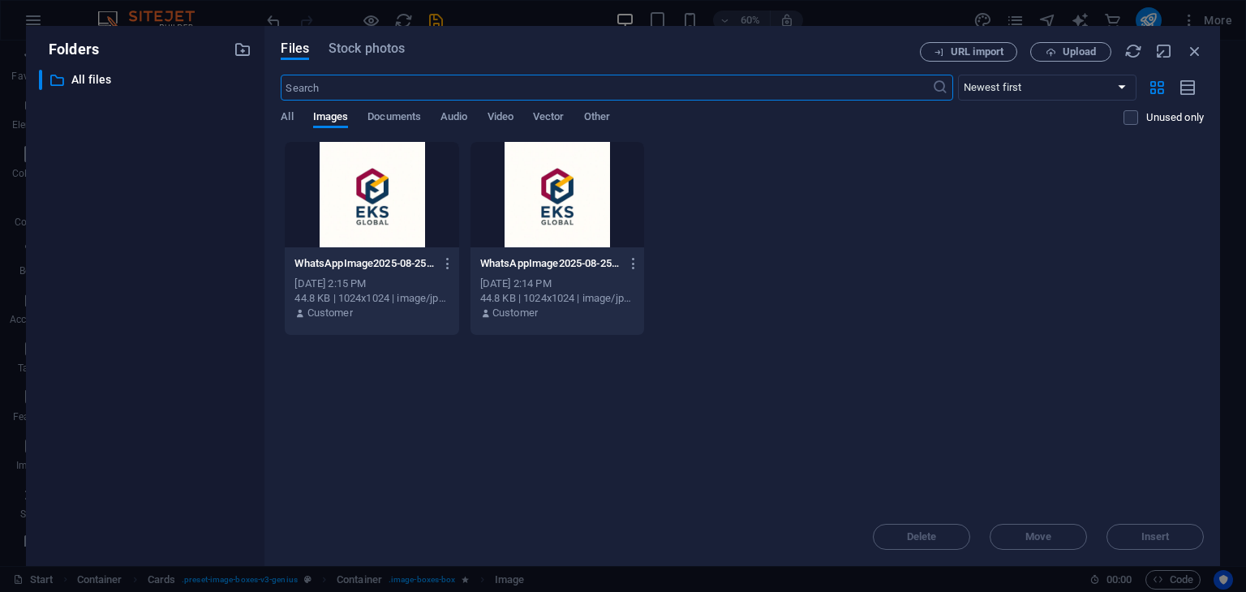
scroll to position [2544, 0]
click at [1194, 46] on icon "button" at bounding box center [1195, 51] width 18 height 18
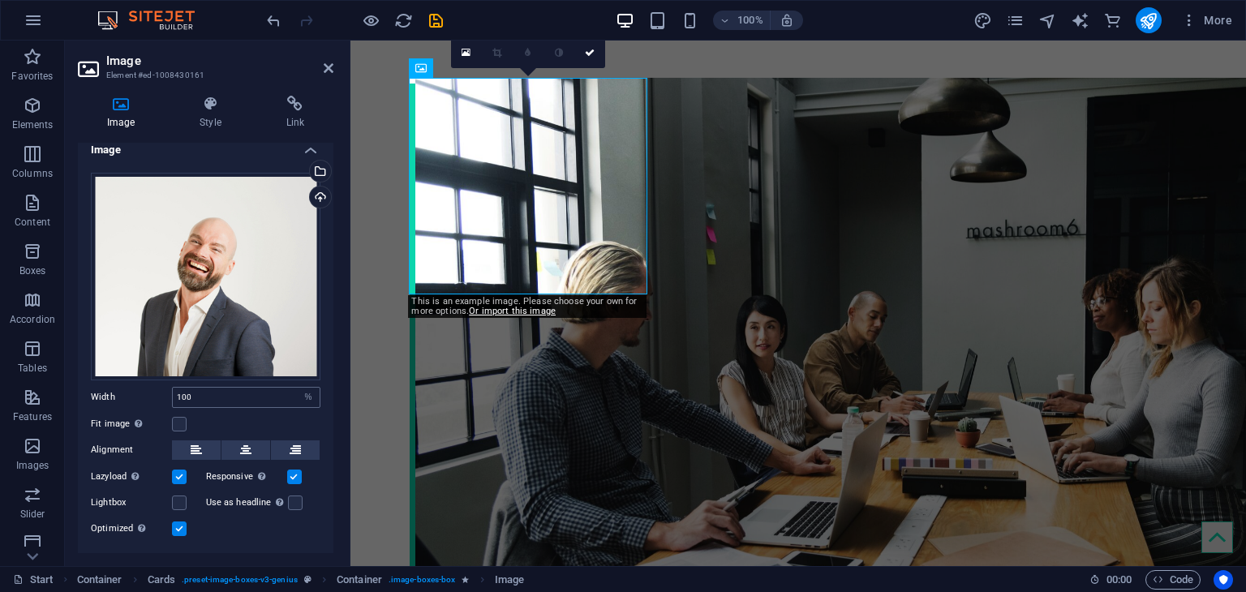
scroll to position [45, 0]
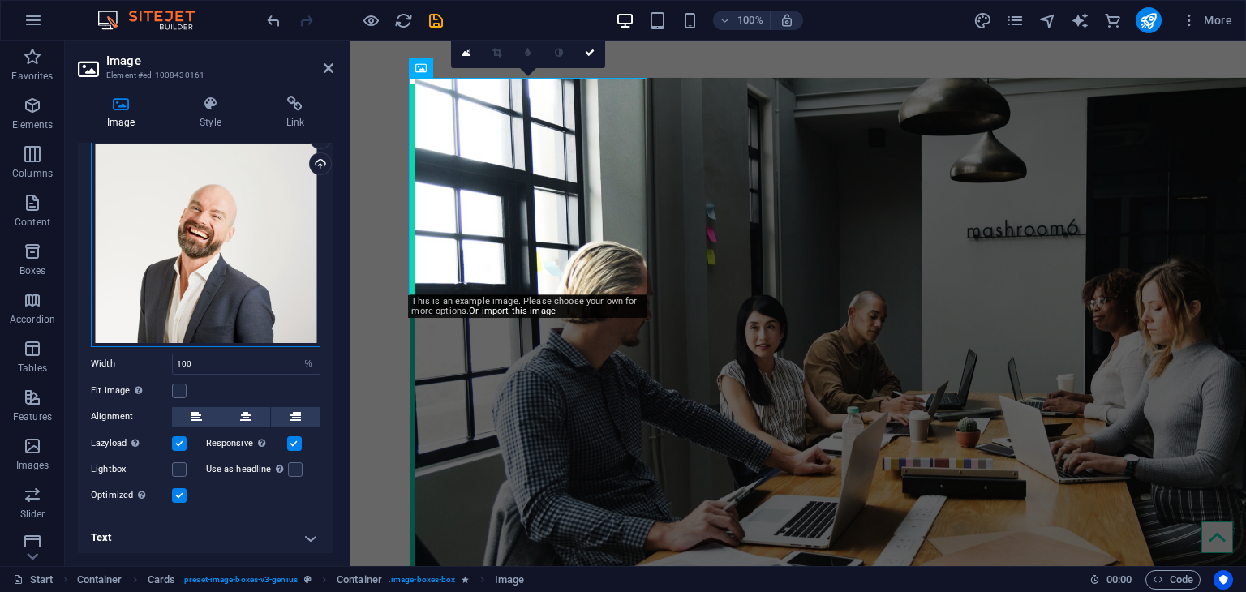
click at [221, 257] on div "Drag files here, click to choose files or select files from Files or our free s…" at bounding box center [206, 244] width 230 height 208
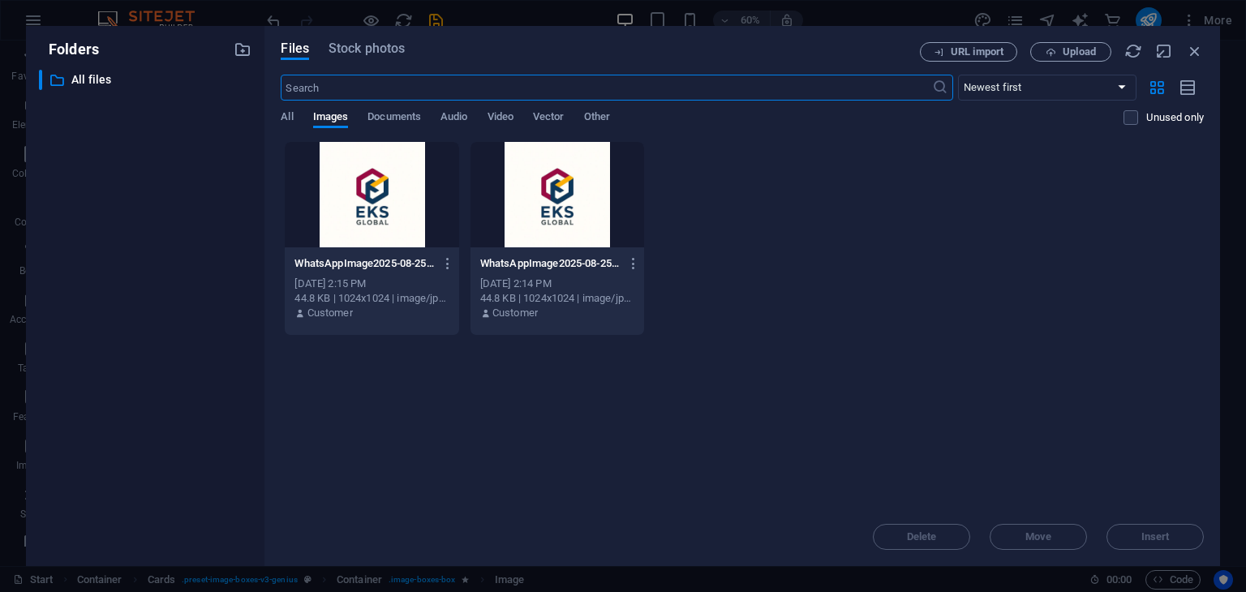
scroll to position [2544, 0]
click at [290, 118] on span "All" at bounding box center [287, 118] width 12 height 23
click at [1134, 541] on div "Delete Move Insert" at bounding box center [742, 529] width 923 height 42
click at [1052, 59] on button "Upload" at bounding box center [1070, 51] width 81 height 19
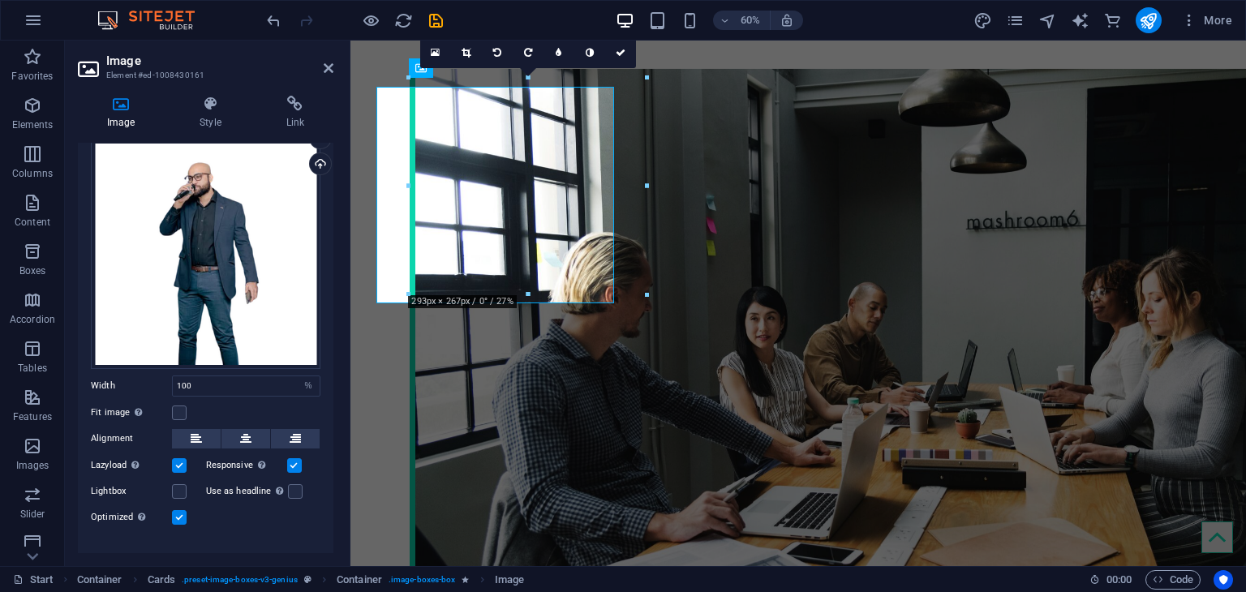
scroll to position [2536, 0]
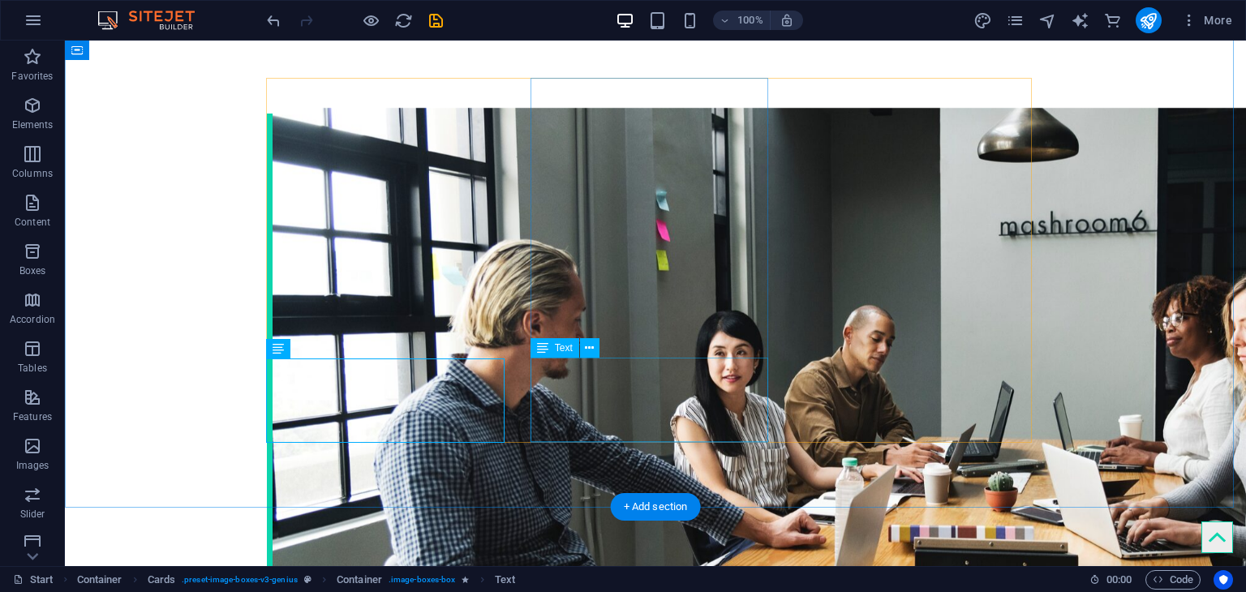
scroll to position [2596, 0]
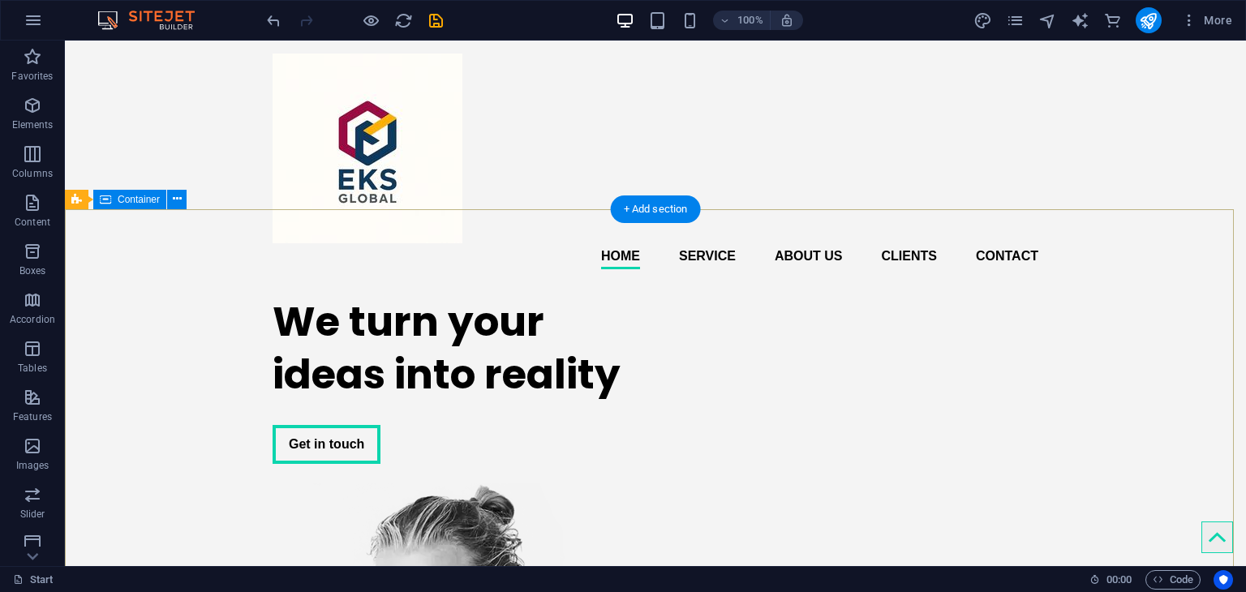
scroll to position [243, 0]
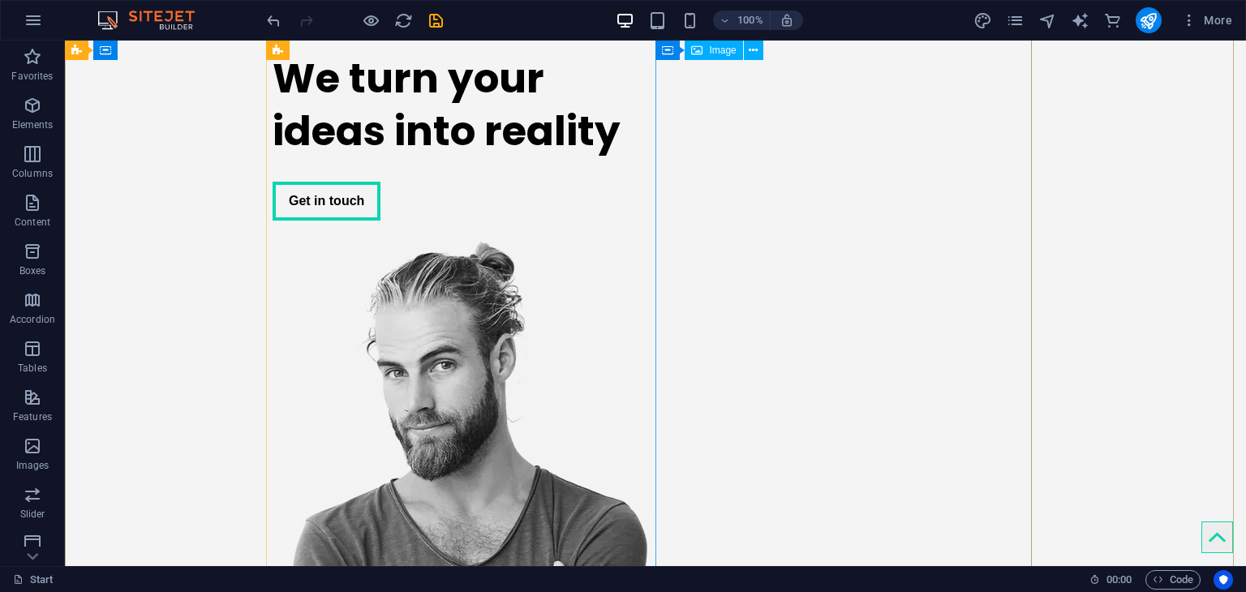
click at [649, 348] on figure at bounding box center [461, 548] width 376 height 617
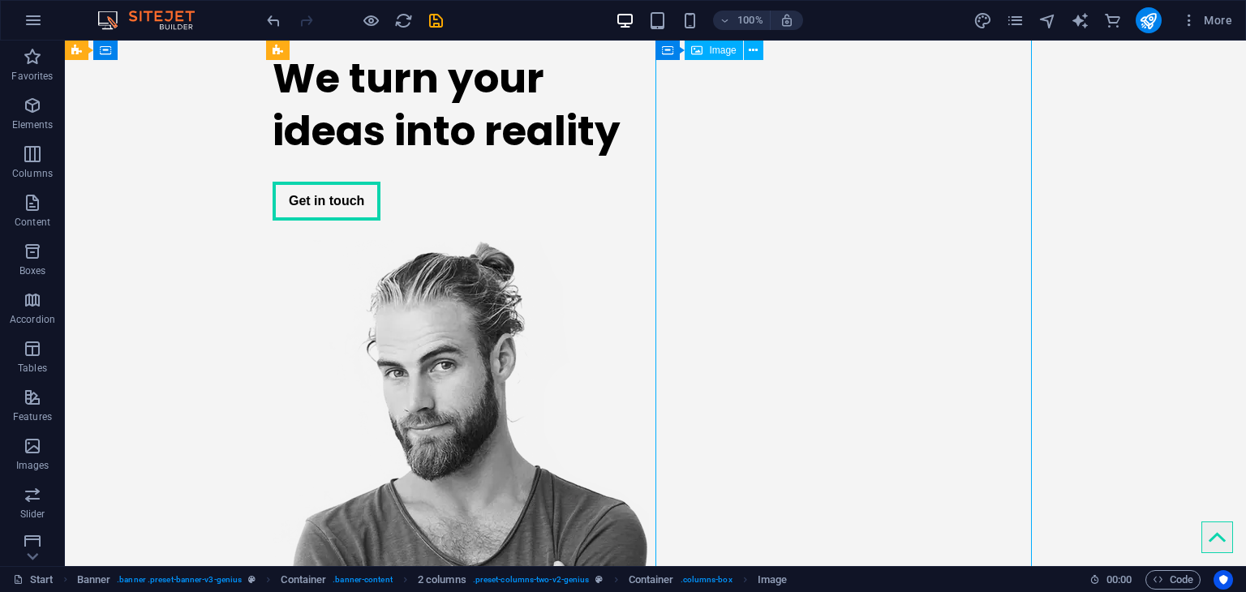
click at [649, 368] on figure at bounding box center [461, 548] width 376 height 617
select select "px"
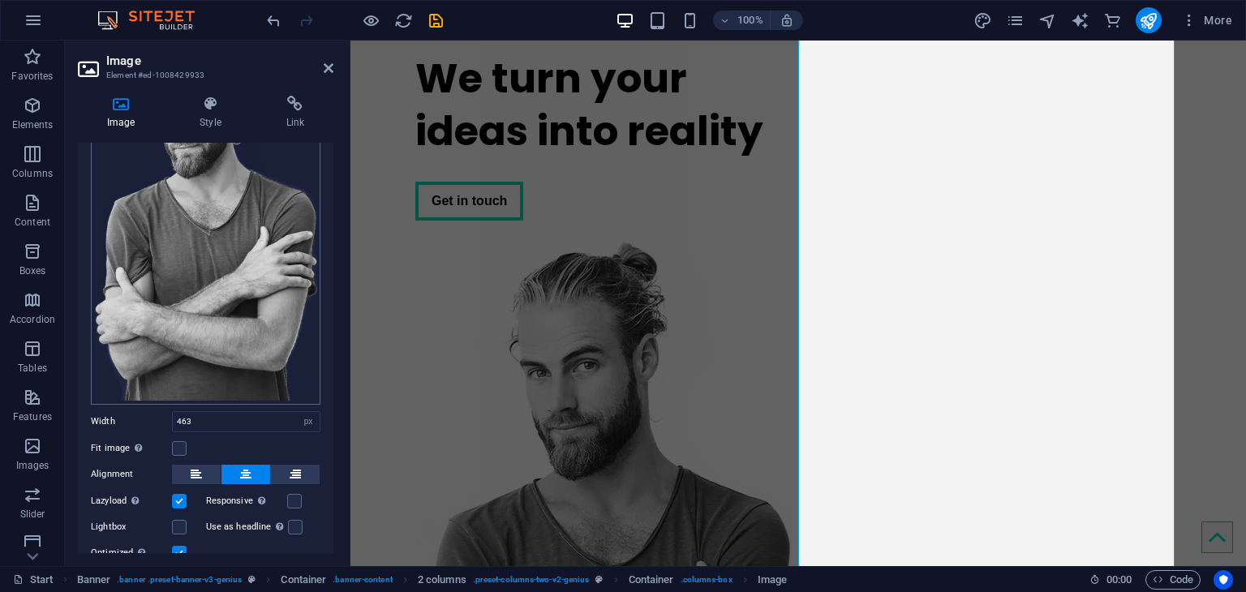
scroll to position [45, 0]
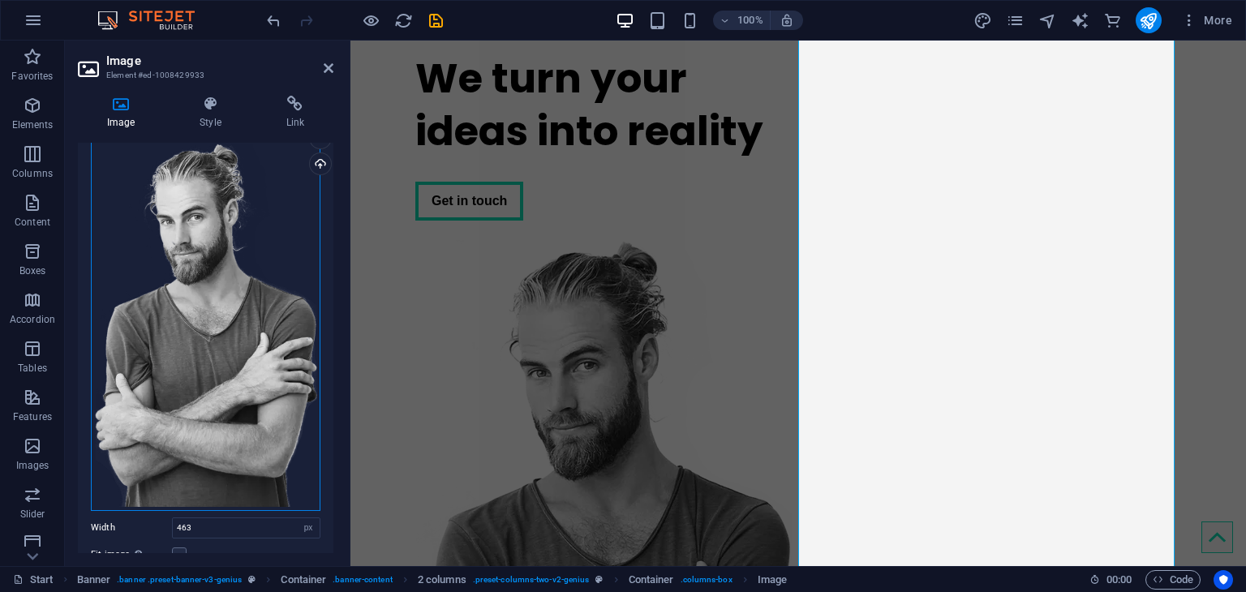
click at [223, 351] on div "Drag files here, click to choose files or select files from Files or our free s…" at bounding box center [206, 326] width 230 height 372
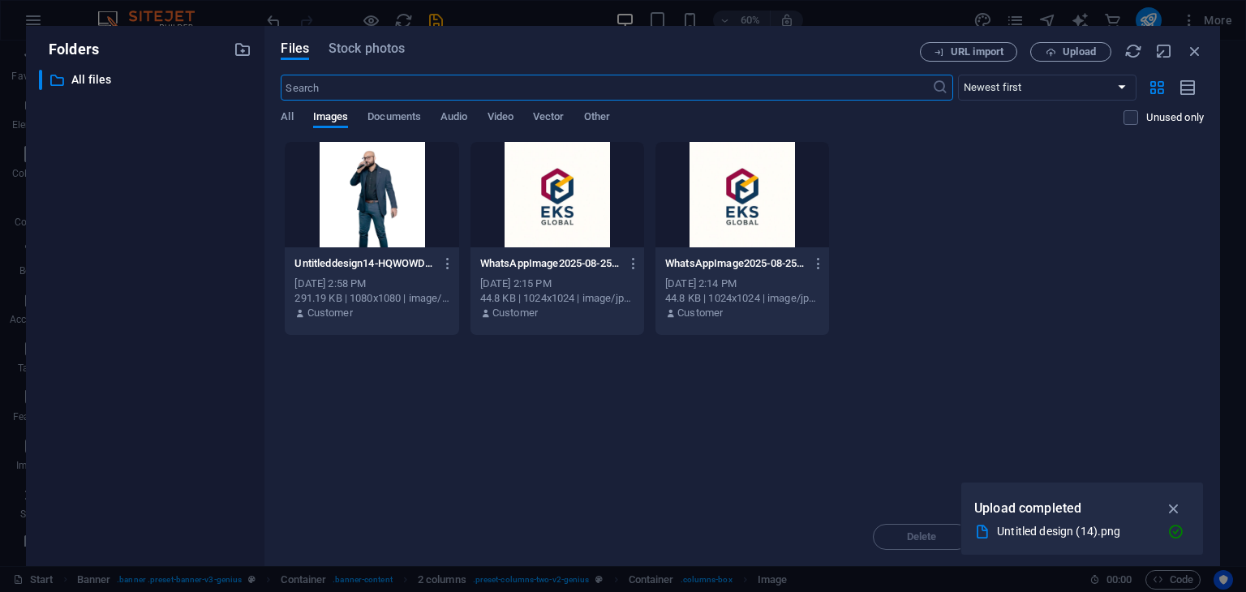
click at [354, 225] on div at bounding box center [372, 194] width 174 height 105
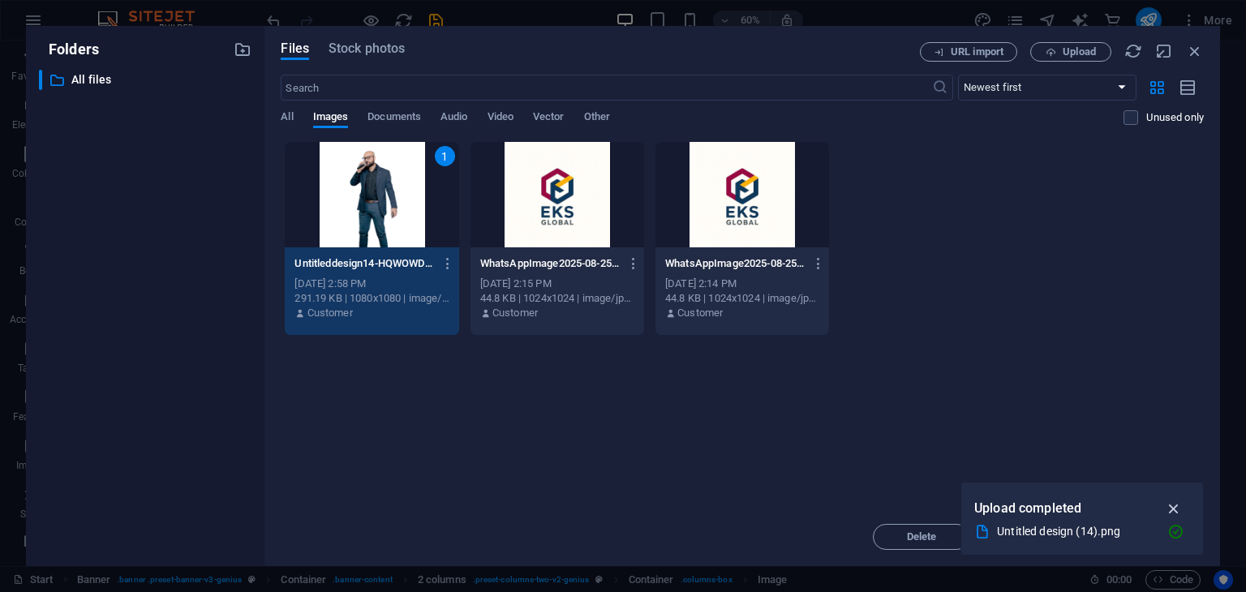
click at [1174, 510] on icon "button" at bounding box center [1174, 509] width 19 height 18
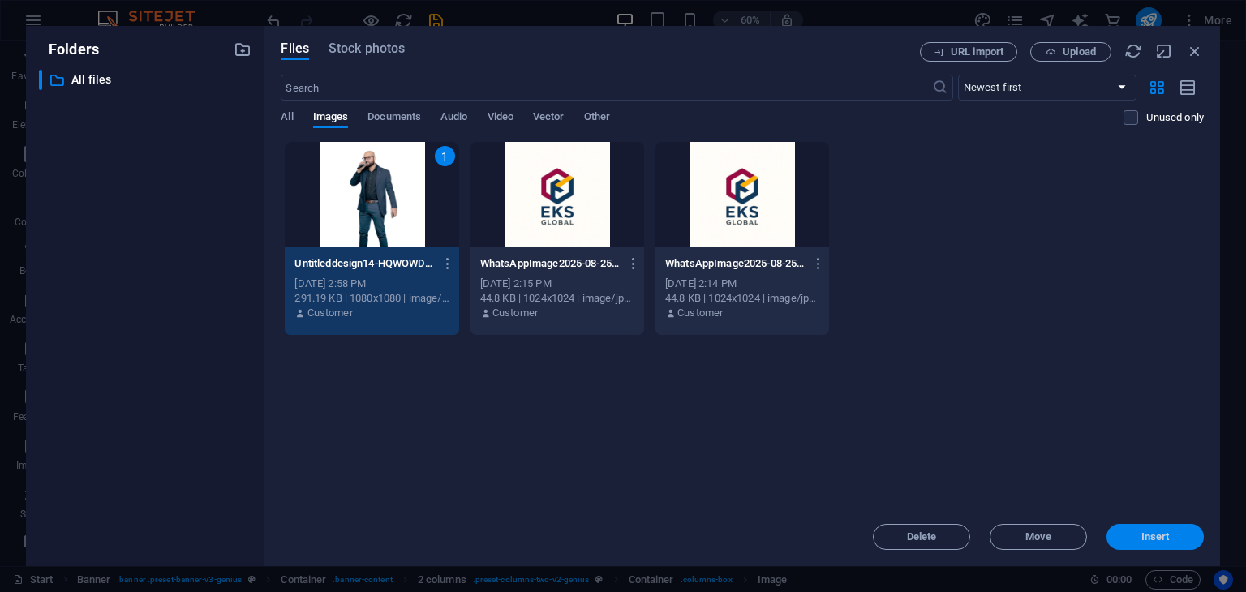
click at [1175, 536] on span "Insert" at bounding box center [1155, 537] width 84 height 10
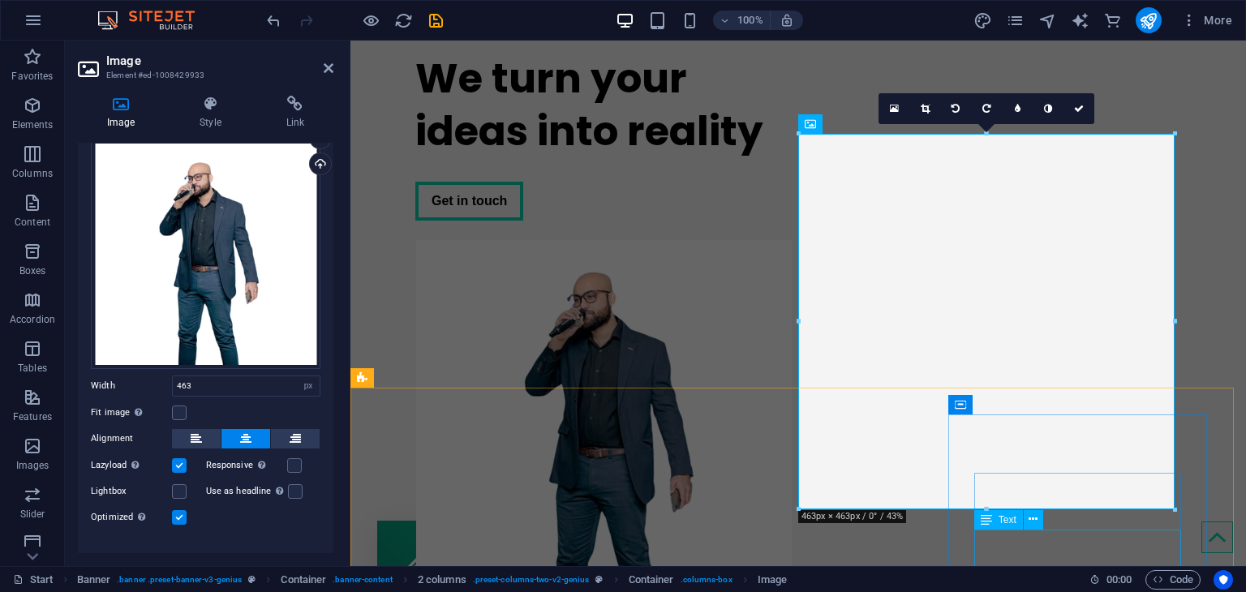
scroll to position [123, 0]
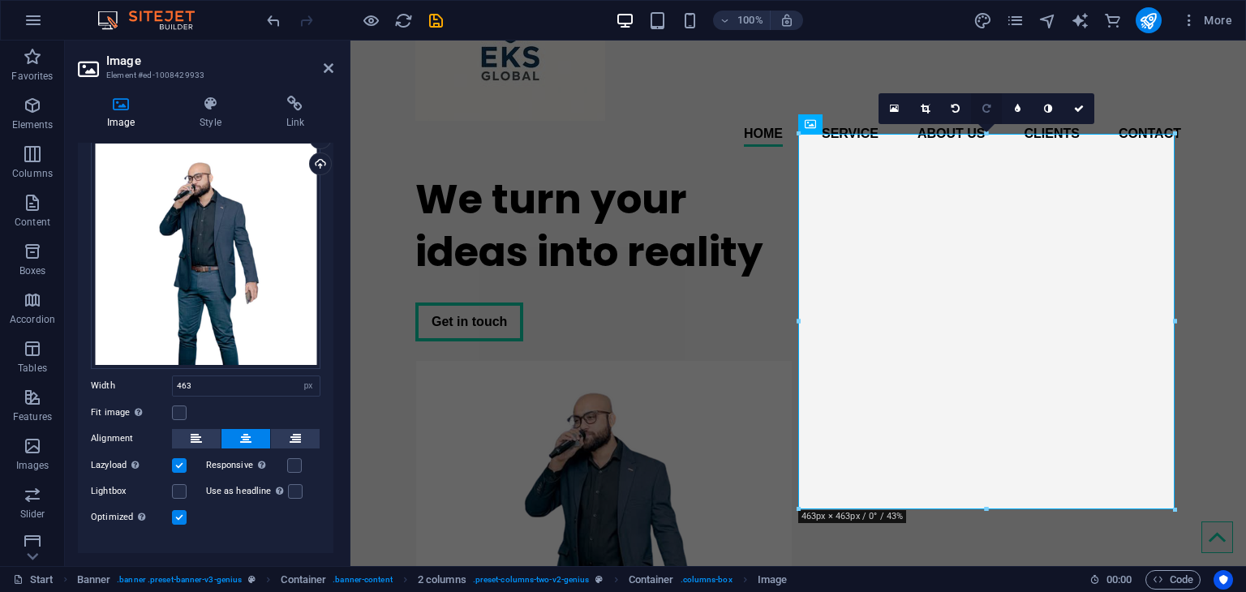
drag, startPoint x: 987, startPoint y: 133, endPoint x: 996, endPoint y: 101, distance: 33.9
click at [996, 101] on div "16:10 16:9 4:3 1:1 1:2 0" at bounding box center [987, 108] width 216 height 31
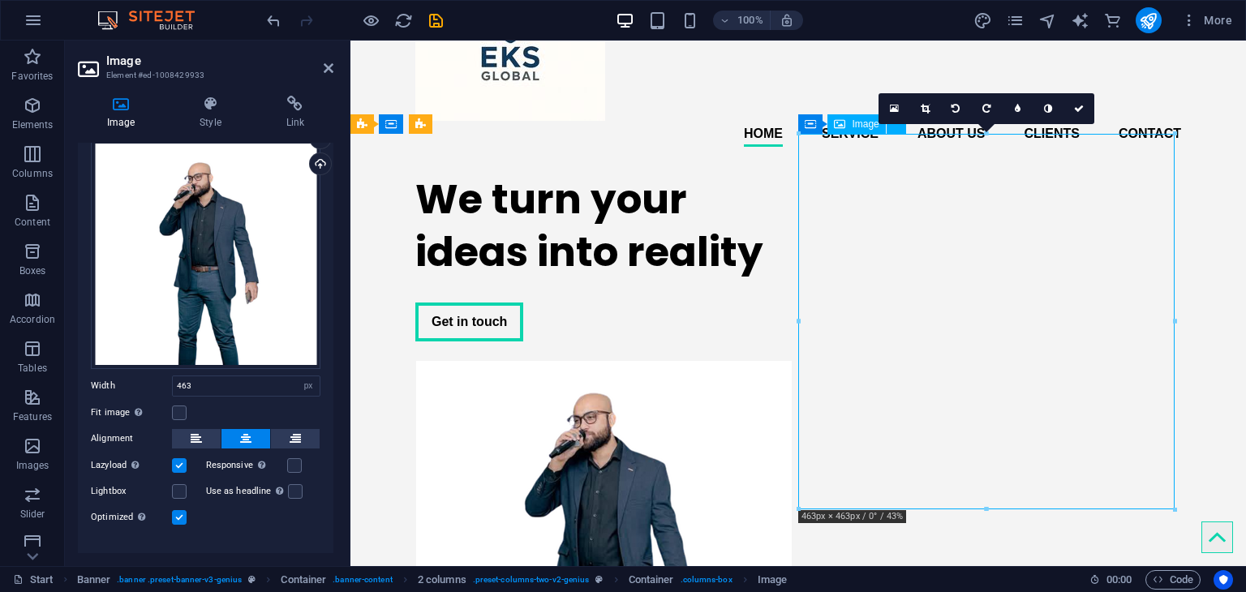
drag, startPoint x: 995, startPoint y: 318, endPoint x: 1022, endPoint y: 201, distance: 120.1
click at [792, 361] on figure at bounding box center [603, 549] width 376 height 376
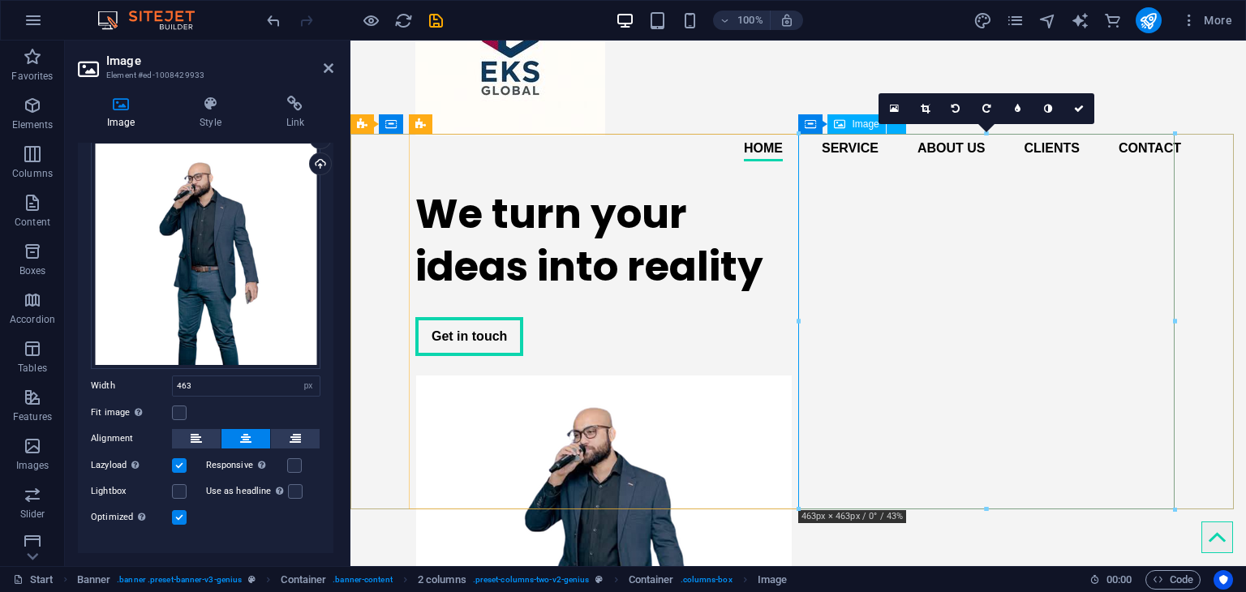
scroll to position [41, 0]
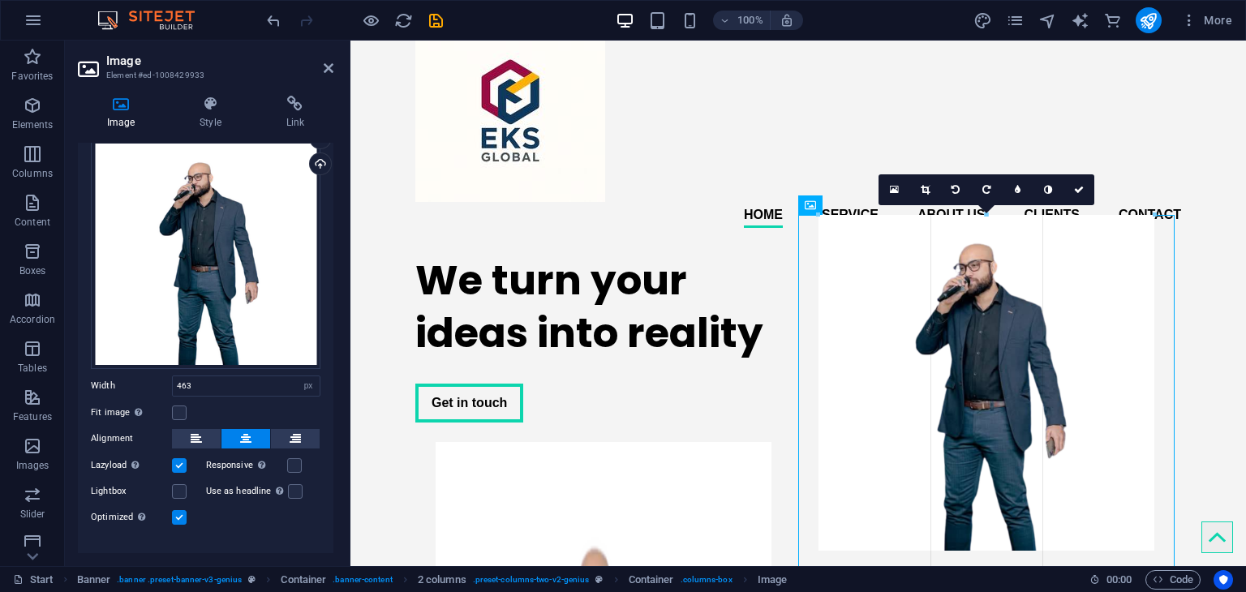
drag, startPoint x: 1175, startPoint y: 212, endPoint x: 1131, endPoint y: 359, distance: 154.0
type input "414"
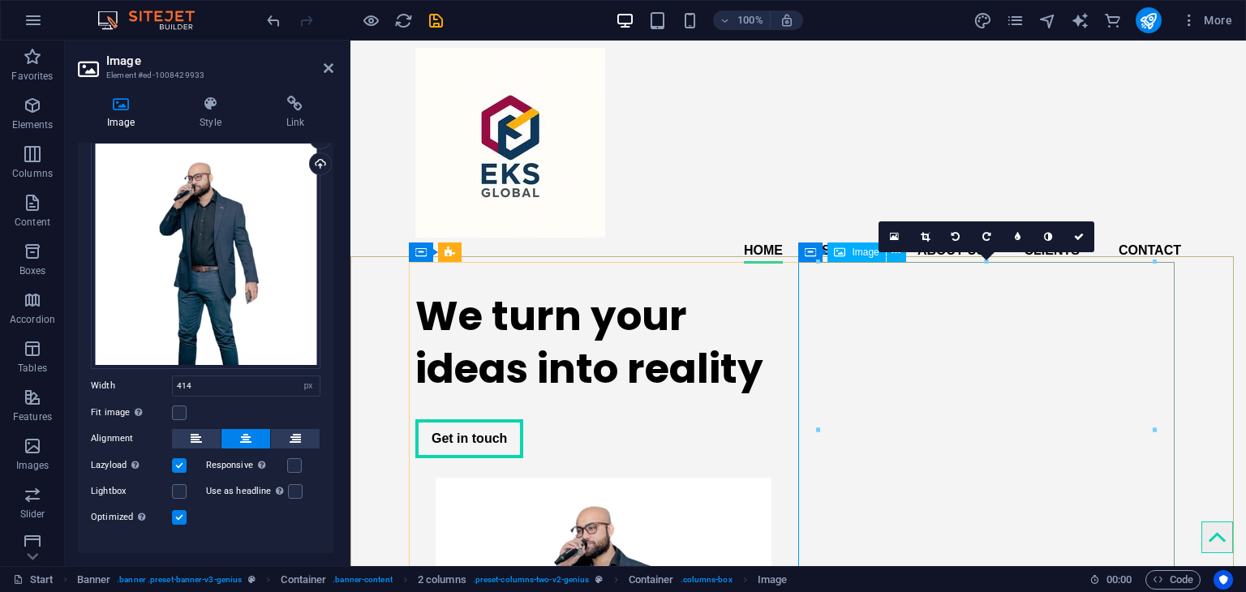
scroll to position [0, 0]
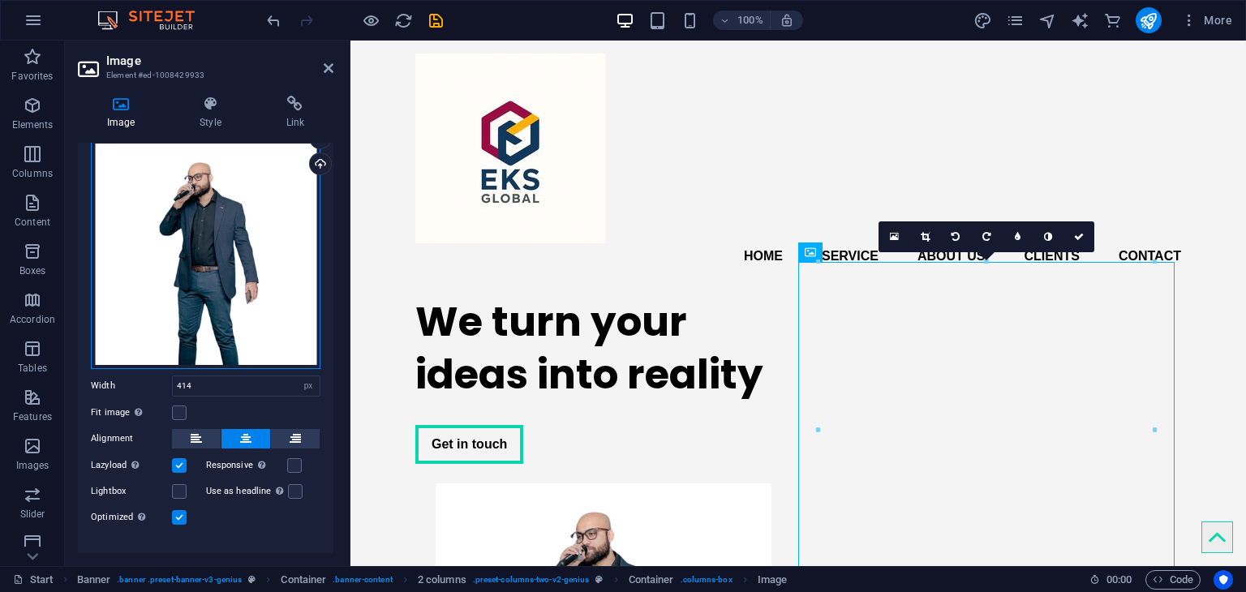
click at [191, 239] on div "Drag files here, click to choose files or select files from Files or our free s…" at bounding box center [206, 255] width 230 height 230
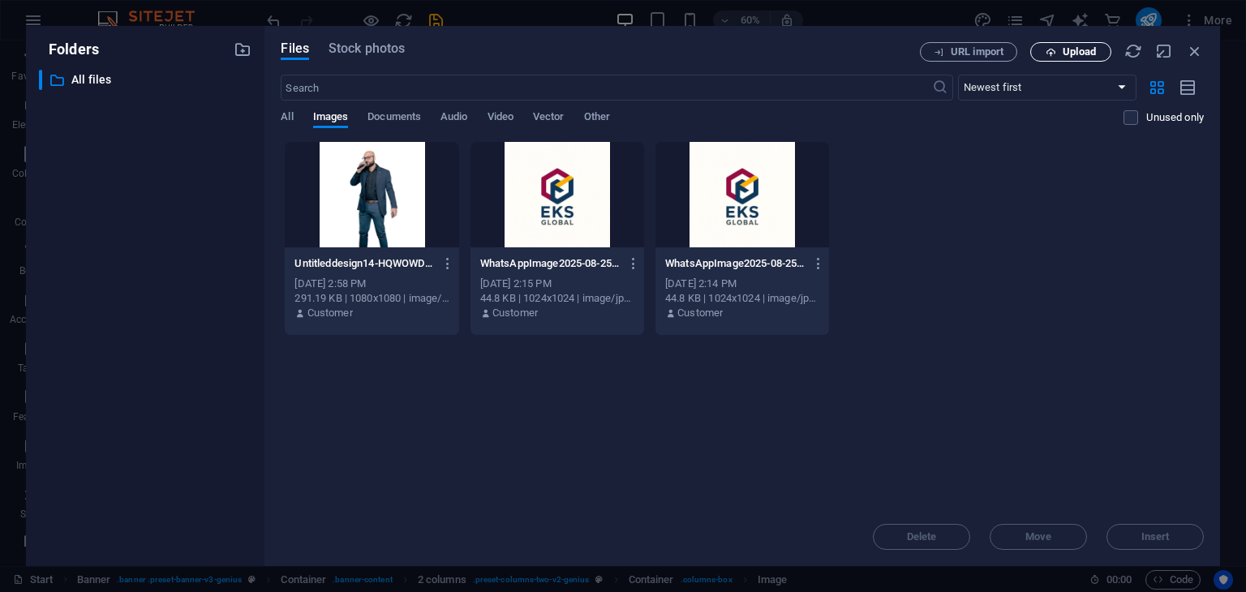
click at [1082, 54] on span "Upload" at bounding box center [1079, 52] width 33 height 10
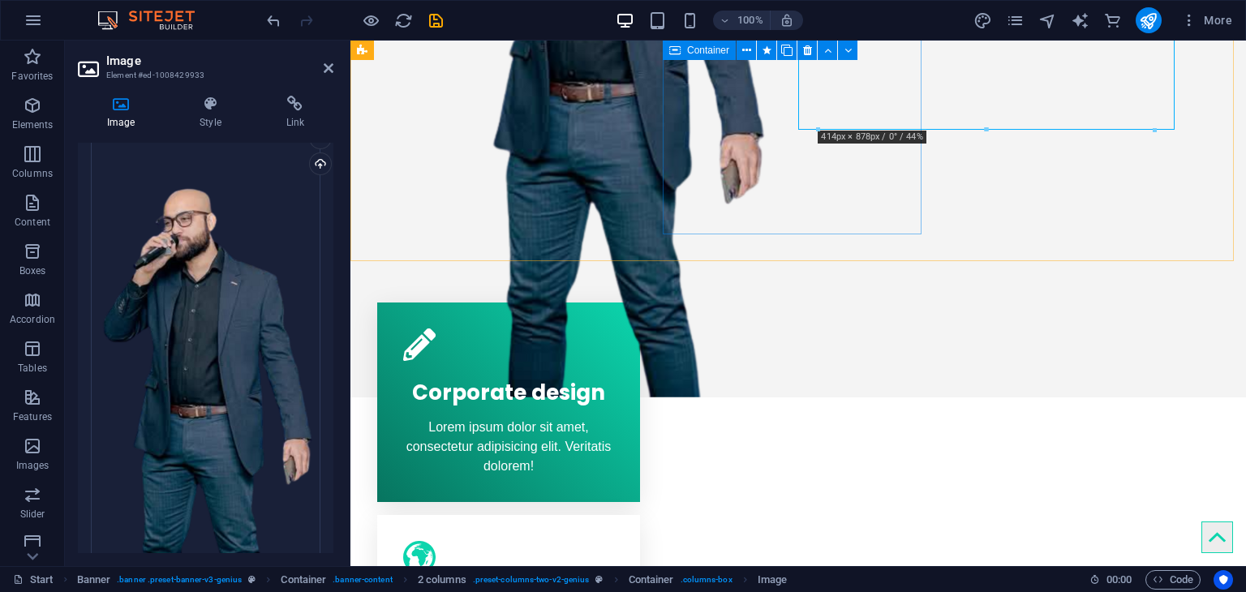
scroll to position [893, 0]
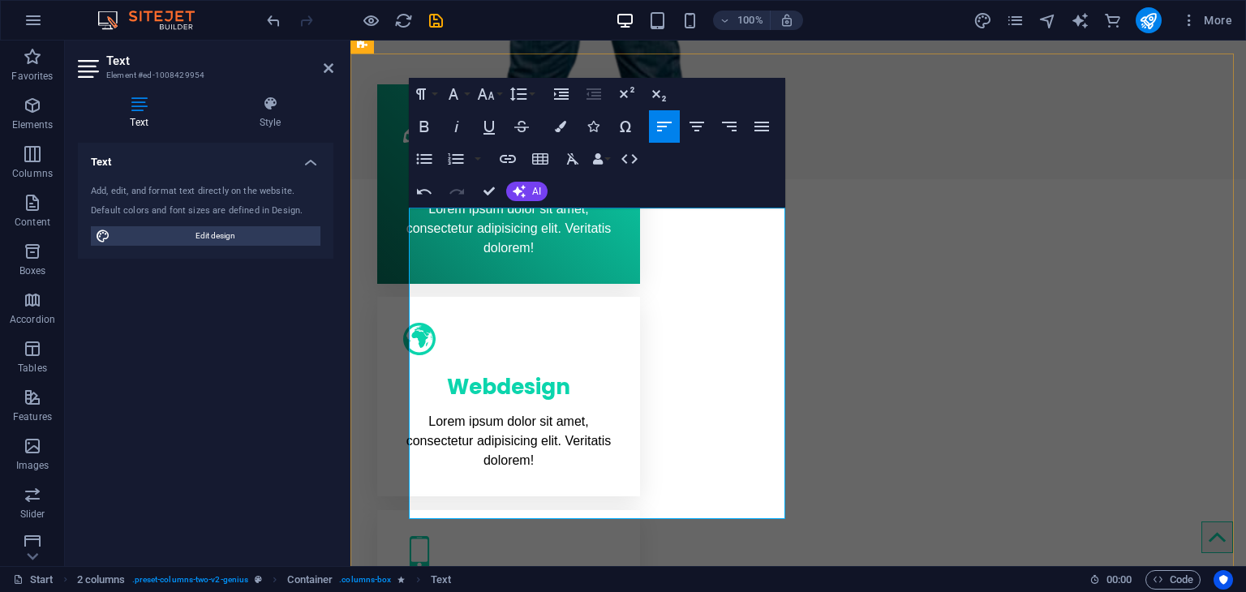
scroll to position [1055, 0]
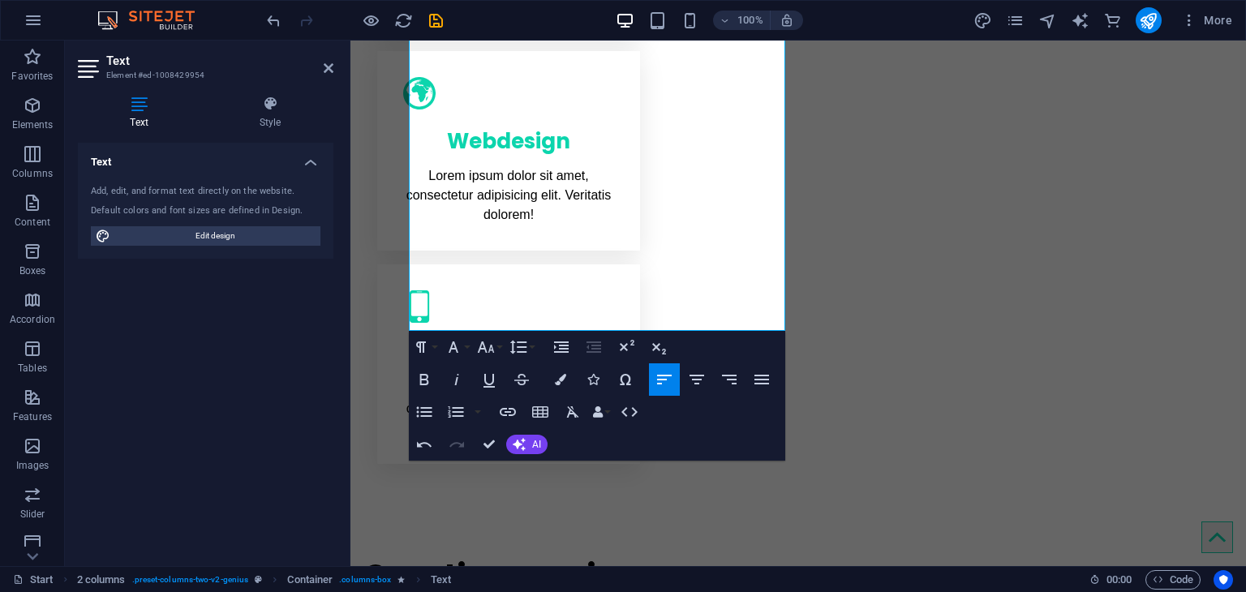
scroll to position [1298, 0]
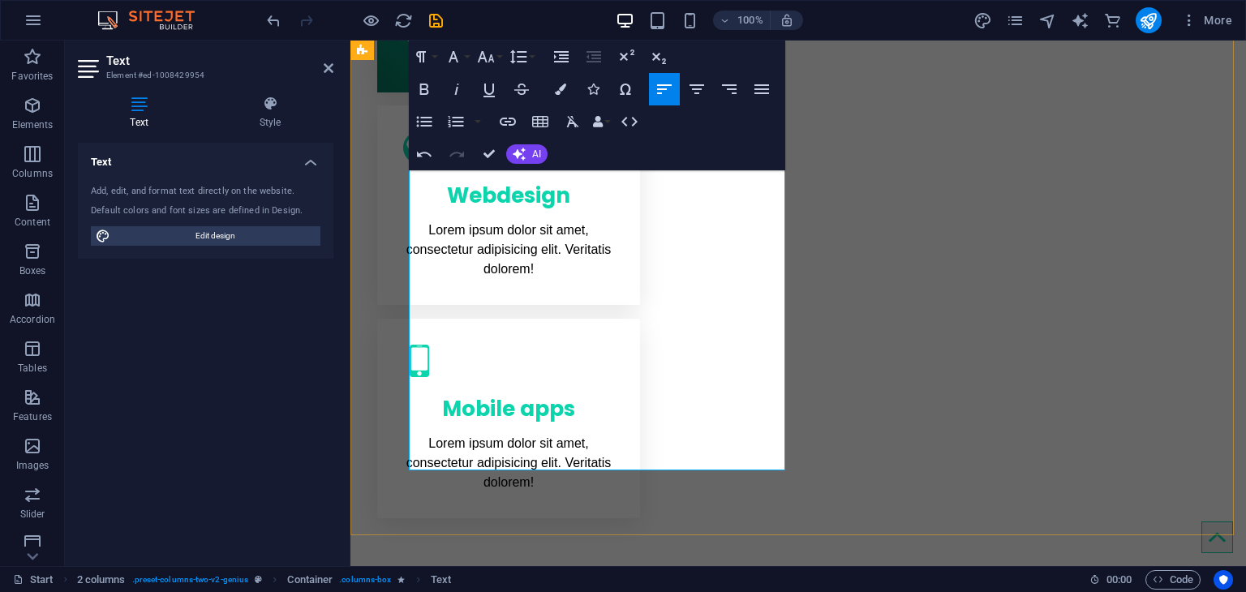
scroll to position [1217, 0]
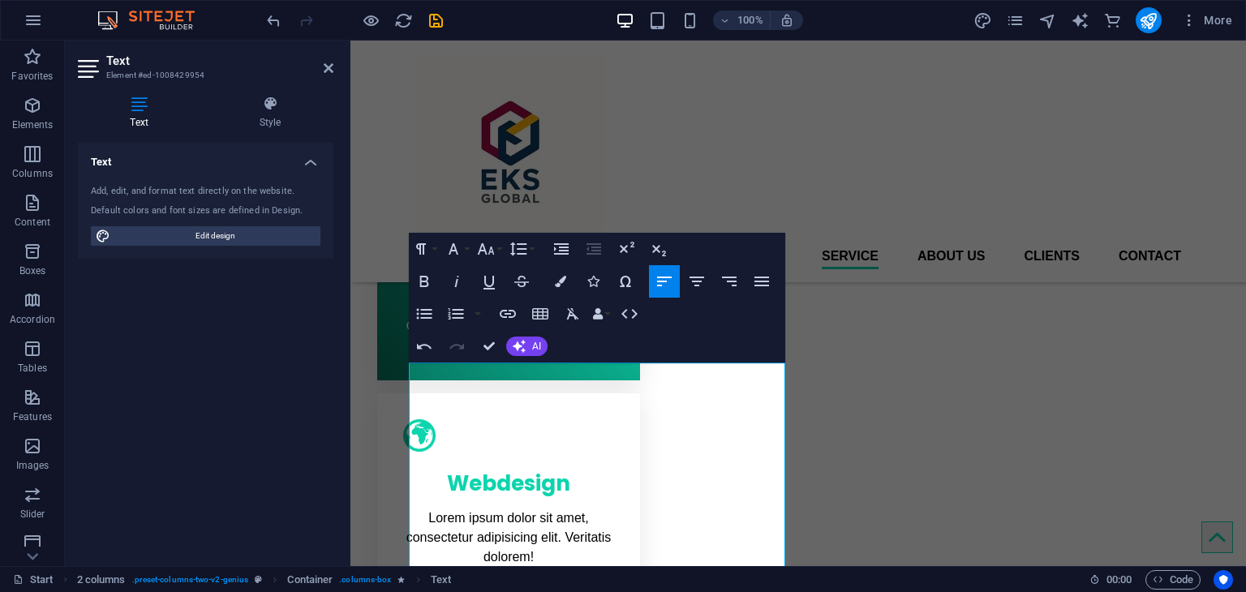
scroll to position [893, 0]
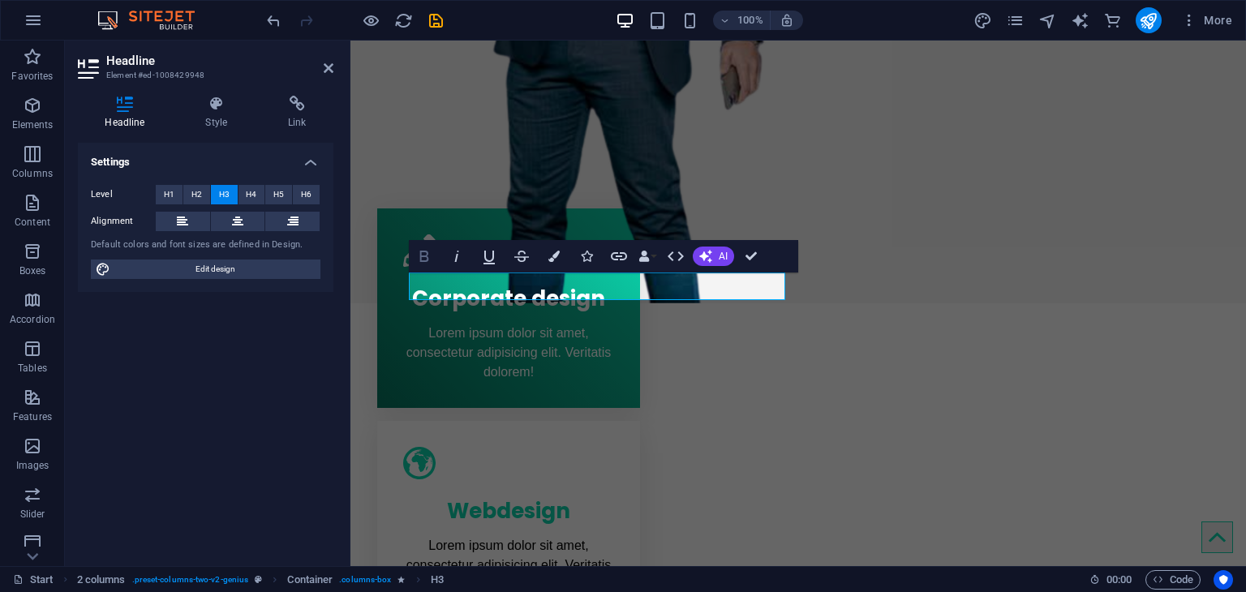
click at [424, 258] on icon "button" at bounding box center [424, 256] width 19 height 19
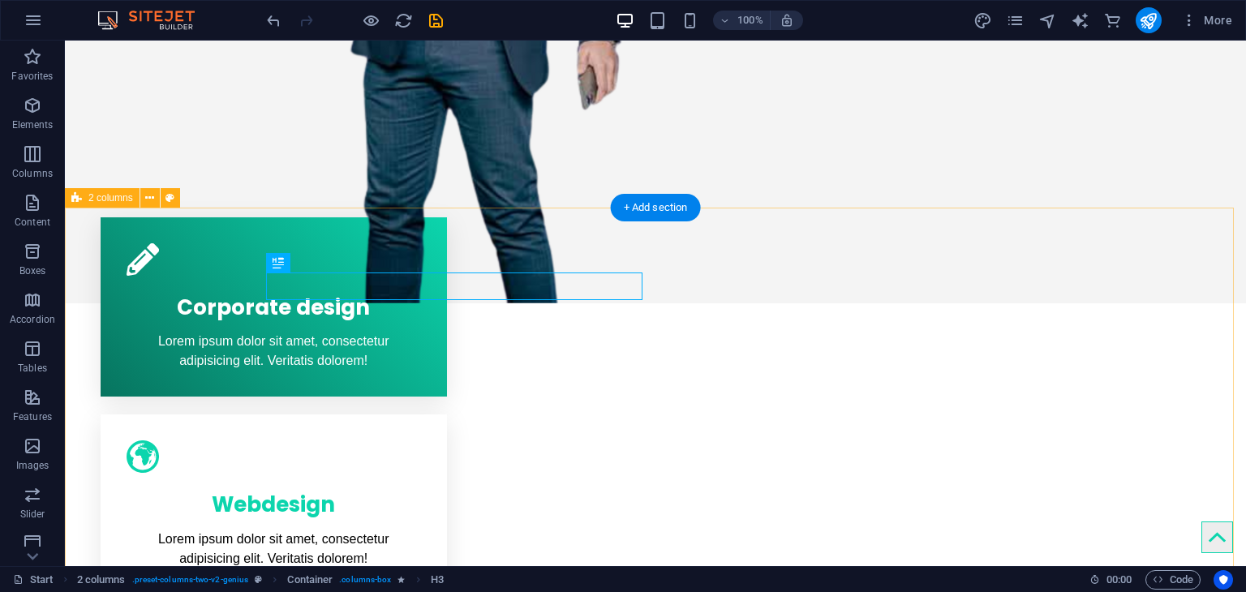
scroll to position [889, 0]
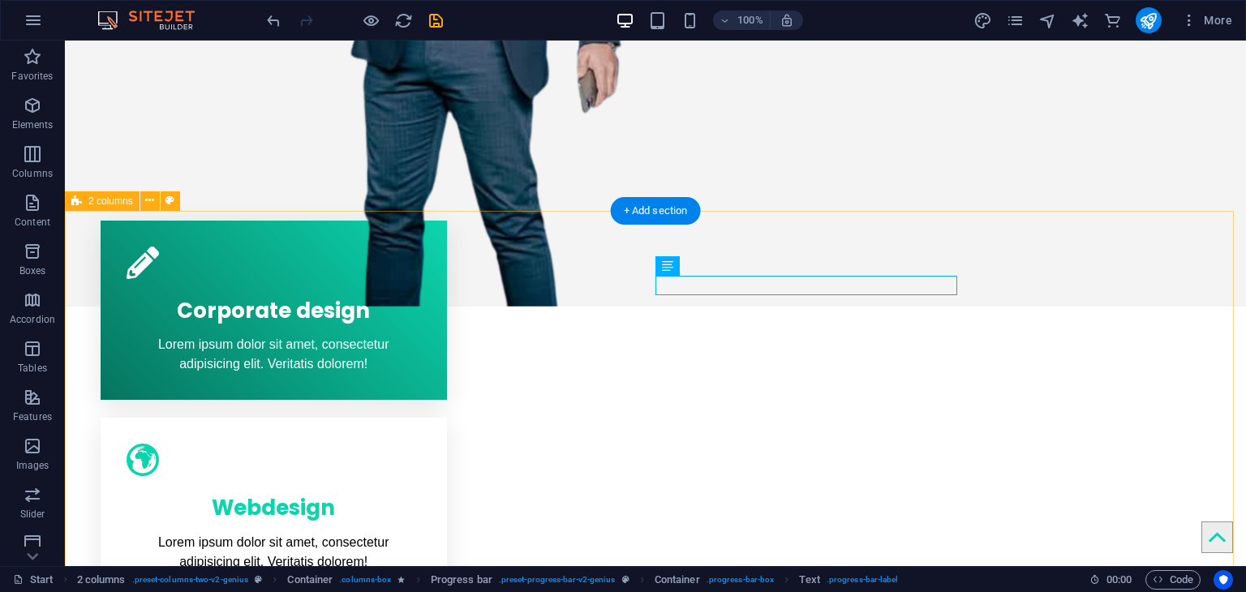
scroll to position [887, 0]
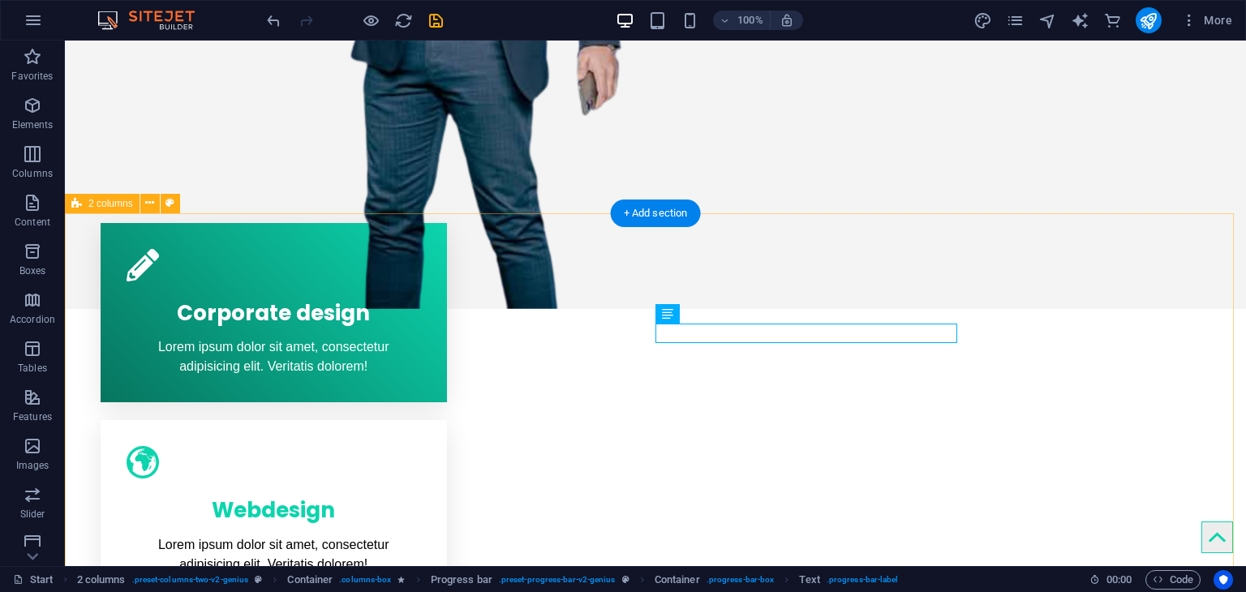
scroll to position [884, 0]
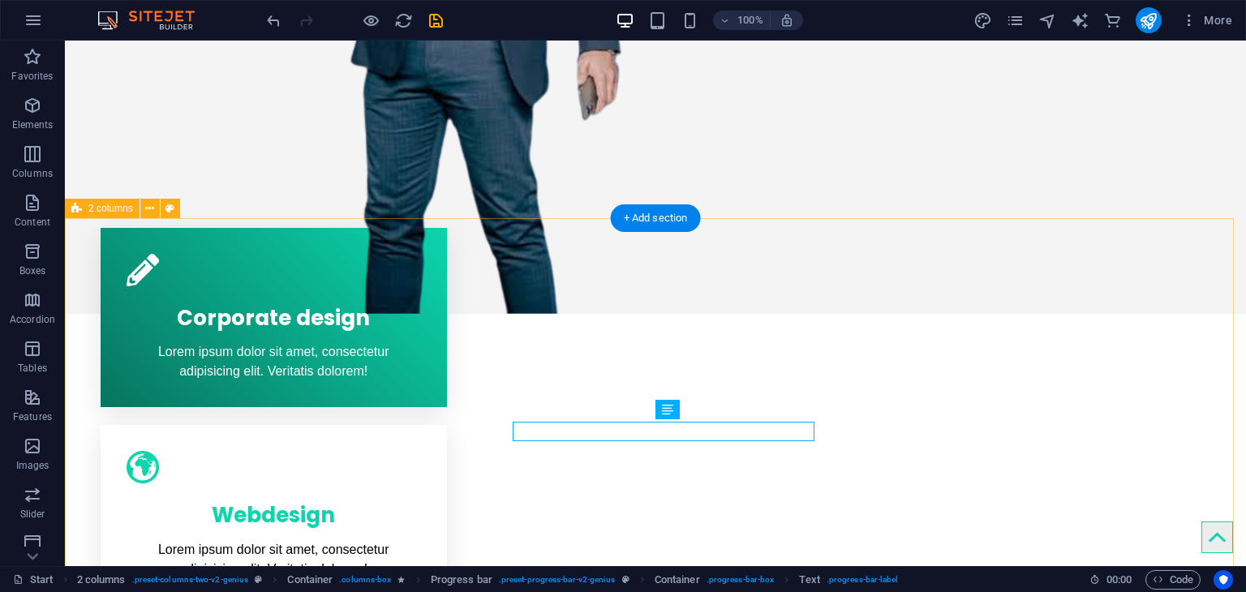
scroll to position [880, 0]
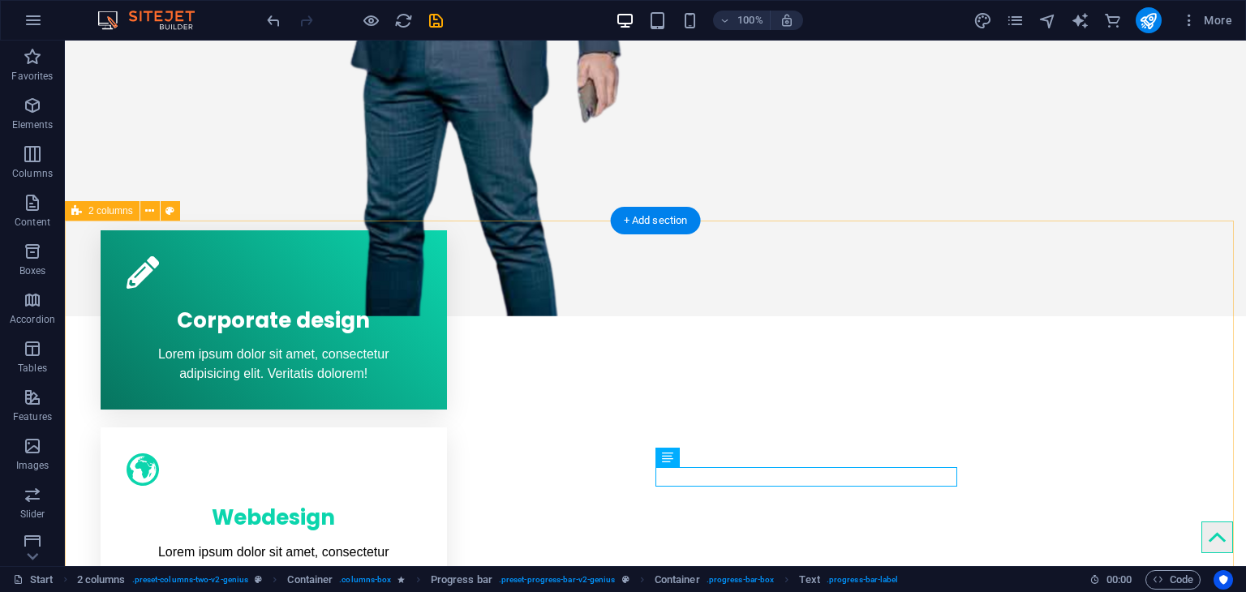
scroll to position [876, 0]
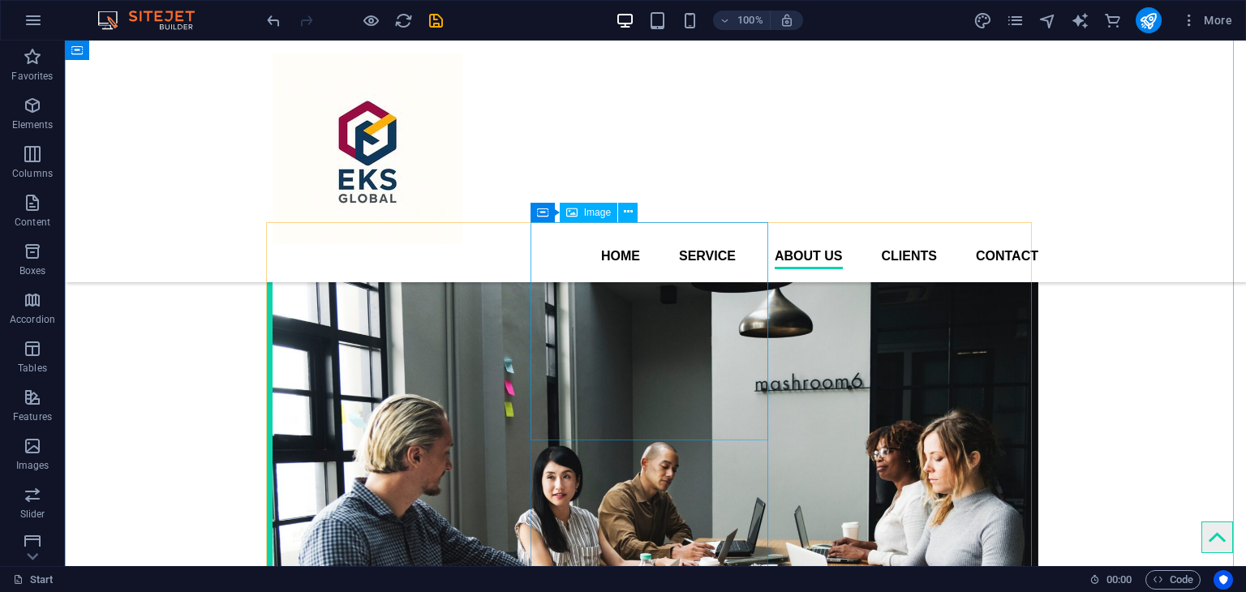
scroll to position [2661, 0]
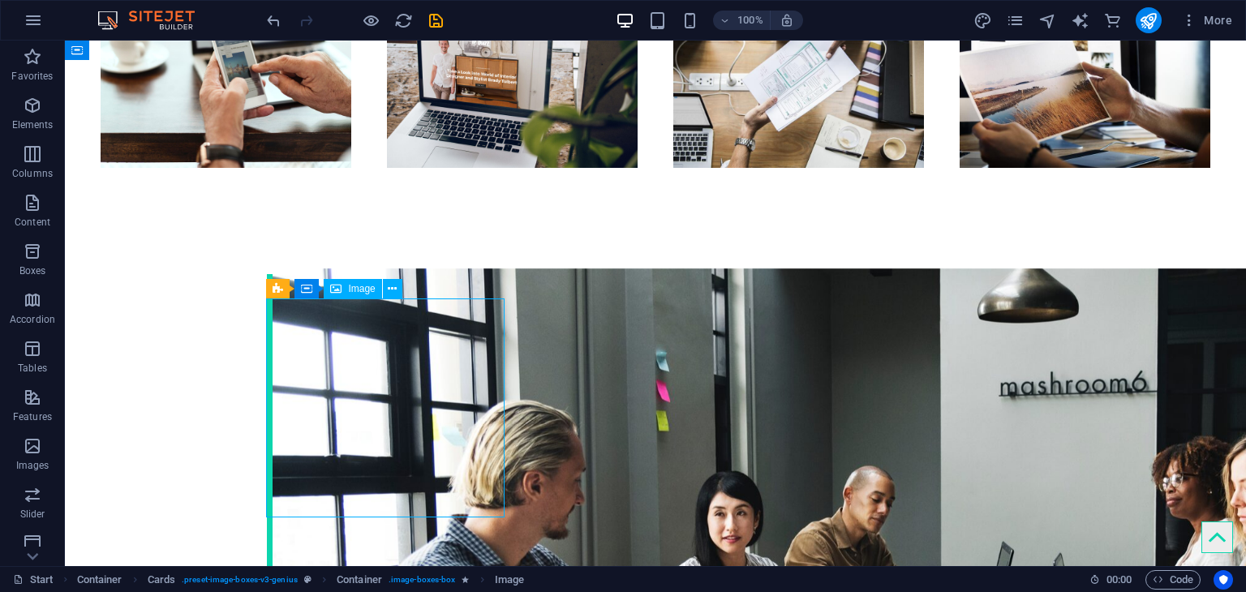
scroll to position [2601, 0]
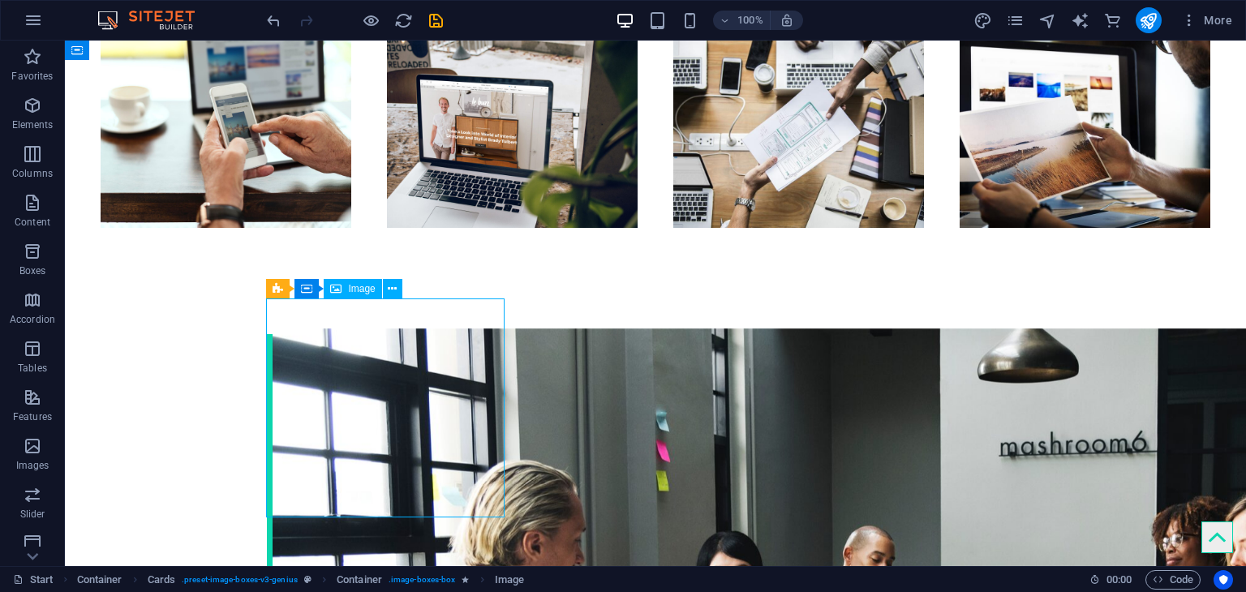
select select "%"
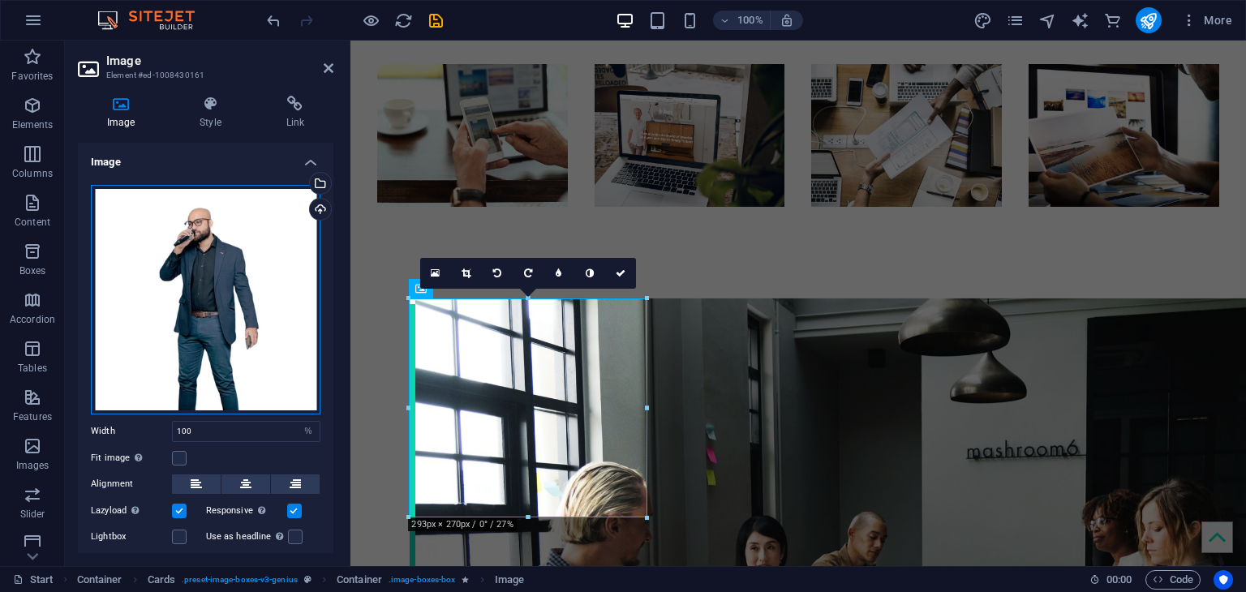
click at [245, 310] on div "Drag files here, click to choose files or select files from Files or our free s…" at bounding box center [206, 300] width 230 height 230
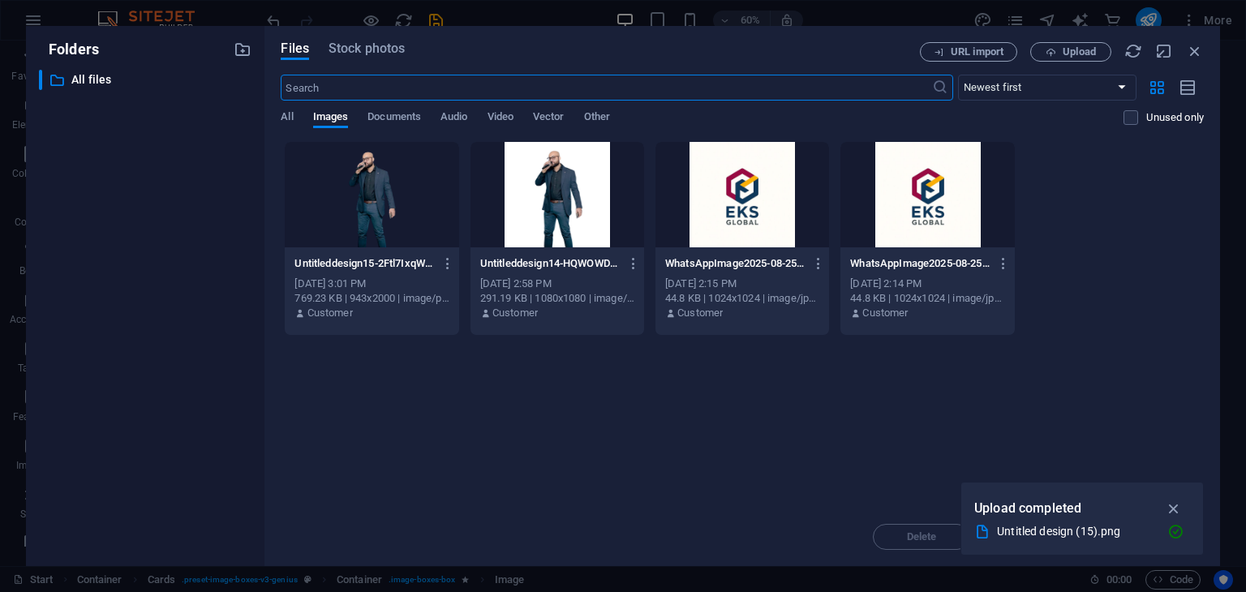
scroll to position [2610, 0]
click at [1179, 504] on icon "button" at bounding box center [1174, 509] width 19 height 18
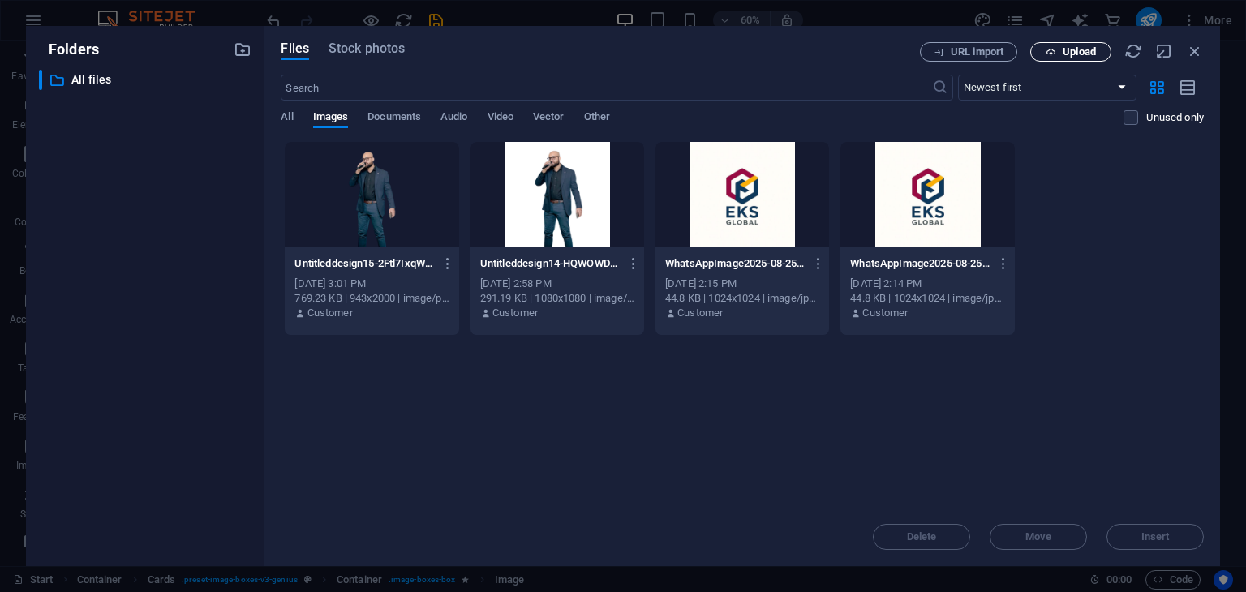
click at [1058, 50] on span "Upload" at bounding box center [1071, 52] width 67 height 11
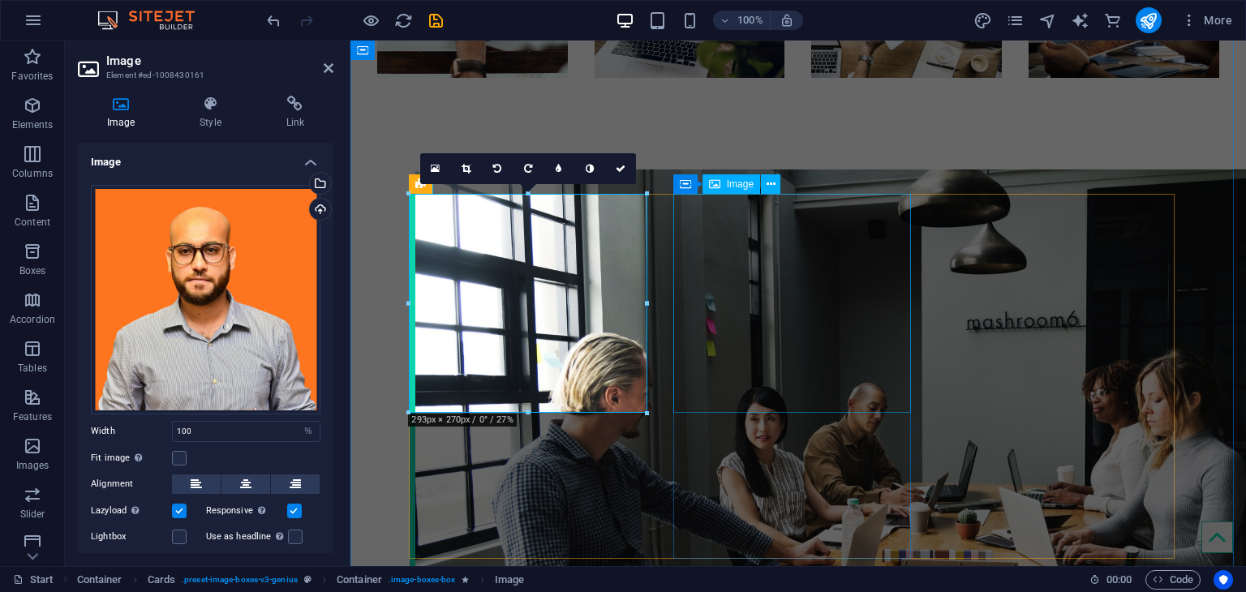
scroll to position [2764, 0]
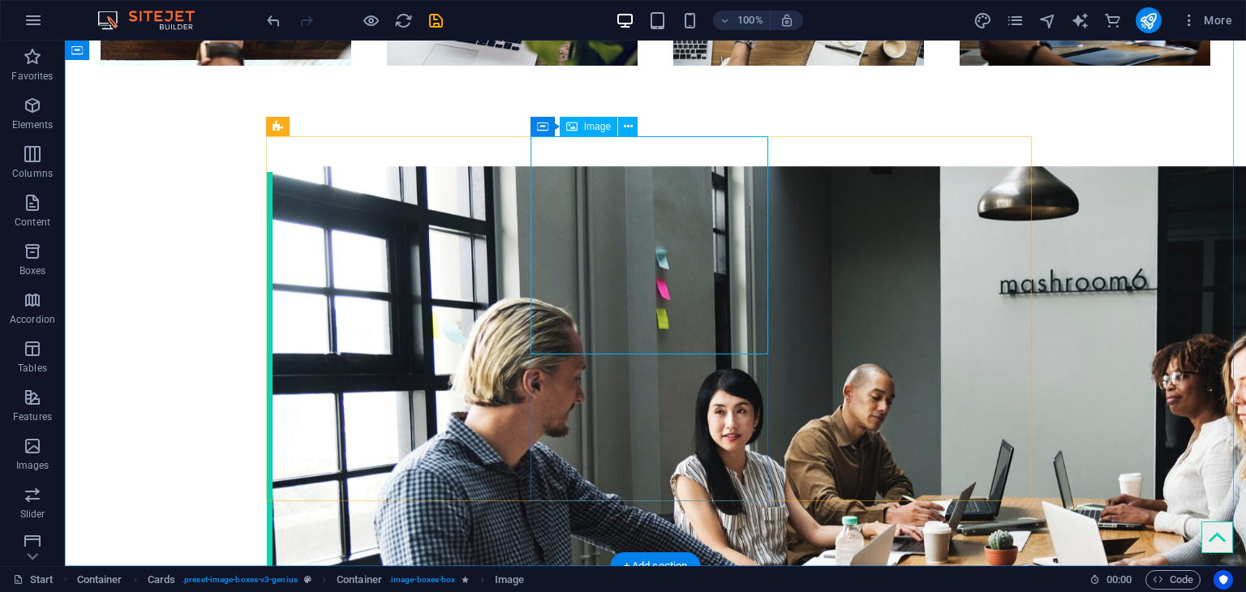
select select "%"
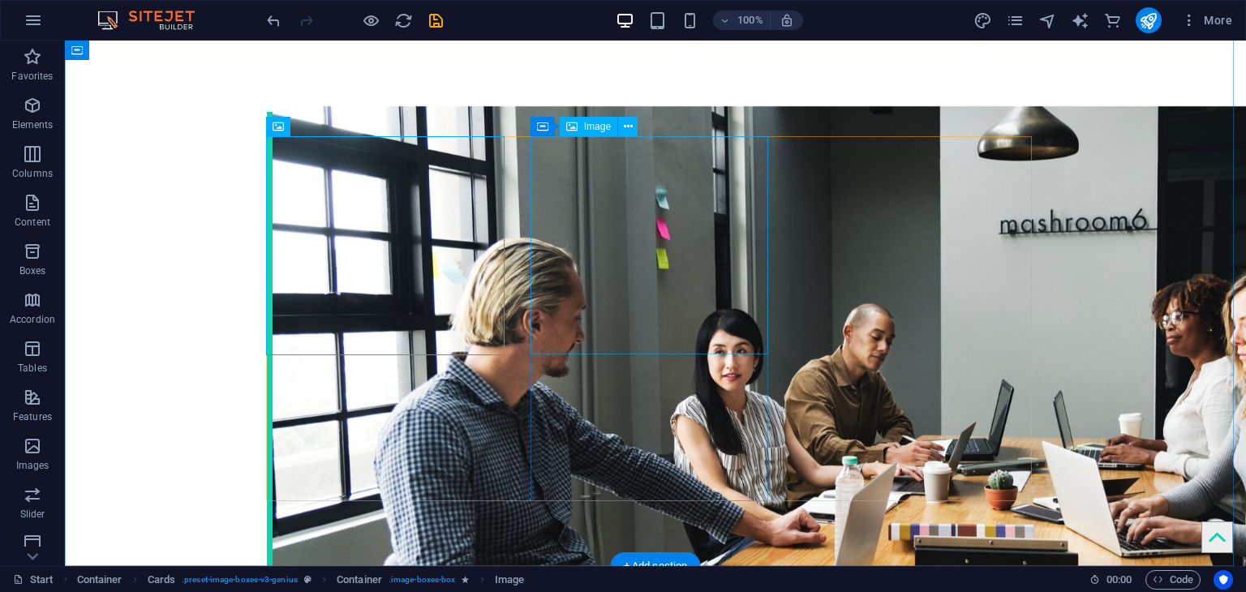
select select "%"
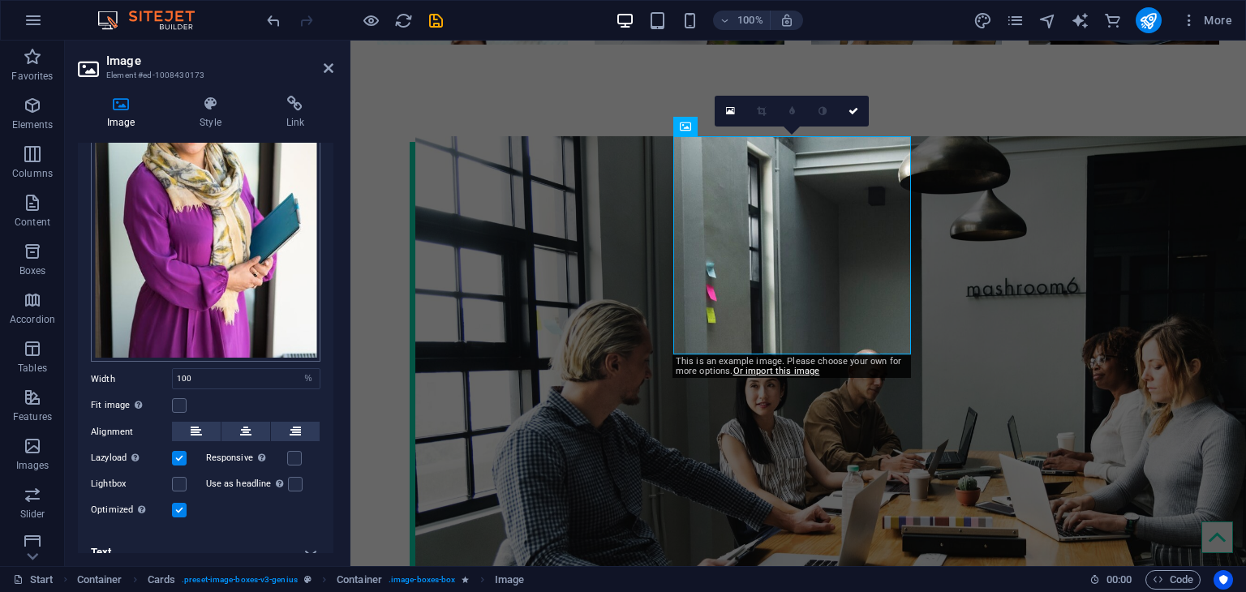
scroll to position [0, 0]
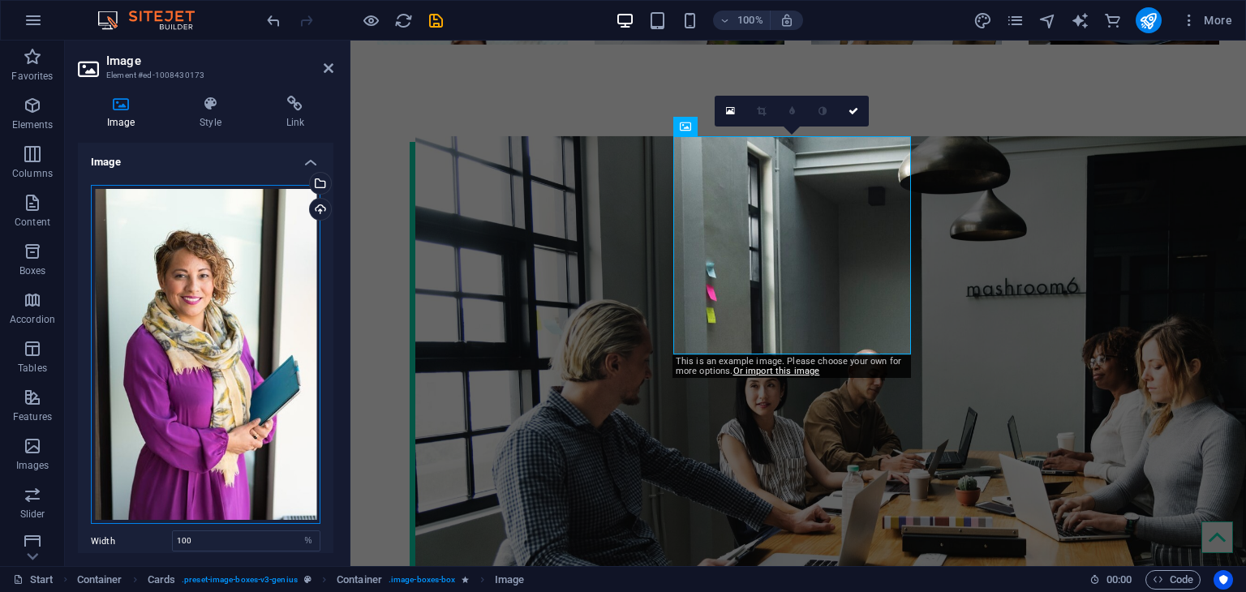
click at [178, 299] on div "Drag files here, click to choose files or select files from Files or our free s…" at bounding box center [206, 355] width 230 height 340
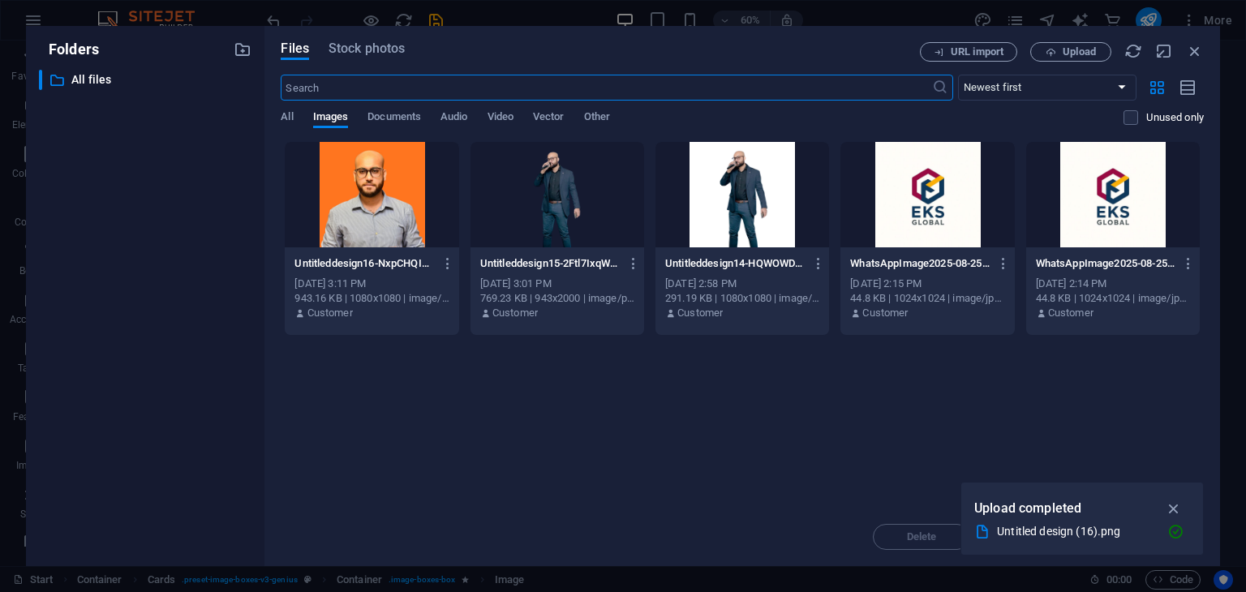
scroll to position [2772, 0]
click at [1055, 56] on icon "button" at bounding box center [1051, 52] width 11 height 11
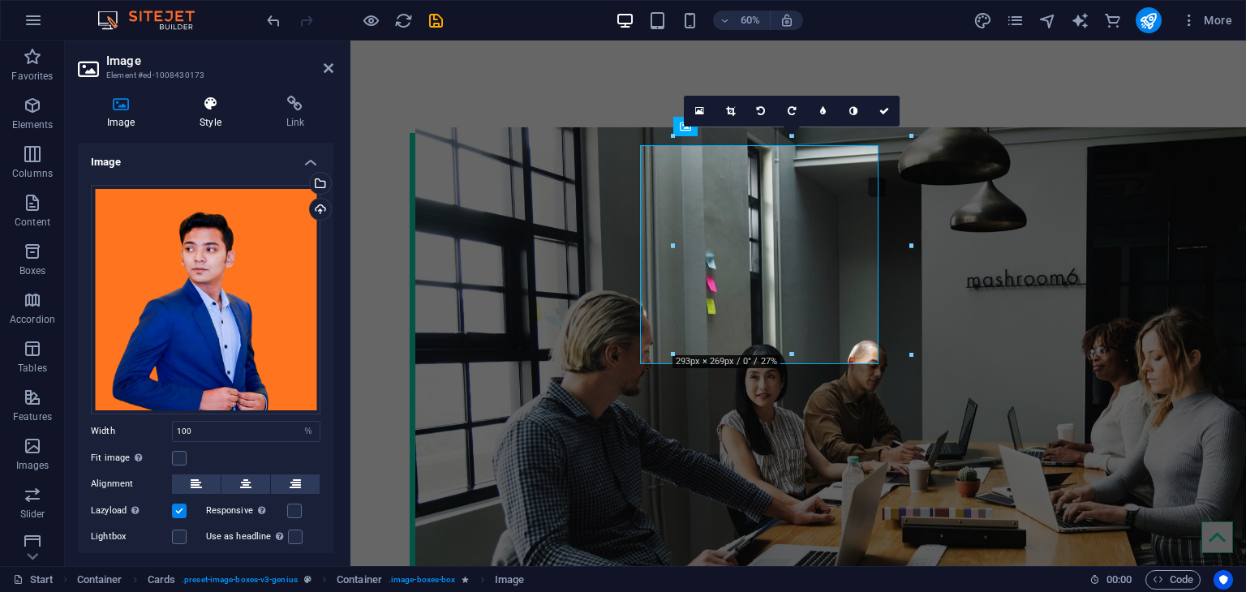
scroll to position [2764, 0]
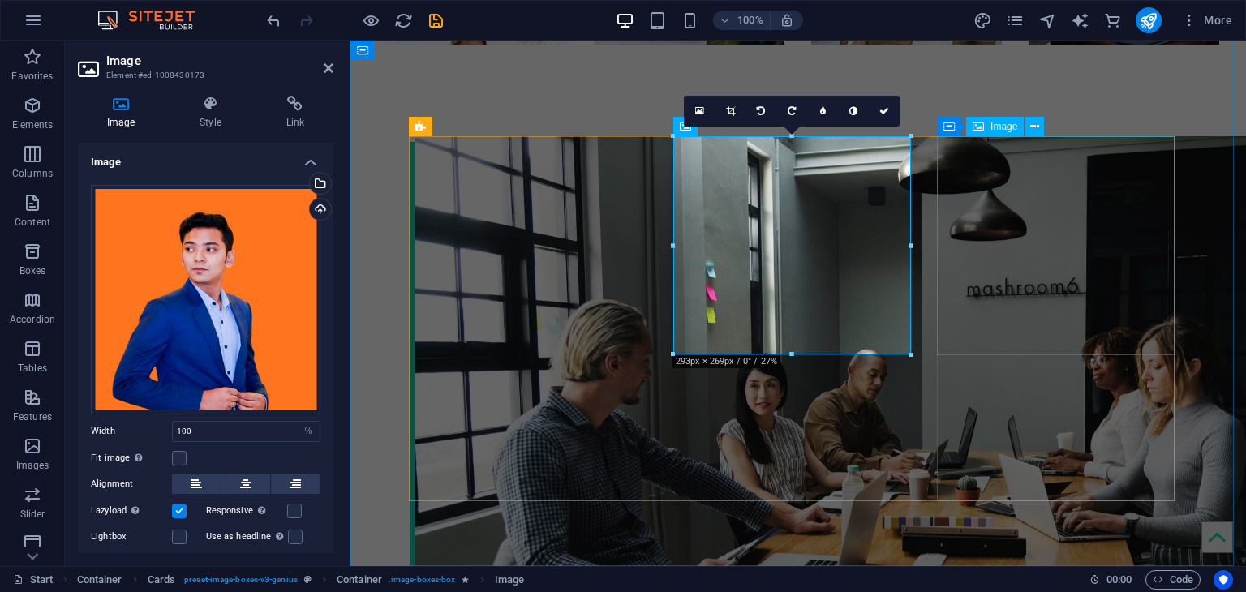
select select "%"
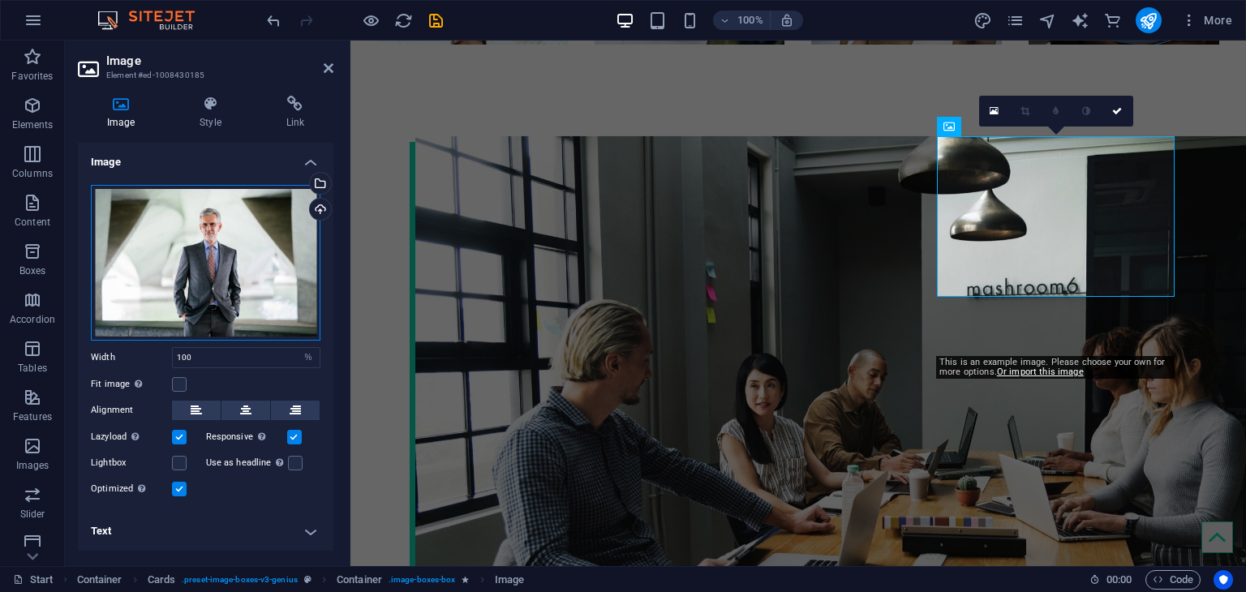
click at [252, 282] on div "Drag files here, click to choose files or select files from Files or our free s…" at bounding box center [206, 263] width 230 height 156
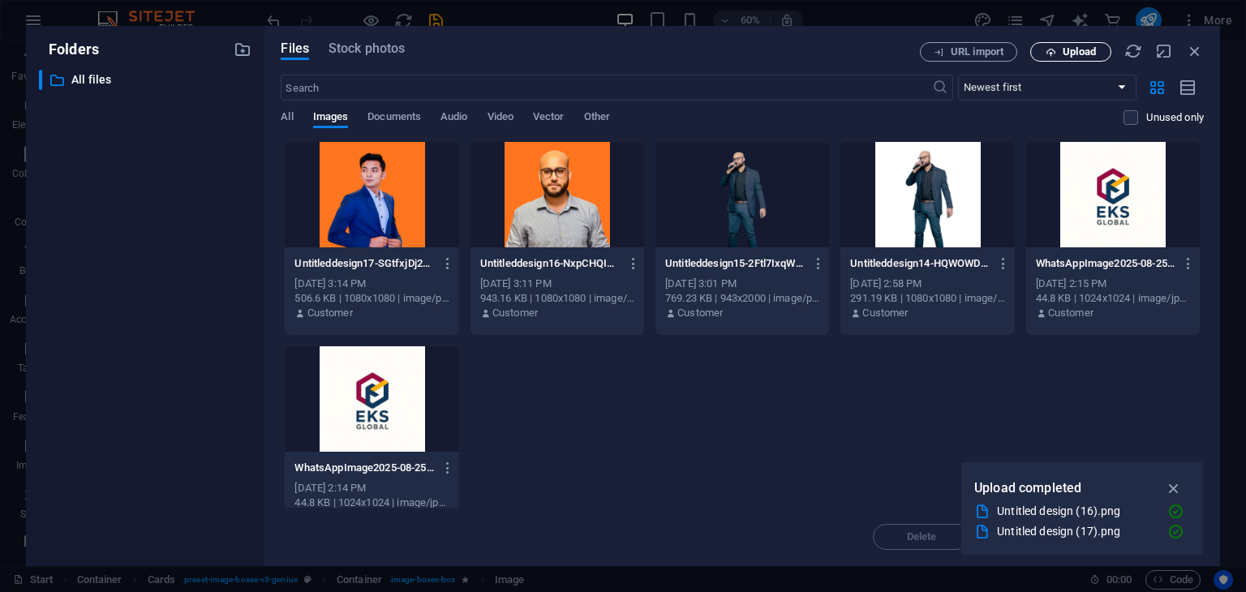
click at [1077, 53] on span "Upload" at bounding box center [1079, 52] width 33 height 10
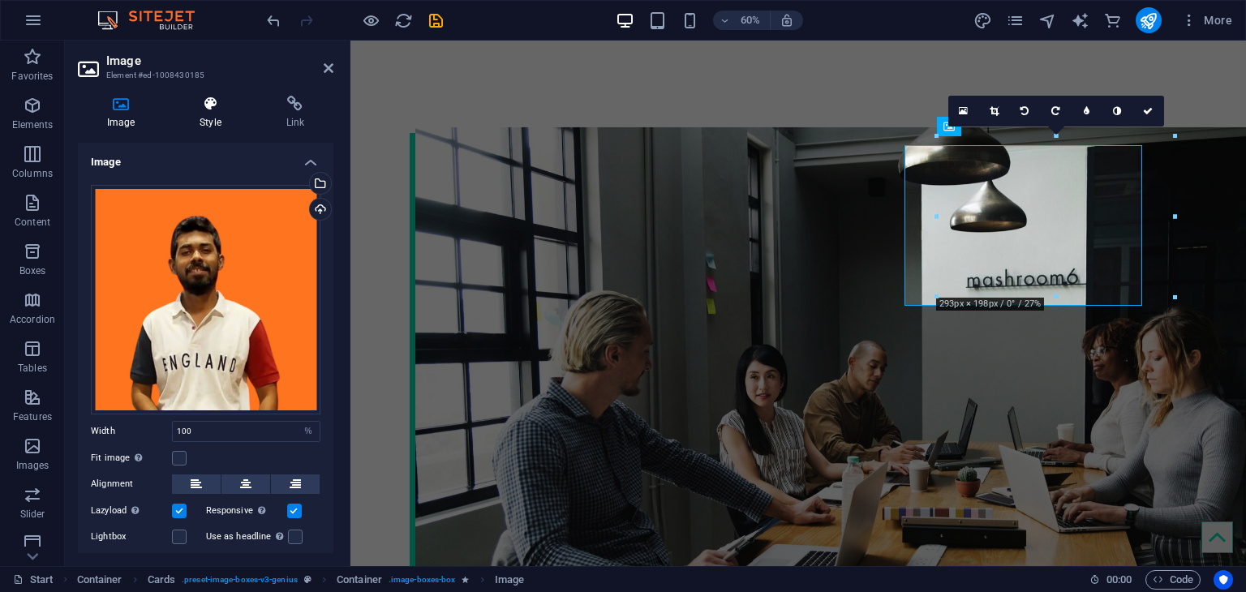
scroll to position [2764, 0]
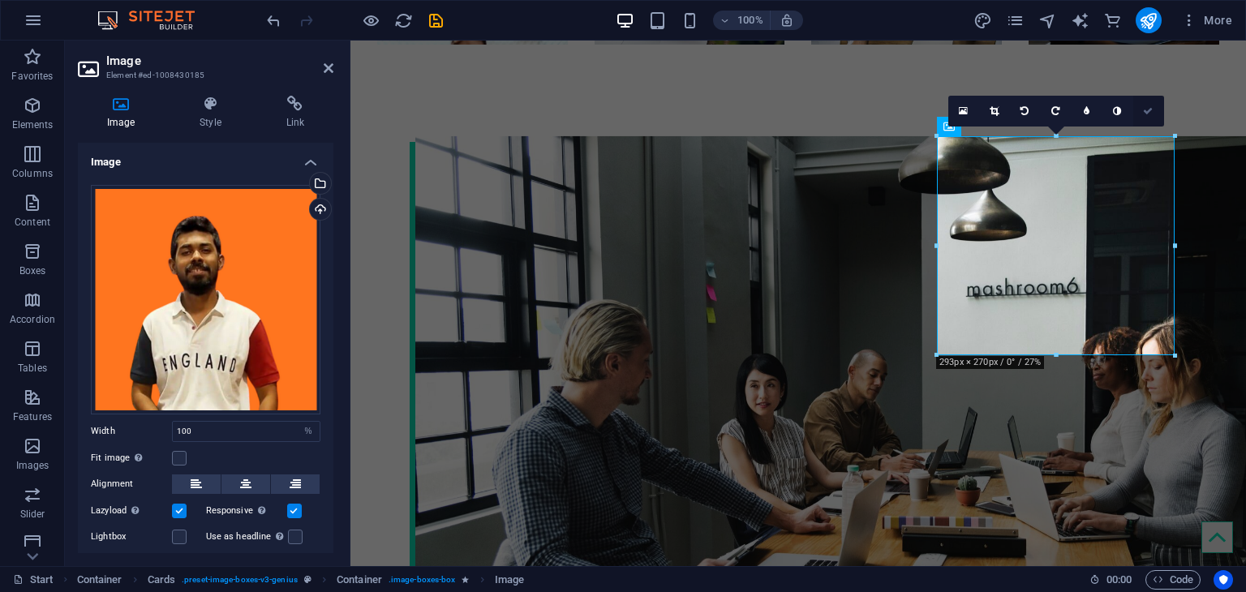
click at [1149, 111] on icon at bounding box center [1148, 111] width 10 height 10
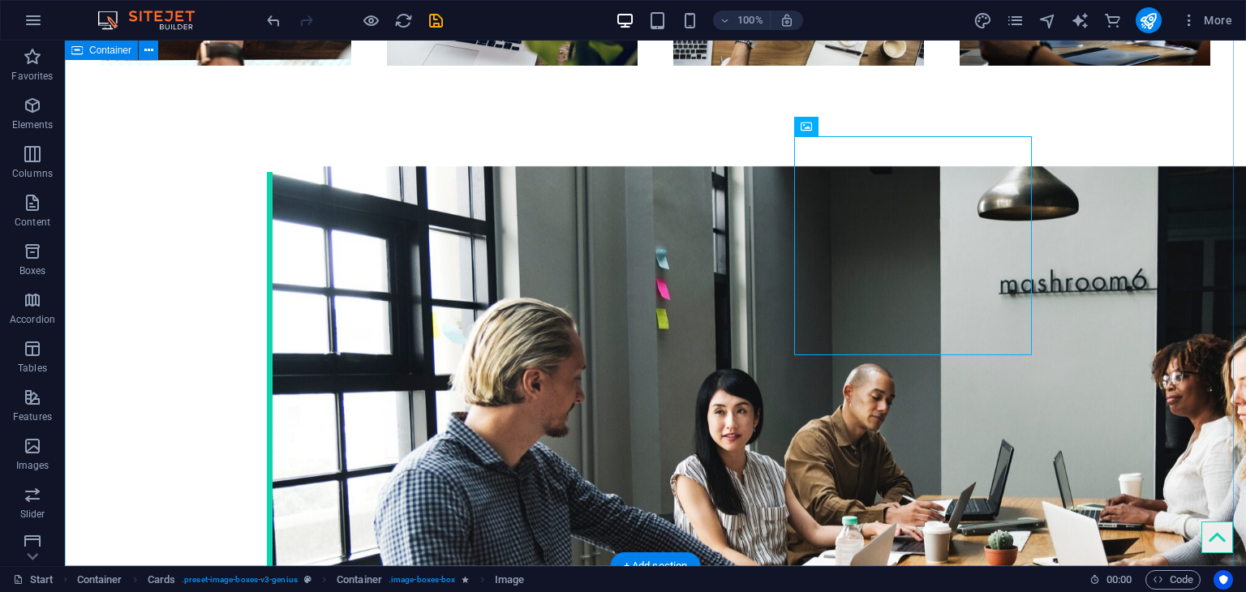
scroll to position [2824, 0]
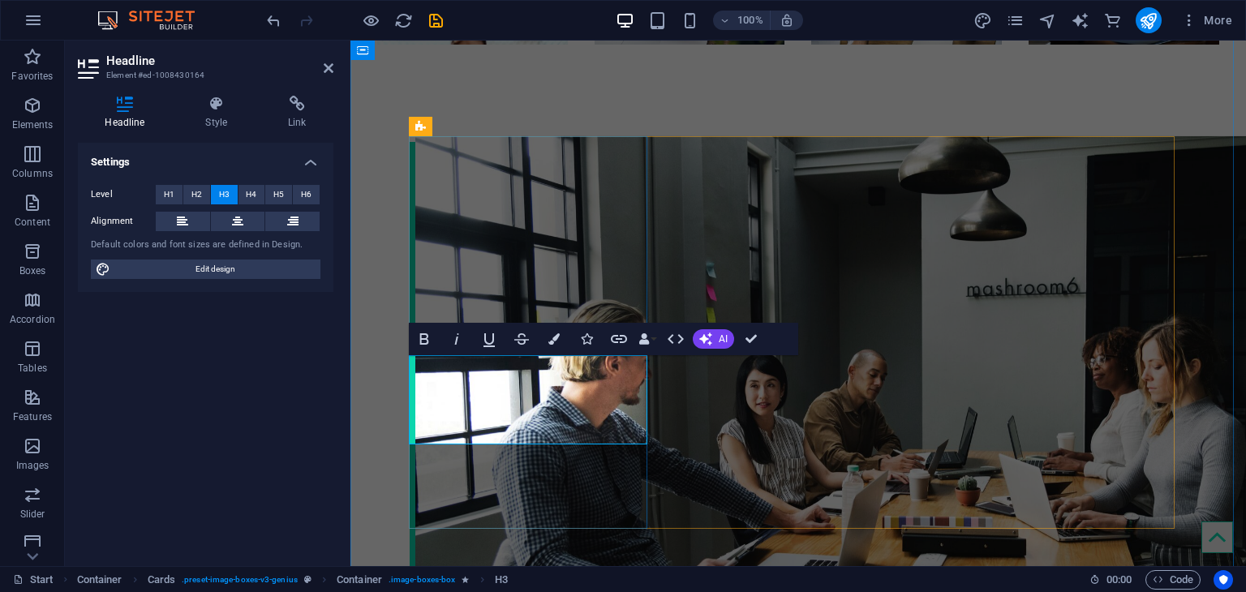
drag, startPoint x: 470, startPoint y: 392, endPoint x: 611, endPoint y: 385, distance: 141.3
drag, startPoint x: 536, startPoint y: 425, endPoint x: 609, endPoint y: 422, distance: 73.9
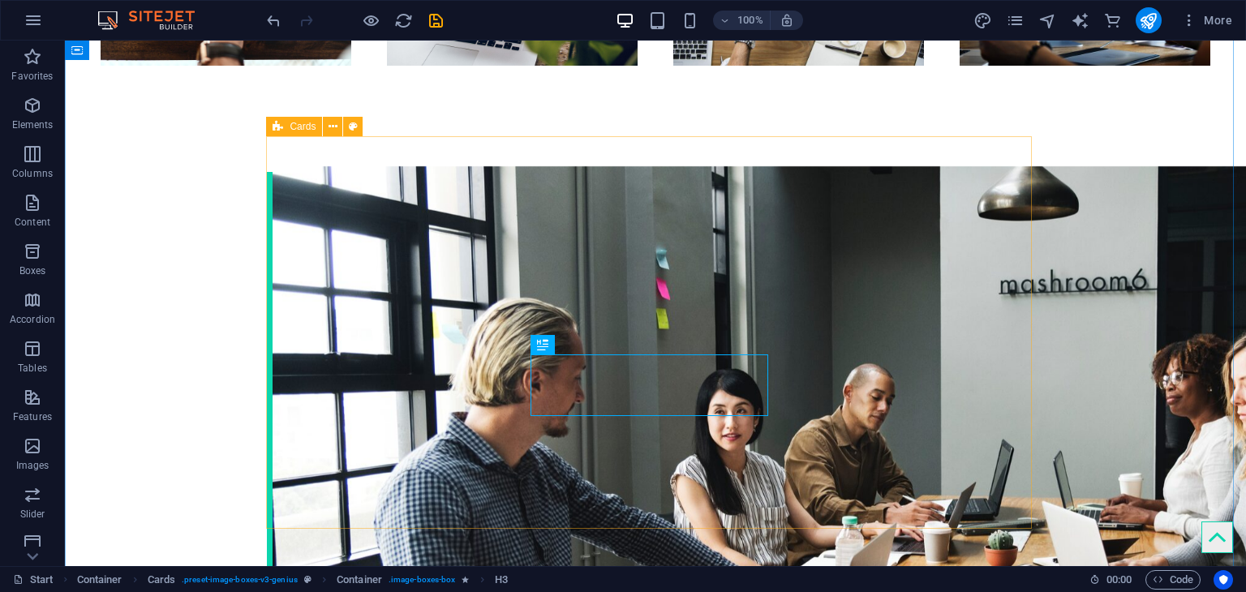
scroll to position [2824, 0]
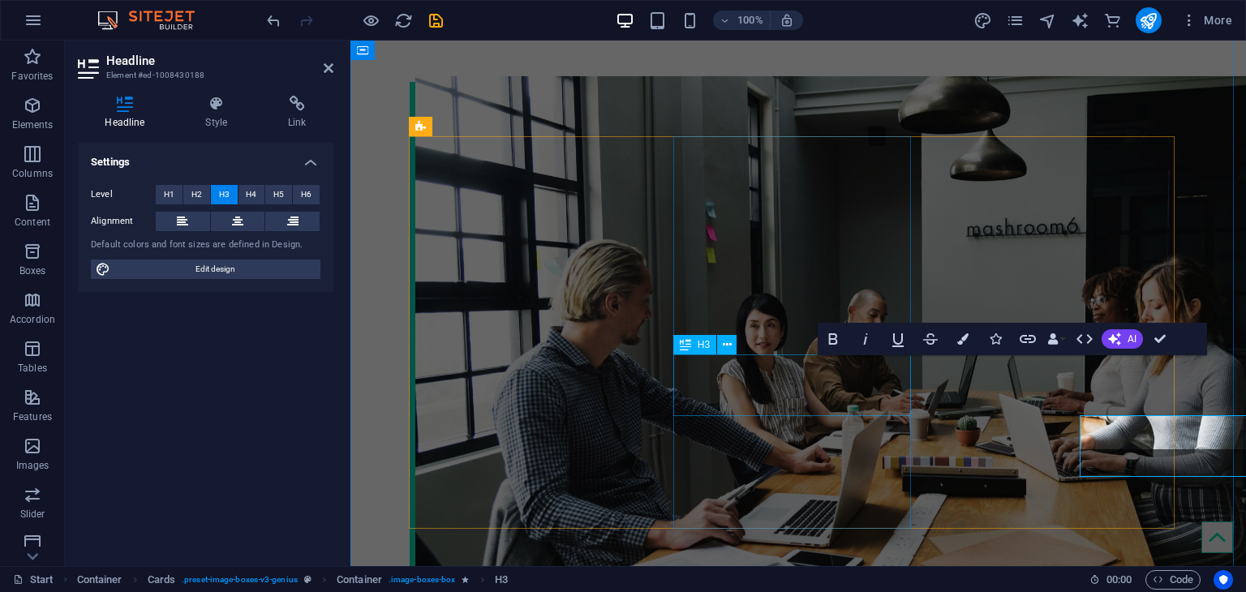
scroll to position [2764, 0]
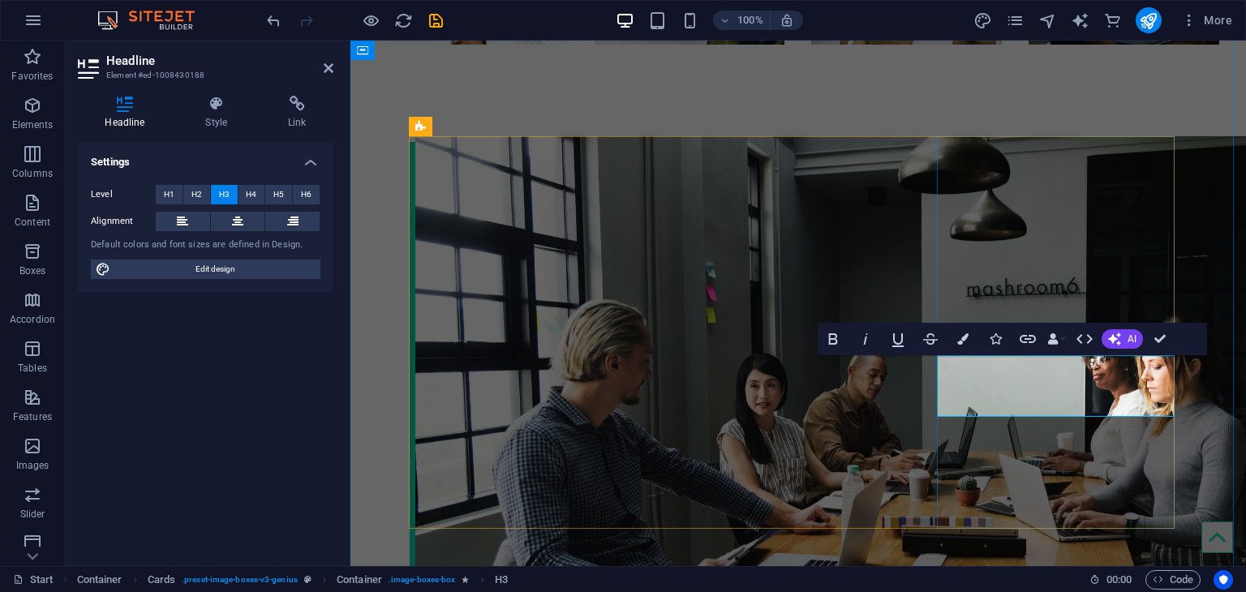
drag, startPoint x: 992, startPoint y: 398, endPoint x: 1074, endPoint y: 394, distance: 82.0
drag, startPoint x: 1105, startPoint y: 396, endPoint x: 1142, endPoint y: 396, distance: 37.3
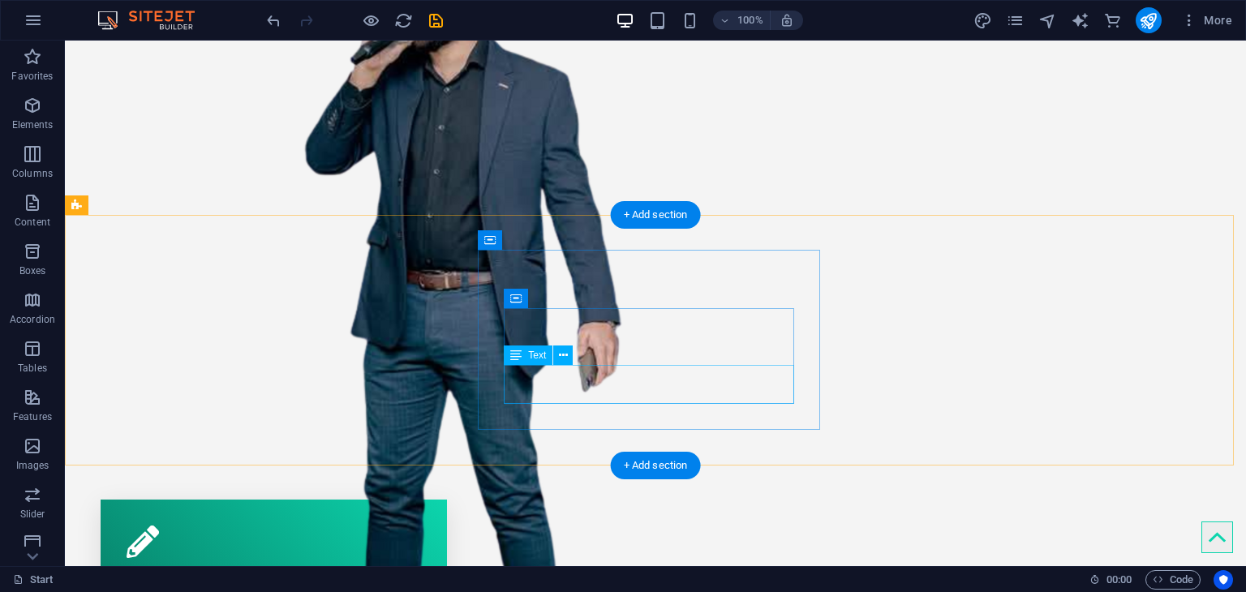
scroll to position [649, 0]
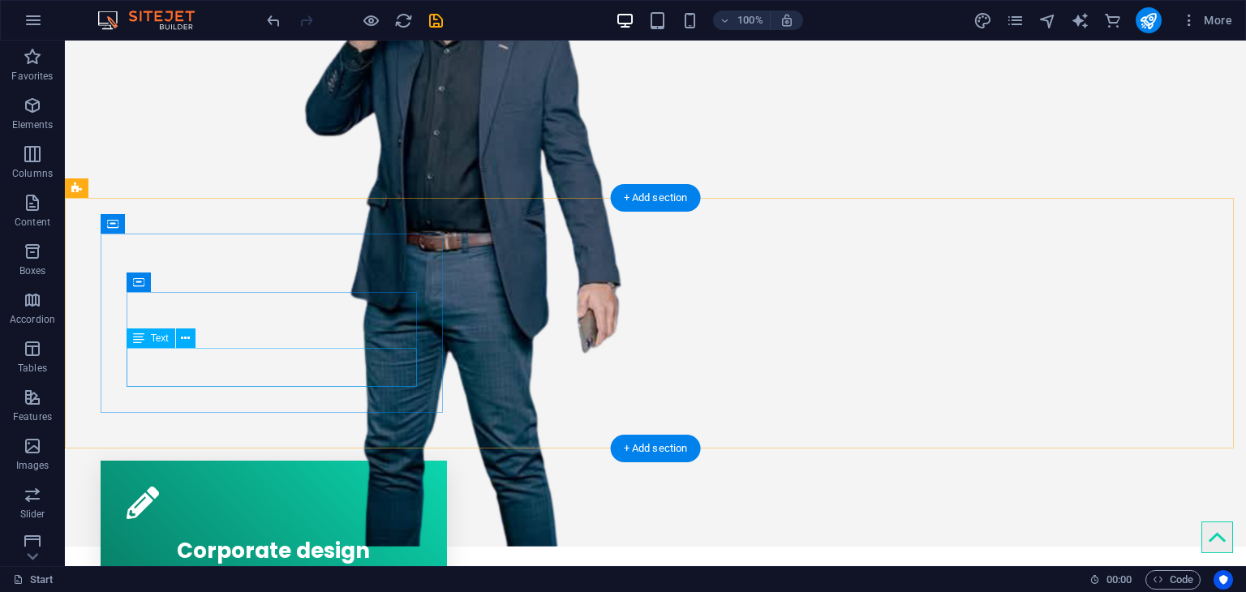
click at [303, 575] on div "Lorem ipsum dolor sit amet, consectetur adipisicing elit. Veritatis dolorem!" at bounding box center [274, 594] width 295 height 39
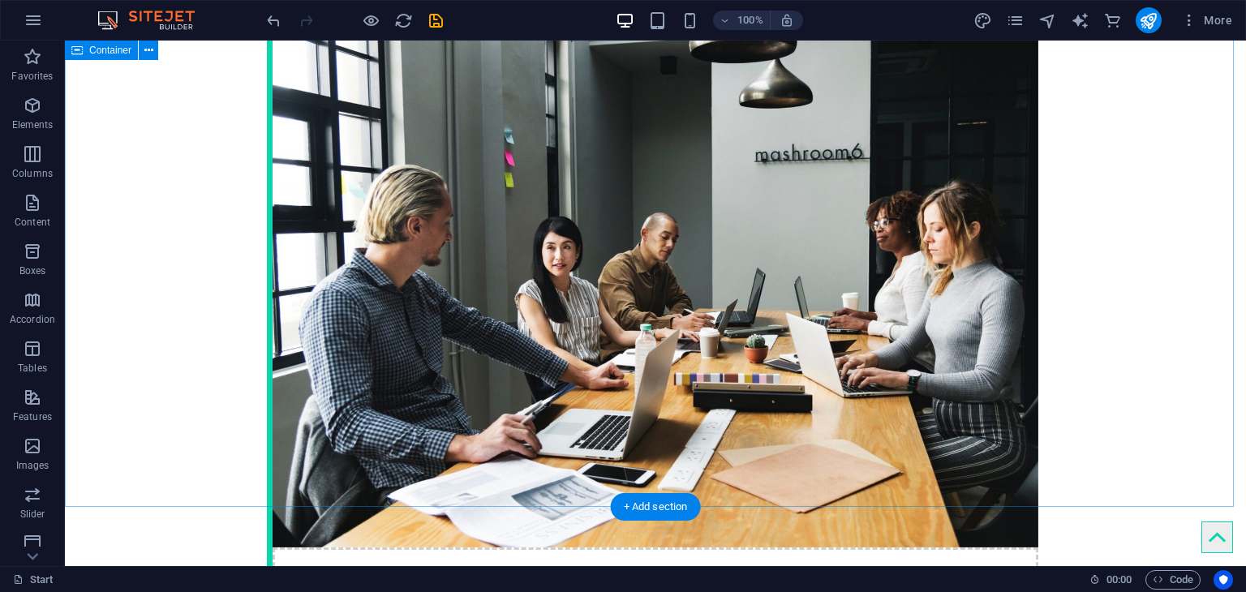
scroll to position [2921, 0]
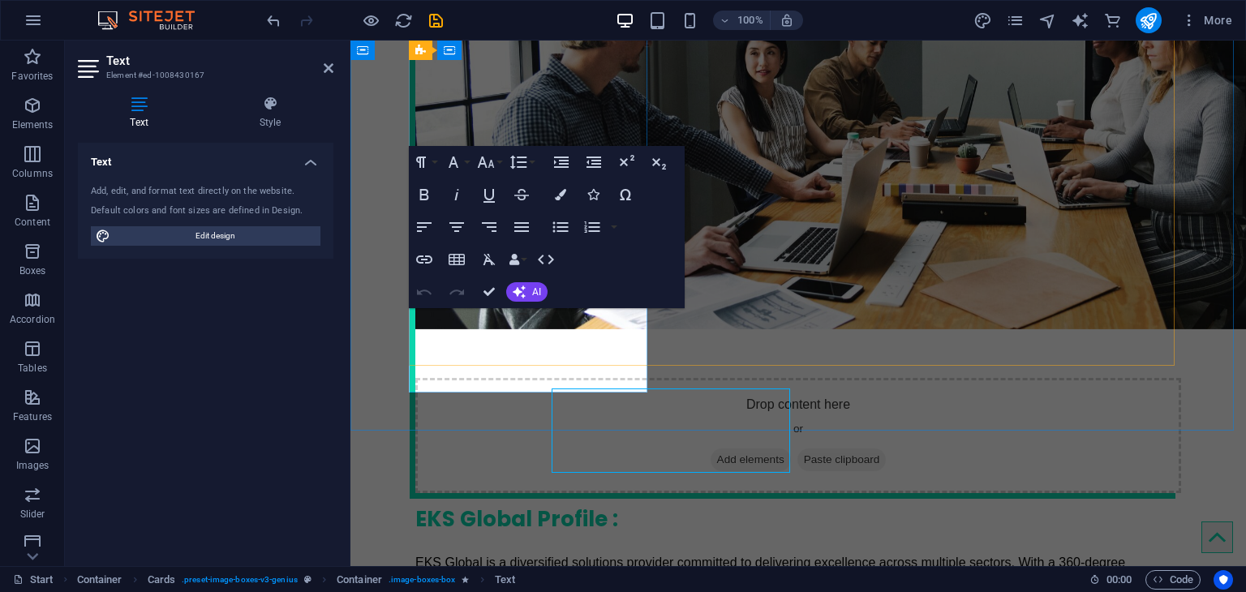
drag, startPoint x: 698, startPoint y: 359, endPoint x: 412, endPoint y: 358, distance: 285.6
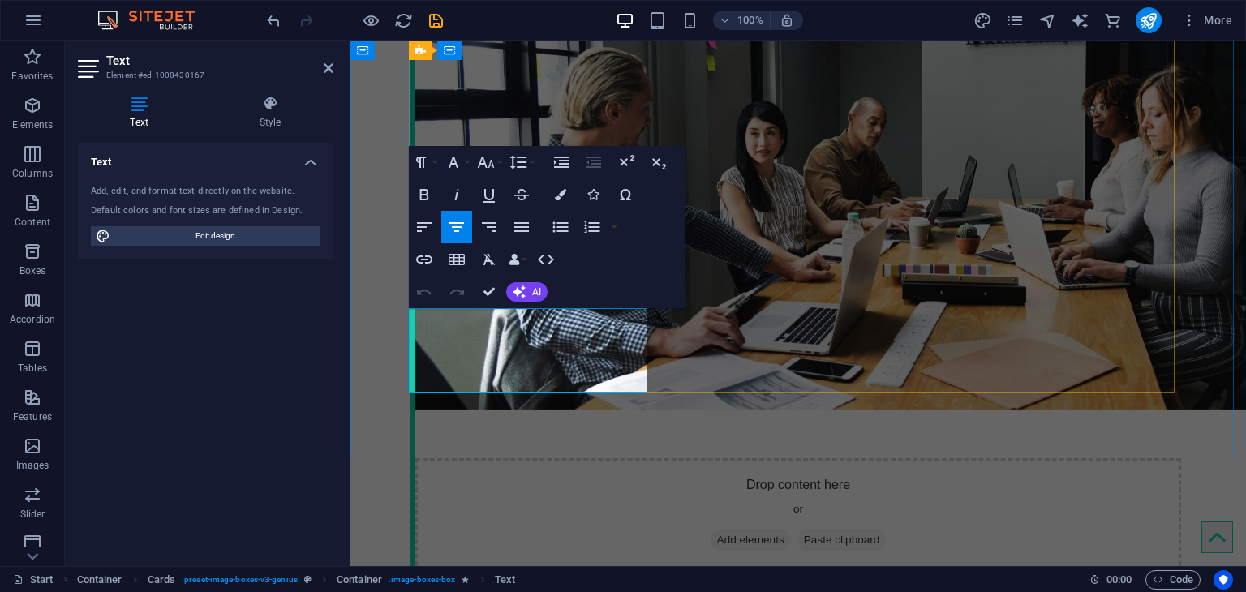
drag, startPoint x: 450, startPoint y: 324, endPoint x: 612, endPoint y: 364, distance: 166.5
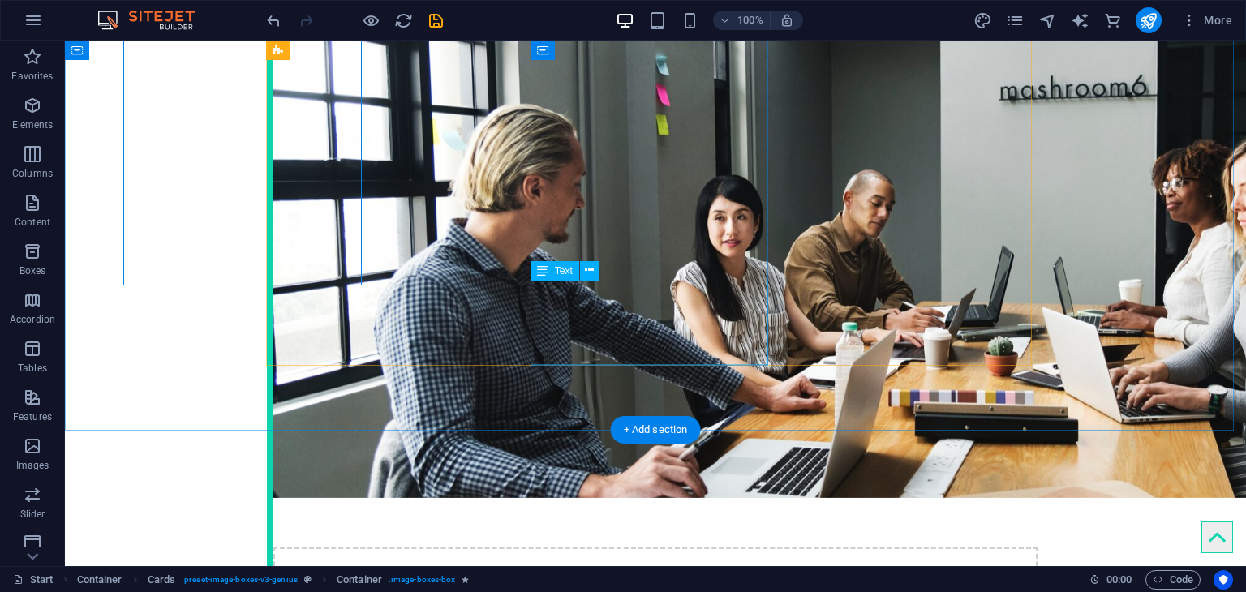
scroll to position [2921, 0]
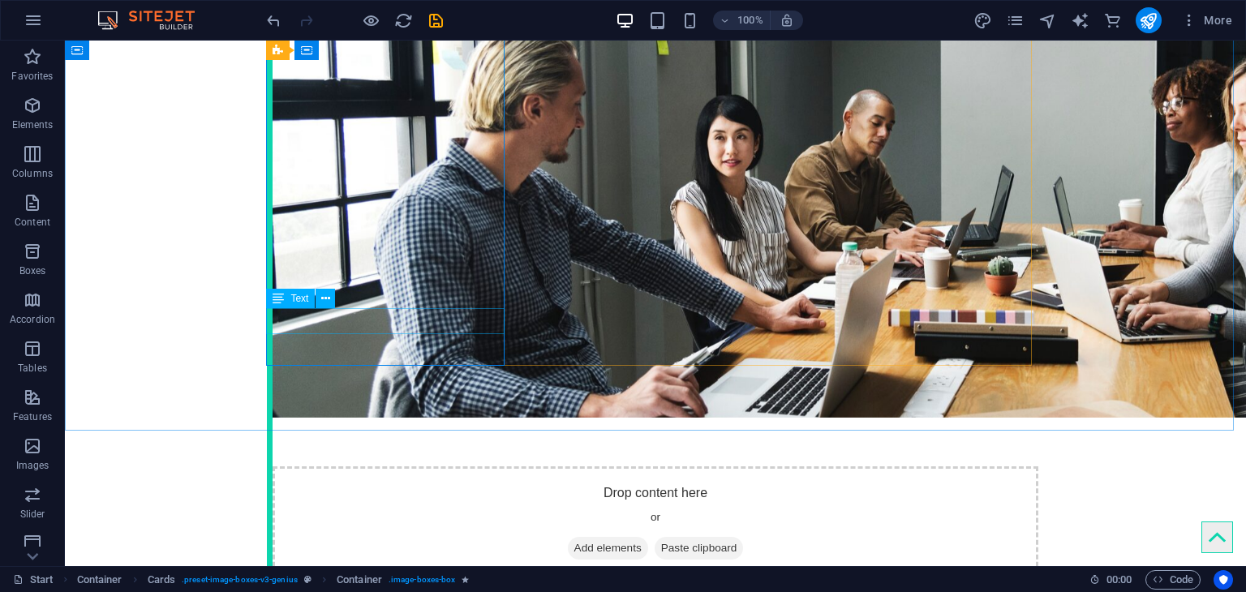
click at [277, 299] on icon at bounding box center [278, 298] width 11 height 19
click at [321, 304] on icon at bounding box center [325, 298] width 9 height 17
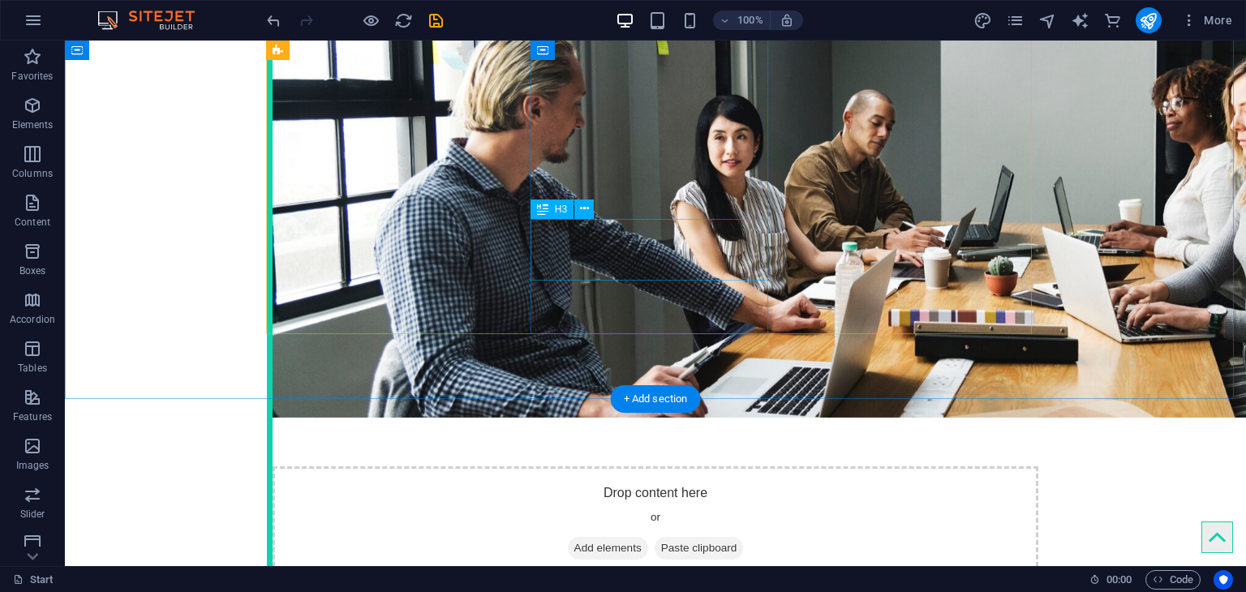
drag, startPoint x: 656, startPoint y: 265, endPoint x: 374, endPoint y: 262, distance: 282.4
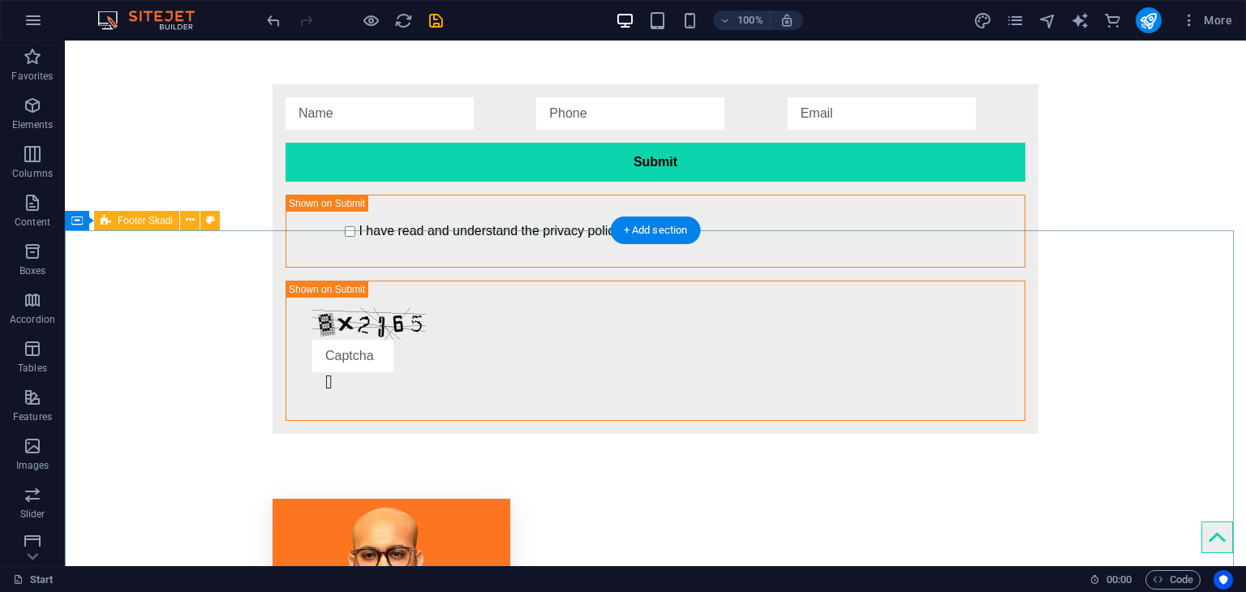
scroll to position [4186, 0]
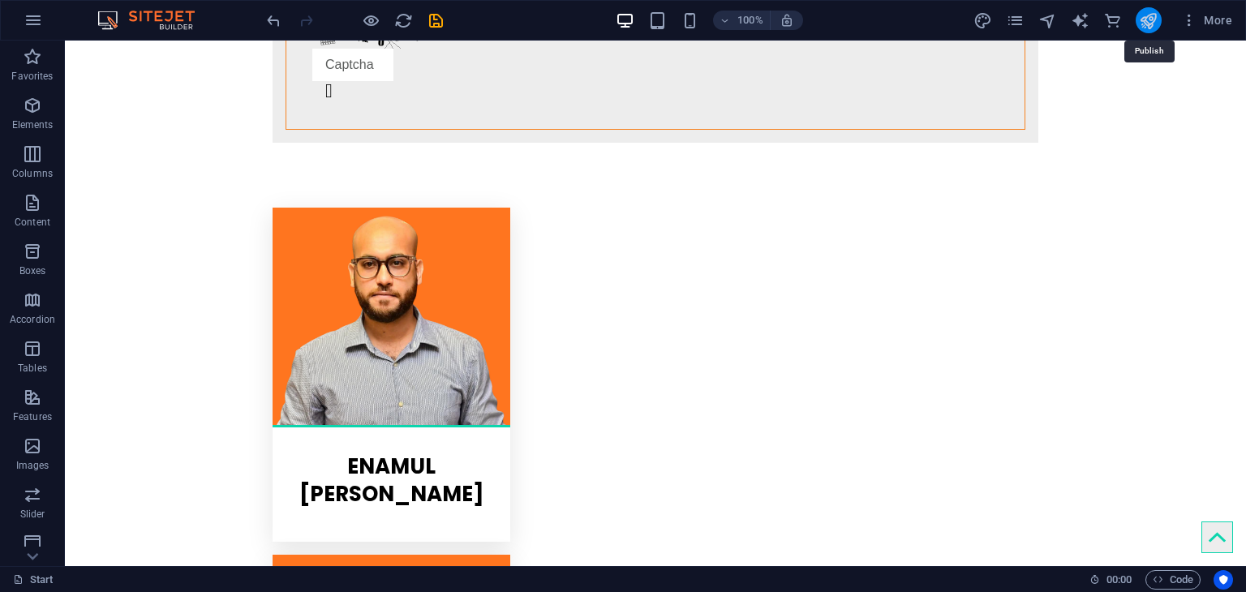
click at [1151, 24] on icon "publish" at bounding box center [1148, 20] width 19 height 19
checkbox input "false"
